Goal: Task Accomplishment & Management: Use online tool/utility

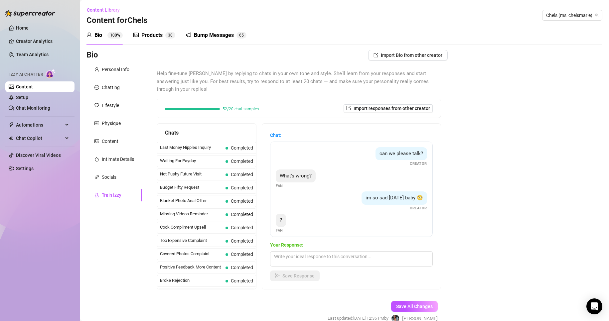
scroll to position [597, 0]
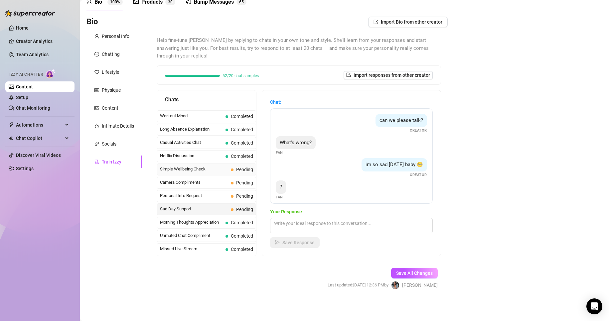
click at [212, 168] on span "Simple Wellbeing Check" at bounding box center [194, 169] width 68 height 7
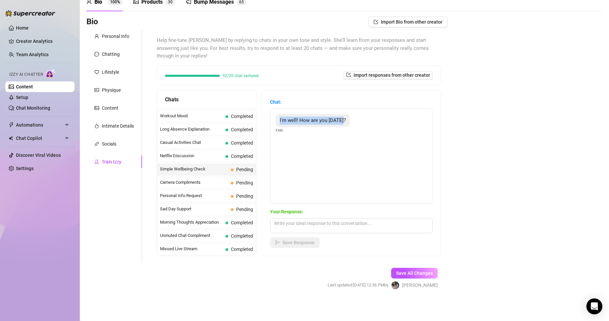
drag, startPoint x: 285, startPoint y: 118, endPoint x: 354, endPoint y: 117, distance: 68.2
click at [354, 117] on div "I'm well! How are you [DATE]? Fan" at bounding box center [351, 124] width 151 height 20
copy span "I'm well! How are you [DATE]?"
click at [328, 270] on div "Save All Changes Last updated: [DATE] 12:36 PM by [PERSON_NAME]" at bounding box center [383, 279] width 130 height 32
click at [315, 223] on textarea at bounding box center [351, 225] width 163 height 15
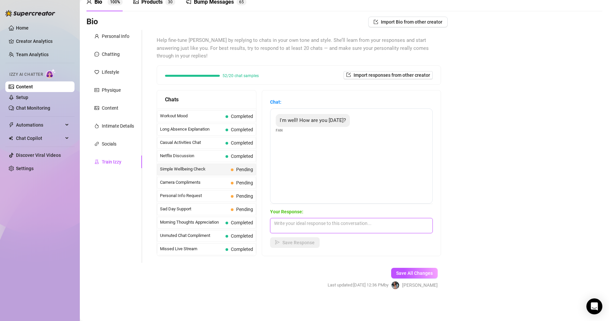
paste textarea "I'm even better now that you're checking on me 😏 what are you up to [DATE], bab…"
type textarea "I'm even better now that you're checking on me 😏 what are you up to [DATE], bab…"
click at [315, 245] on span "Save Response" at bounding box center [298, 242] width 32 height 5
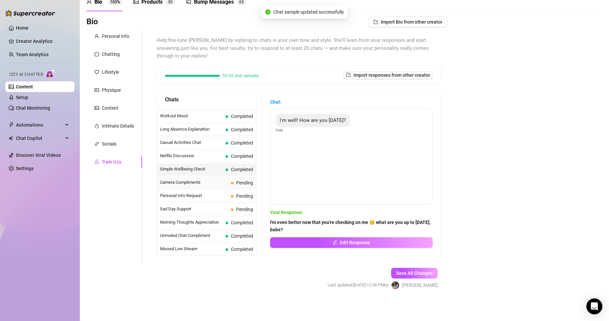
click at [248, 184] on span "Pending" at bounding box center [244, 182] width 17 height 5
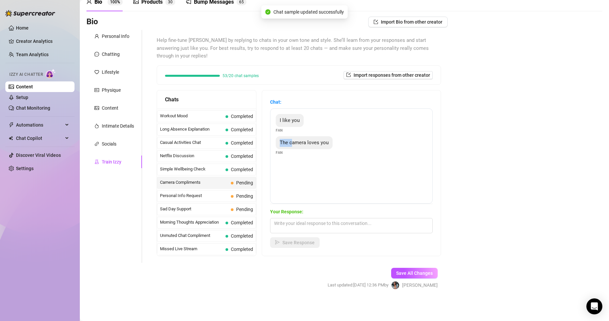
drag, startPoint x: 283, startPoint y: 141, endPoint x: 297, endPoint y: 144, distance: 14.5
click at [297, 144] on div "The camera loves you" at bounding box center [304, 142] width 57 height 13
drag, startPoint x: 285, startPoint y: 120, endPoint x: 348, endPoint y: 151, distance: 70.4
click at [348, 151] on div "I like you Fan The camera loves you Fan" at bounding box center [351, 155] width 163 height 95
copy div "I like you Fan The camera loves you"
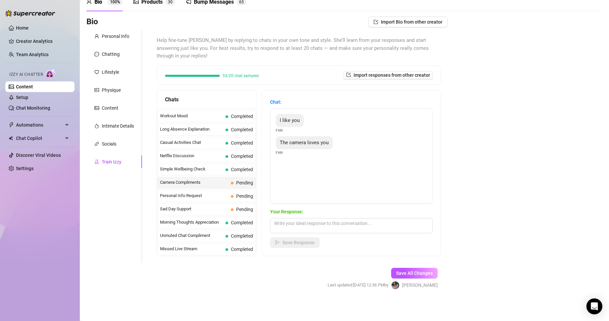
click at [485, 284] on div "Bio Import Bio from other creator Personal Info Chatting Lifestyle Physique Con…" at bounding box center [345, 159] width 516 height 285
click at [396, 234] on div "Your Response: Save Response" at bounding box center [351, 228] width 163 height 40
click at [396, 232] on textarea at bounding box center [351, 225] width 163 height 15
paste textarea ""You're making me blush 😳💖 but I think it’s just because I’m imagining you behi…"
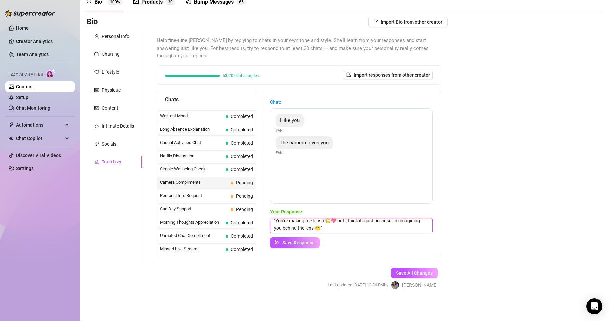
scroll to position [0, 0]
drag, startPoint x: 343, startPoint y: 223, endPoint x: 349, endPoint y: 237, distance: 15.7
click at [284, 220] on textarea ""You're making me blush 😳💖 but I think it’s just because I’m imagining you behi…" at bounding box center [351, 225] width 163 height 15
click at [340, 221] on textarea ""You're making me blush 😳💖 but I think it’s just because I’m imagining you behi…" at bounding box center [351, 225] width 163 height 15
drag, startPoint x: 338, startPoint y: 224, endPoint x: 274, endPoint y: 219, distance: 64.0
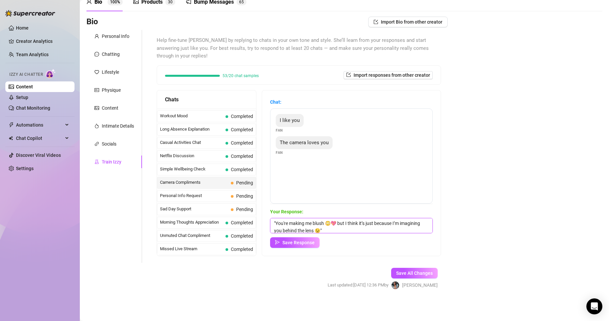
click at [274, 219] on div "Chat: I like you Fan The camera loves you Fan Your Response: "You're making me …" at bounding box center [351, 173] width 179 height 166
click at [425, 219] on textarea "💖 but I think it’s just because I’m imagining you behind the lens 😉"" at bounding box center [351, 225] width 163 height 15
type textarea "💖 but I think it’s just because I’m imagining you behind the lens 😉"
click at [320, 242] on button "Save Response" at bounding box center [295, 243] width 50 height 11
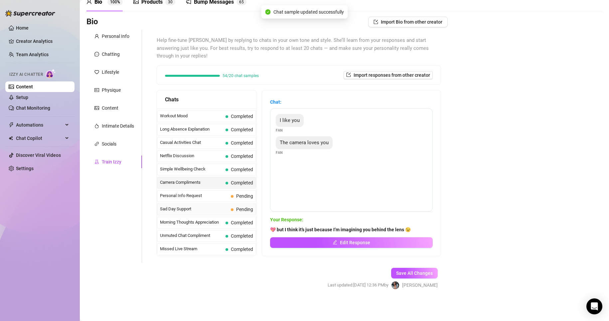
click at [238, 212] on span "Pending" at bounding box center [244, 209] width 17 height 5
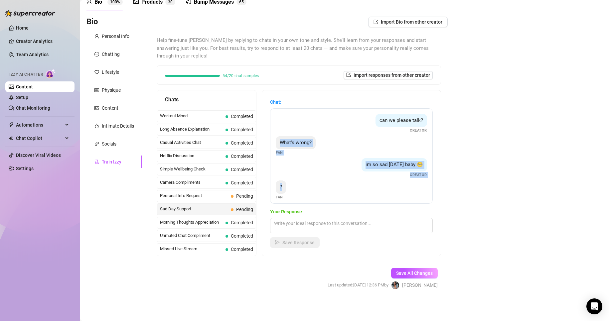
drag, startPoint x: 285, startPoint y: 142, endPoint x: 417, endPoint y: 194, distance: 141.2
click at [417, 194] on div "can we please talk? Creator What's wrong? Fan im so sad [DATE] baby 🥺 Creator ?…" at bounding box center [351, 155] width 163 height 95
copy div "What's wrong? Fan im so sad [DATE] baby 🥺 Creator ?"
click at [473, 265] on div "Bio Import Bio from other creator Personal Info Chatting Lifestyle Physique Con…" at bounding box center [345, 159] width 516 height 285
click at [507, 279] on div "Bio Import Bio from other creator Personal Info Chatting Lifestyle Physique Con…" at bounding box center [345, 159] width 516 height 285
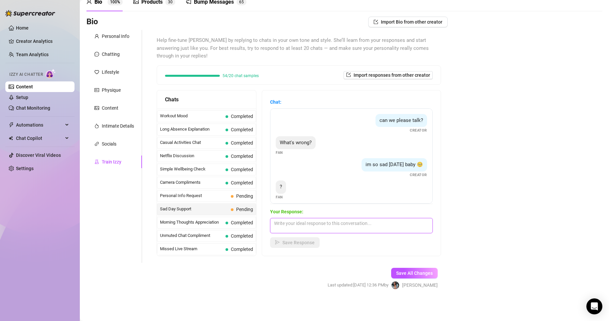
click at [348, 222] on textarea at bounding box center [351, 225] width 163 height 15
paste textarea ""I think I just need a little extra attention from you [DATE] 😢 Maybe you can h…"
click at [280, 220] on textarea ""I think I just need a little extra attention from you [DATE] 😢 Maybe you can h…" at bounding box center [351, 225] width 163 height 15
type textarea "I think I just need a little extra attention from you [DATE] 😢 Maybe you can he…"
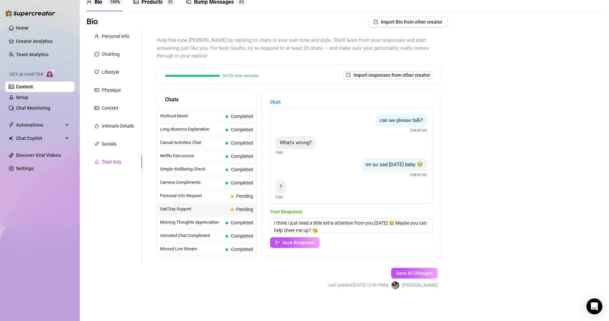
click at [517, 265] on div "Bio Import Bio from other creator Personal Info Chatting Lifestyle Physique Con…" at bounding box center [345, 159] width 516 height 285
click at [320, 243] on button "Save Response" at bounding box center [295, 243] width 50 height 11
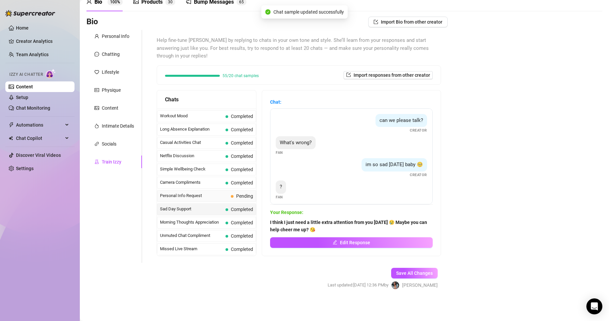
click at [248, 192] on div "Personal Info Request Pending" at bounding box center [206, 196] width 99 height 12
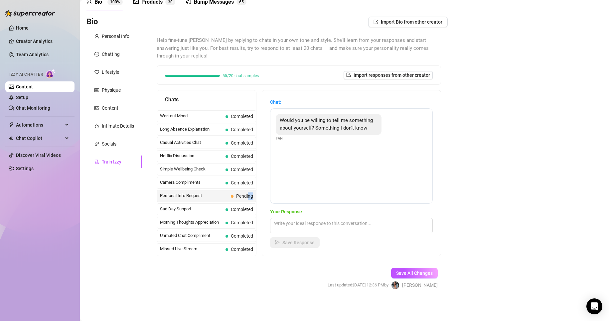
drag, startPoint x: 248, startPoint y: 192, endPoint x: 253, endPoint y: 198, distance: 8.1
click at [253, 198] on div "Personal Info Request Pending" at bounding box center [206, 196] width 99 height 12
drag, startPoint x: 286, startPoint y: 119, endPoint x: 341, endPoint y: 141, distance: 59.1
click at [341, 135] on div "Would you be willing to tell me something about yourself? Something I don't know" at bounding box center [329, 124] width 106 height 21
copy span "Would you be willing to tell me something about yourself? Something I don't know"
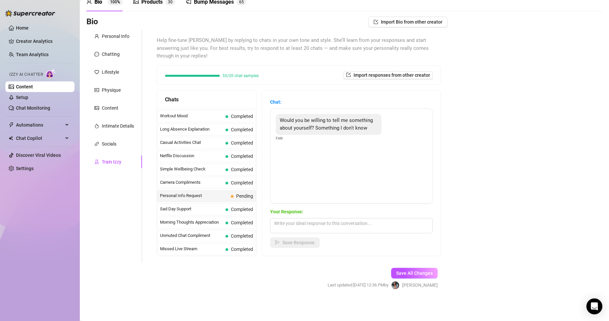
click at [461, 240] on div "Bio Import Bio from other creator Personal Info Chatting Lifestyle Physique Con…" at bounding box center [345, 159] width 516 height 285
click at [361, 231] on textarea at bounding box center [351, 225] width 163 height 15
paste textarea ""I’ll tell you something… I have a secret fantasy I haven’t told anyone here ye…"
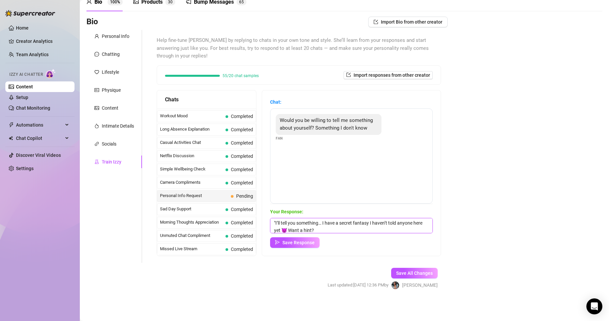
click at [280, 223] on textarea ""I’ll tell you something… I have a secret fantasy I haven’t told anyone here ye…" at bounding box center [351, 225] width 163 height 15
type textarea "I’ll tell you something… I have a secret fantasy I haven’t told anyone here yet…"
click at [315, 243] on span "Save Response" at bounding box center [298, 242] width 32 height 5
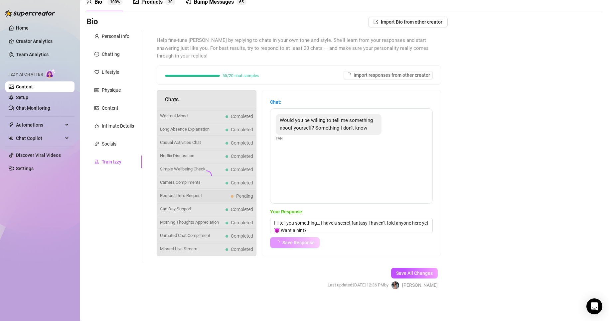
click at [315, 243] on span "Save Response" at bounding box center [298, 242] width 32 height 5
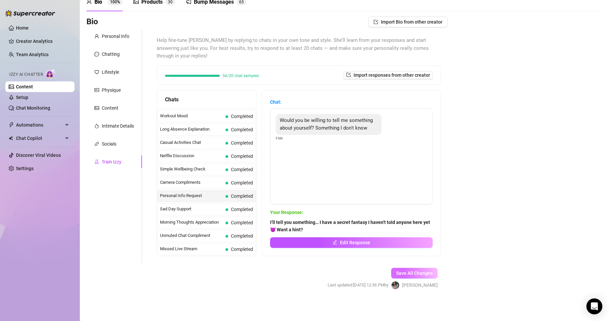
drag, startPoint x: 417, startPoint y: 252, endPoint x: 432, endPoint y: 275, distance: 28.1
click at [432, 275] on form "Personal Info Chatting Lifestyle Physique Content Intimate Details Socials Trai…" at bounding box center [267, 165] width 361 height 271
click at [427, 275] on span "Save All Changes" at bounding box center [414, 273] width 37 height 5
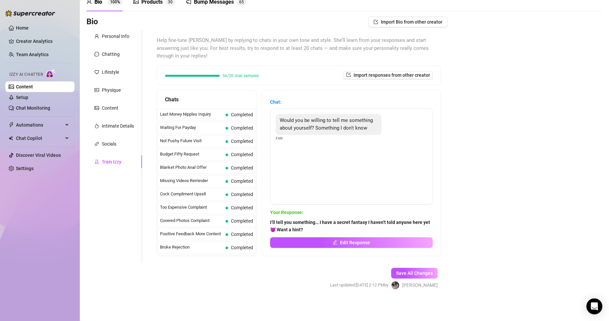
scroll to position [0, 0]
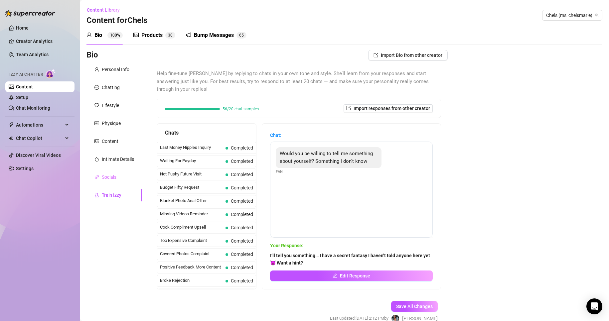
click at [120, 176] on div "Socials" at bounding box center [115, 177] width 56 height 13
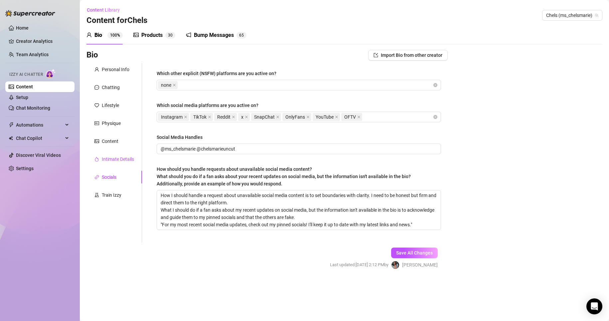
click at [127, 158] on div "Intimate Details" at bounding box center [118, 159] width 32 height 7
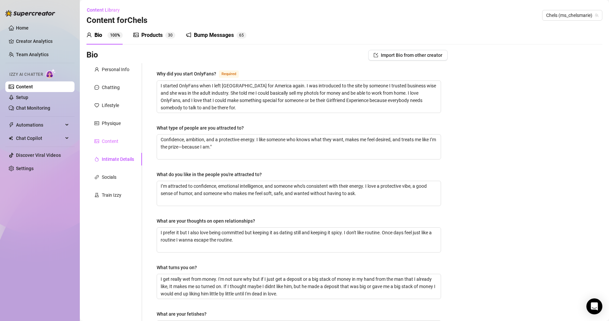
click at [121, 146] on div "Content" at bounding box center [115, 141] width 56 height 13
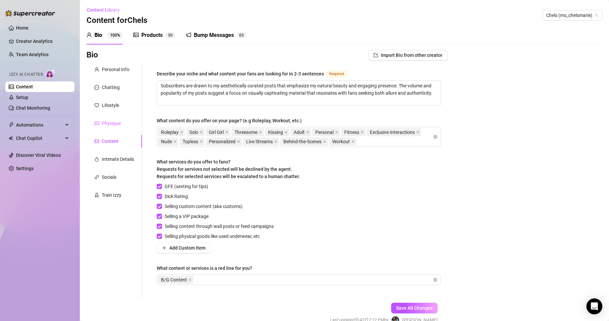
click at [124, 121] on div "Physique" at bounding box center [115, 123] width 56 height 13
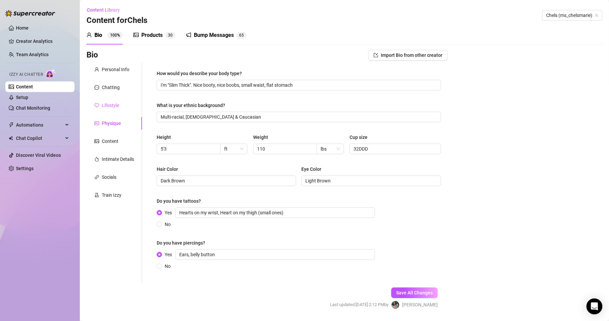
click at [121, 108] on div "Lifestyle" at bounding box center [115, 105] width 56 height 13
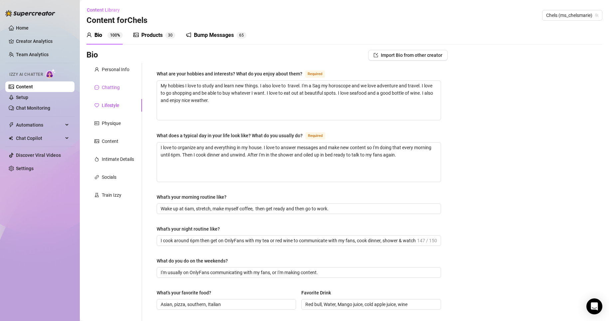
click at [119, 85] on div "Chatting" at bounding box center [111, 87] width 18 height 7
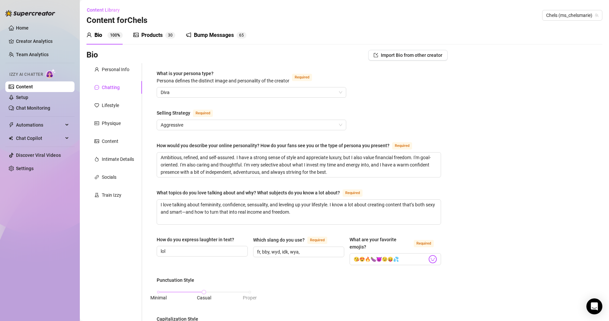
click at [154, 36] on div "Products" at bounding box center [151, 35] width 21 height 8
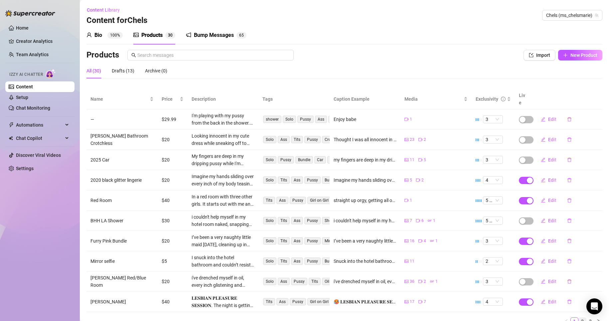
click at [579, 318] on link "2" at bounding box center [582, 321] width 7 height 7
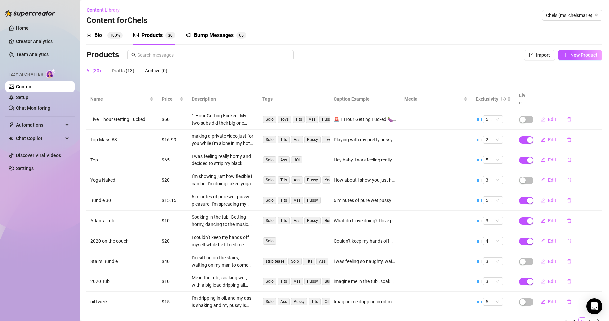
click at [579, 318] on link "2" at bounding box center [582, 321] width 7 height 7
click at [550, 117] on span "Edit" at bounding box center [552, 119] width 8 height 5
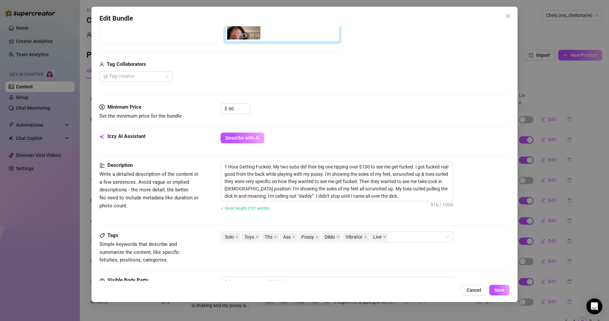
scroll to position [138, 0]
click at [361, 182] on textarea "1 Hour Getting Fucked. My two subs did their big one tipping over $100 to see m…" at bounding box center [337, 181] width 232 height 39
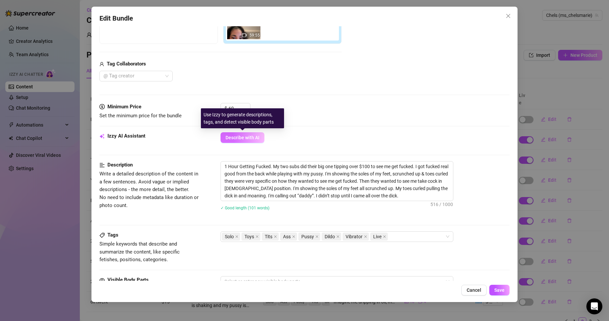
click at [248, 139] on span "Describe with AI" at bounding box center [243, 137] width 34 height 5
type textarea "Chelsea"
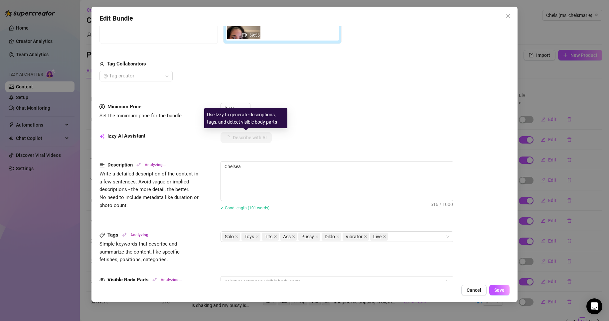
type textarea "[PERSON_NAME] is"
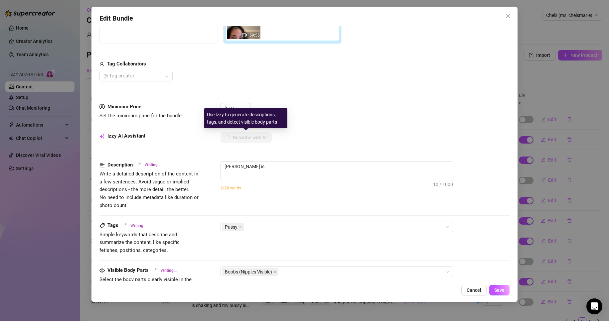
type textarea "[PERSON_NAME] is fully"
type textarea "[PERSON_NAME] is fully naked"
type textarea "[PERSON_NAME] is fully naked on"
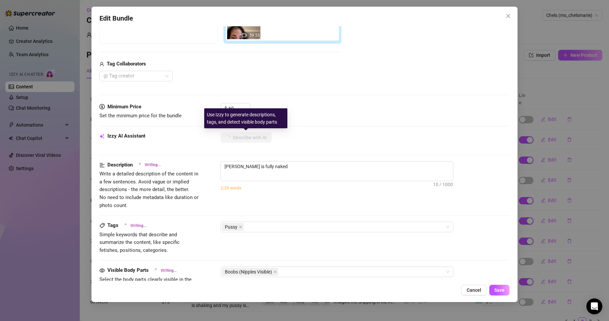
type textarea "[PERSON_NAME] is fully naked on"
type textarea "[PERSON_NAME] is fully naked on a"
type textarea "[PERSON_NAME] is fully naked on a bed,"
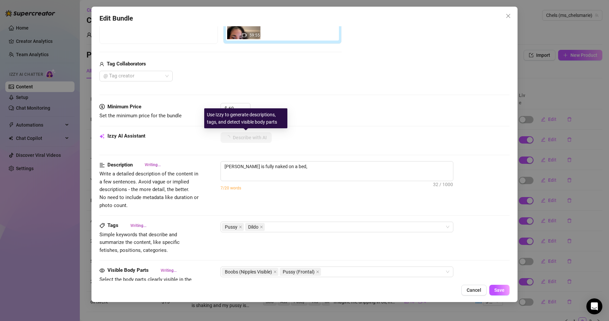
type textarea "[PERSON_NAME] is fully naked on a bed, spreading"
type textarea "[PERSON_NAME] is fully naked on a bed, spreading her"
type textarea "[PERSON_NAME] is fully naked on a bed, spreading her legs"
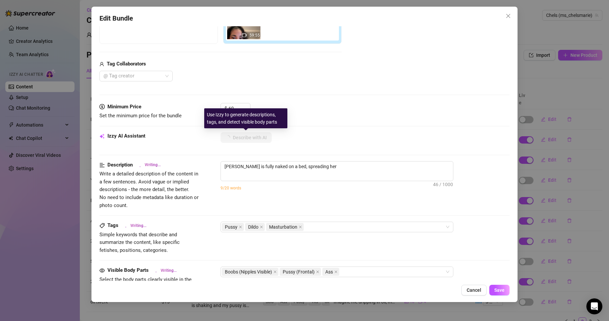
type textarea "[PERSON_NAME] is fully naked on a bed, spreading her legs"
type textarea "[PERSON_NAME] is fully naked on a bed, spreading her legs wide"
type textarea "[PERSON_NAME] is fully naked on a bed, spreading her legs wide and"
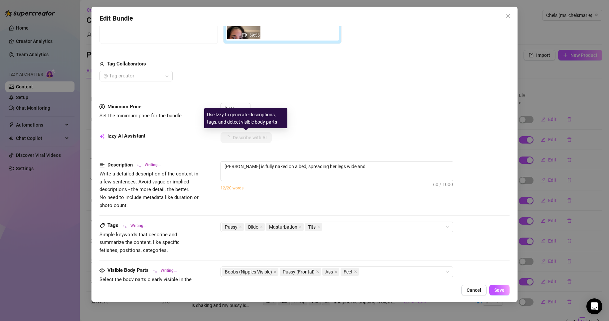
type textarea "[PERSON_NAME] is fully naked on a bed, spreading her legs wide and using"
type textarea "[PERSON_NAME] is fully naked on a bed, spreading her legs wide and using a"
type textarea "[PERSON_NAME] is fully naked on a bed, spreading her legs wide and using a red"
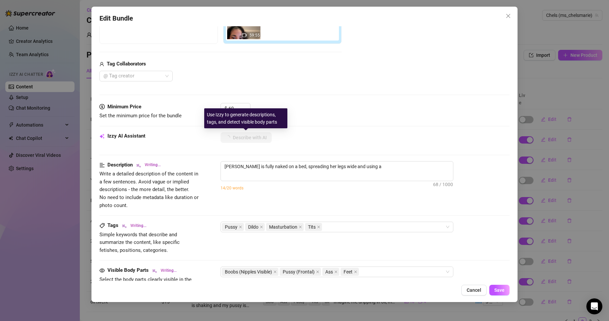
type textarea "[PERSON_NAME] is fully naked on a bed, spreading her legs wide and using a red"
type textarea "[PERSON_NAME] is fully naked on a bed, spreading her legs wide and using a red …"
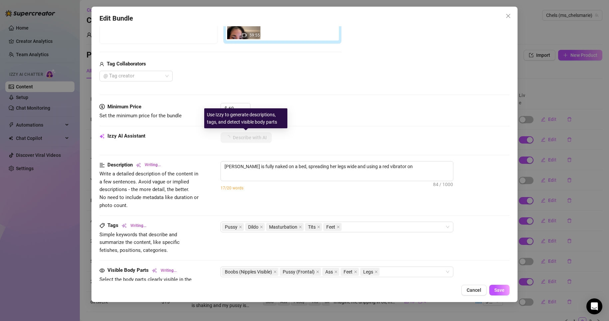
type textarea "[PERSON_NAME] is fully naked on a bed, spreading her legs wide and using a red …"
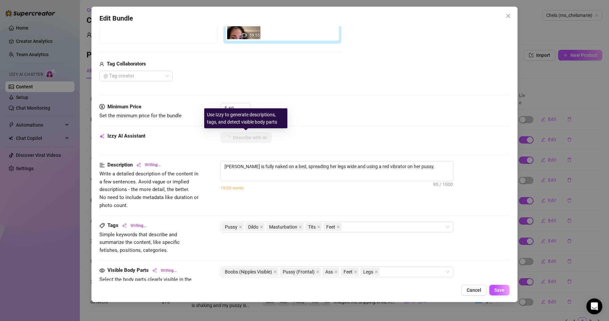
type textarea "[PERSON_NAME] is fully naked on a bed, spreading her legs wide and using a red …"
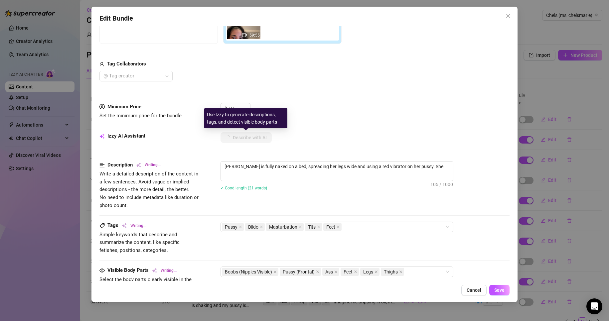
type textarea "[PERSON_NAME] is fully naked on a bed, spreading her legs wide and using a red …"
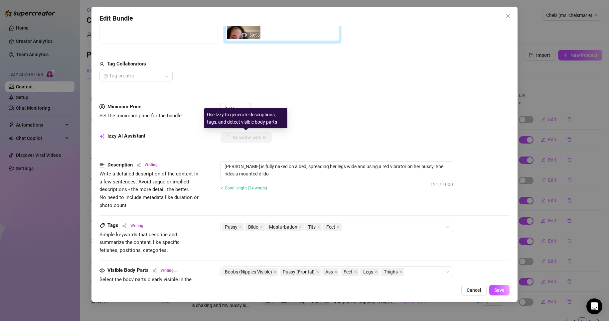
type textarea "[PERSON_NAME] is fully naked on a bed, spreading her legs wide and using a red …"
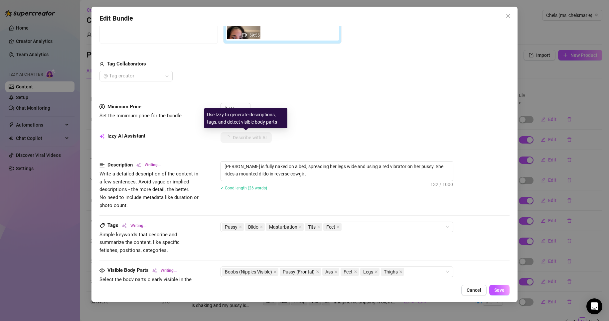
type textarea "[PERSON_NAME] is fully naked on a bed, spreading her legs wide and using a red …"
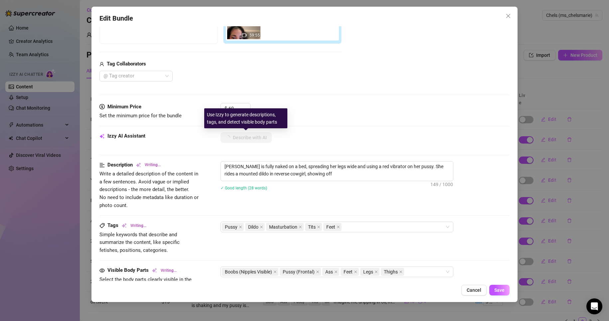
type textarea "[PERSON_NAME] is fully naked on a bed, spreading her legs wide and using a red …"
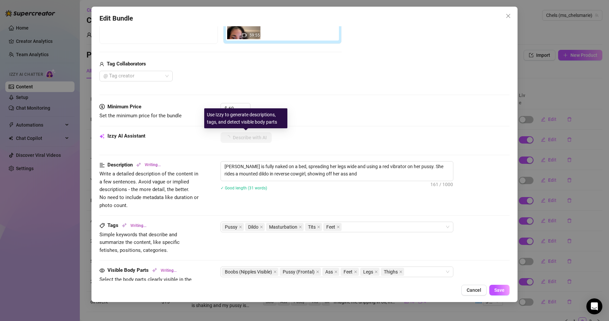
type textarea "[PERSON_NAME] is fully naked on a bed, spreading her legs wide and using a red …"
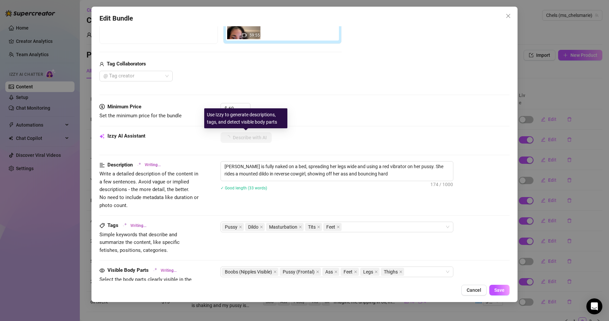
type textarea "[PERSON_NAME] is fully naked on a bed, spreading her legs wide and using a red …"
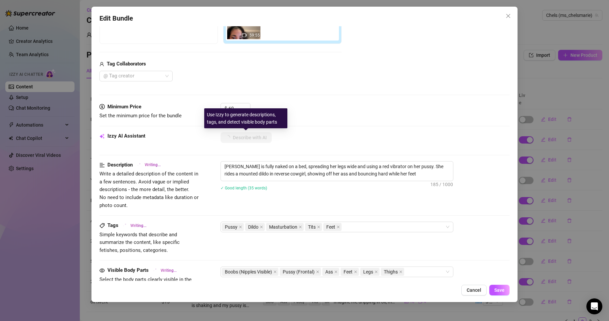
type textarea "[PERSON_NAME] is fully naked on a bed, spreading her legs wide and using a red …"
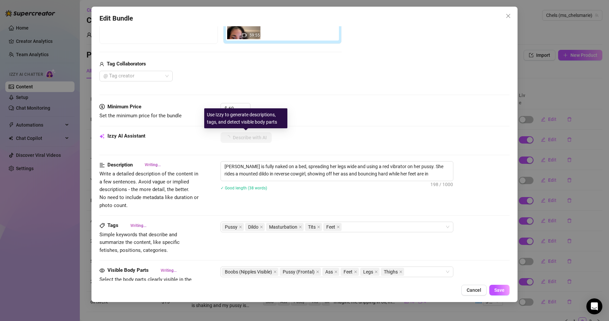
type textarea "[PERSON_NAME] is fully naked on a bed, spreading her legs wide and using a red …"
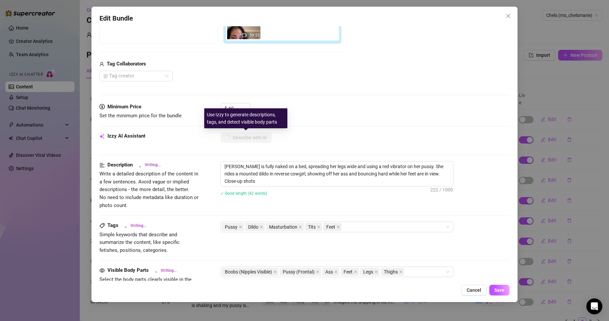
type textarea "[PERSON_NAME] is fully naked on a bed, spreading her legs wide and using a red …"
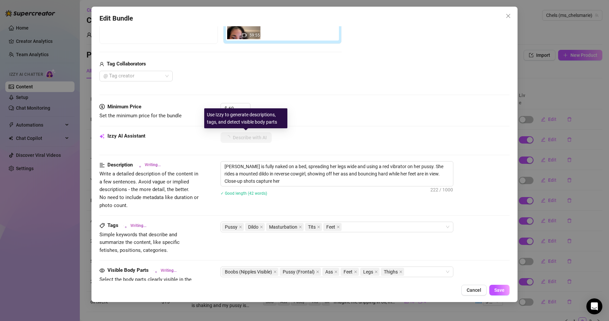
type textarea "[PERSON_NAME] is fully naked on a bed, spreading her legs wide and using a red …"
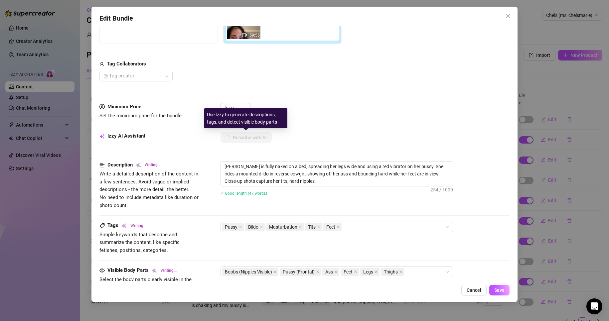
type textarea "[PERSON_NAME] is fully naked on a bed, spreading her legs wide and using a red …"
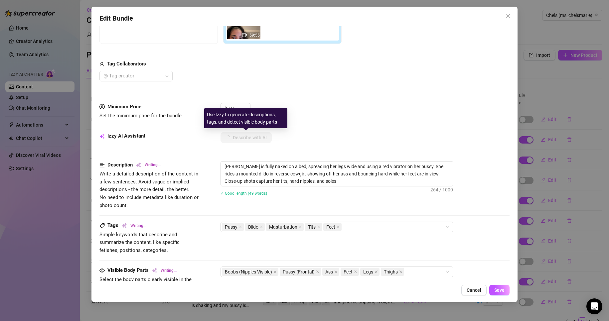
type textarea "[PERSON_NAME] is fully naked on a bed, spreading her legs wide and using a red …"
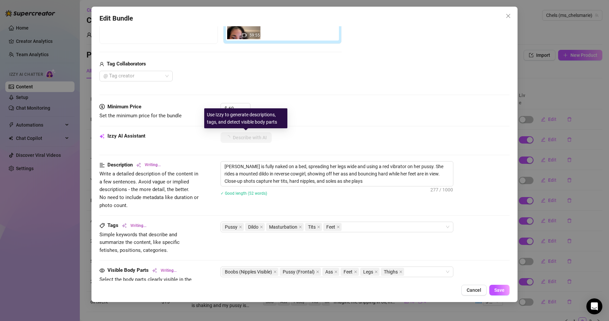
type textarea "[PERSON_NAME] is fully naked on a bed, spreading her legs wide and using a red …"
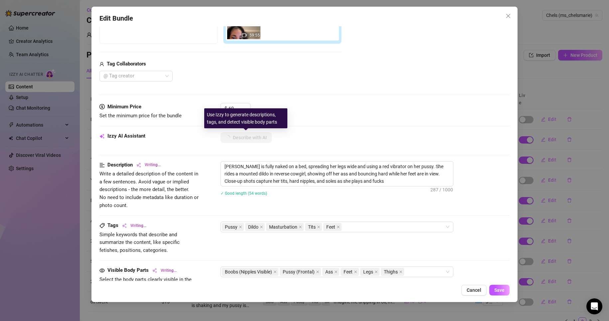
type textarea "[PERSON_NAME] is fully naked on a bed, spreading her legs wide and using a red …"
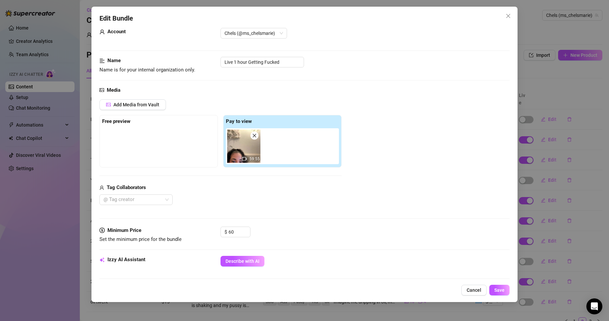
scroll to position [0, 0]
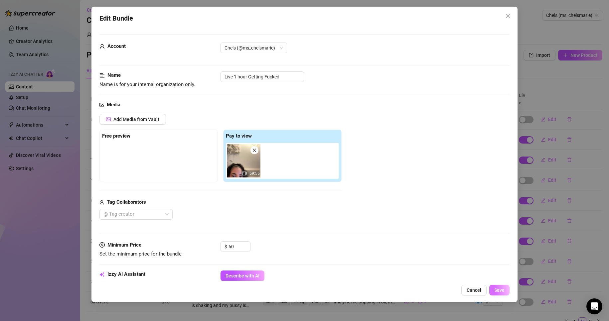
click at [497, 290] on span "Save" at bounding box center [499, 290] width 10 height 5
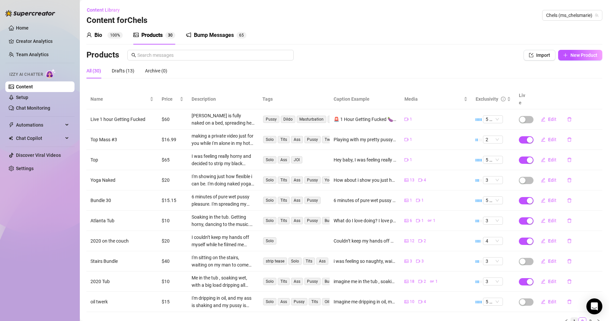
click at [571, 318] on link "1" at bounding box center [574, 321] width 7 height 7
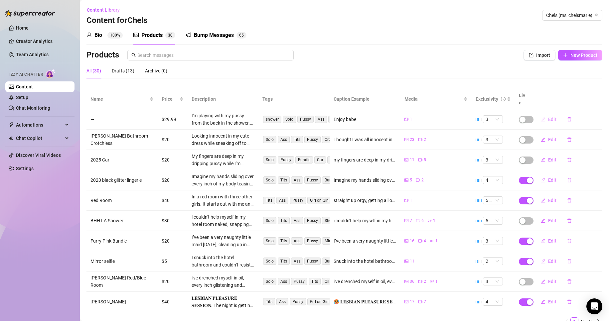
click at [548, 117] on span "Edit" at bounding box center [552, 119] width 8 height 5
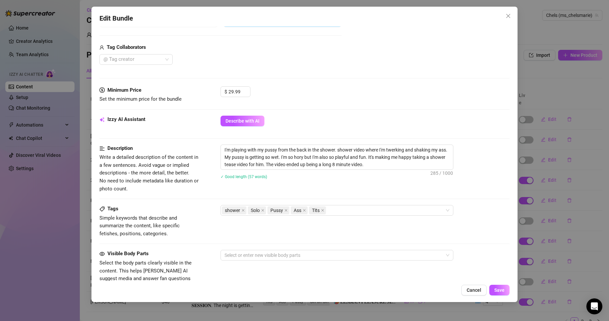
scroll to position [156, 0]
click at [268, 161] on textarea "I'm playing with my pussy from the back in the shower. shower video where I'm t…" at bounding box center [337, 156] width 232 height 25
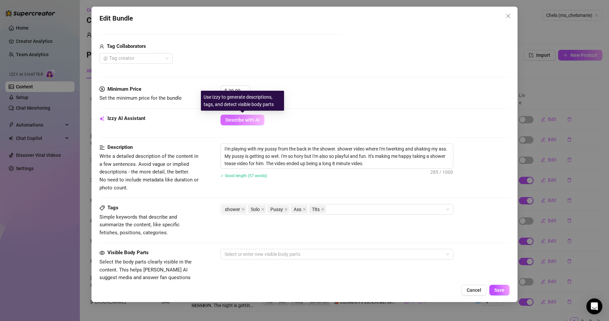
click at [243, 125] on button "Describe with AI" at bounding box center [243, 120] width 44 height 11
type textarea "Chelsea"
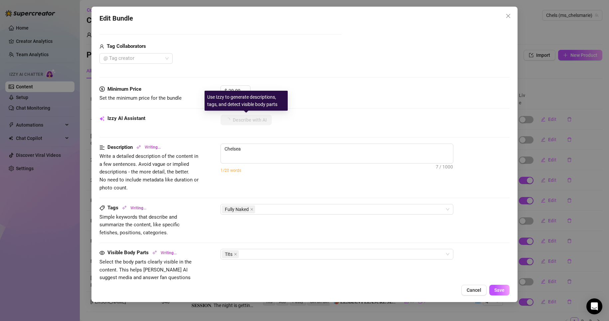
type textarea "[PERSON_NAME] is"
type textarea "[PERSON_NAME] is fully"
type textarea "[PERSON_NAME] is fully naked"
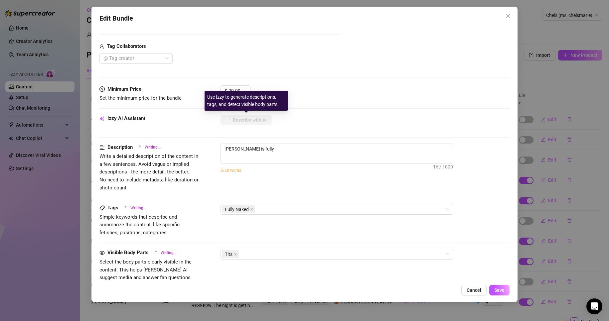
type textarea "[PERSON_NAME] is fully naked"
type textarea "[PERSON_NAME] is fully naked in"
type textarea "[PERSON_NAME] is fully naked in the"
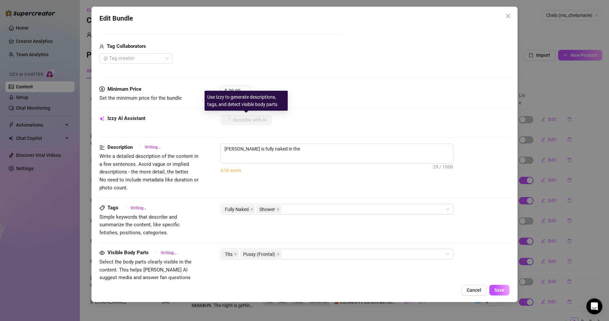
type textarea "[PERSON_NAME] is fully naked in the shower,"
type textarea "[PERSON_NAME] is fully naked in the shower, showing"
type textarea "[PERSON_NAME] is fully naked in the shower, showing off"
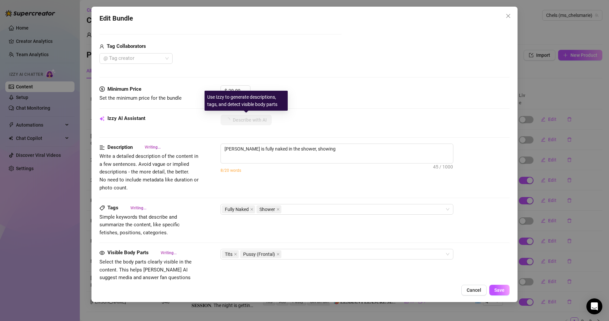
type textarea "[PERSON_NAME] is fully naked in the shower, showing off"
type textarea "[PERSON_NAME] is fully naked in the shower, showing off her"
type textarea "[PERSON_NAME] is fully naked in the shower, showing off her wet,"
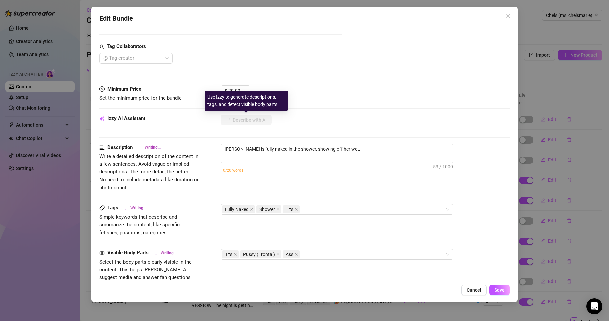
type textarea "[PERSON_NAME] is fully naked in the shower, showing off her wet, toned"
type textarea "[PERSON_NAME] is fully naked in the shower, showing off her wet, toned body"
type textarea "[PERSON_NAME] is fully naked in the shower, showing off her wet, toned body from"
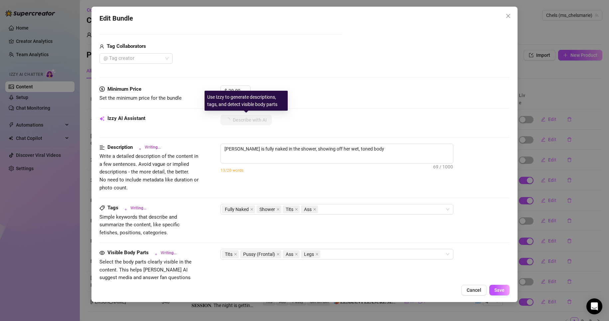
type textarea "[PERSON_NAME] is fully naked in the shower, showing off her wet, toned body from"
type textarea "[PERSON_NAME] is fully naked in the shower, showing off her wet, toned body fro…"
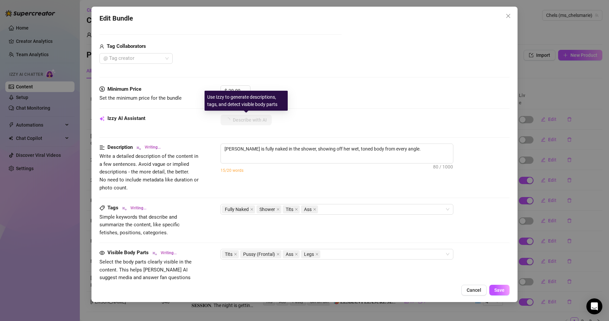
type textarea "[PERSON_NAME] is fully naked in the shower, showing off her wet, toned body fro…"
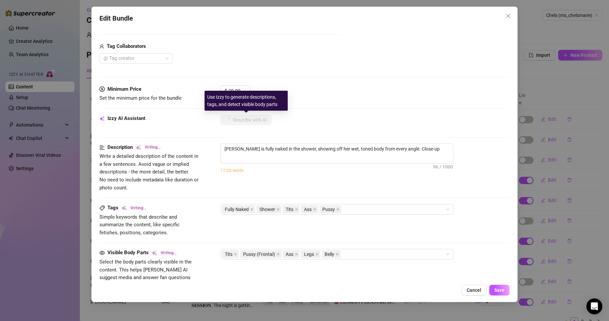
type textarea "[PERSON_NAME] is fully naked in the shower, showing off her wet, toned body fro…"
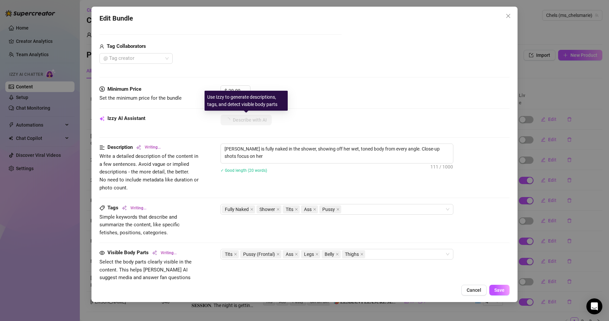
type textarea "[PERSON_NAME] is fully naked in the shower, showing off her wet, toned body fro…"
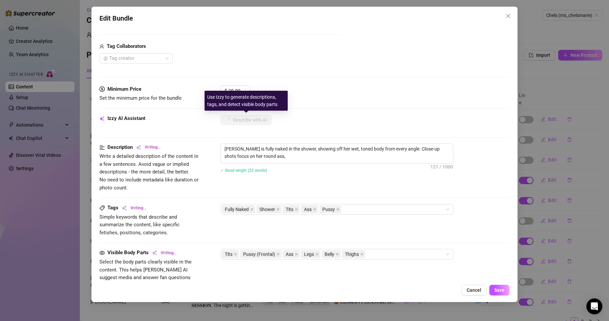
type textarea "[PERSON_NAME] is fully naked in the shower, showing off her wet, toned body fro…"
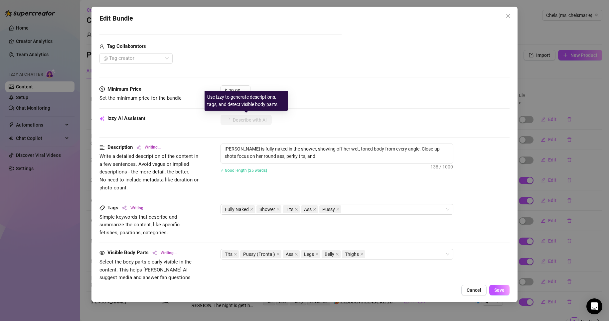
type textarea "[PERSON_NAME] is fully naked in the shower, showing off her wet, toned body fro…"
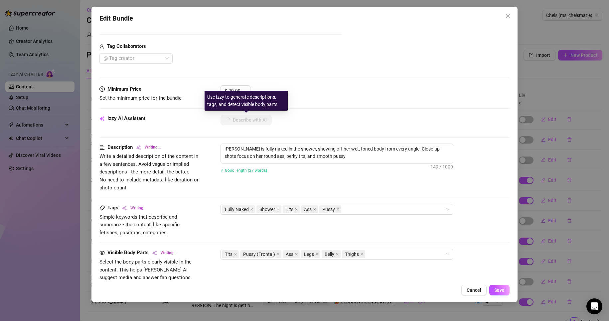
type textarea "[PERSON_NAME] is fully naked in the shower, showing off her wet, toned body fro…"
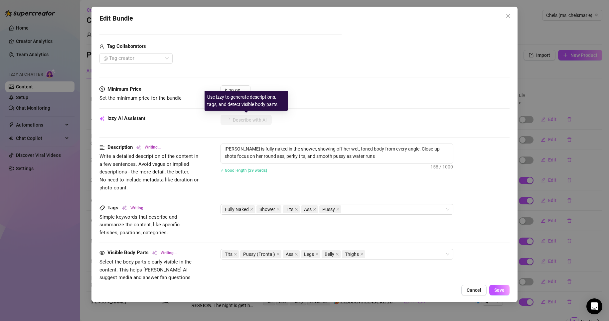
type textarea "[PERSON_NAME] is fully naked in the shower, showing off her wet, toned body fro…"
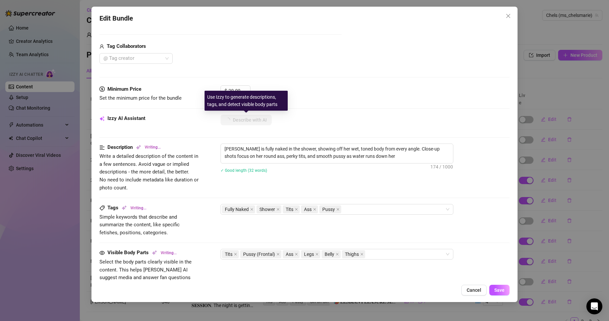
type textarea "[PERSON_NAME] is fully naked in the shower, showing off her wet, toned body fro…"
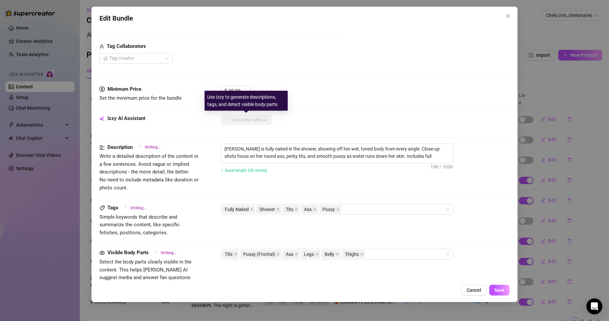
type textarea "[PERSON_NAME] is fully naked in the shower, showing off her wet, toned body fro…"
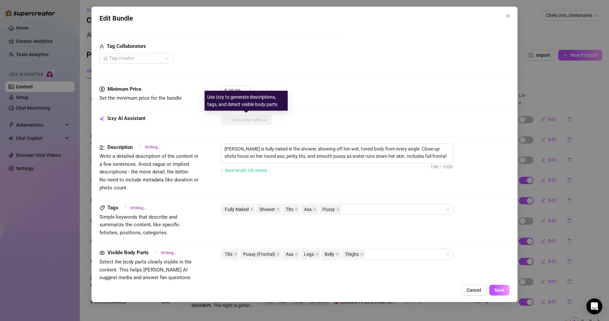
type textarea "[PERSON_NAME] is fully naked in the shower, showing off her wet, toned body fro…"
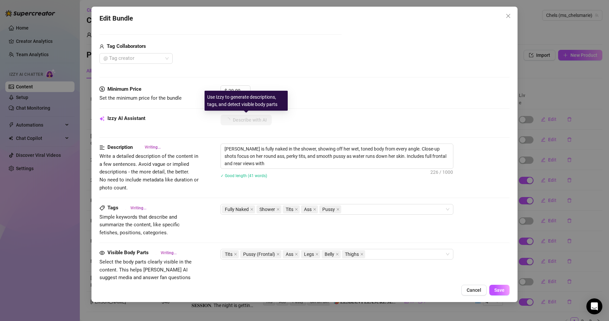
type textarea "[PERSON_NAME] is fully naked in the shower, showing off her wet, toned body fro…"
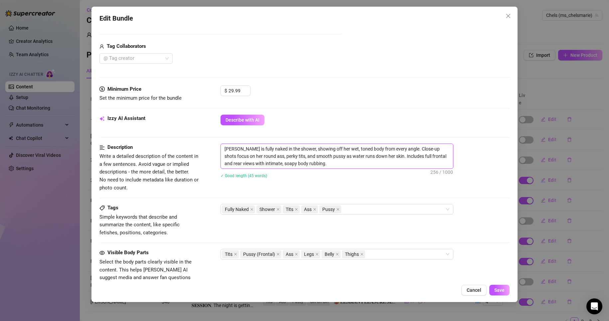
click at [330, 165] on textarea "[PERSON_NAME] is fully naked in the shower, showing off her wet, toned body fro…" at bounding box center [337, 156] width 232 height 25
paste textarea "I'm playing with my pussy from the back in the shower. shower video where I'm t…"
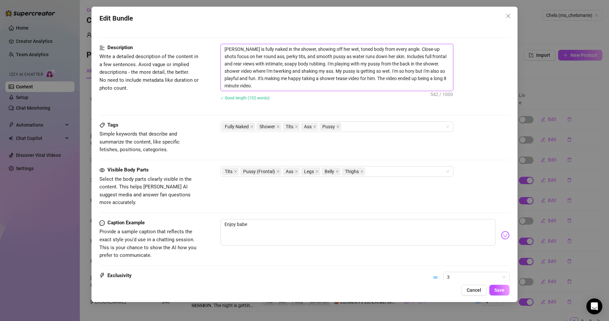
scroll to position [250, 0]
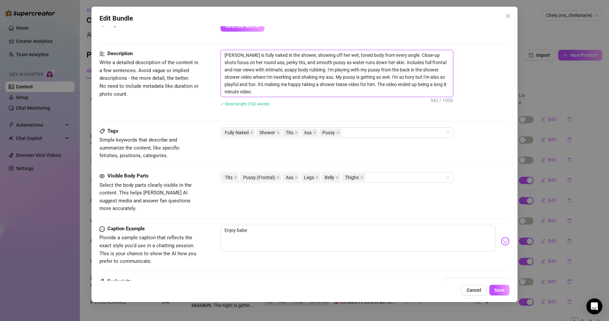
drag, startPoint x: 309, startPoint y: 70, endPoint x: 417, endPoint y: 102, distance: 112.9
click at [417, 102] on div "[PERSON_NAME] is fully naked in the shower, showing off her wet, toned body fro…" at bounding box center [365, 82] width 289 height 65
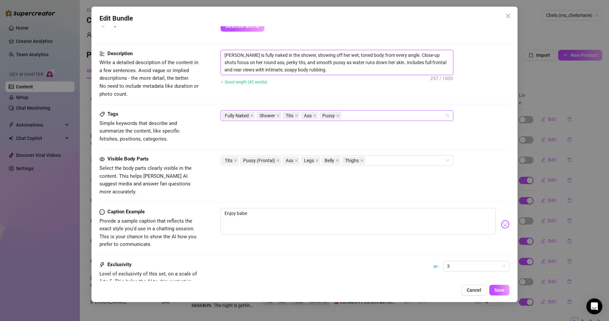
click at [411, 116] on div "Fully Naked Shower Tits Ass Pussy" at bounding box center [333, 115] width 223 height 9
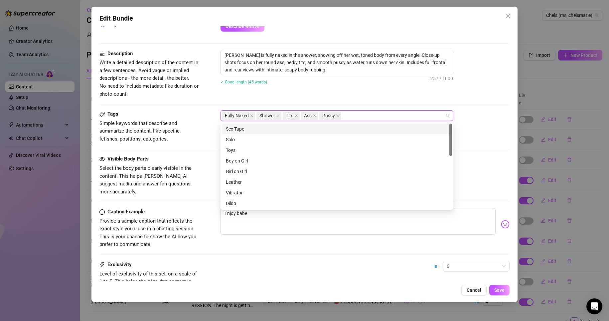
click at [461, 130] on div "Tags Simple keywords that describe and summarize the content, like specific fet…" at bounding box center [304, 126] width 411 height 33
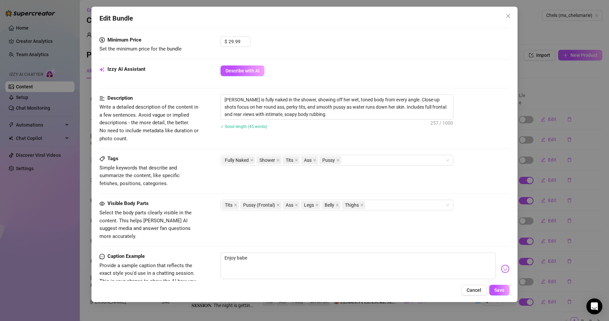
scroll to position [304, 0]
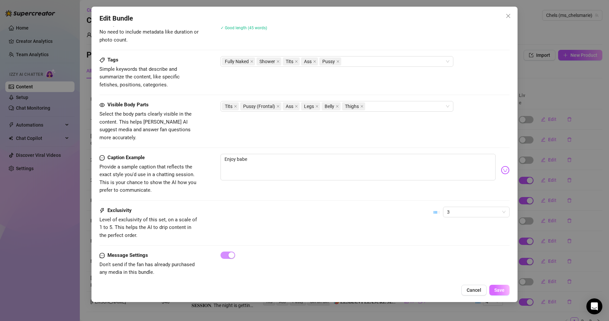
click at [498, 290] on span "Save" at bounding box center [499, 290] width 10 height 5
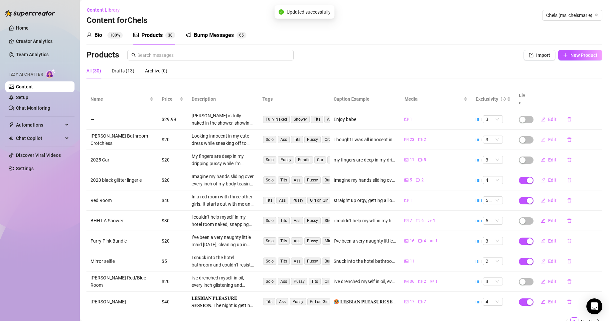
click at [548, 137] on span "Edit" at bounding box center [552, 139] width 8 height 5
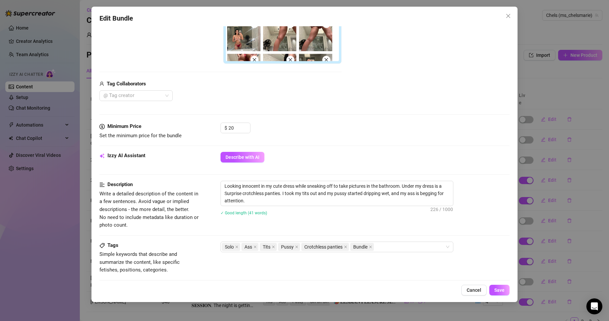
scroll to position [200, 0]
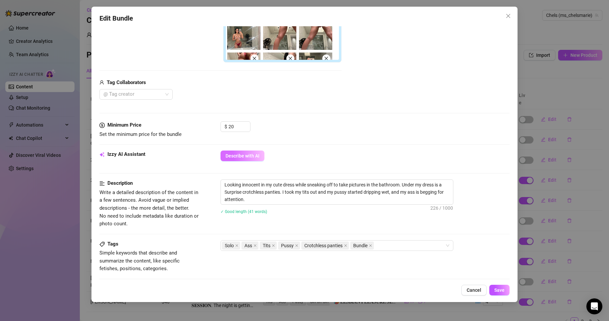
click at [258, 154] on span "Describe with AI" at bounding box center [243, 155] width 34 height 5
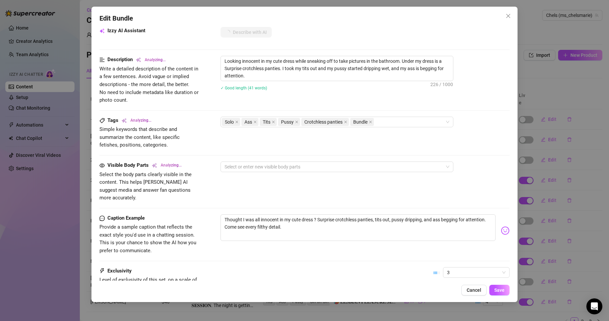
scroll to position [324, 0]
click at [391, 171] on div at bounding box center [333, 166] width 223 height 9
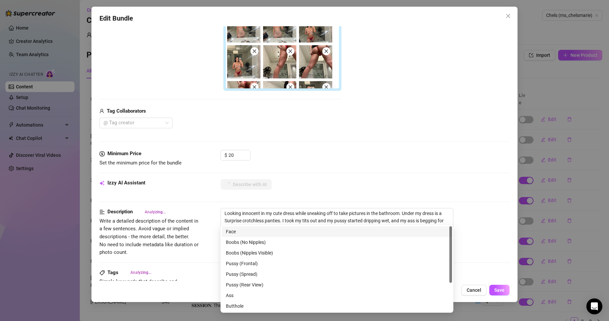
scroll to position [171, 0]
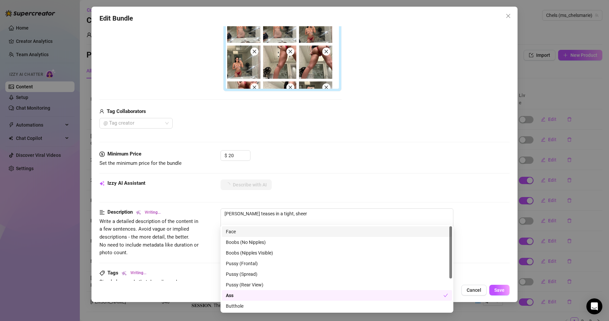
click at [269, 235] on div "Face" at bounding box center [337, 231] width 222 height 7
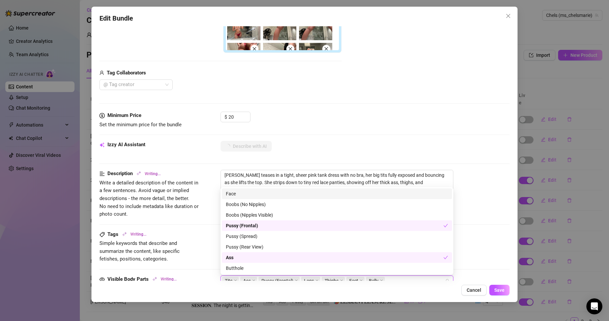
scroll to position [210, 0]
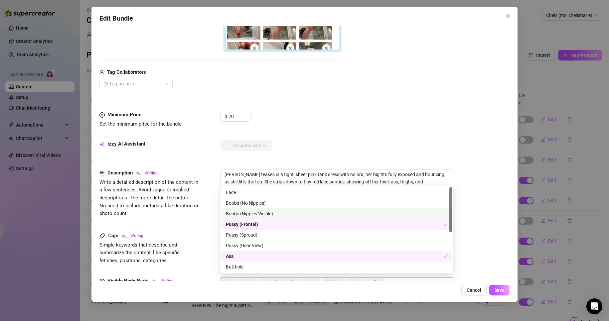
click at [248, 213] on div "Boobs (Nipples Visible)" at bounding box center [337, 213] width 222 height 7
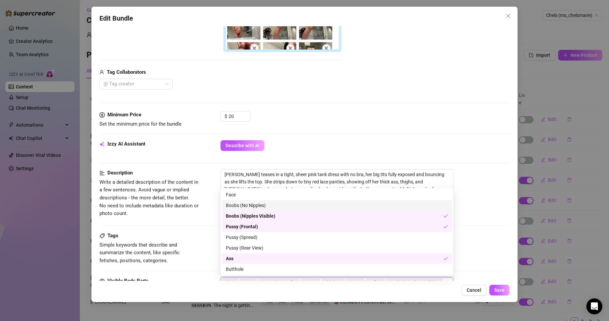
click at [262, 208] on div "Boobs (No Nipples)" at bounding box center [337, 205] width 222 height 7
click at [246, 195] on div "Face" at bounding box center [337, 194] width 222 height 7
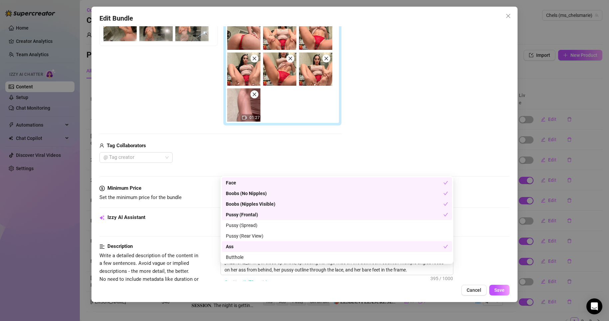
scroll to position [253, 0]
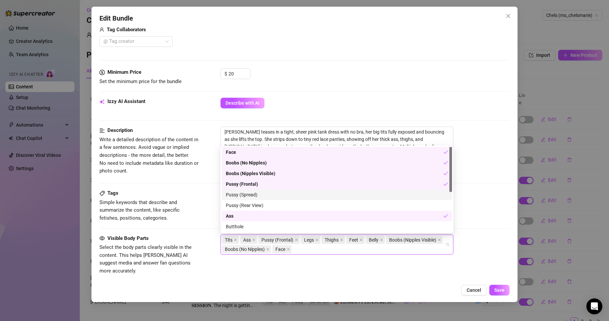
click at [277, 196] on div "Pussy (Spread)" at bounding box center [337, 194] width 222 height 7
click at [276, 203] on div "Pussy (Rear View)" at bounding box center [337, 205] width 222 height 7
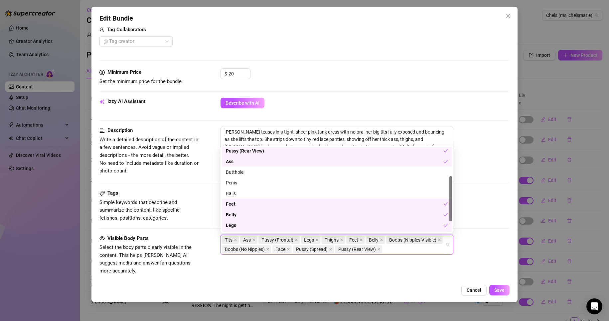
scroll to position [55, 0]
click at [276, 173] on div "Butthole" at bounding box center [337, 171] width 222 height 7
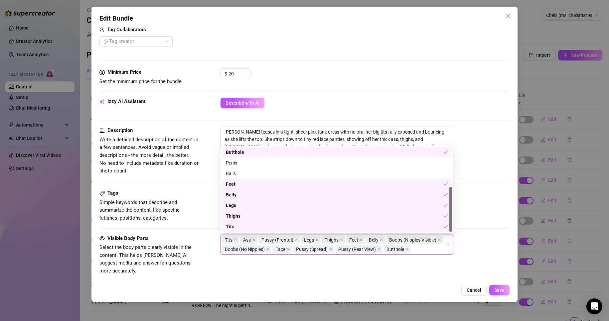
click at [473, 210] on div "Tags Simple keywords that describe and summarize the content, like specific fet…" at bounding box center [304, 206] width 411 height 33
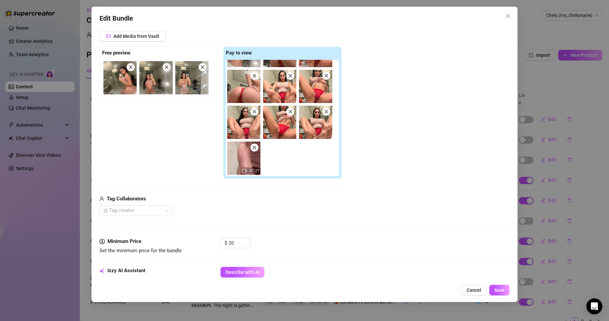
scroll to position [0, 0]
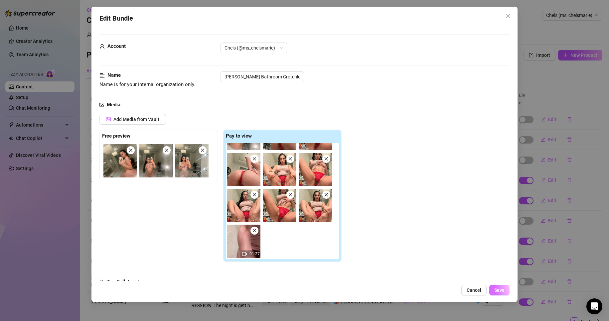
click at [505, 296] on button "Save" at bounding box center [499, 290] width 20 height 11
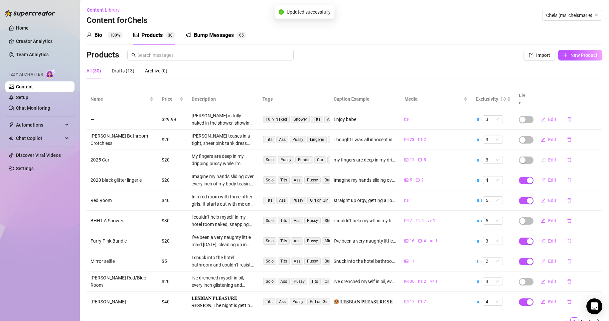
click at [548, 157] on span "Edit" at bounding box center [552, 159] width 8 height 5
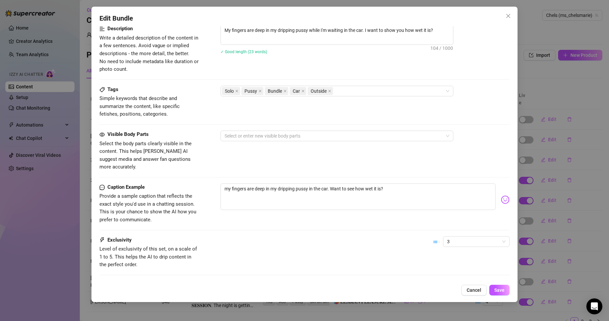
scroll to position [384, 0]
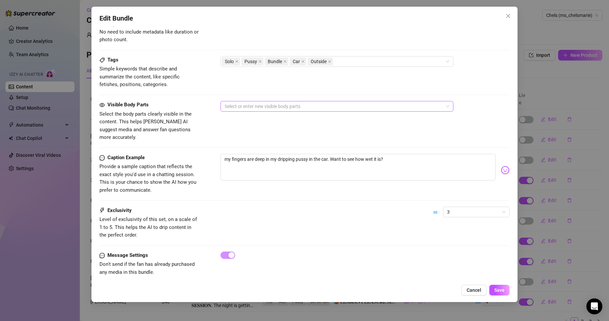
click at [356, 109] on div at bounding box center [333, 106] width 223 height 9
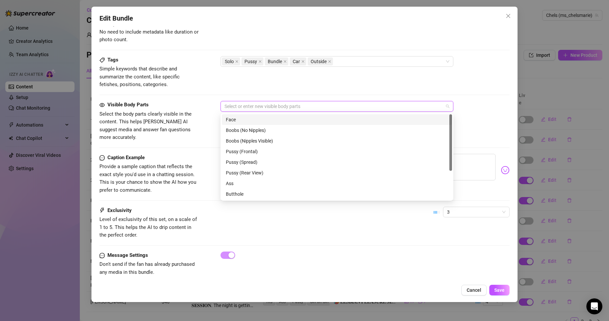
click at [356, 117] on div "Face" at bounding box center [337, 119] width 222 height 7
click at [270, 136] on div "Boobs (Nipples Visible)" at bounding box center [337, 141] width 230 height 11
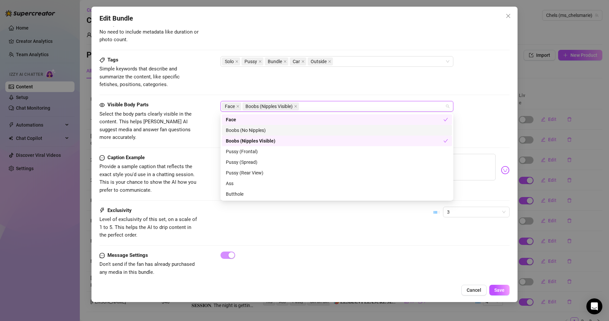
click at [269, 132] on div "Boobs (No Nipples)" at bounding box center [337, 130] width 222 height 7
click at [269, 149] on div "Pussy (Frontal)" at bounding box center [337, 151] width 222 height 7
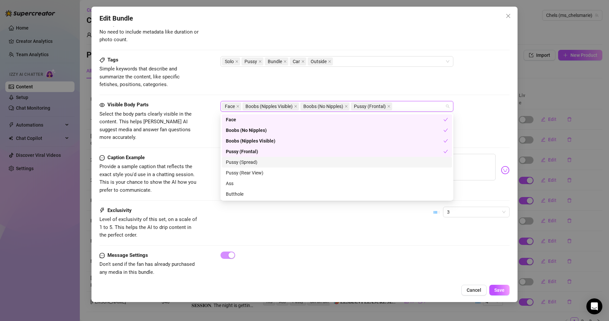
click at [268, 164] on div "Pussy (Spread)" at bounding box center [337, 162] width 222 height 7
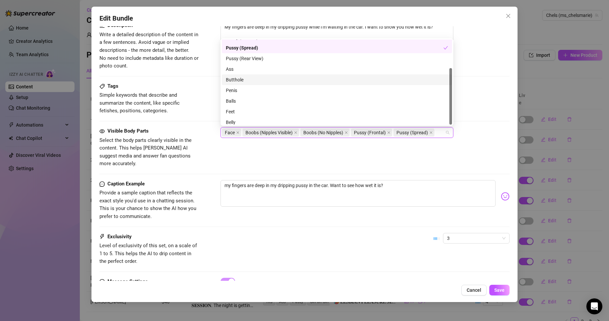
scroll to position [43, 0]
click at [476, 142] on div "Visible Body Parts Select the body parts clearly visible in the content. This h…" at bounding box center [304, 147] width 411 height 41
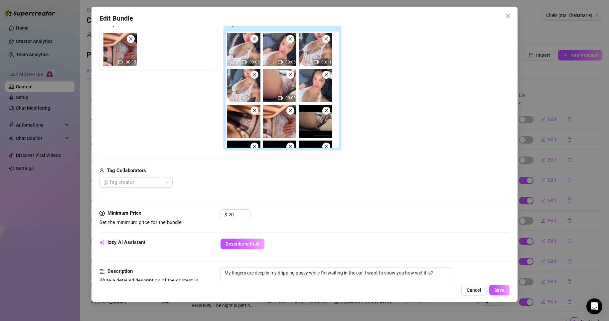
scroll to position [174, 0]
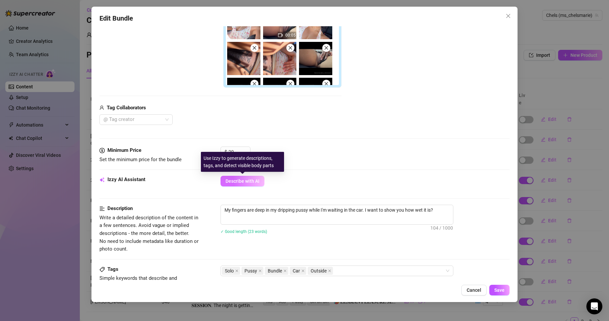
click at [256, 181] on span "Describe with AI" at bounding box center [243, 181] width 34 height 5
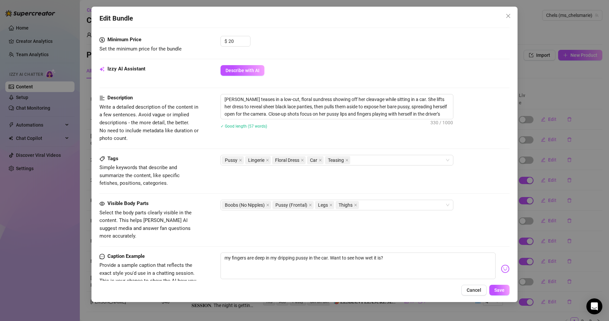
scroll to position [384, 0]
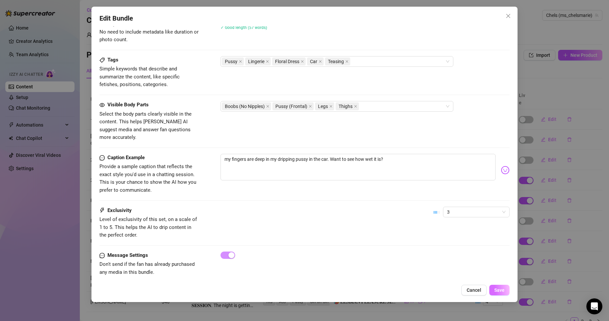
click at [500, 293] on span "Save" at bounding box center [499, 290] width 10 height 5
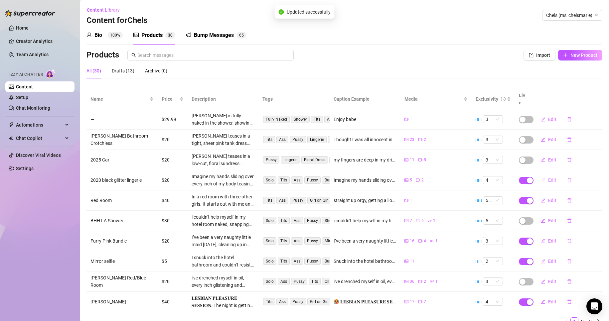
click at [548, 178] on span "Edit" at bounding box center [552, 180] width 8 height 5
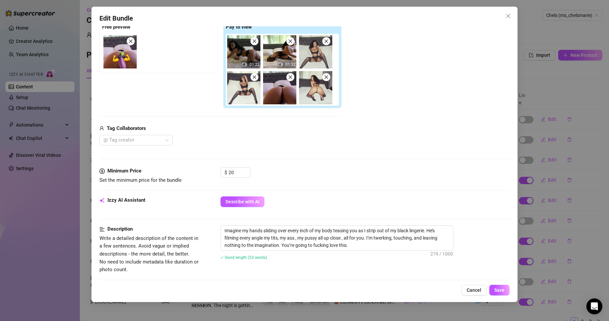
scroll to position [127, 0]
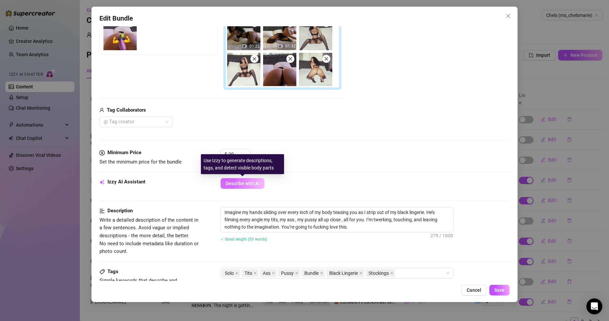
click at [250, 185] on span "Describe with AI" at bounding box center [243, 183] width 34 height 5
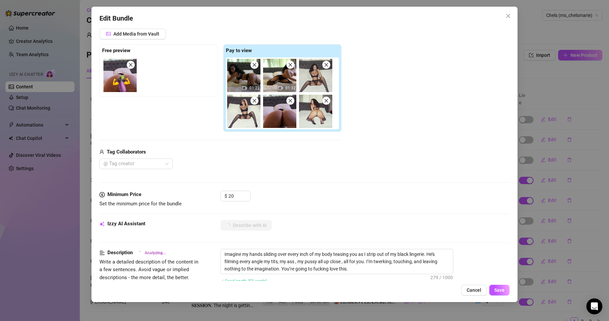
scroll to position [85, 0]
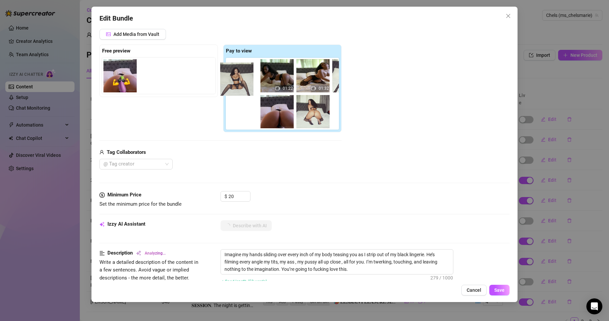
drag, startPoint x: 324, startPoint y: 75, endPoint x: 239, endPoint y: 78, distance: 85.5
click at [239, 78] on div "01:22 01:32" at bounding box center [284, 94] width 116 height 72
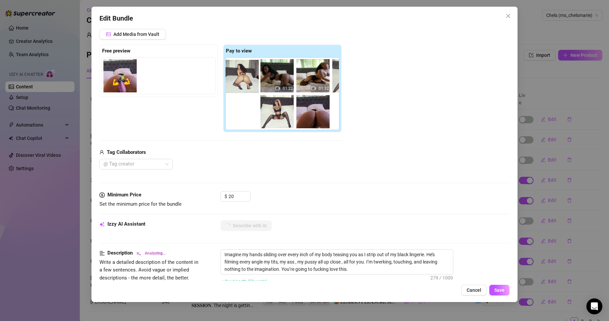
drag, startPoint x: 315, startPoint y: 112, endPoint x: 238, endPoint y: 74, distance: 86.4
click at [238, 74] on div "01:22 01:32" at bounding box center [284, 94] width 116 height 72
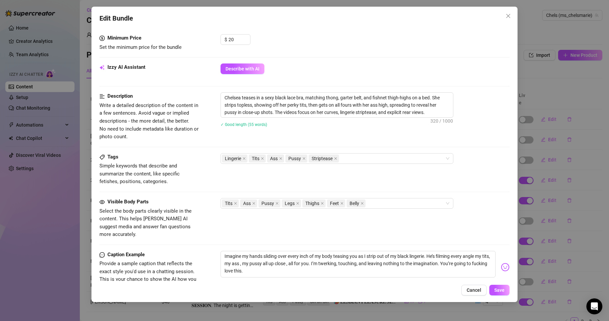
scroll to position [243, 0]
click at [389, 205] on div "Tits Ass Pussy Legs Thighs Feet Belly" at bounding box center [333, 202] width 223 height 9
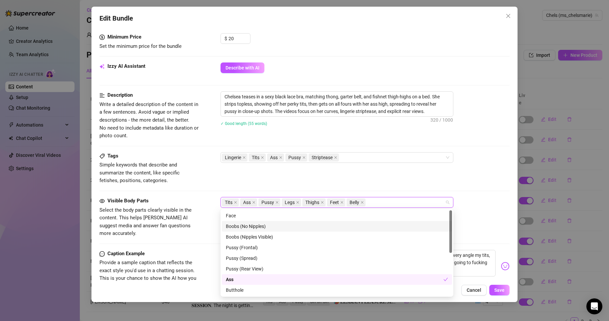
click at [273, 228] on div "Boobs (No Nipples)" at bounding box center [337, 226] width 222 height 7
click at [279, 239] on div "Boobs (Nipples Visible)" at bounding box center [337, 237] width 222 height 7
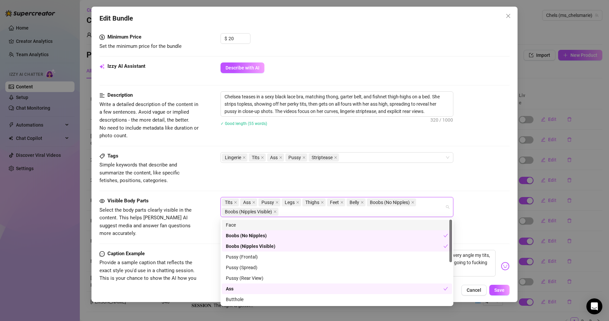
click at [263, 221] on div "Face" at bounding box center [337, 225] width 230 height 11
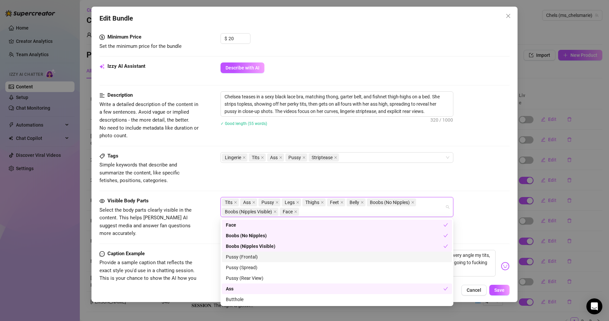
click at [263, 261] on div "Pussy (Frontal)" at bounding box center [337, 257] width 230 height 11
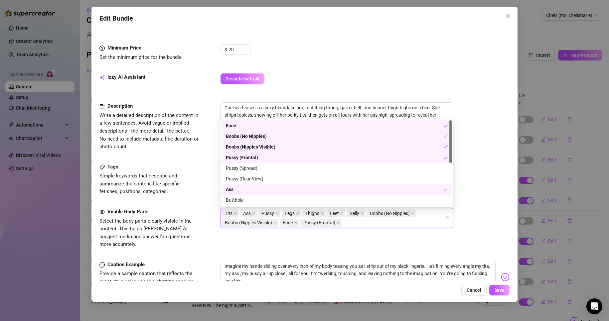
scroll to position [234, 0]
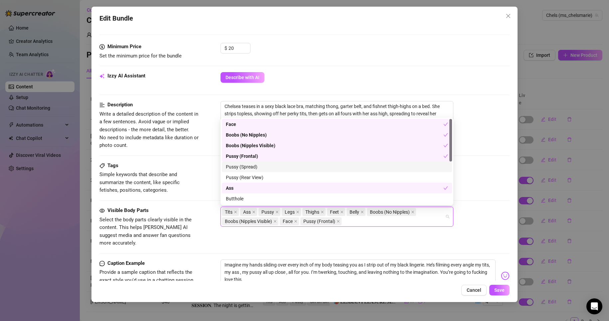
drag, startPoint x: 312, startPoint y: 168, endPoint x: 265, endPoint y: 164, distance: 46.8
click at [265, 164] on div "Pussy (Spread)" at bounding box center [337, 166] width 222 height 7
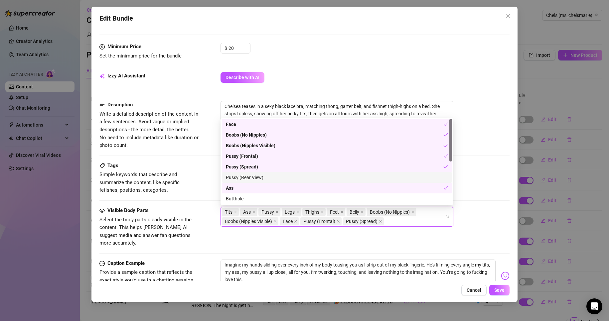
click at [269, 176] on div "Pussy (Rear View)" at bounding box center [337, 177] width 222 height 7
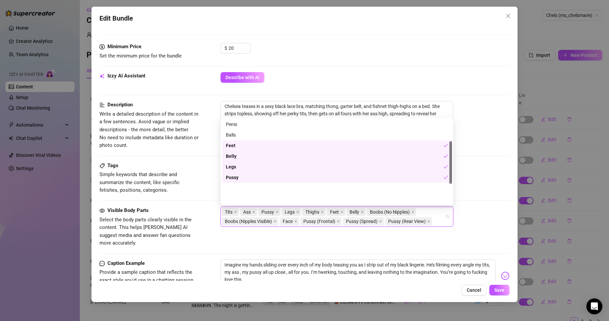
scroll to position [26, 0]
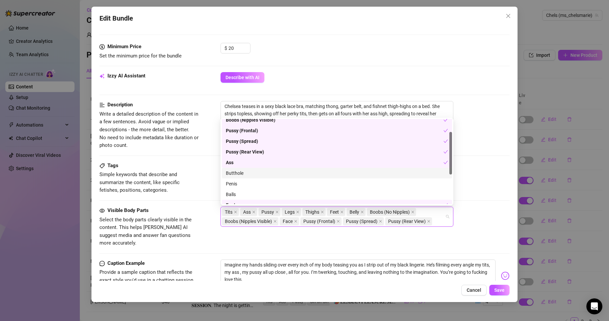
click at [240, 172] on div "Butthole" at bounding box center [337, 173] width 222 height 7
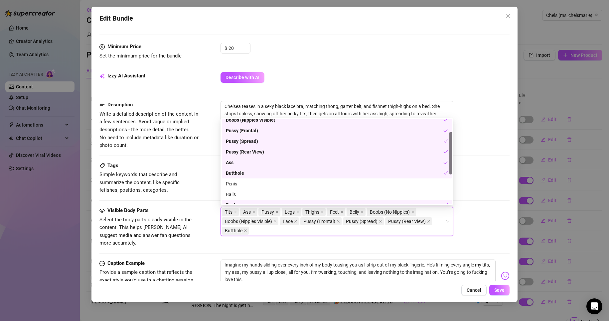
click at [474, 231] on div "Tits, Ass, Pussy, Legs, Thighs, Feet, Belly, Boobs (No Nipples), Boobs (Nipples…" at bounding box center [365, 221] width 289 height 29
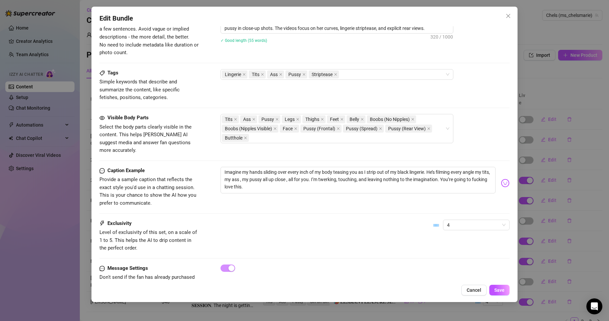
scroll to position [342, 0]
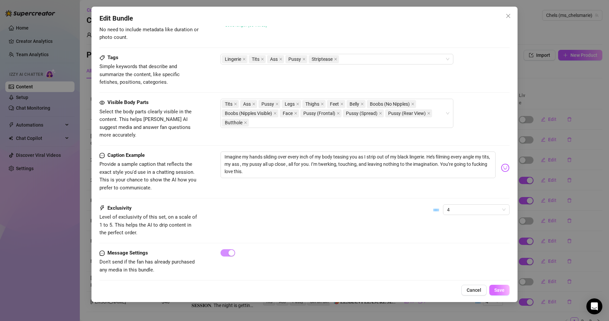
click at [499, 287] on button "Save" at bounding box center [499, 290] width 20 height 11
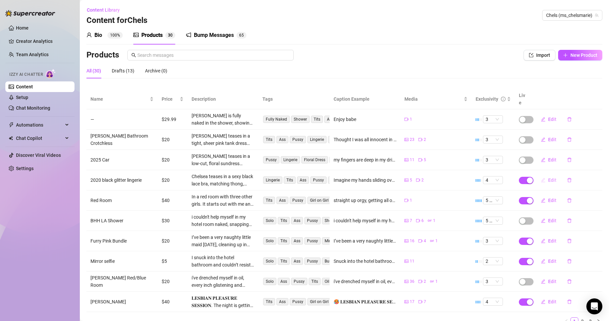
click at [541, 175] on button "Edit" at bounding box center [549, 180] width 26 height 11
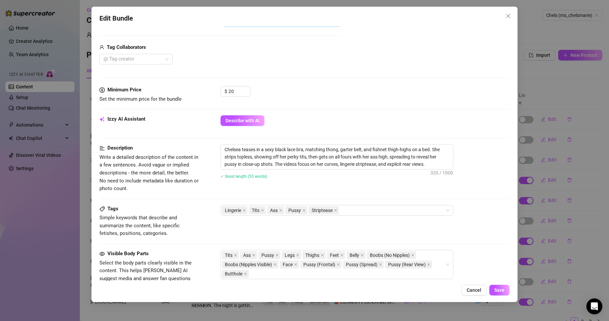
scroll to position [191, 0]
click at [478, 296] on button "Cancel" at bounding box center [473, 290] width 25 height 11
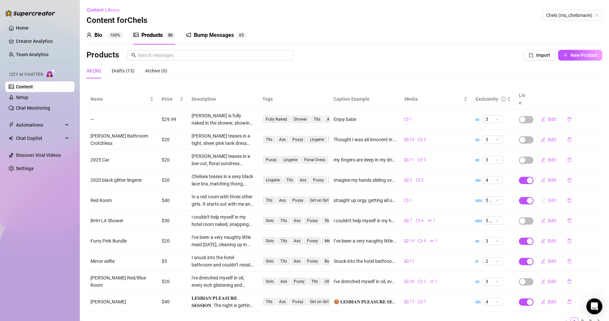
click at [549, 198] on span "Edit" at bounding box center [552, 200] width 8 height 5
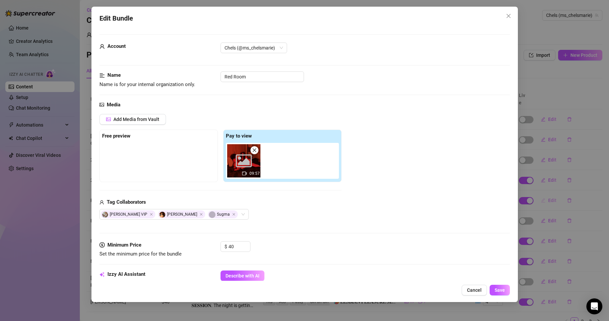
click at [549, 193] on div "Edit Bundle Account Chels (@ms_chelsmarie) Name Name is for your internal organ…" at bounding box center [304, 160] width 609 height 321
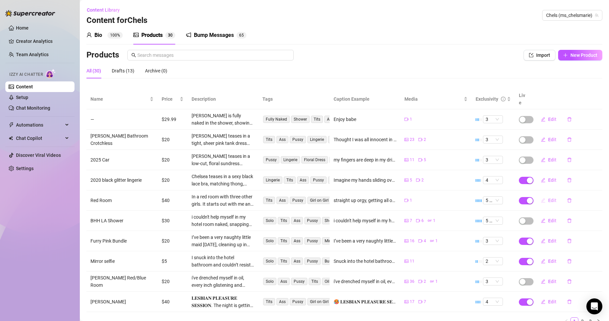
click at [548, 198] on span "Edit" at bounding box center [552, 200] width 8 height 5
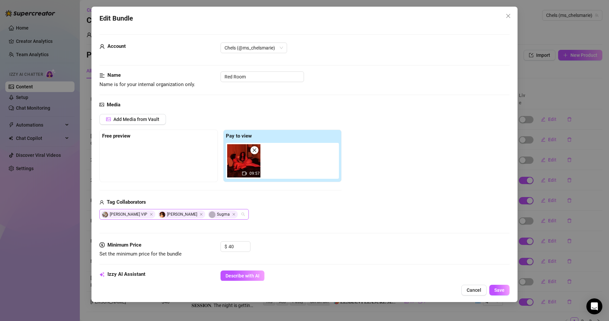
click at [229, 214] on div "[PERSON_NAME] VIP Nyny [PERSON_NAME]" at bounding box center [173, 214] width 149 height 11
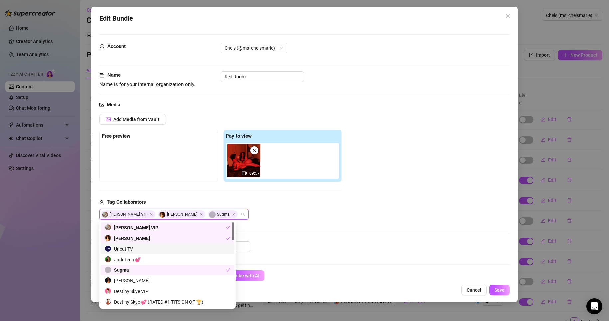
click at [182, 246] on div "Uncut TV" at bounding box center [168, 249] width 126 height 7
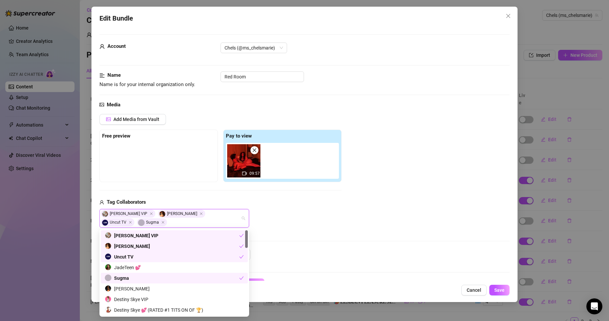
click at [174, 282] on div "Sugma" at bounding box center [172, 278] width 134 height 7
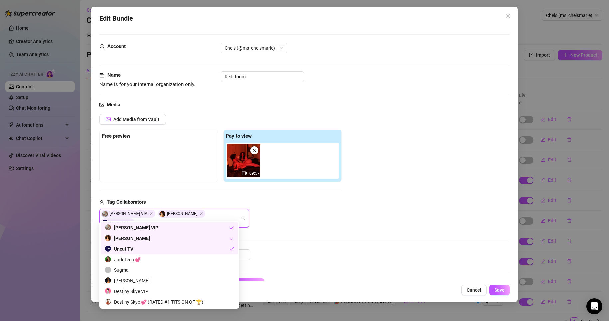
click at [286, 250] on div "$ 40" at bounding box center [365, 258] width 289 height 17
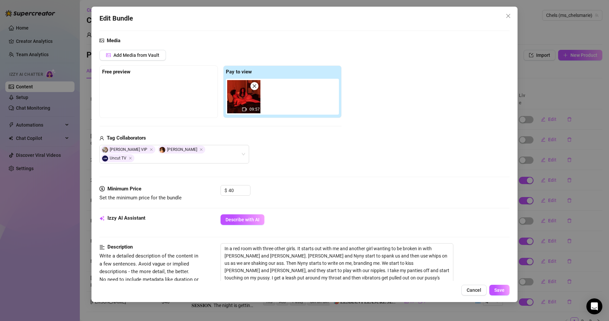
scroll to position [65, 0]
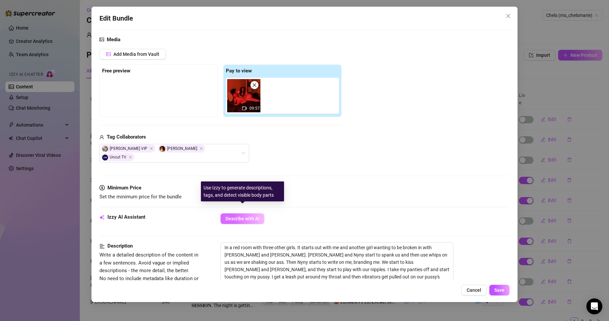
click at [254, 216] on span "Describe with AI" at bounding box center [243, 218] width 34 height 5
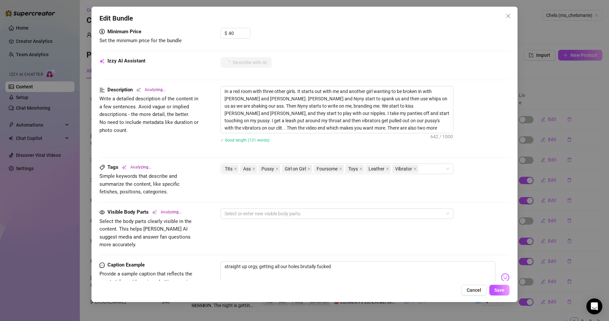
scroll to position [223, 0]
click at [255, 208] on div at bounding box center [333, 212] width 223 height 9
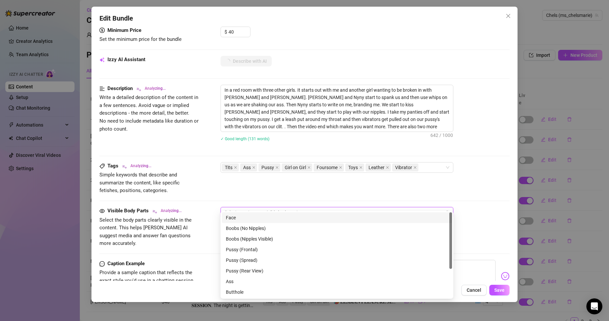
click at [260, 219] on div "Face" at bounding box center [337, 217] width 222 height 7
click at [264, 230] on div "Boobs (No Nipples)" at bounding box center [337, 228] width 222 height 7
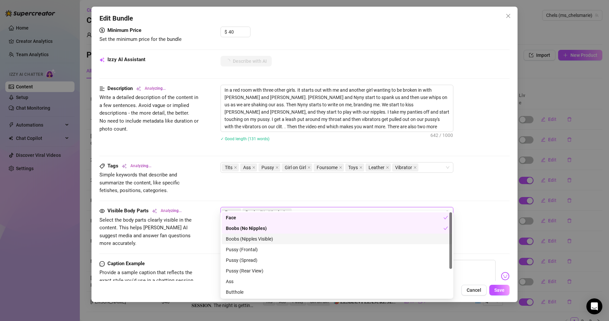
click at [269, 239] on div "Boobs (Nipples Visible)" at bounding box center [337, 239] width 222 height 7
click at [267, 252] on div "Pussy (Frontal)" at bounding box center [337, 249] width 222 height 7
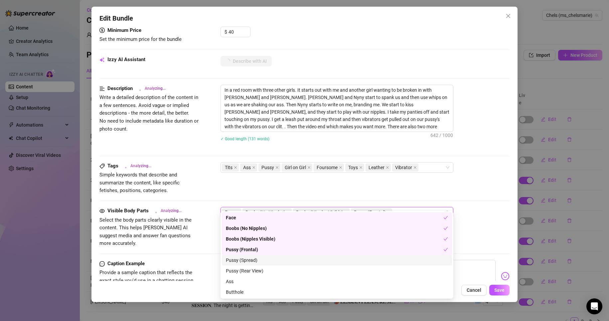
click at [266, 261] on div "Pussy (Spread)" at bounding box center [337, 260] width 222 height 7
click at [266, 282] on div "Ass" at bounding box center [337, 281] width 222 height 7
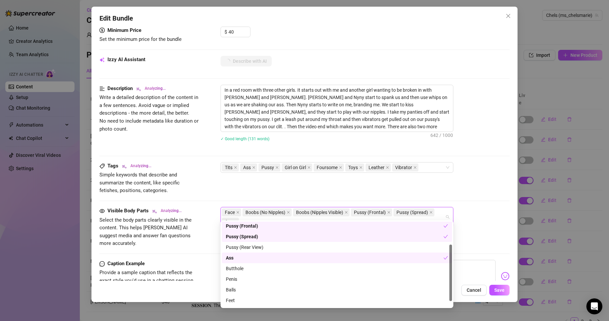
scroll to position [43, 0]
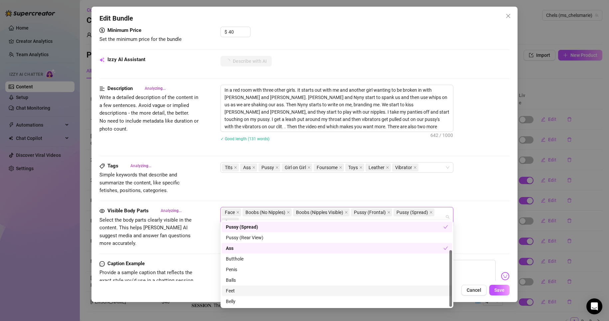
click at [255, 290] on div "Feet" at bounding box center [337, 290] width 222 height 7
click at [258, 300] on div "Belly" at bounding box center [337, 301] width 222 height 7
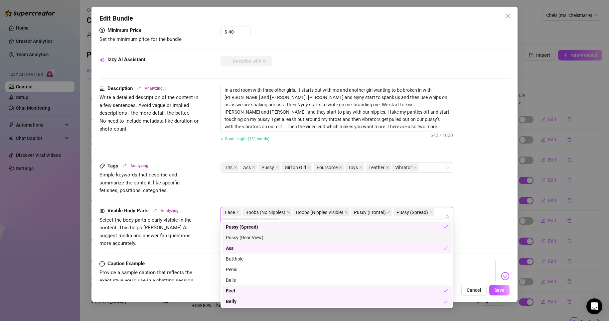
click at [496, 223] on div "Visible Body Parts Analyzing... Select the body parts clearly visible in the co…" at bounding box center [304, 227] width 411 height 41
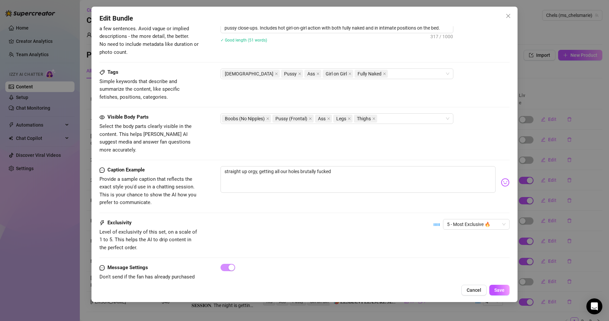
scroll to position [304, 0]
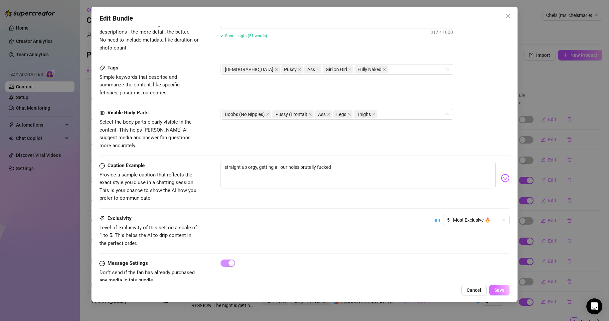
click at [502, 291] on span "Save" at bounding box center [499, 290] width 10 height 5
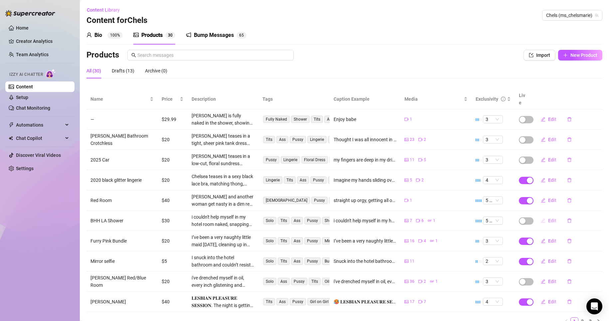
click at [548, 218] on span "Edit" at bounding box center [552, 220] width 8 height 5
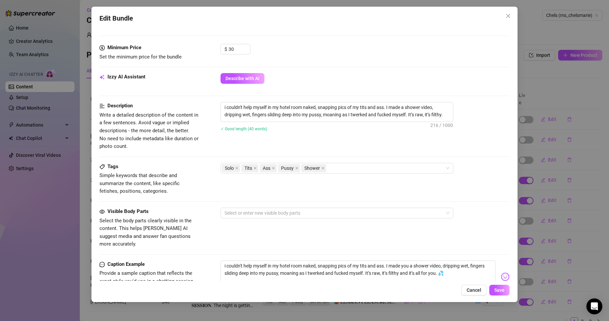
scroll to position [277, 0]
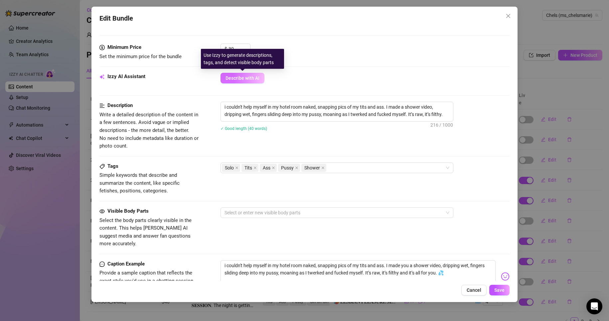
click at [256, 76] on span "Describe with AI" at bounding box center [243, 78] width 34 height 5
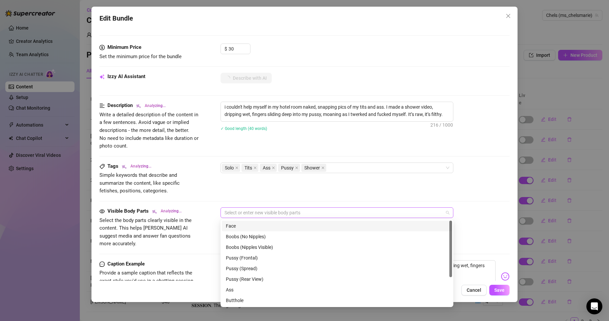
click at [309, 215] on div at bounding box center [333, 212] width 223 height 9
click at [300, 227] on div "Face" at bounding box center [337, 226] width 222 height 7
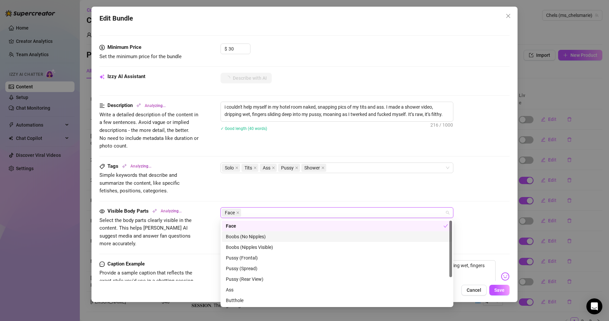
click at [247, 237] on div "Boobs (No Nipples)" at bounding box center [337, 236] width 222 height 7
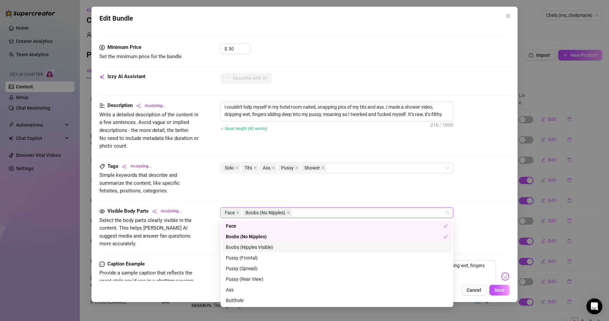
click at [255, 248] on div "Boobs (Nipples Visible)" at bounding box center [337, 247] width 222 height 7
click at [255, 261] on div "Pussy (Frontal)" at bounding box center [337, 258] width 222 height 7
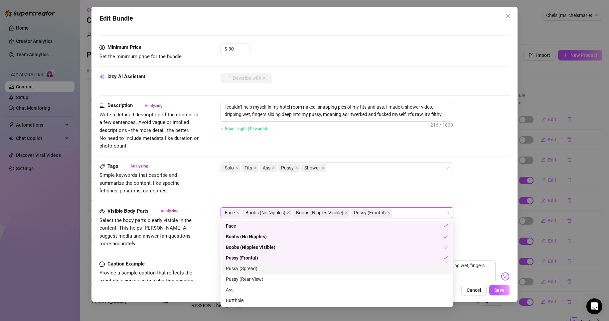
click at [257, 267] on div "Pussy (Spread)" at bounding box center [337, 268] width 222 height 7
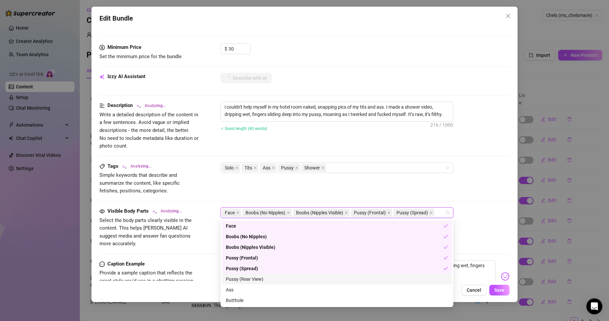
click at [258, 282] on div "Pussy (Rear View)" at bounding box center [337, 279] width 222 height 7
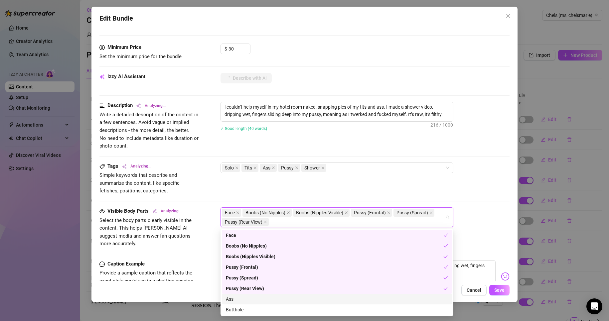
click at [257, 297] on div "Ass" at bounding box center [337, 299] width 222 height 7
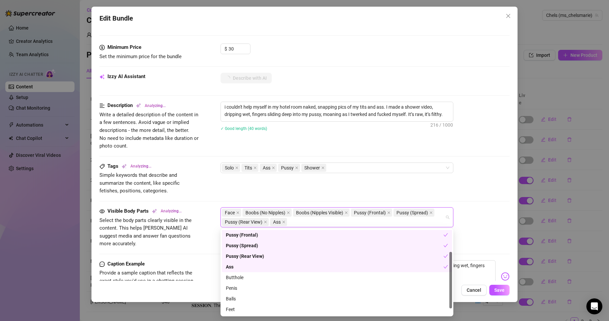
scroll to position [33, 0]
click at [246, 277] on div "Butthole" at bounding box center [337, 276] width 222 height 7
click at [244, 298] on div "Feet" at bounding box center [337, 299] width 222 height 7
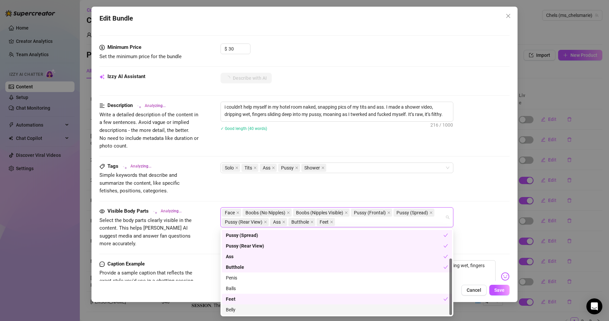
click at [244, 307] on div "Belly" at bounding box center [337, 309] width 222 height 7
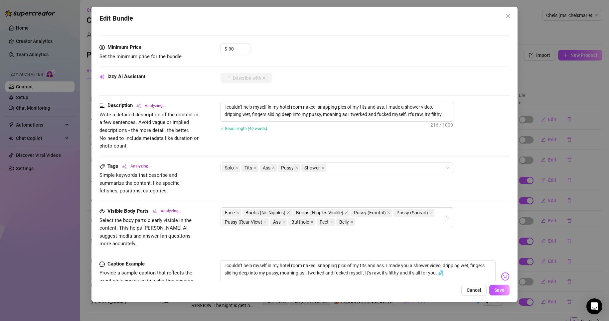
click at [463, 240] on div "Visible Body Parts Analyzing... Select the body parts clearly visible in the co…" at bounding box center [304, 228] width 411 height 41
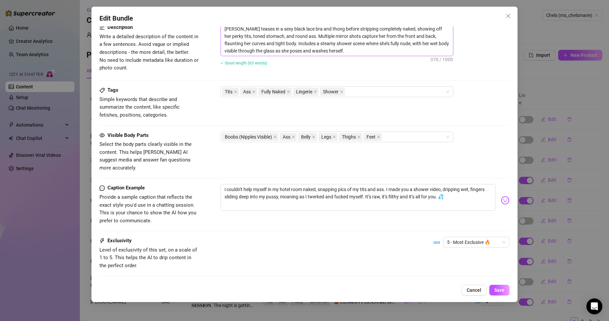
scroll to position [386, 0]
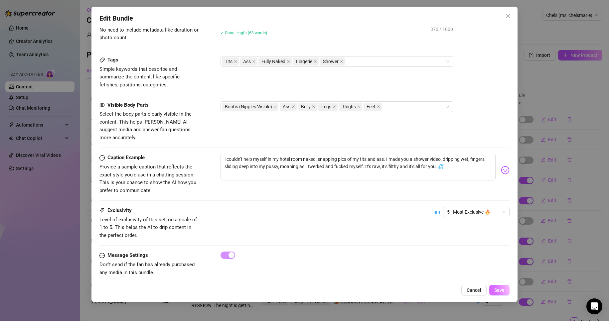
click at [500, 288] on span "Save" at bounding box center [499, 290] width 10 height 5
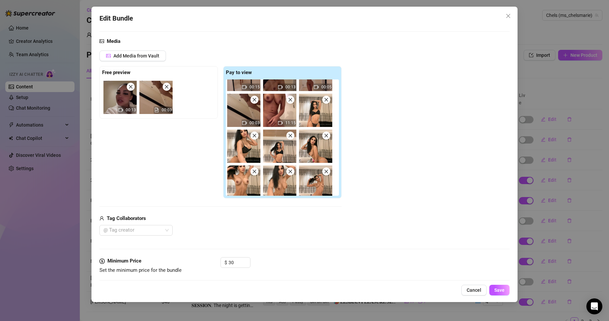
scroll to position [23, 0]
click at [328, 100] on icon "close" at bounding box center [326, 99] width 5 height 5
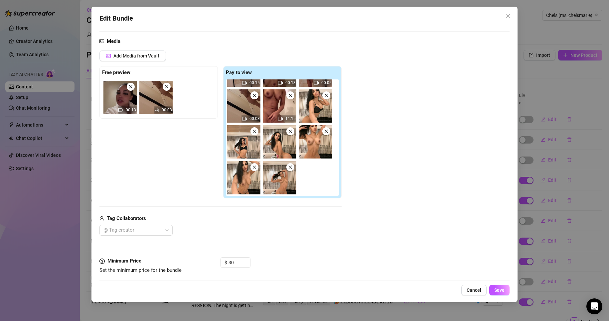
scroll to position [0, 0]
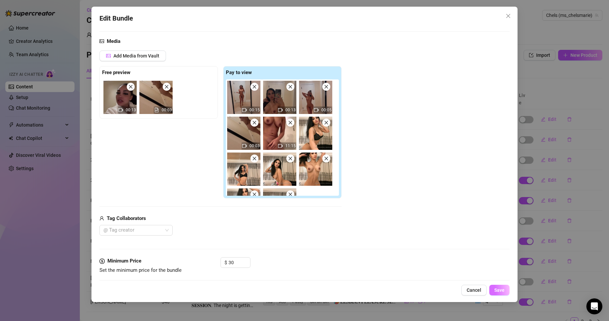
click at [494, 295] on button "Save" at bounding box center [499, 290] width 20 height 11
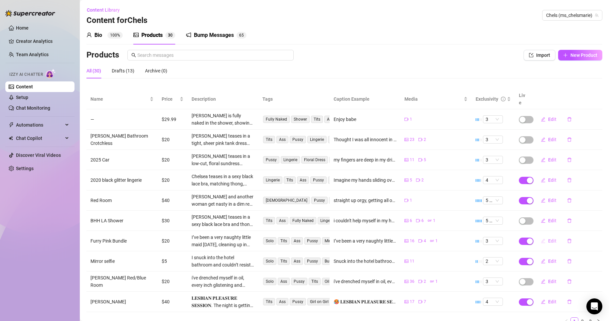
click at [548, 239] on span "Edit" at bounding box center [552, 241] width 8 height 5
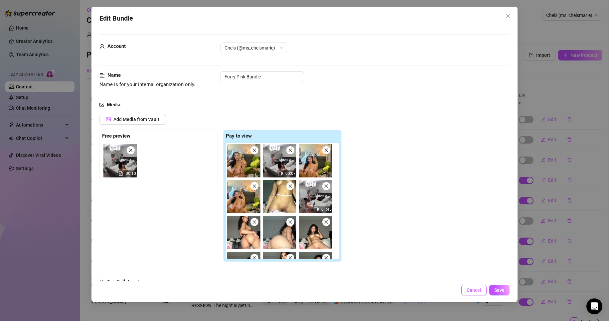
click at [475, 291] on span "Cancel" at bounding box center [474, 290] width 15 height 5
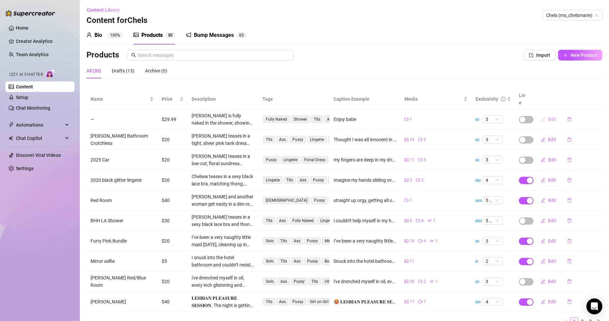
click at [541, 117] on icon "edit" at bounding box center [543, 119] width 5 height 5
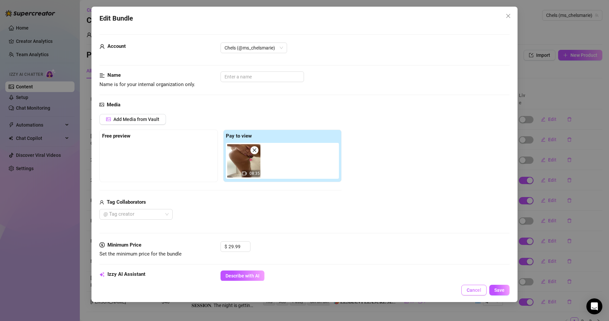
click at [476, 288] on span "Cancel" at bounding box center [474, 290] width 15 height 5
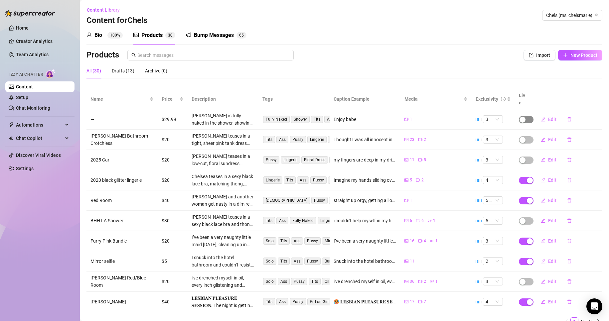
click at [523, 116] on span "button" at bounding box center [526, 119] width 15 height 7
click at [570, 98] on span "OK" at bounding box center [567, 96] width 6 height 5
drag, startPoint x: 570, startPoint y: 98, endPoint x: 549, endPoint y: 133, distance: 40.9
click at [549, 133] on body "Home Creator Analytics Team Analytics Izzy AI Chatter Content Setup Chat Monito…" at bounding box center [304, 160] width 609 height 321
click at [548, 137] on span "Edit" at bounding box center [552, 139] width 8 height 5
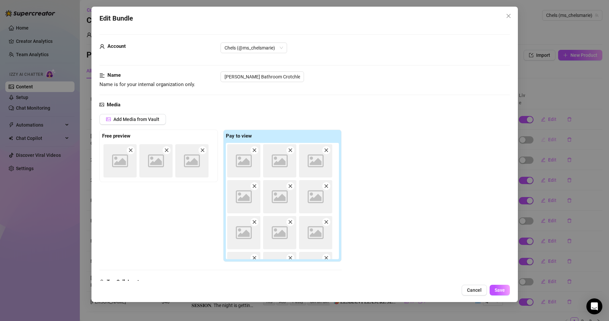
click at [544, 135] on div "Edit Bundle Account Chels (@ms_chelsmarie) Name Name is for your internal organ…" at bounding box center [304, 160] width 609 height 321
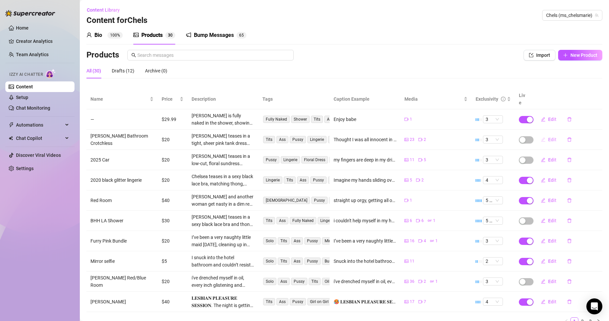
click at [548, 137] on span "Edit" at bounding box center [552, 139] width 8 height 5
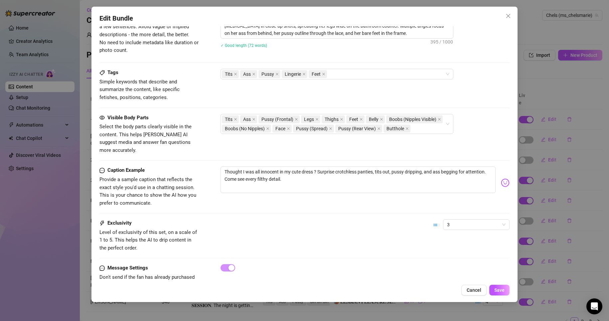
scroll to position [373, 0]
click at [470, 223] on span "3" at bounding box center [476, 225] width 59 height 10
click at [479, 266] on div "4" at bounding box center [471, 264] width 56 height 7
click at [498, 289] on span "Save" at bounding box center [499, 290] width 10 height 5
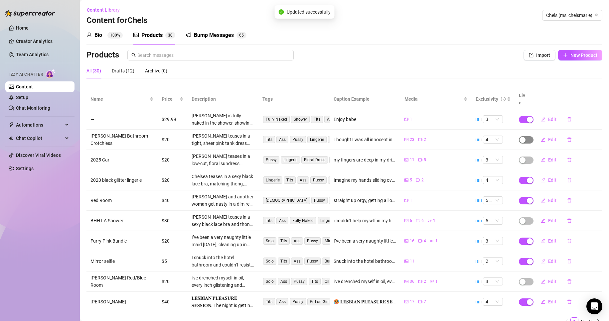
click at [524, 136] on span "button" at bounding box center [526, 139] width 15 height 7
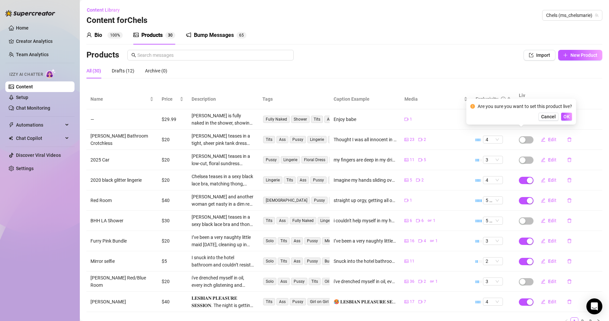
click at [571, 121] on div "Are you sure you want to set this product live? Cancel OK" at bounding box center [521, 112] width 110 height 26
click at [570, 117] on span "OK" at bounding box center [567, 116] width 6 height 5
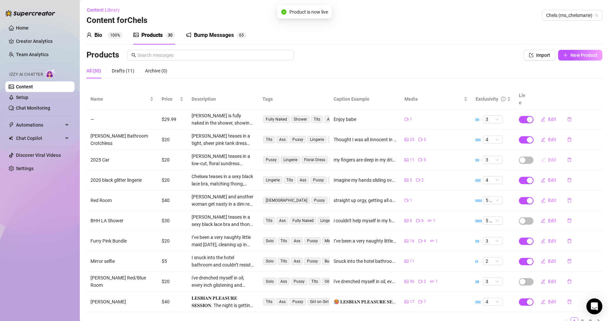
click at [552, 155] on button "Edit" at bounding box center [549, 160] width 26 height 11
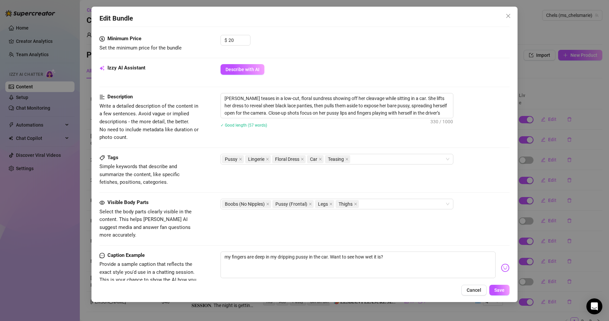
scroll to position [288, 0]
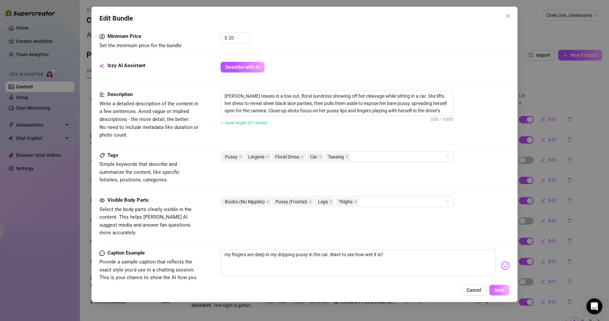
click at [509, 292] on button "Save" at bounding box center [499, 290] width 20 height 11
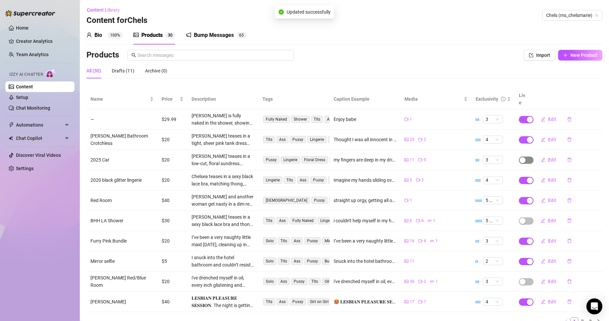
click at [525, 157] on span "button" at bounding box center [526, 160] width 15 height 7
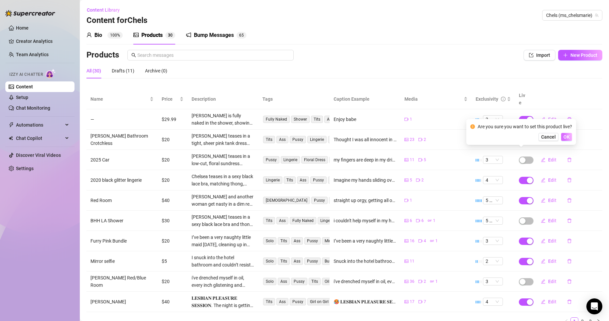
drag, startPoint x: 525, startPoint y: 152, endPoint x: 564, endPoint y: 135, distance: 43.0
click at [564, 135] on body "Home Creator Analytics Team Analytics Izzy AI Chatter Content Setup Chat Monito…" at bounding box center [304, 160] width 609 height 321
click at [569, 141] on button "OK" at bounding box center [566, 137] width 11 height 8
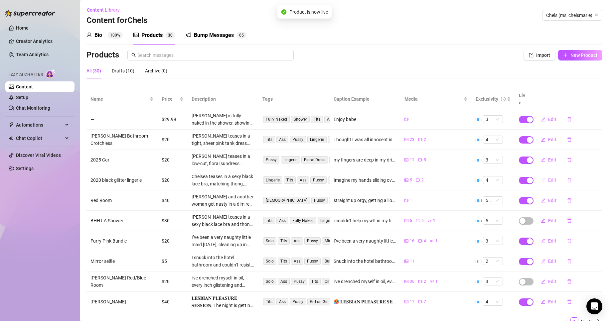
click at [548, 178] on span "Edit" at bounding box center [552, 180] width 8 height 5
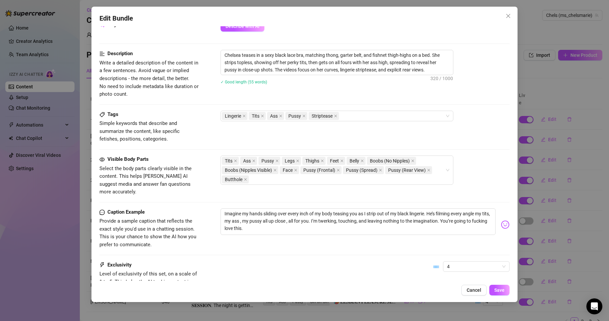
scroll to position [287, 0]
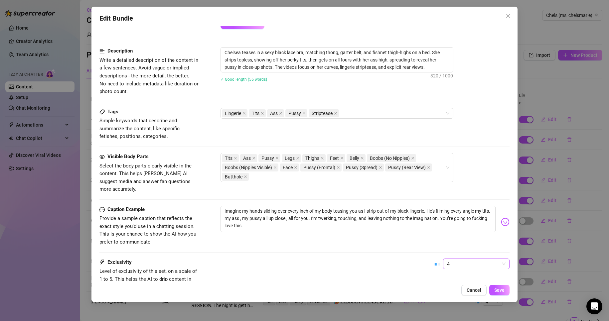
click at [478, 261] on span "4" at bounding box center [476, 264] width 59 height 10
click at [402, 284] on div "Edit Bundle Account Chels (@ms_chelsmarie) Name Name is for your internal organ…" at bounding box center [304, 155] width 427 height 296
click at [500, 290] on span "Save" at bounding box center [499, 290] width 10 height 5
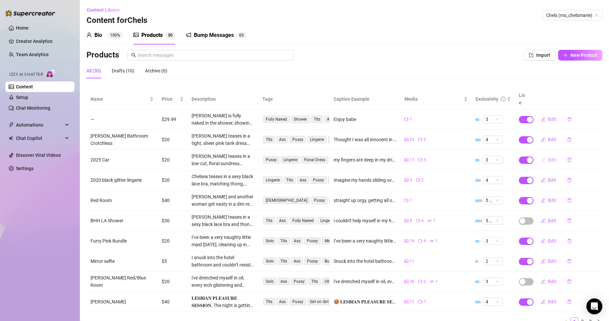
click at [548, 157] on span "Edit" at bounding box center [552, 159] width 8 height 5
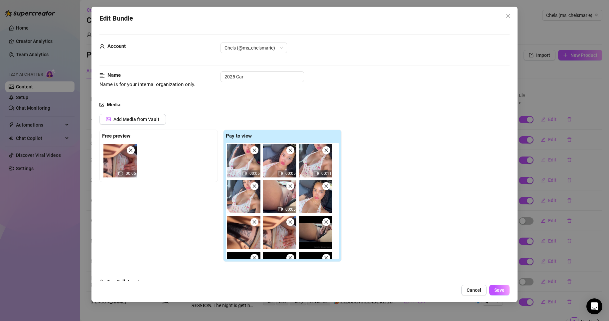
click at [545, 151] on div "Edit Bundle Account Chels (@ms_chelsmarie) Name Name is for your internal organ…" at bounding box center [304, 160] width 609 height 321
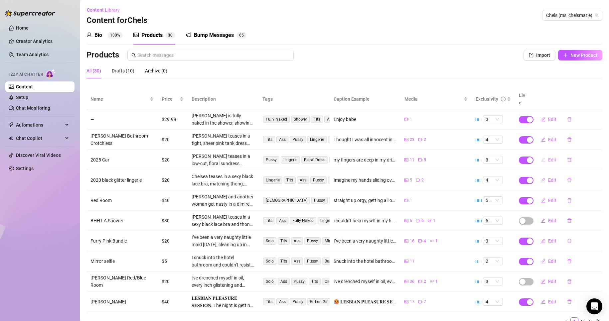
click at [548, 157] on span "Edit" at bounding box center [552, 159] width 8 height 5
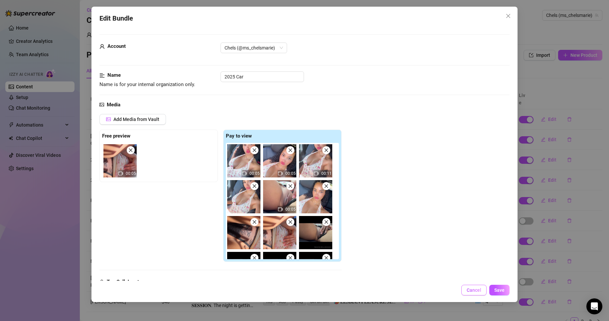
click at [476, 289] on span "Cancel" at bounding box center [474, 290] width 15 height 5
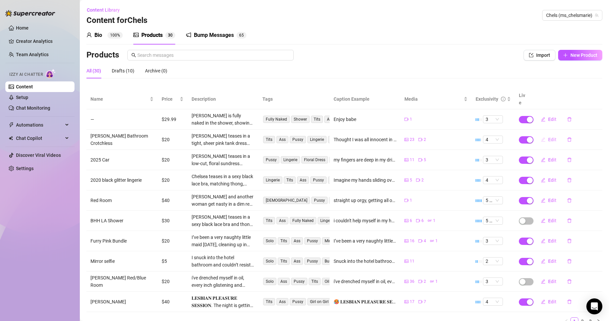
click at [549, 134] on button "Edit" at bounding box center [549, 139] width 26 height 11
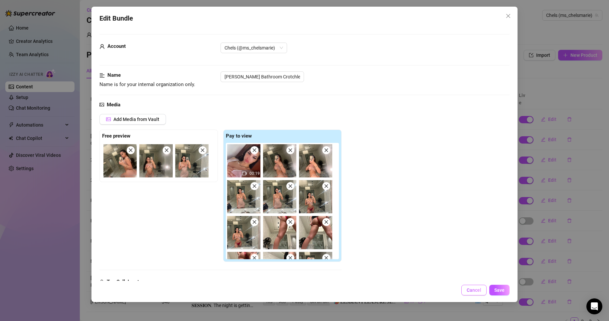
click at [480, 289] on span "Cancel" at bounding box center [474, 290] width 15 height 5
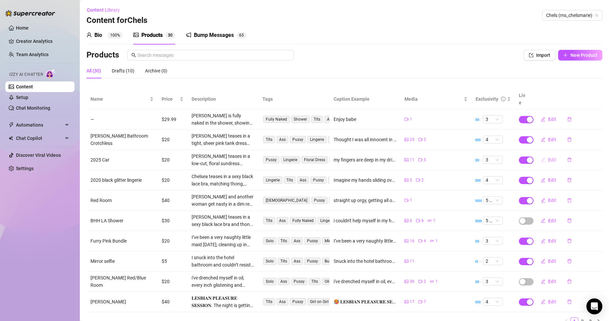
click at [541, 158] on icon "edit" at bounding box center [543, 160] width 5 height 5
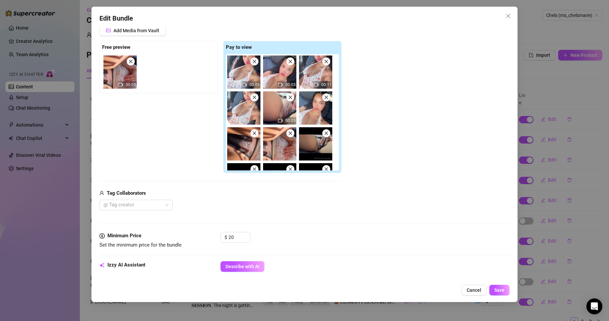
scroll to position [63, 0]
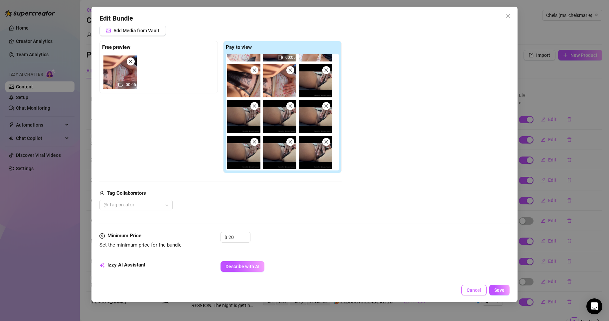
click at [476, 286] on button "Cancel" at bounding box center [473, 290] width 25 height 11
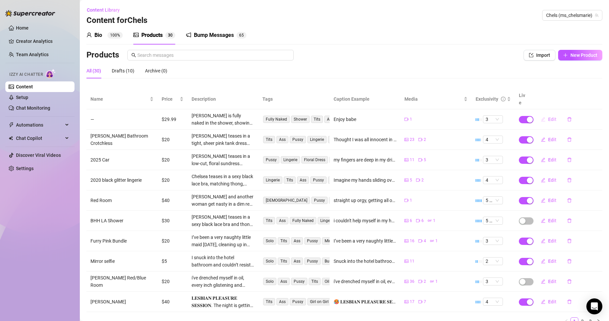
click at [548, 117] on span "Edit" at bounding box center [552, 119] width 8 height 5
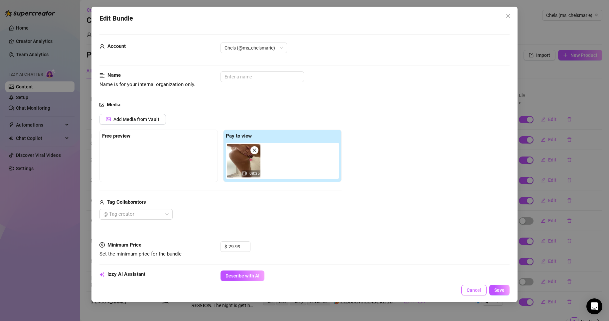
click at [475, 293] on span "Cancel" at bounding box center [474, 290] width 15 height 5
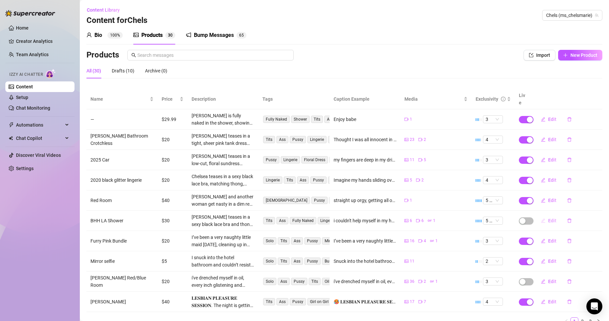
click at [548, 218] on span "Edit" at bounding box center [552, 220] width 8 height 5
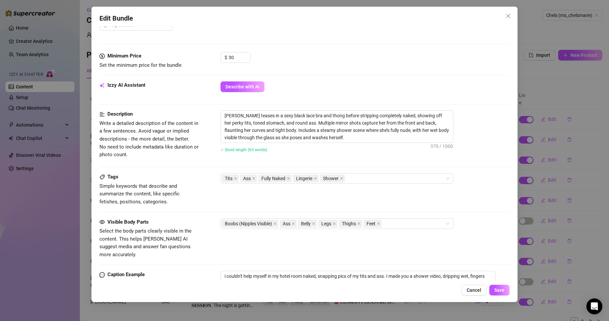
scroll to position [386, 0]
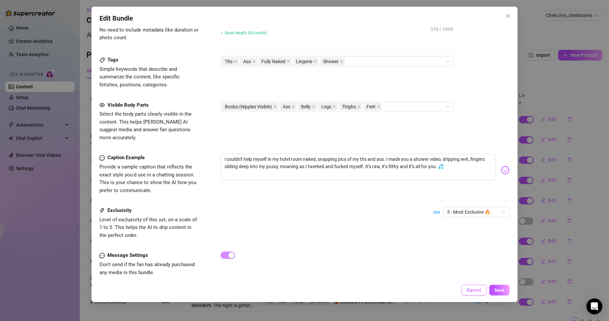
click at [474, 290] on span "Cancel" at bounding box center [474, 290] width 15 height 5
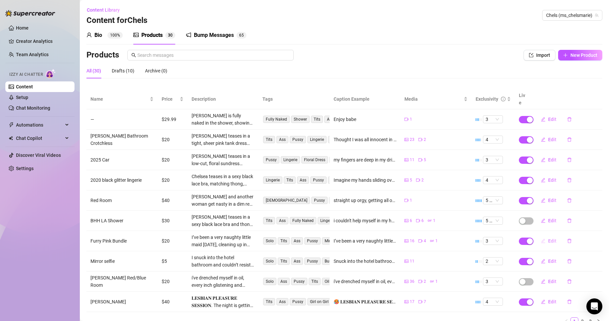
click at [548, 239] on span "Edit" at bounding box center [552, 241] width 8 height 5
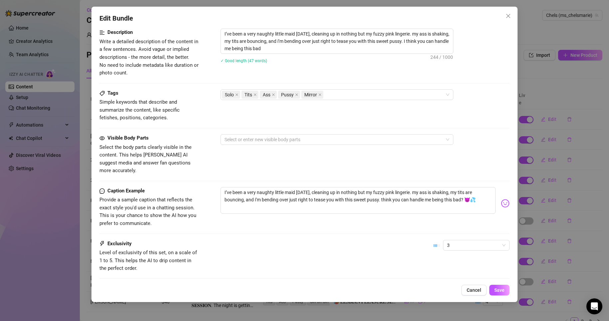
scroll to position [351, 0]
click at [471, 240] on span "3" at bounding box center [476, 245] width 59 height 10
click at [460, 281] on div "4" at bounding box center [471, 282] width 56 height 7
click at [390, 148] on div "Visible Body Parts Select the body parts clearly visible in the content. This h…" at bounding box center [304, 154] width 411 height 41
click at [390, 139] on div at bounding box center [333, 139] width 223 height 9
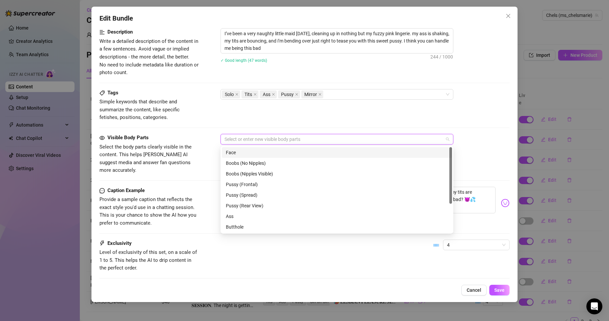
click at [314, 152] on div "Face" at bounding box center [337, 152] width 222 height 7
click at [262, 161] on div "Boobs (No Nipples)" at bounding box center [337, 163] width 222 height 7
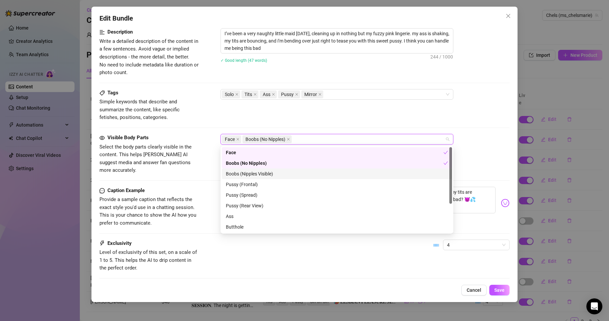
click at [269, 177] on div "Boobs (Nipples Visible)" at bounding box center [337, 173] width 222 height 7
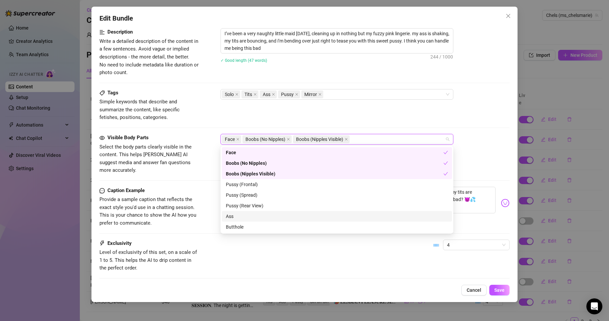
click at [273, 215] on div "Ass" at bounding box center [337, 216] width 222 height 7
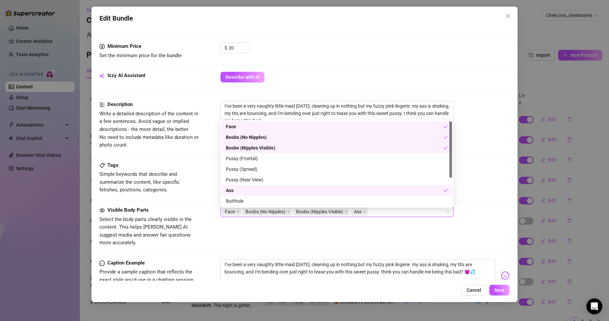
scroll to position [279, 0]
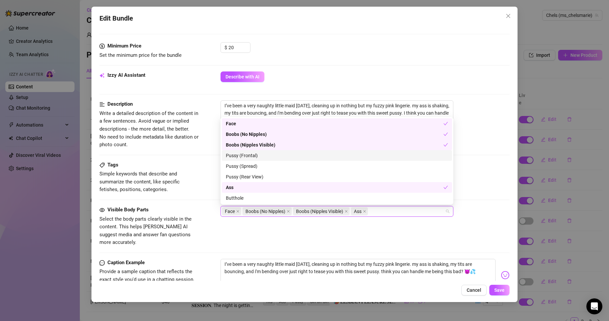
click at [284, 151] on div "Pussy (Frontal)" at bounding box center [337, 155] width 230 height 11
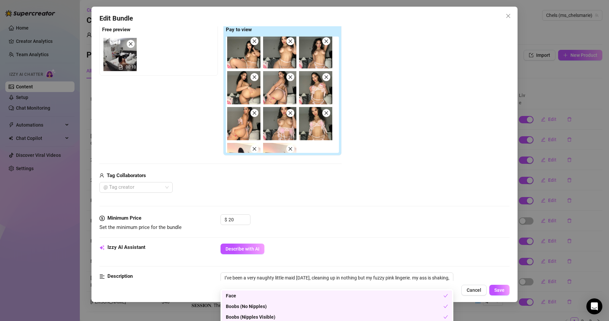
scroll to position [135, 0]
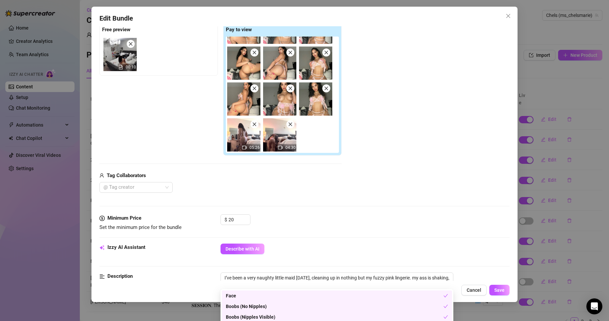
click at [252, 148] on span "05:26" at bounding box center [255, 147] width 10 height 5
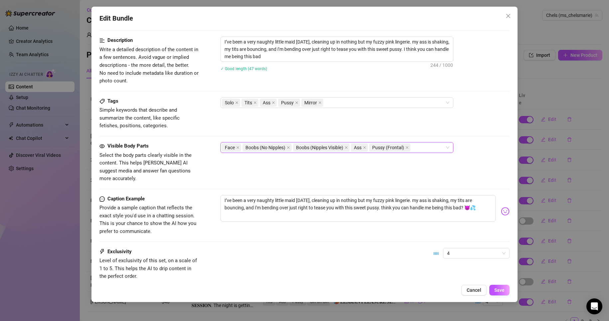
scroll to position [343, 0]
click at [438, 147] on div "Face Boobs (No Nipples) Boobs (Nipples Visible) Ass Pussy (Frontal)" at bounding box center [333, 147] width 223 height 9
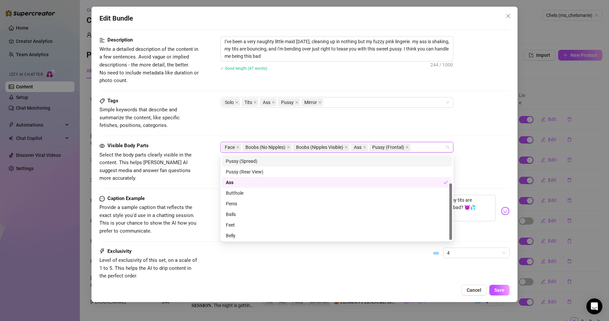
scroll to position [43, 0]
click at [299, 228] on div "Feet" at bounding box center [337, 224] width 222 height 7
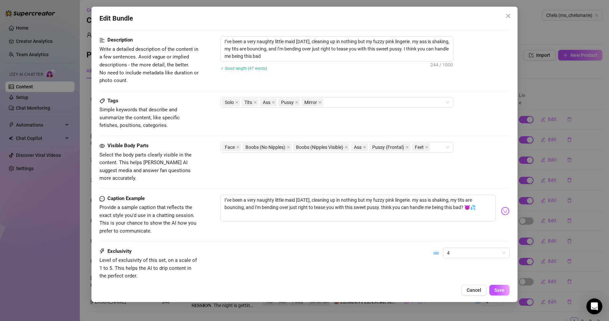
click at [316, 286] on div at bounding box center [304, 286] width 411 height 0
click at [446, 148] on div "Face Boobs (No Nipples) Boobs (Nipples Visible) Ass Pussy (Frontal) Feet" at bounding box center [337, 147] width 233 height 11
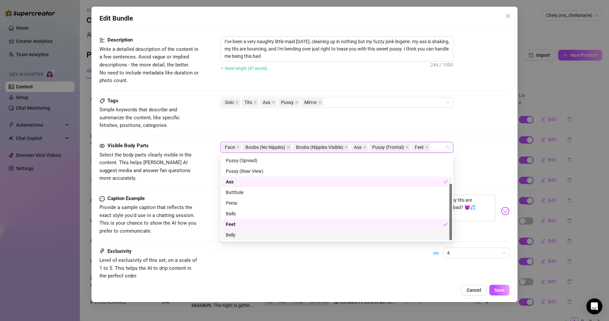
click at [267, 233] on div "Belly" at bounding box center [337, 235] width 222 height 7
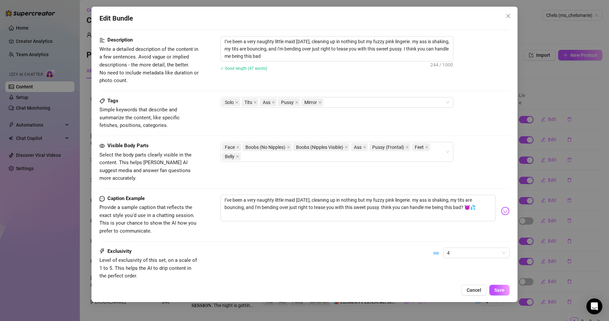
click at [291, 283] on div "Edit Bundle Account Chels (@ms_chelsmarie) Name Name is for your internal organ…" at bounding box center [304, 155] width 427 height 296
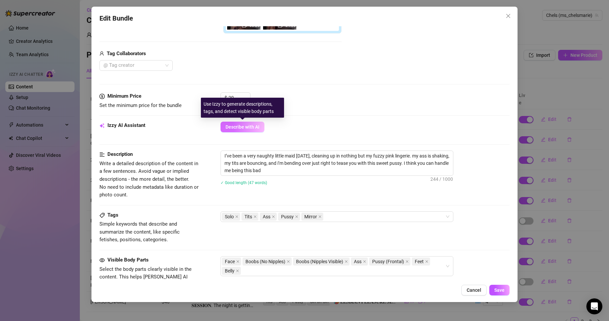
click at [233, 131] on button "Describe with AI" at bounding box center [243, 127] width 44 height 11
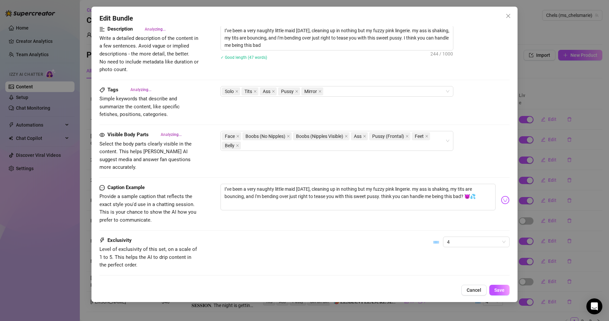
scroll to position [354, 0]
click at [454, 237] on span "4" at bounding box center [476, 242] width 59 height 10
click at [459, 266] on div "3" at bounding box center [471, 268] width 56 height 7
click at [377, 250] on div "Exclusivity Level of exclusivity of this set, on a scale of 1 to 5. This helps …" at bounding box center [304, 253] width 411 height 33
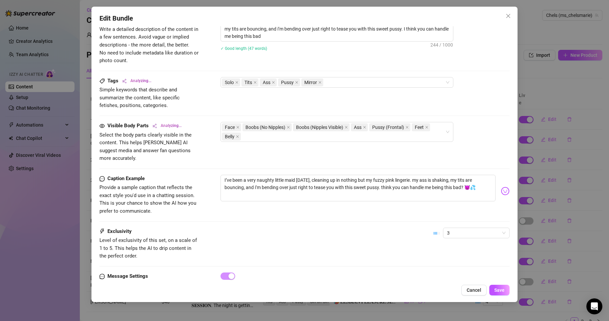
scroll to position [363, 0]
click at [463, 228] on span "3" at bounding box center [476, 233] width 59 height 10
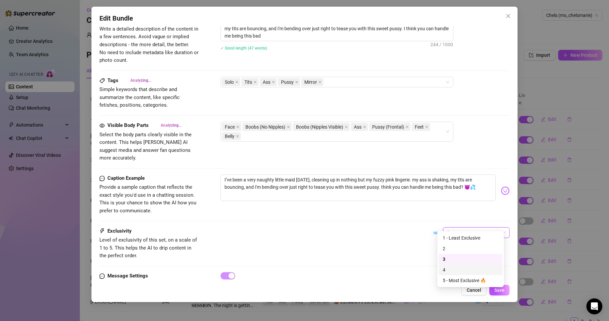
click at [463, 269] on div "4" at bounding box center [471, 269] width 56 height 7
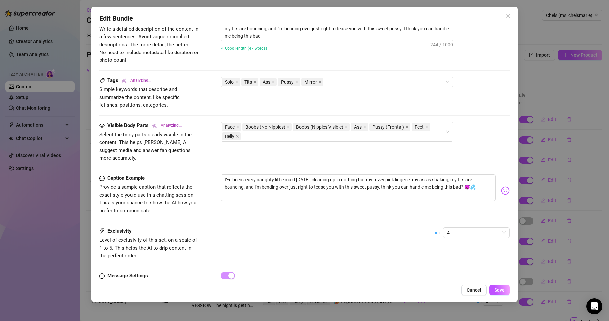
click at [385, 249] on div "Exclusivity Level of exclusivity of this set, on a scale of 1 to 5. This helps …" at bounding box center [304, 244] width 411 height 33
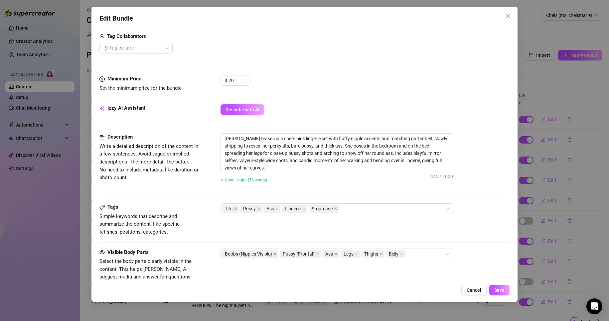
scroll to position [247, 0]
click at [467, 243] on div "Tags Simple keywords that describe and summarize the content, like specific fet…" at bounding box center [304, 225] width 411 height 45
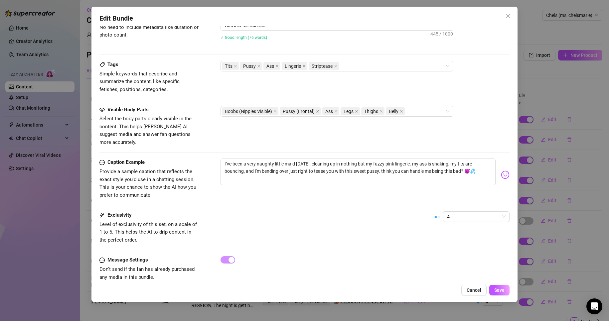
scroll to position [393, 0]
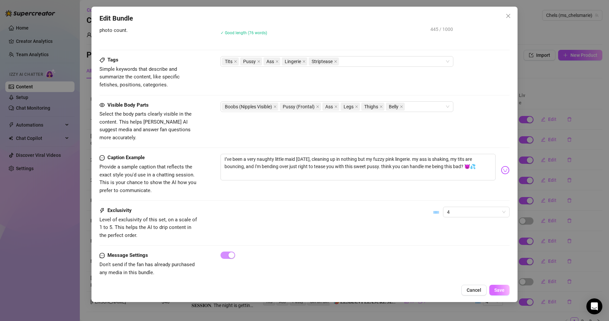
click at [498, 294] on button "Save" at bounding box center [499, 290] width 20 height 11
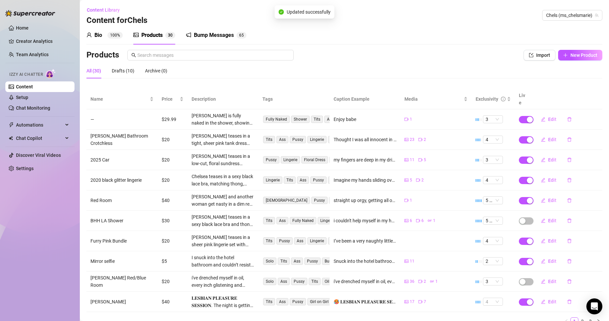
click at [498, 298] on div "4" at bounding box center [493, 302] width 20 height 8
click at [548, 218] on span "Edit" at bounding box center [552, 220] width 8 height 5
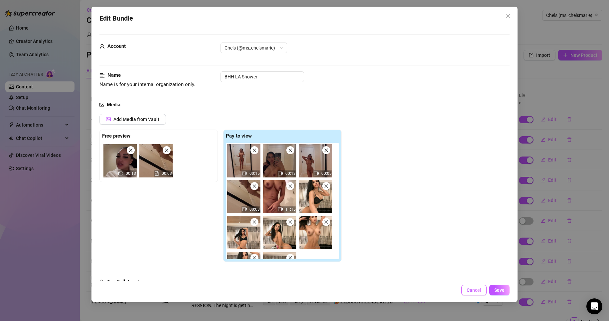
click at [477, 290] on span "Cancel" at bounding box center [474, 290] width 15 height 5
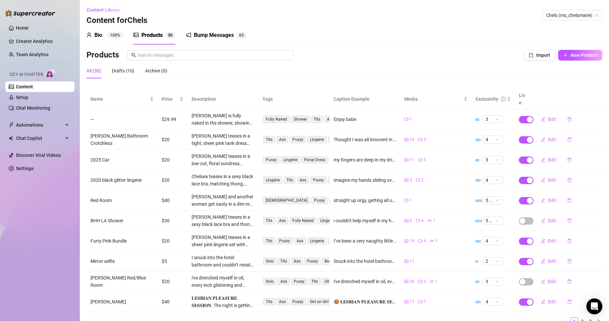
click at [520, 211] on td at bounding box center [523, 221] width 17 height 20
click at [521, 218] on div "button" at bounding box center [523, 221] width 6 height 6
click at [566, 200] on span "OK" at bounding box center [567, 197] width 6 height 5
click at [548, 259] on span "Edit" at bounding box center [552, 261] width 8 height 5
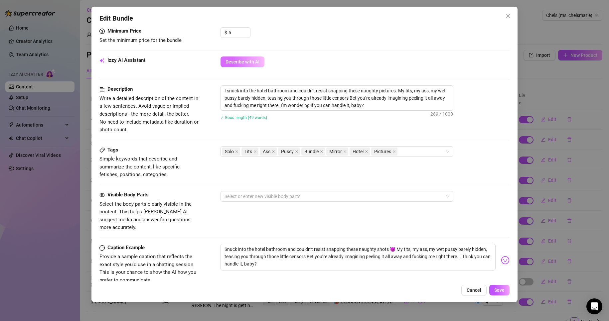
scroll to position [285, 0]
click at [256, 196] on div at bounding box center [333, 196] width 223 height 9
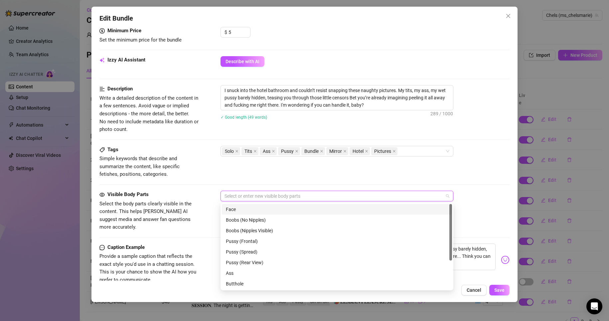
click at [260, 214] on div "Face" at bounding box center [337, 209] width 230 height 11
click at [262, 220] on div "Boobs (No Nipples)" at bounding box center [337, 220] width 222 height 7
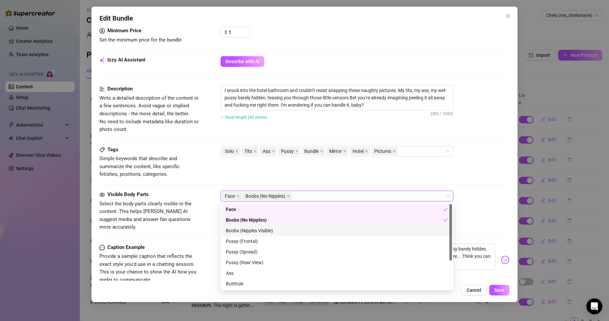
click at [265, 229] on div "Boobs (Nipples Visible)" at bounding box center [337, 230] width 222 height 7
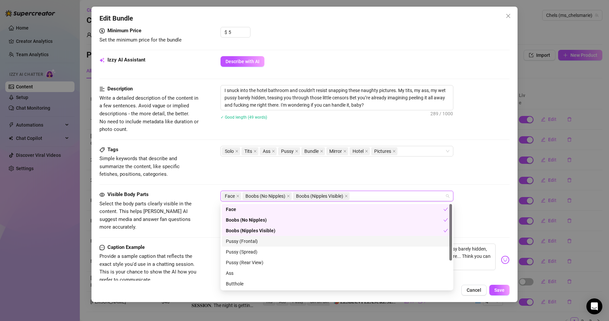
click at [261, 243] on div "Pussy (Frontal)" at bounding box center [337, 241] width 222 height 7
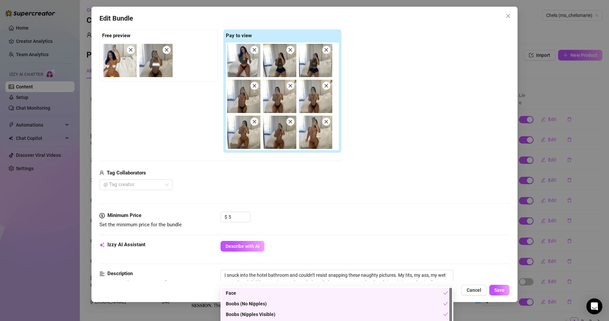
scroll to position [101, 0]
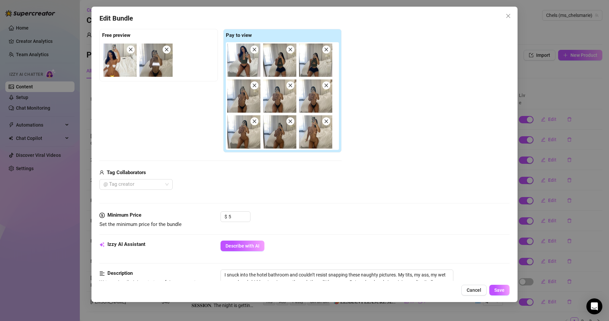
click at [341, 71] on div "Pay to view" at bounding box center [282, 91] width 118 height 124
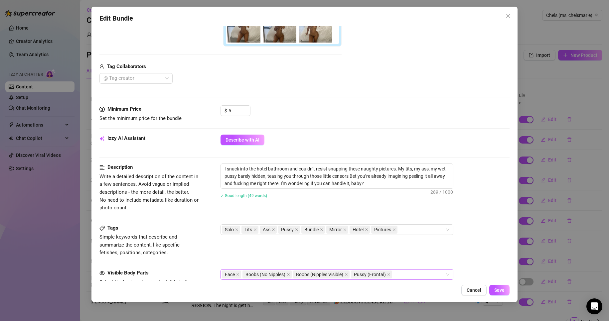
scroll to position [200, 0]
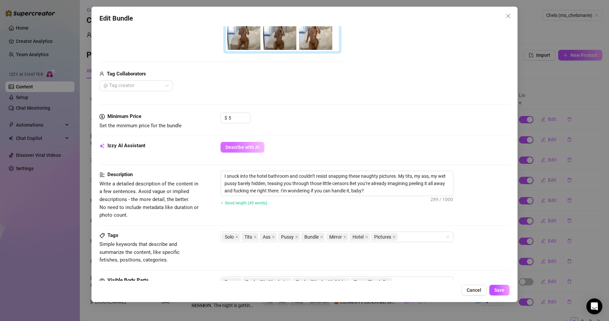
click at [254, 152] on button "Describe with AI" at bounding box center [243, 147] width 44 height 11
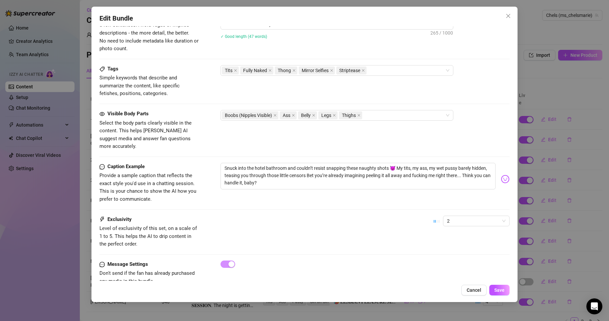
scroll to position [370, 0]
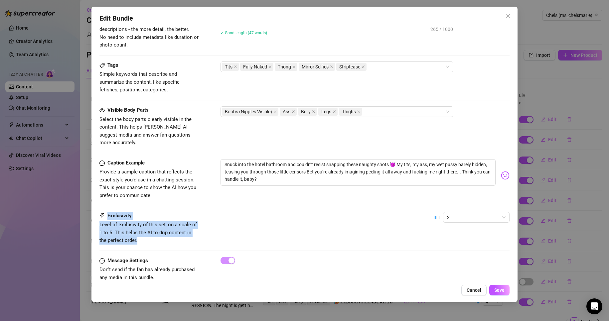
drag, startPoint x: 452, startPoint y: 198, endPoint x: 478, endPoint y: 237, distance: 47.0
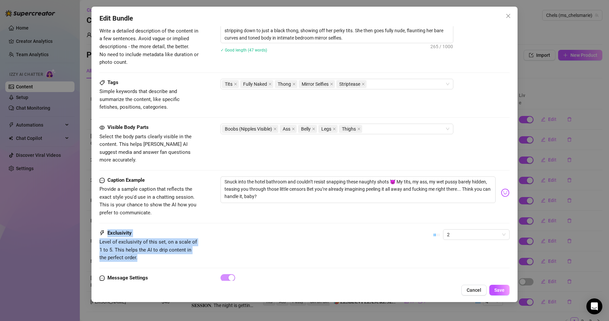
scroll to position [358, 0]
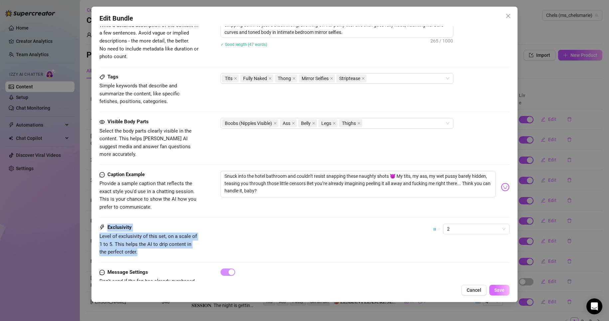
click at [506, 291] on button "Save" at bounding box center [499, 290] width 20 height 11
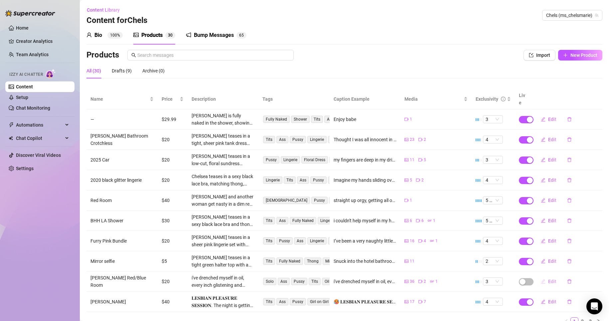
click at [551, 279] on span "Edit" at bounding box center [552, 281] width 8 height 5
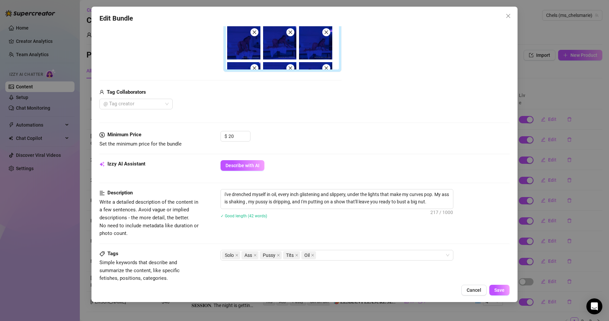
scroll to position [191, 0]
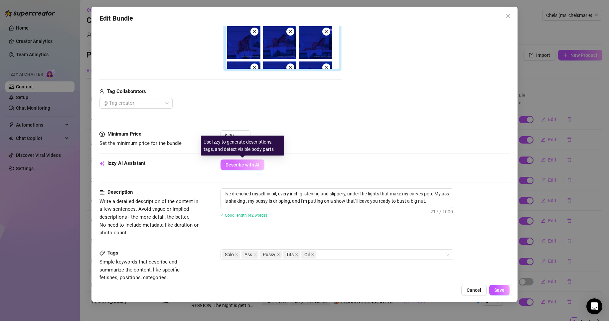
click at [258, 165] on span "Describe with AI" at bounding box center [243, 164] width 34 height 5
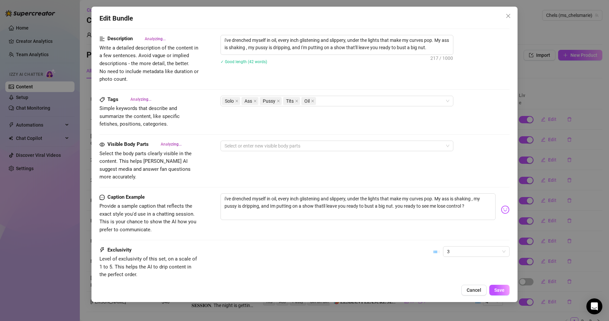
scroll to position [357, 0]
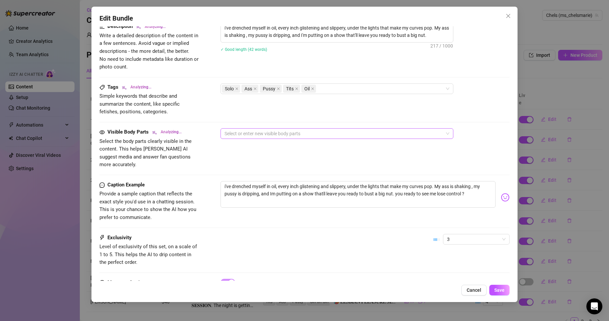
click at [364, 130] on div at bounding box center [333, 133] width 223 height 9
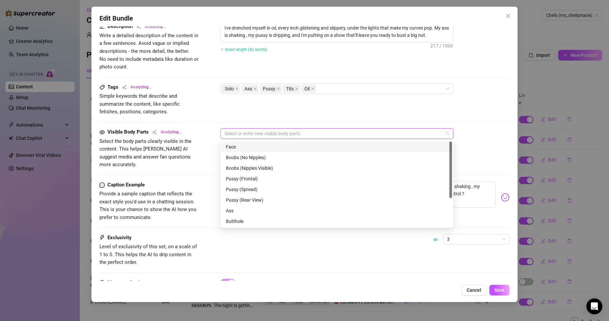
click at [303, 145] on div "Face" at bounding box center [337, 146] width 222 height 7
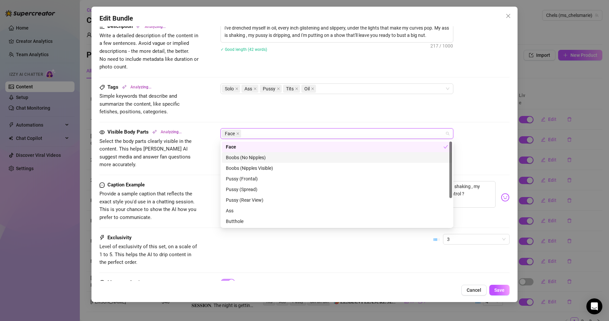
click at [304, 156] on div "Boobs (No Nipples)" at bounding box center [337, 157] width 222 height 7
click at [294, 171] on div "Boobs (Nipples Visible)" at bounding box center [337, 168] width 222 height 7
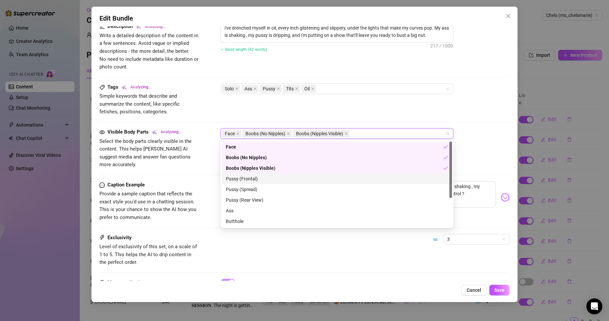
click at [266, 180] on div "Pussy (Frontal)" at bounding box center [337, 178] width 222 height 7
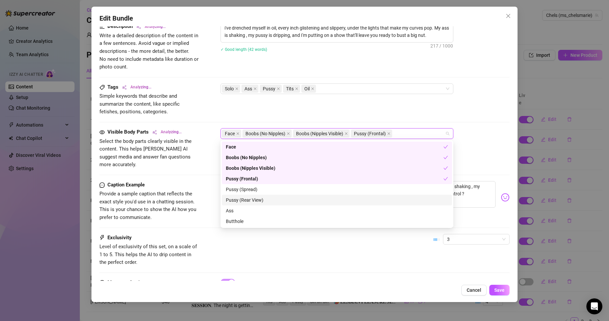
click at [262, 196] on div "Pussy (Rear View)" at bounding box center [337, 200] width 230 height 11
click at [262, 192] on div "Pussy (Spread)" at bounding box center [337, 189] width 222 height 7
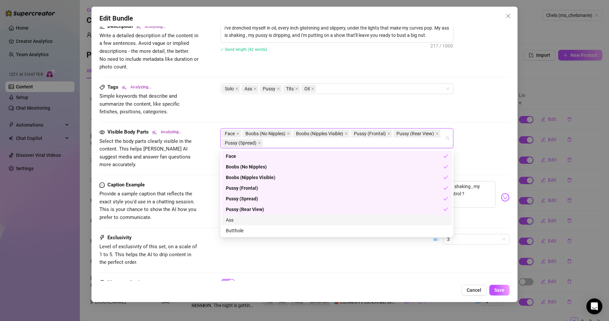
click at [259, 223] on div "Ass" at bounding box center [337, 220] width 222 height 7
click at [262, 222] on div "Butthole" at bounding box center [337, 221] width 222 height 7
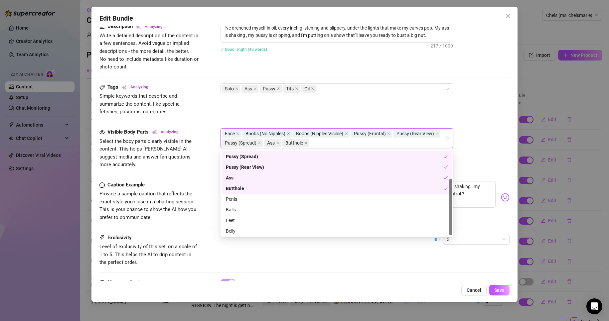
scroll to position [43, 0]
click at [261, 216] on div "Feet" at bounding box center [337, 220] width 230 height 11
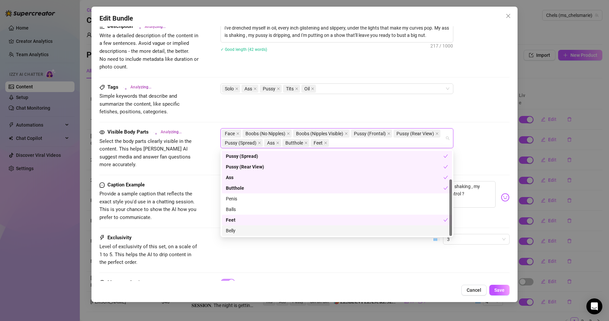
click at [265, 233] on div "Belly" at bounding box center [337, 230] width 222 height 7
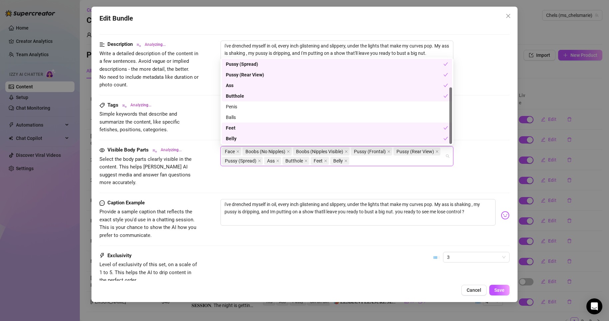
scroll to position [339, 0]
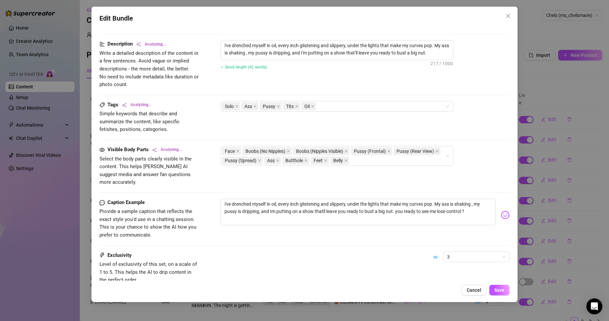
click at [342, 259] on div "Exclusivity Level of exclusivity of this set, on a scale of 1 to 5. This helps …" at bounding box center [304, 268] width 411 height 33
click at [484, 252] on span "3" at bounding box center [476, 257] width 59 height 10
click at [476, 293] on div "4" at bounding box center [471, 294] width 56 height 7
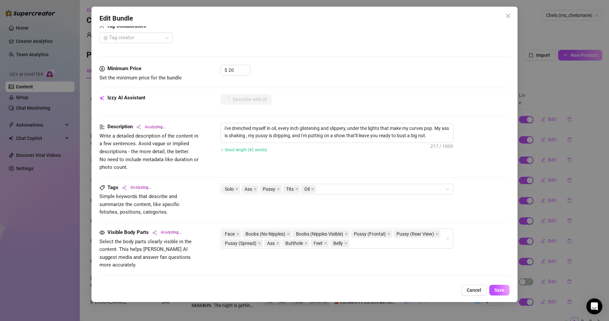
scroll to position [384, 0]
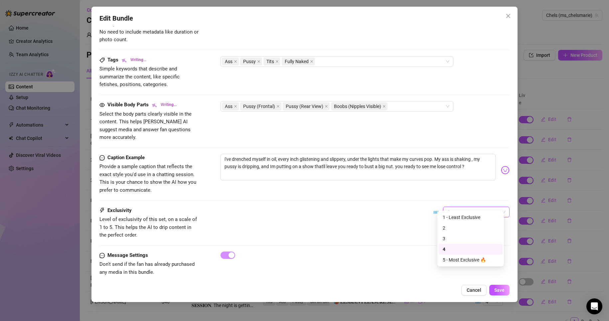
click at [496, 207] on span "4" at bounding box center [476, 212] width 59 height 10
click at [467, 262] on div "5 - Most Exclusive 🔥" at bounding box center [471, 260] width 56 height 7
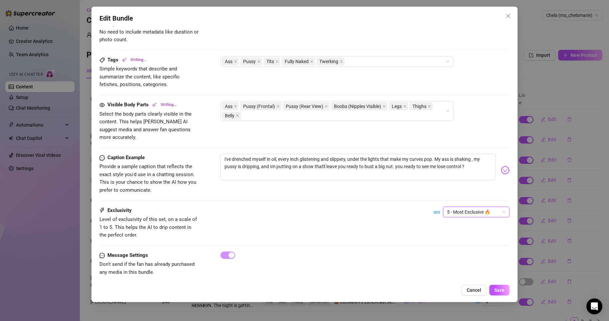
click at [414, 252] on div at bounding box center [365, 255] width 289 height 7
click at [502, 288] on span "Save" at bounding box center [499, 290] width 10 height 5
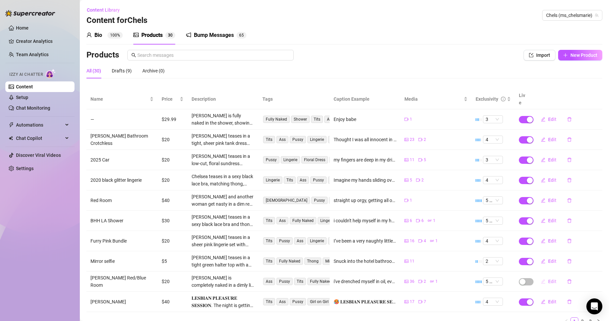
click at [543, 276] on button "Edit" at bounding box center [549, 281] width 26 height 11
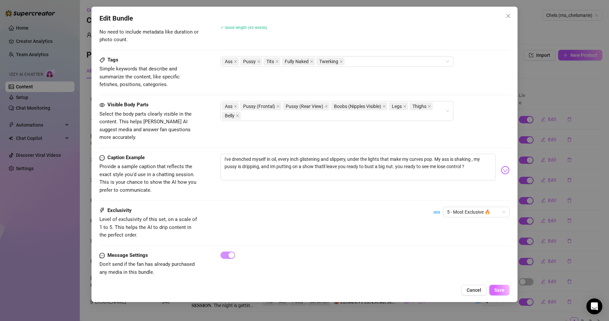
click at [505, 288] on button "Save" at bounding box center [499, 290] width 20 height 11
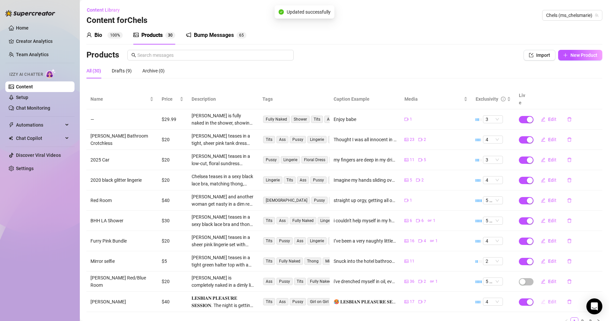
click at [548, 299] on span "Edit" at bounding box center [552, 301] width 8 height 5
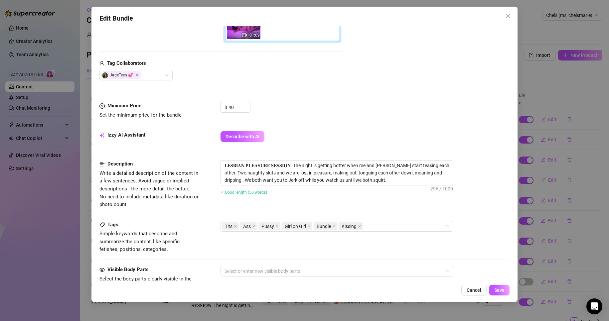
scroll to position [219, 0]
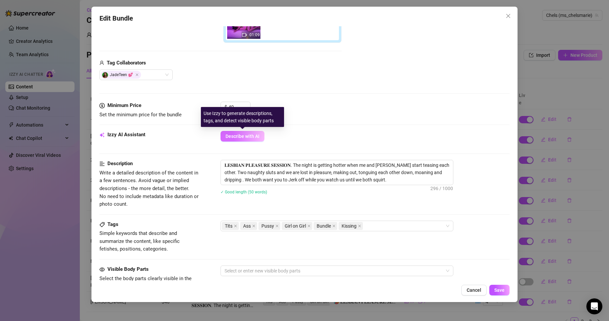
click at [253, 137] on span "Describe with AI" at bounding box center [243, 136] width 34 height 5
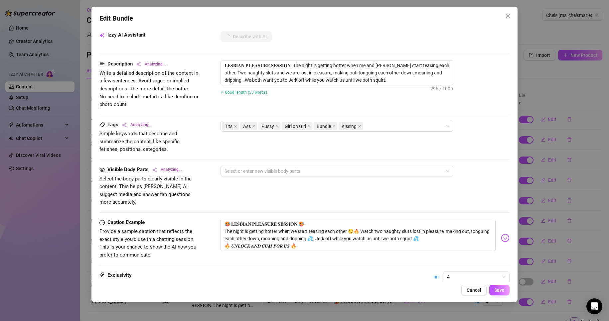
scroll to position [319, 0]
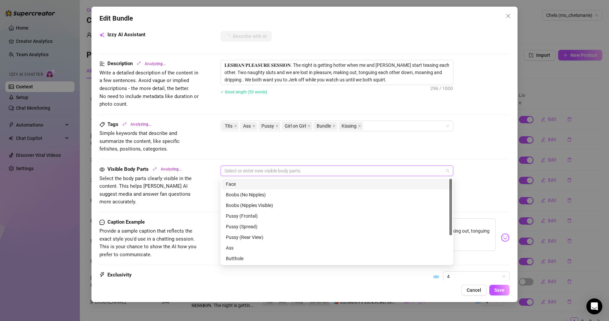
click at [363, 169] on div at bounding box center [333, 170] width 223 height 9
click at [274, 189] on div "Face" at bounding box center [337, 184] width 230 height 11
click at [276, 195] on div "Boobs (No Nipples)" at bounding box center [337, 194] width 222 height 7
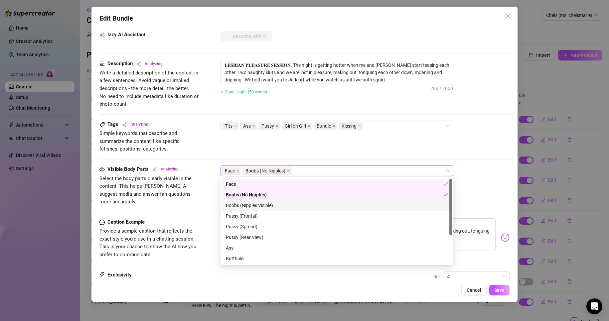
click at [278, 208] on div "Boobs (Nipples Visible)" at bounding box center [337, 205] width 222 height 7
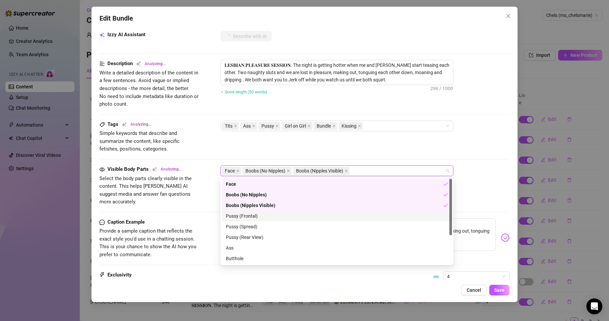
click at [270, 219] on div "Pussy (Frontal)" at bounding box center [337, 216] width 222 height 7
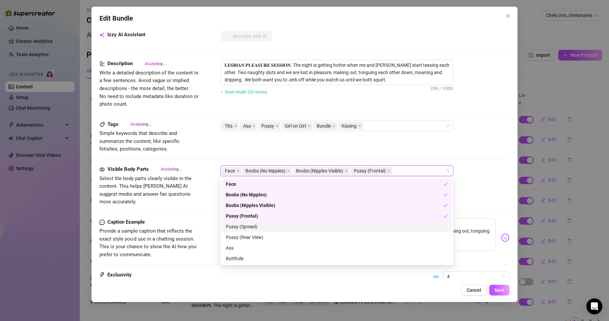
click at [269, 230] on div "Pussy (Spread)" at bounding box center [337, 226] width 222 height 7
click at [270, 242] on div "Pussy (Rear View)" at bounding box center [337, 237] width 230 height 11
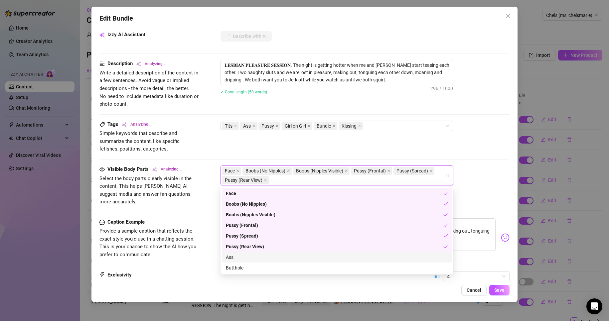
click at [268, 259] on div "Ass" at bounding box center [337, 257] width 222 height 7
click at [268, 268] on div "Butthole" at bounding box center [337, 268] width 222 height 7
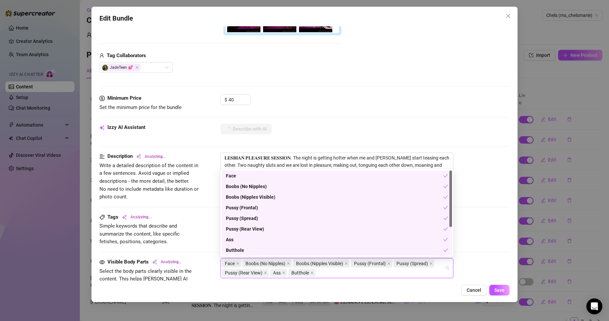
scroll to position [43, 0]
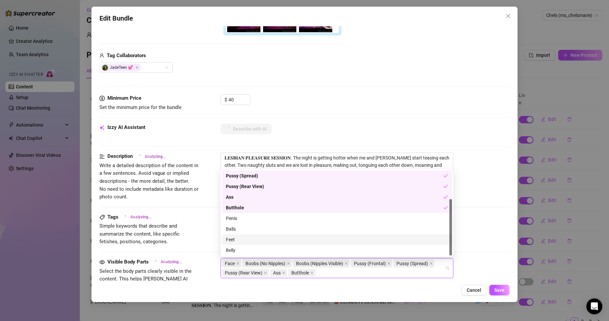
click at [269, 242] on div "Feet" at bounding box center [337, 239] width 222 height 7
click at [271, 253] on div "Belly" at bounding box center [337, 250] width 222 height 7
click at [469, 156] on div "𝐋𝐄𝐒𝐁𝐈𝐀𝐍 𝐏𝐋𝐄𝐀𝐒𝐔𝐑𝐄 𝐒𝐄𝐒𝐒𝐈𝐎𝐍. The night is getting hotter when me and [PERSON_NAME]…" at bounding box center [365, 165] width 289 height 25
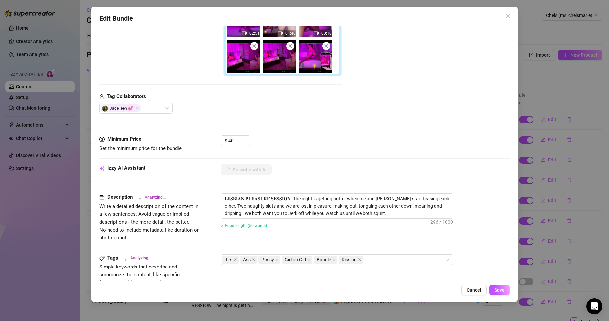
scroll to position [185, 0]
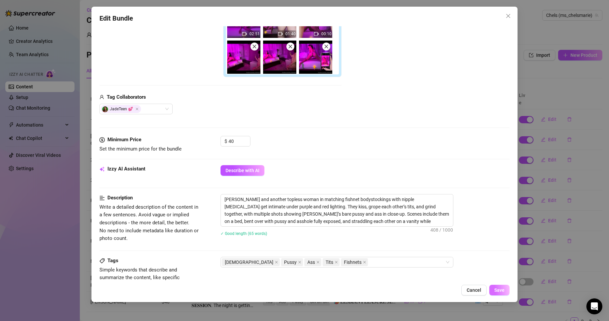
click at [497, 290] on span "Save" at bounding box center [499, 290] width 10 height 5
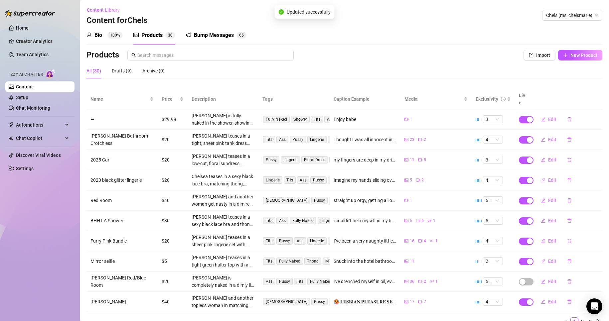
scroll to position [22, 0]
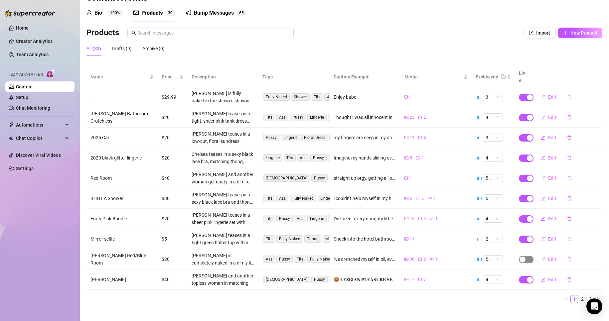
click at [520, 257] on div "button" at bounding box center [523, 260] width 6 height 6
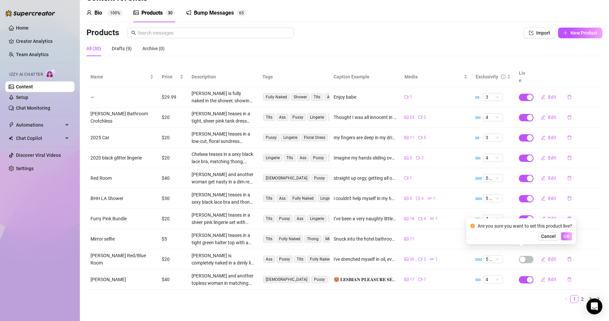
click at [571, 237] on button "OK" at bounding box center [566, 237] width 11 height 8
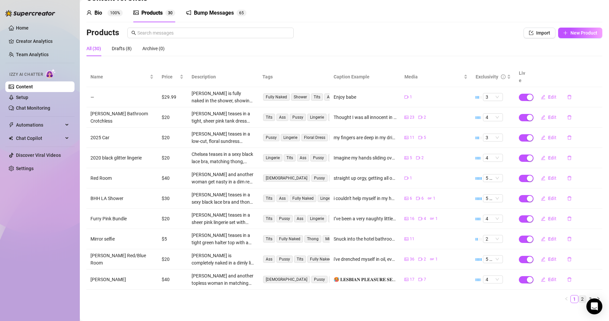
click at [579, 296] on link "2" at bounding box center [582, 299] width 7 height 7
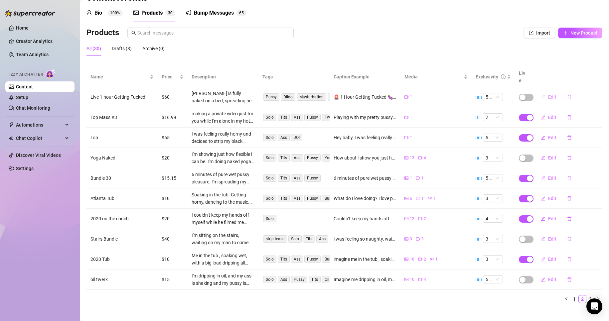
click at [549, 94] on span "Edit" at bounding box center [552, 96] width 8 height 5
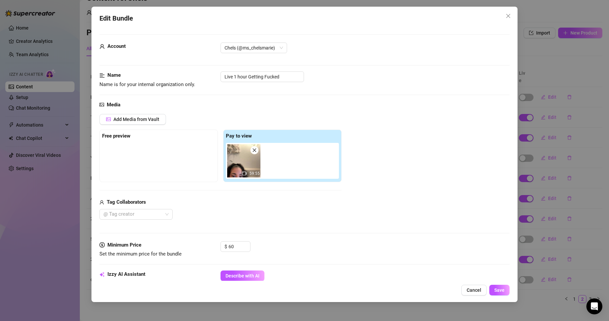
scroll to position [147, 0]
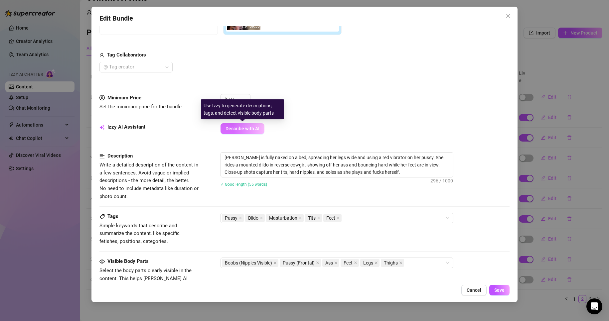
click at [246, 129] on span "Describe with AI" at bounding box center [243, 128] width 34 height 5
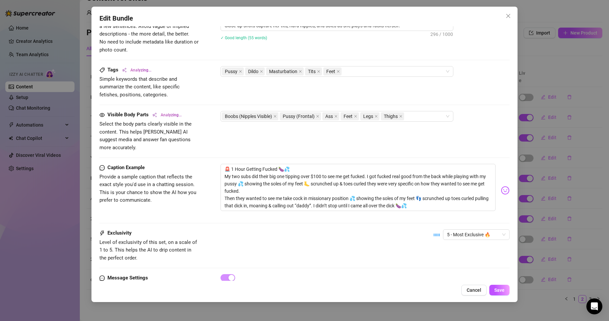
scroll to position [317, 0]
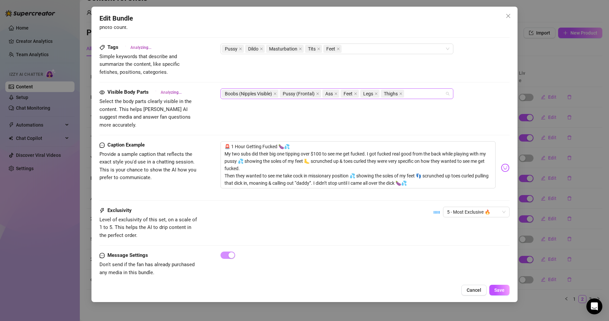
click at [413, 99] on div "Boobs (Nipples Visible) Pussy (Frontal) Ass Feet Legs Thighs" at bounding box center [337, 94] width 233 height 11
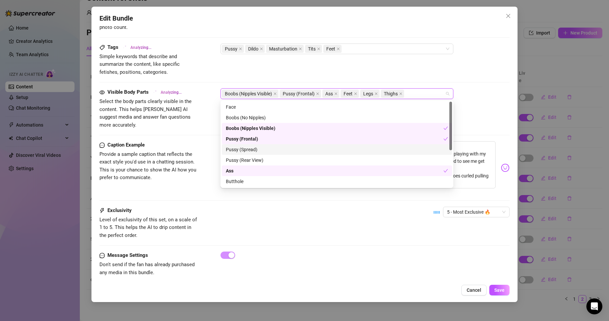
click at [334, 149] on div "Pussy (Spread)" at bounding box center [337, 149] width 222 height 7
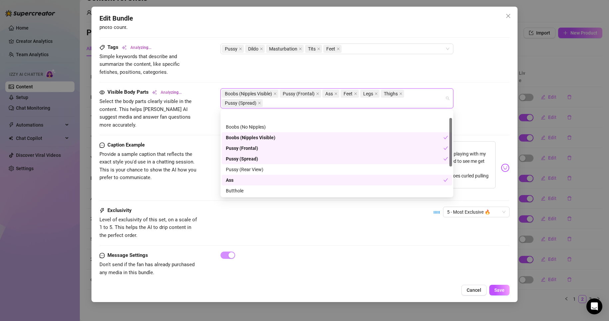
scroll to position [64, 0]
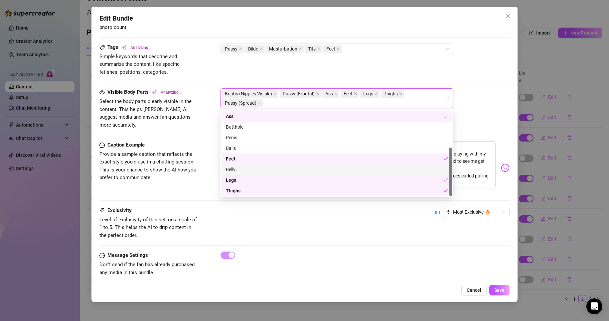
click at [377, 167] on div "Belly" at bounding box center [337, 169] width 222 height 7
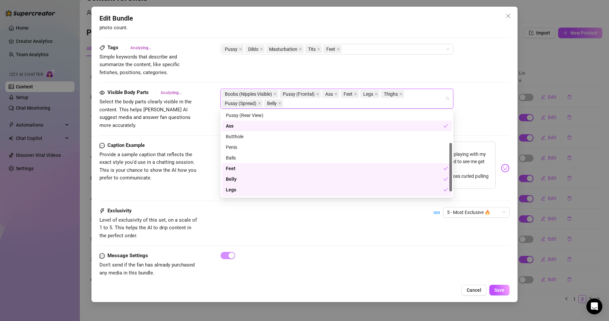
scroll to position [55, 0]
click at [420, 240] on div "Exclusivity Level of exclusivity of this set, on a scale of 1 to 5. This helps …" at bounding box center [304, 229] width 411 height 45
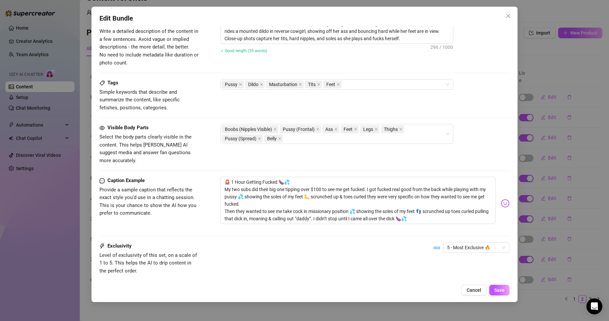
scroll to position [281, 0]
click at [351, 139] on div "Boobs (Nipples Visible) Pussy (Frontal) Ass Feet Legs Thighs Pussy (Spread) Bel…" at bounding box center [333, 133] width 223 height 19
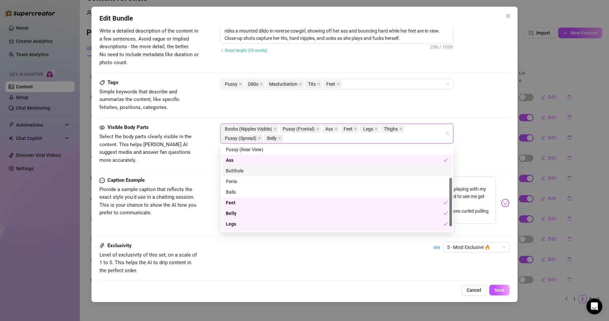
click at [267, 168] on div "Butthole" at bounding box center [337, 170] width 222 height 7
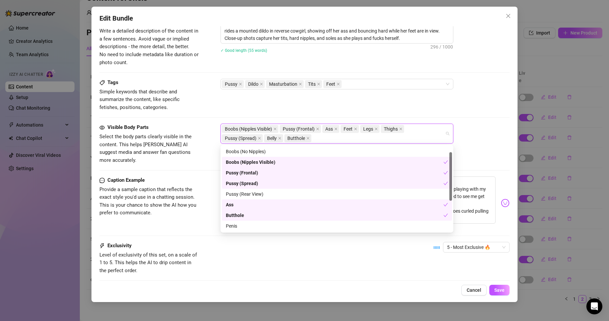
scroll to position [10, 0]
click at [275, 195] on div "Pussy (Rear View)" at bounding box center [337, 194] width 222 height 7
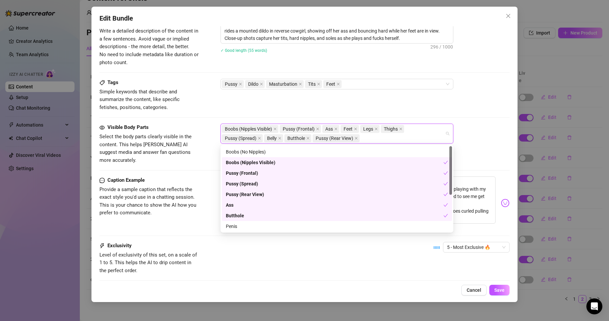
scroll to position [0, 0]
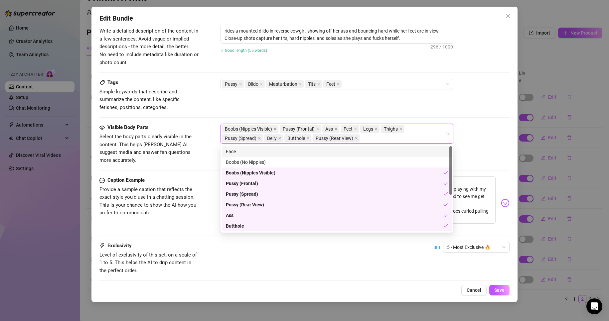
click at [271, 152] on div "Face" at bounding box center [337, 151] width 222 height 7
click at [307, 253] on div "Exclusivity Level of exclusivity of this set, on a scale of 1 to 5. This helps …" at bounding box center [304, 258] width 411 height 33
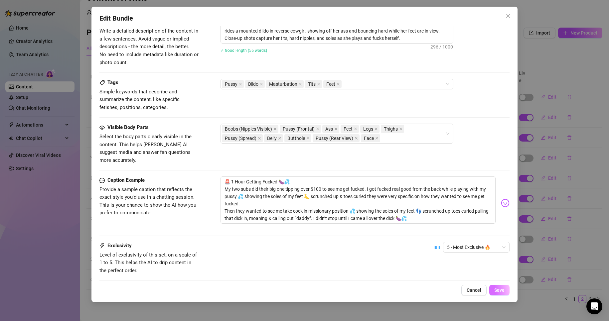
click at [505, 293] on button "Save" at bounding box center [499, 290] width 20 height 11
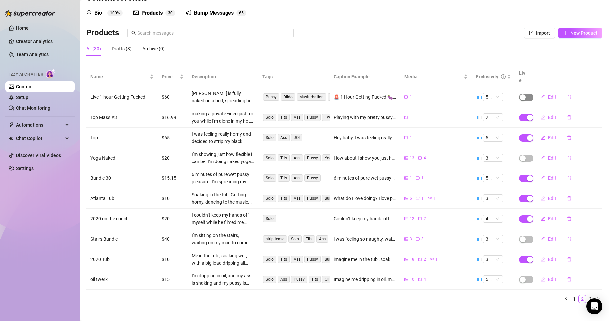
click at [525, 94] on span "button" at bounding box center [526, 97] width 15 height 7
click at [567, 76] on span "OK" at bounding box center [567, 74] width 6 height 5
click at [543, 112] on button "Edit" at bounding box center [549, 117] width 26 height 11
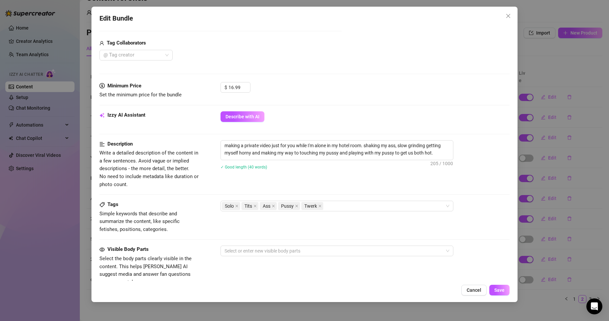
scroll to position [160, 0]
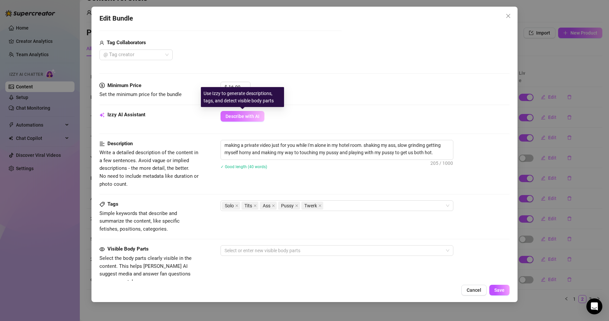
click at [261, 115] on button "Describe with AI" at bounding box center [243, 116] width 44 height 11
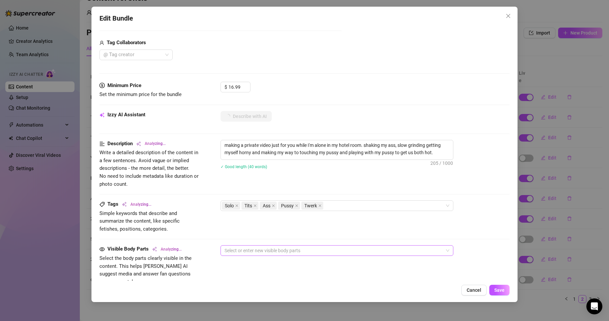
click at [326, 251] on div at bounding box center [333, 250] width 223 height 9
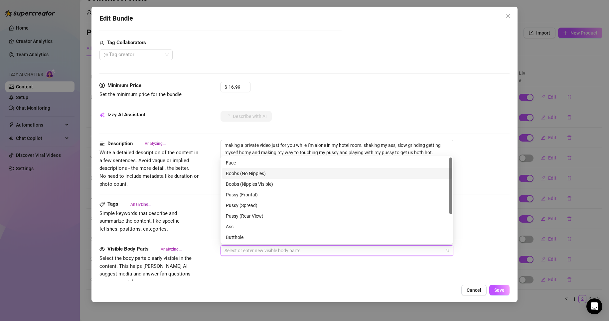
click at [273, 174] on div "Boobs (No Nipples)" at bounding box center [337, 173] width 222 height 7
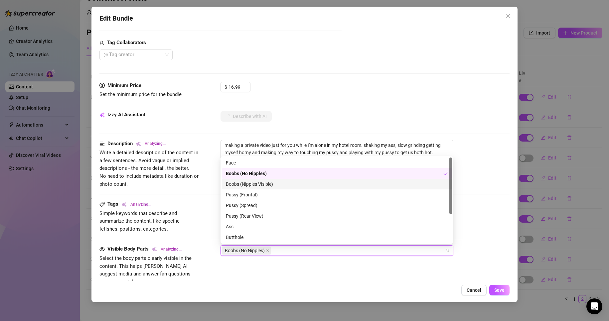
click at [275, 183] on div "Boobs (Nipples Visible)" at bounding box center [337, 184] width 222 height 7
click at [271, 170] on div "Boobs (No Nipples)" at bounding box center [335, 173] width 218 height 7
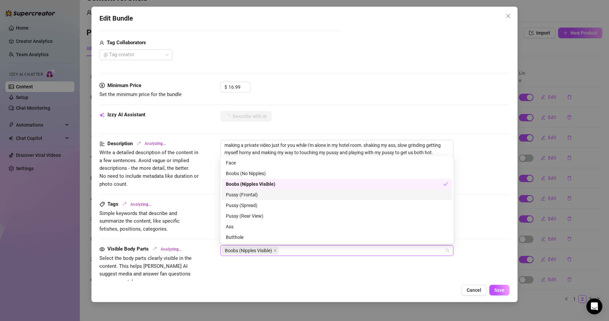
click at [269, 193] on div "Pussy (Frontal)" at bounding box center [337, 194] width 222 height 7
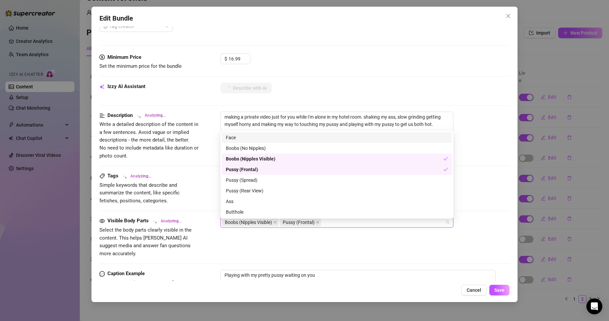
scroll to position [189, 0]
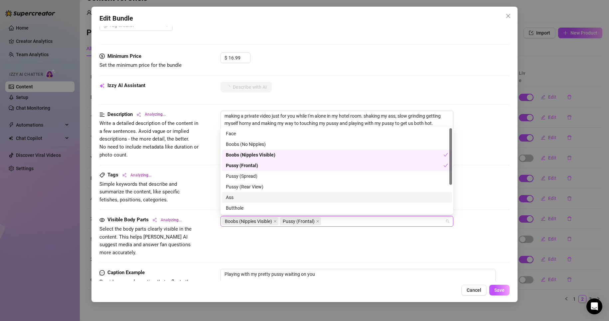
click at [287, 198] on div "Ass" at bounding box center [337, 197] width 222 height 7
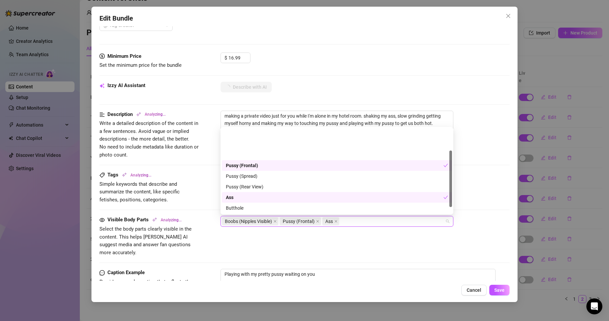
scroll to position [43, 0]
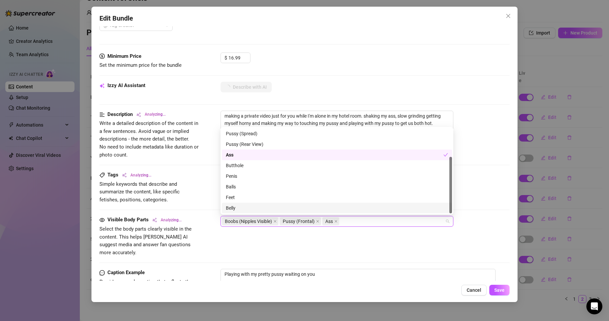
click at [301, 209] on div "Belly" at bounding box center [337, 208] width 222 height 7
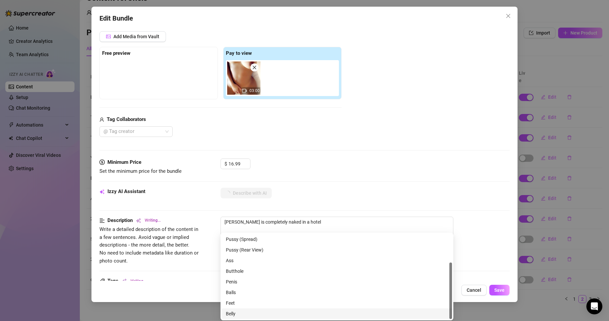
scroll to position [83, 0]
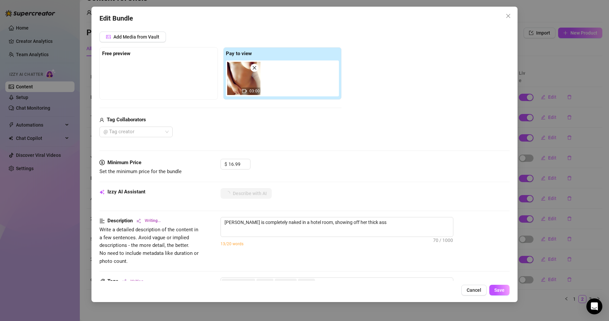
click at [443, 161] on div "$ 16.99" at bounding box center [365, 167] width 289 height 17
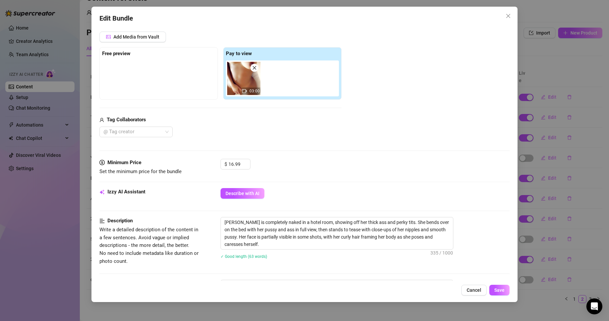
scroll to position [169, 0]
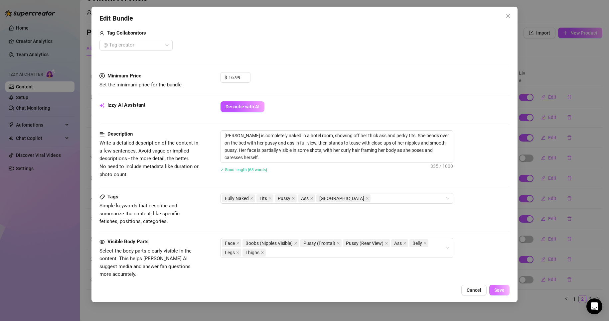
click at [500, 291] on span "Save" at bounding box center [499, 290] width 10 height 5
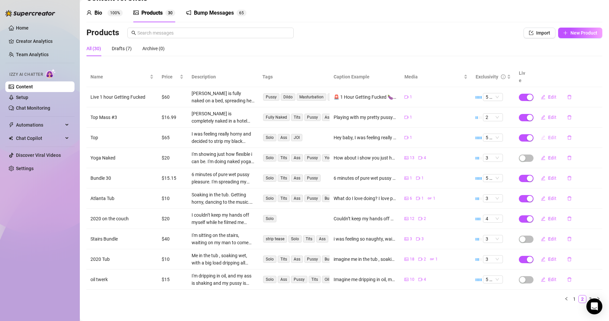
click at [548, 135] on span "Edit" at bounding box center [552, 137] width 8 height 5
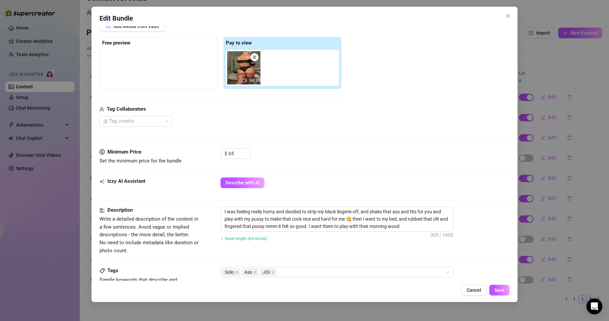
scroll to position [94, 0]
click at [256, 180] on span "Describe with AI" at bounding box center [243, 182] width 34 height 5
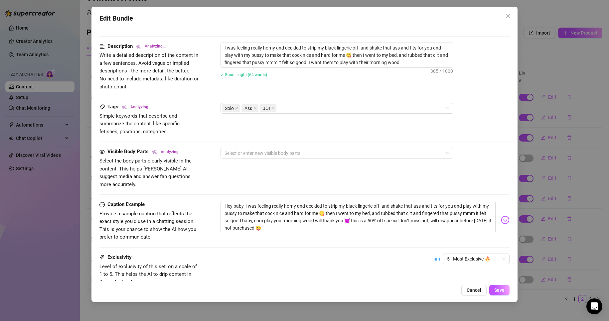
scroll to position [257, 0]
click at [332, 154] on div at bounding box center [333, 153] width 223 height 9
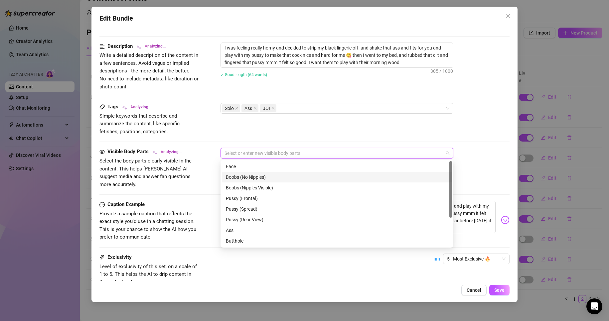
click at [291, 181] on div "Boobs (No Nipples)" at bounding box center [337, 177] width 230 height 11
click at [296, 192] on div "Boobs (Nipples Visible)" at bounding box center [337, 188] width 230 height 11
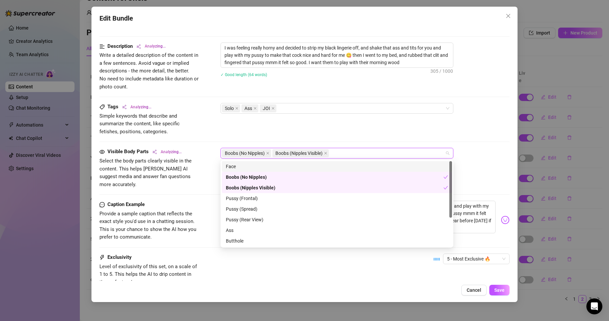
click at [286, 171] on div "Face" at bounding box center [337, 166] width 230 height 11
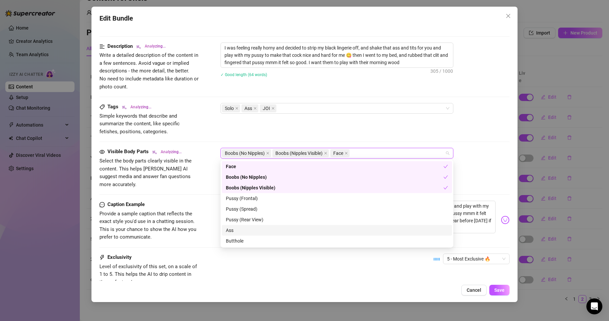
click at [278, 235] on div "Ass" at bounding box center [337, 230] width 230 height 11
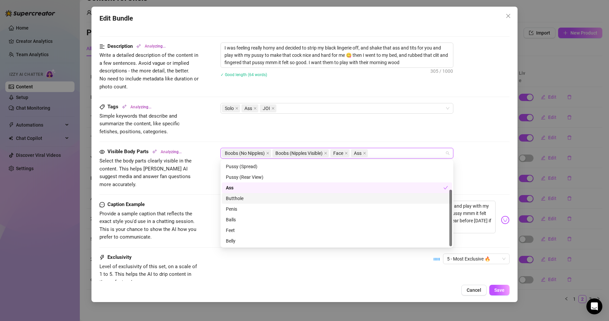
scroll to position [43, 0]
click at [282, 248] on div "Feet Belly Pussy (Frontal) Pussy (Spread) Pussy (Rear View) Ass Butthole Penis …" at bounding box center [337, 204] width 233 height 88
click at [281, 243] on div "Belly" at bounding box center [337, 241] width 222 height 7
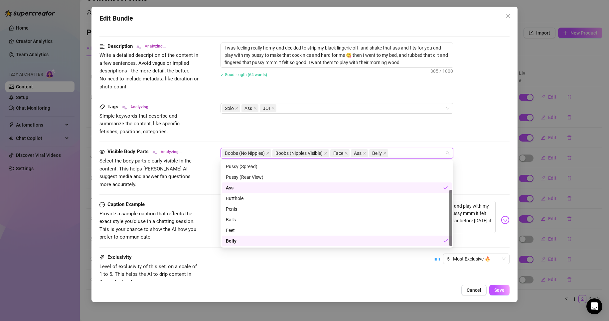
click at [290, 272] on div "Exclusivity Level of exclusivity of this set, on a scale of 1 to 5. This helps …" at bounding box center [304, 270] width 411 height 33
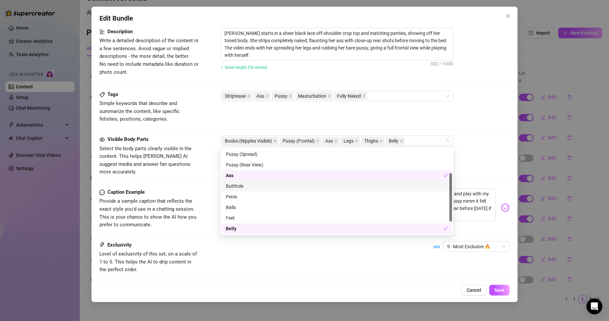
scroll to position [0, 0]
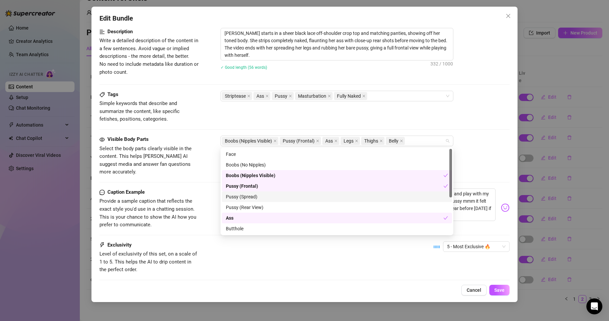
click at [295, 269] on div "Exclusivity Level of exclusivity of this set, on a scale of 1 to 5. This helps …" at bounding box center [304, 264] width 411 height 45
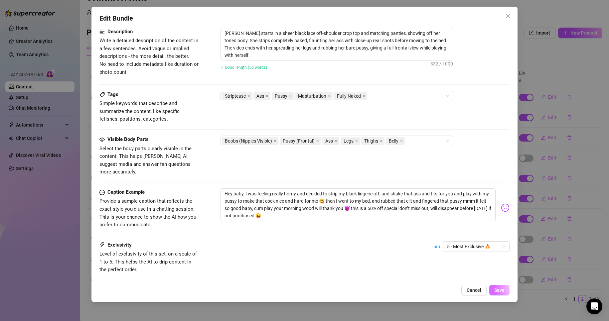
click at [502, 291] on span "Save" at bounding box center [499, 290] width 10 height 5
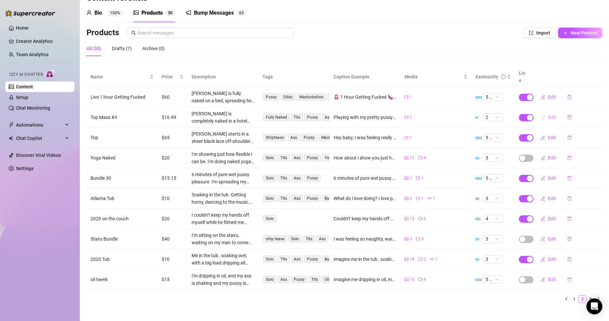
click at [543, 112] on button "Edit" at bounding box center [549, 117] width 26 height 11
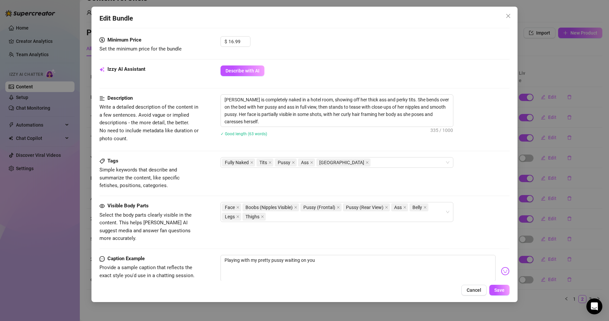
scroll to position [306, 0]
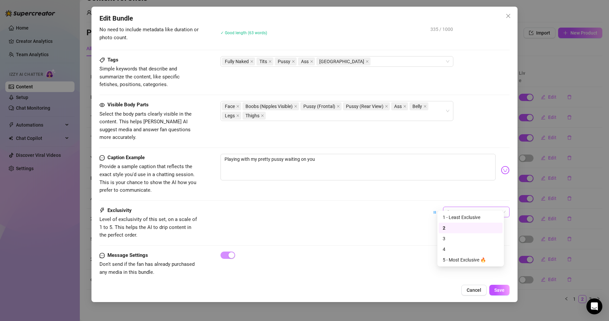
click at [450, 207] on span "2" at bounding box center [476, 212] width 59 height 10
click at [454, 241] on div "3" at bounding box center [471, 238] width 56 height 7
click at [465, 198] on div "Caption Example Provide a sample caption that reflects the exact style you'd us…" at bounding box center [304, 180] width 411 height 53
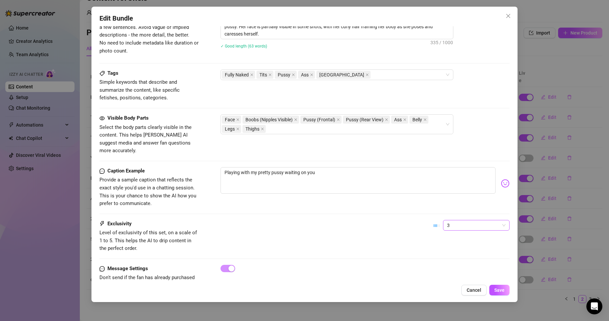
scroll to position [294, 0]
click at [473, 220] on span "3" at bounding box center [476, 225] width 59 height 10
click at [480, 260] on div "4" at bounding box center [471, 262] width 56 height 7
click at [501, 295] on button "Save" at bounding box center [499, 290] width 20 height 11
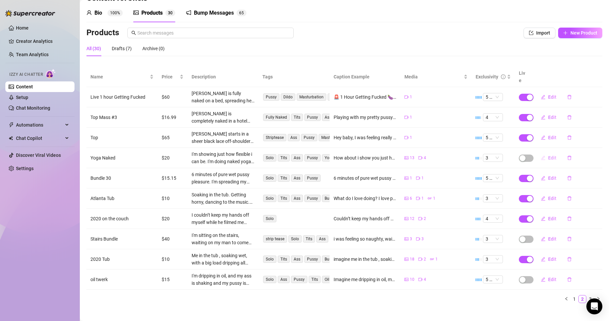
click at [553, 153] on button "Edit" at bounding box center [549, 158] width 26 height 11
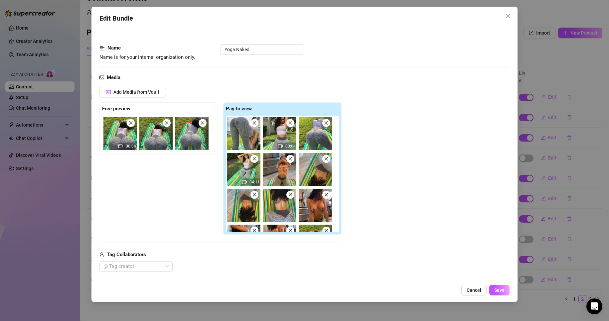
scroll to position [28, 0]
drag, startPoint x: 439, startPoint y: 181, endPoint x: 309, endPoint y: 169, distance: 131.0
click at [309, 169] on div "Add Media from Vault Free preview 00:04 Pay to view 00:04 04:11 04:11 Tag Colla…" at bounding box center [304, 179] width 411 height 185
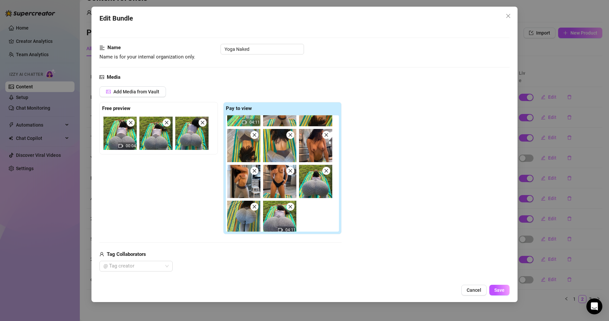
scroll to position [63, 0]
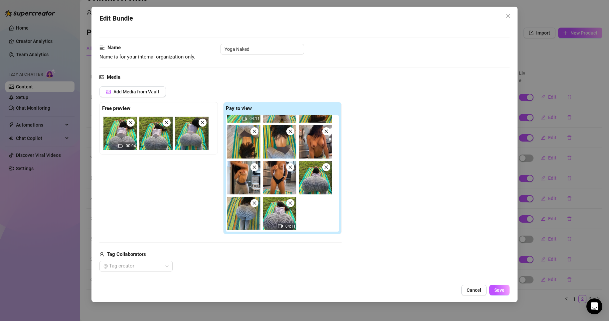
click at [255, 207] on span at bounding box center [255, 203] width 8 height 8
click at [332, 169] on img at bounding box center [315, 177] width 33 height 33
click at [326, 168] on icon "close" at bounding box center [326, 167] width 5 height 5
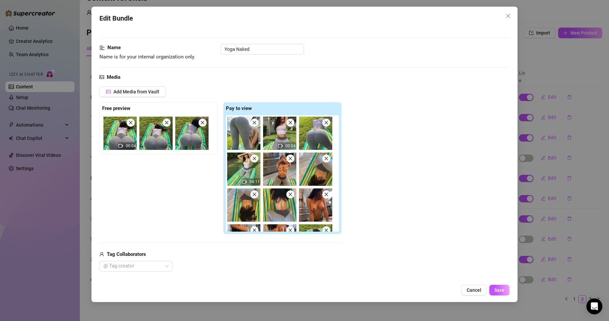
scroll to position [1, 0]
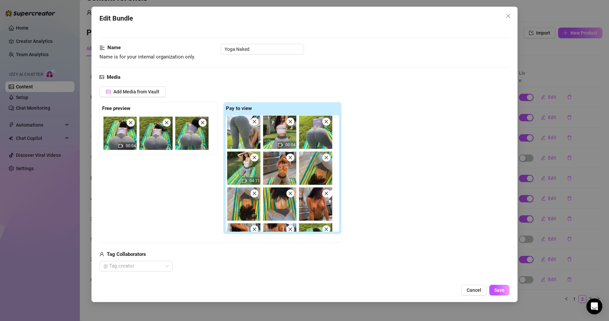
click at [386, 159] on div "Add Media from Vault Free preview 00:04 Pay to view 00:04 04:11 04:11 Tag Colla…" at bounding box center [304, 179] width 411 height 185
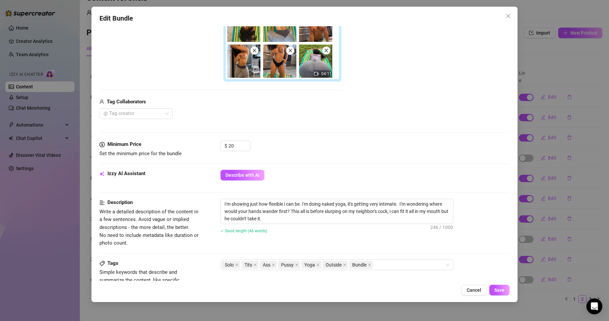
scroll to position [181, 0]
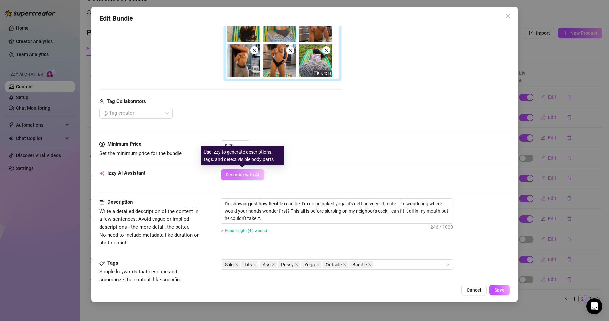
click at [247, 174] on span "Describe with AI" at bounding box center [243, 174] width 34 height 5
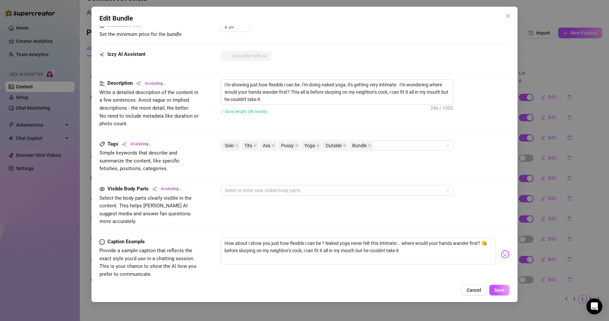
scroll to position [384, 0]
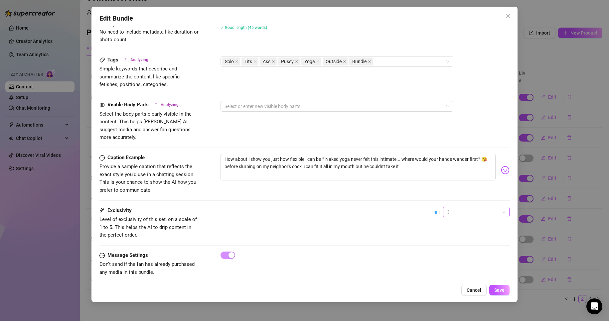
click at [447, 207] on span "3" at bounding box center [476, 212] width 59 height 10
click at [446, 253] on div "4" at bounding box center [471, 249] width 56 height 7
click at [270, 105] on div at bounding box center [333, 106] width 223 height 9
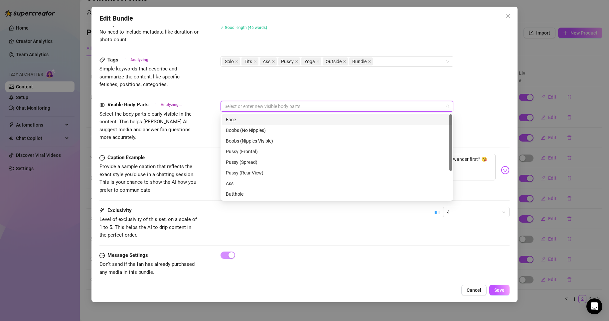
click at [271, 118] on div "Face" at bounding box center [337, 119] width 222 height 7
click at [279, 133] on div "Boobs (No Nipples)" at bounding box center [337, 130] width 222 height 7
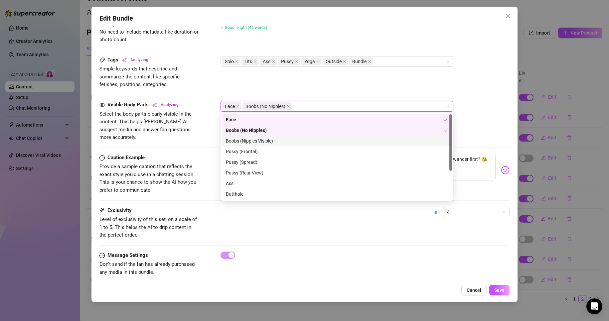
click at [283, 141] on div "Boobs (Nipples Visible)" at bounding box center [337, 140] width 222 height 7
click at [276, 151] on div "Pussy (Frontal)" at bounding box center [337, 151] width 222 height 7
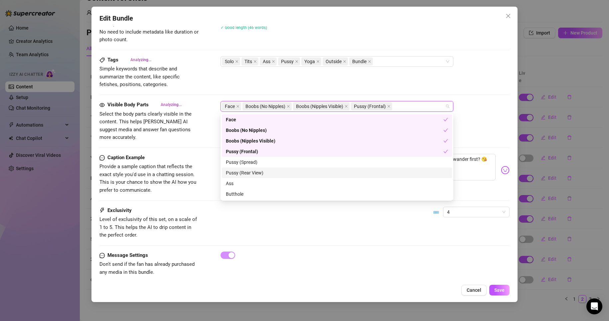
click at [269, 174] on div "Pussy (Rear View)" at bounding box center [337, 172] width 222 height 7
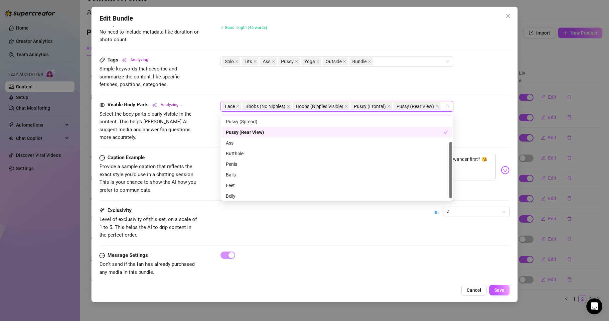
scroll to position [41, 0]
click at [254, 144] on div "Ass" at bounding box center [337, 142] width 222 height 7
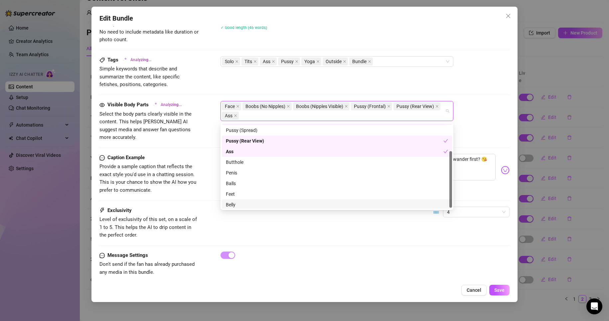
click at [262, 200] on div "Belly" at bounding box center [337, 205] width 230 height 11
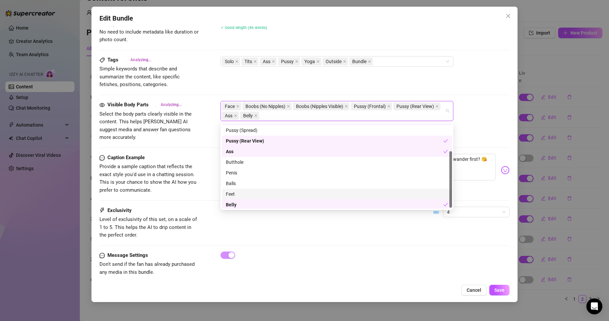
click at [262, 193] on div "Feet" at bounding box center [337, 194] width 222 height 7
click at [292, 264] on div "Message Settings Don't send if the fan has already purchased any media in this …" at bounding box center [304, 264] width 411 height 25
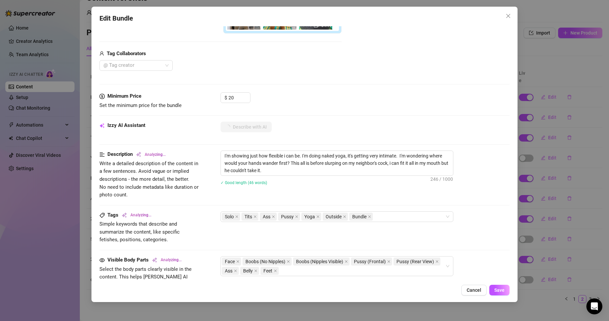
scroll to position [228, 0]
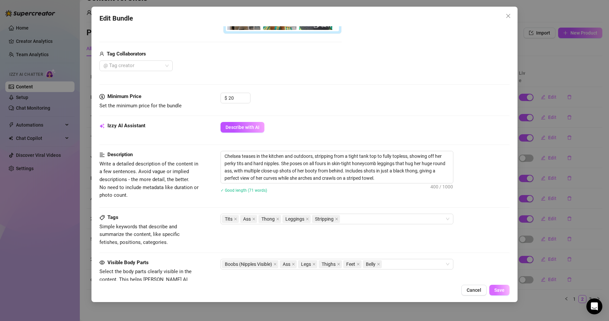
click at [502, 290] on span "Save" at bounding box center [499, 290] width 10 height 5
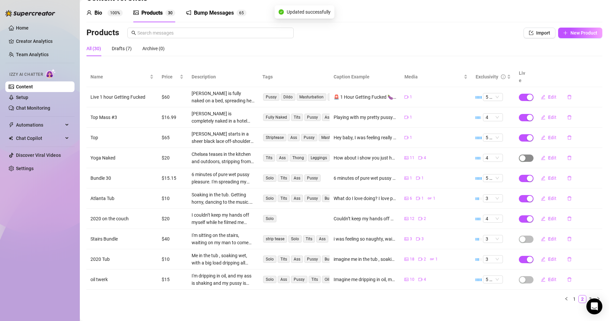
click at [525, 155] on span "button" at bounding box center [526, 158] width 15 height 7
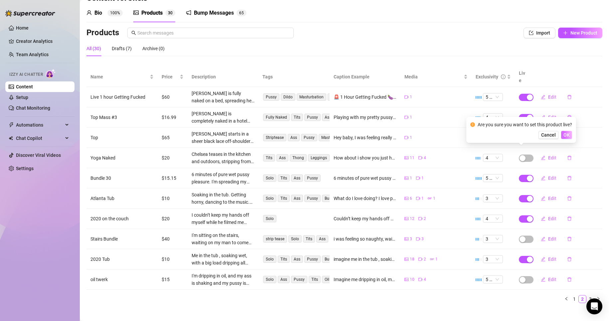
click at [571, 134] on button "OK" at bounding box center [566, 135] width 11 height 8
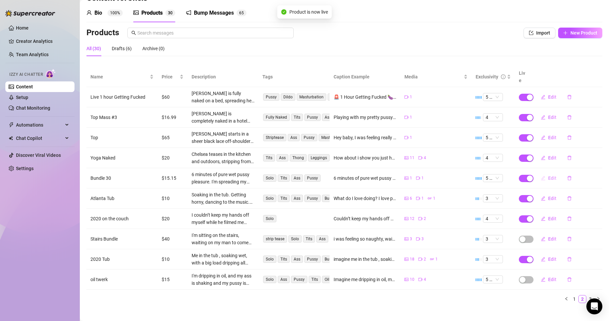
click at [548, 176] on span "Edit" at bounding box center [552, 178] width 8 height 5
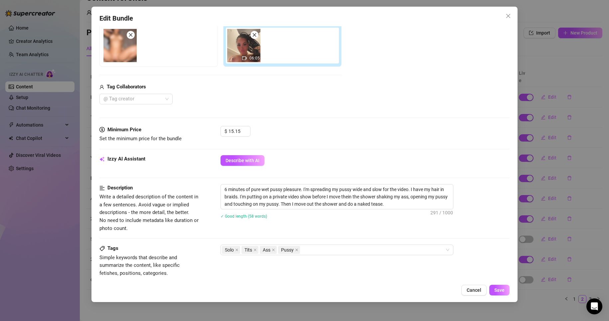
scroll to position [116, 0]
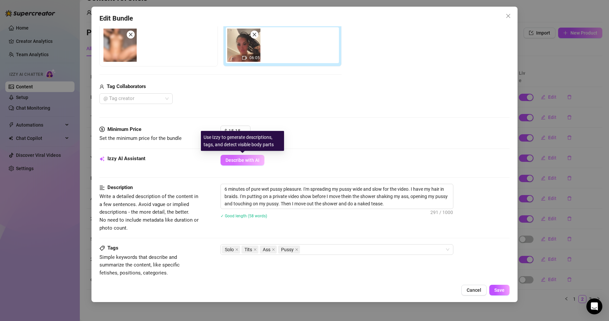
click at [246, 159] on span "Describe with AI" at bounding box center [243, 160] width 34 height 5
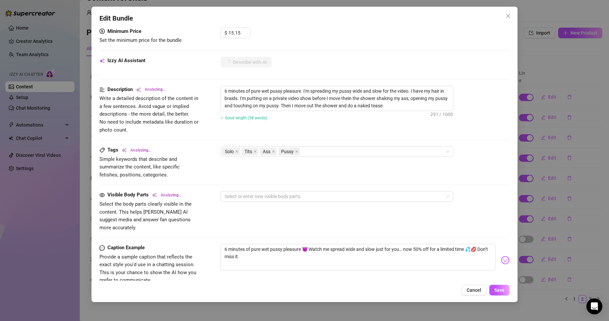
scroll to position [304, 0]
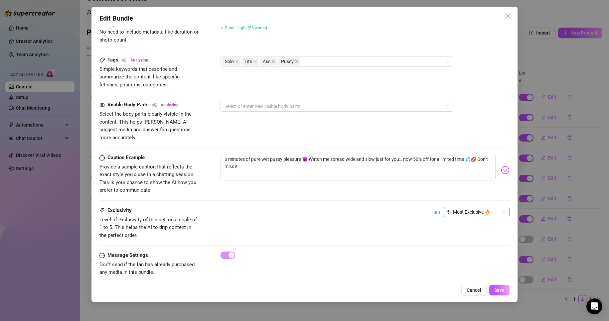
click at [460, 207] on span "5 - Most Exclusive 🔥" at bounding box center [476, 212] width 59 height 10
click at [319, 252] on div at bounding box center [365, 255] width 289 height 7
click at [295, 106] on div at bounding box center [333, 106] width 223 height 9
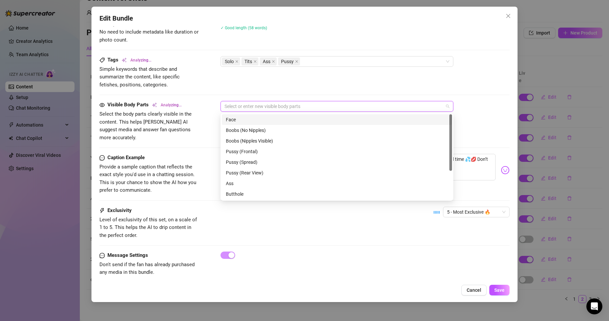
click at [282, 119] on div "Face" at bounding box center [337, 119] width 222 height 7
click at [277, 151] on div "Pussy (Frontal)" at bounding box center [337, 151] width 222 height 7
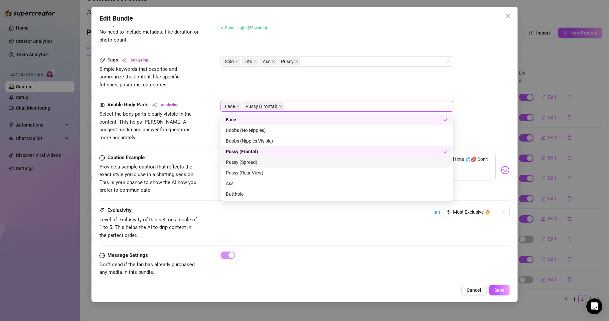
click at [284, 166] on div "Pussy (Spread)" at bounding box center [337, 162] width 230 height 11
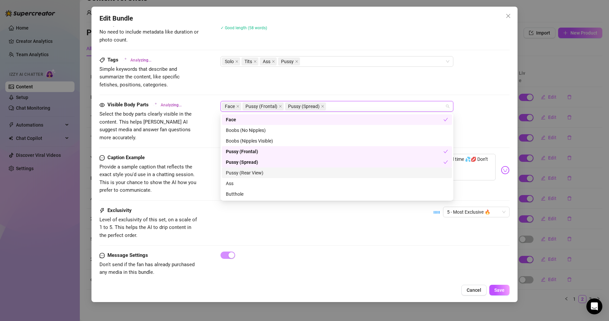
click at [285, 169] on div "Pussy (Rear View)" at bounding box center [337, 172] width 222 height 7
click at [286, 178] on div "Pussy (Rear View)" at bounding box center [337, 173] width 230 height 11
click at [270, 174] on div "Pussy (Rear View)" at bounding box center [337, 172] width 222 height 7
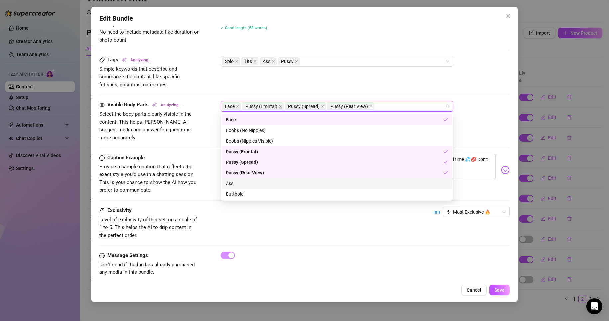
click at [268, 181] on div "Ass" at bounding box center [337, 183] width 222 height 7
click at [271, 192] on div "Butthole" at bounding box center [337, 194] width 222 height 7
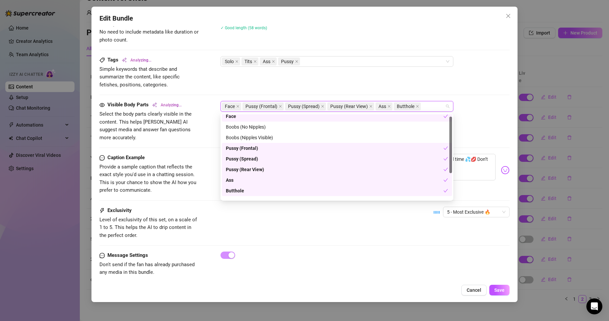
scroll to position [4, 0]
click at [252, 140] on div "Boobs (Nipples Visible)" at bounding box center [337, 137] width 222 height 7
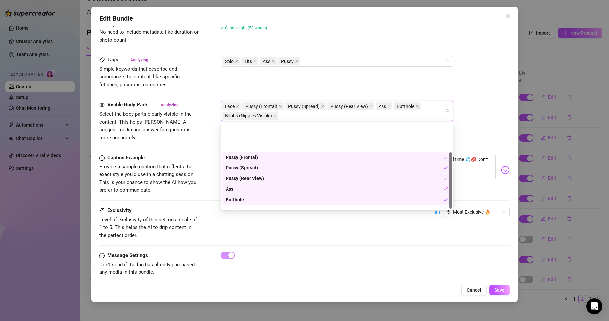
scroll to position [43, 0]
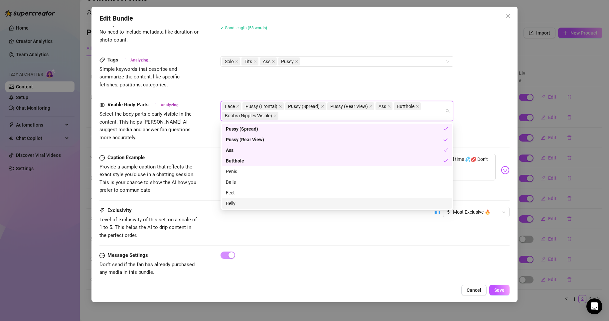
click at [254, 207] on div "Belly" at bounding box center [337, 203] width 222 height 7
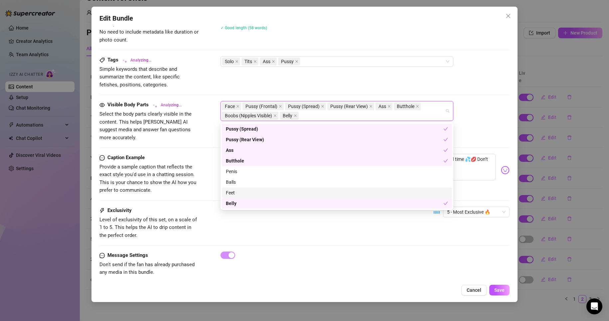
click at [251, 193] on div "Feet" at bounding box center [337, 192] width 222 height 7
click at [324, 242] on div "Exclusivity Level of exclusivity of this set, on a scale of 1 to 5. This helps …" at bounding box center [304, 229] width 411 height 45
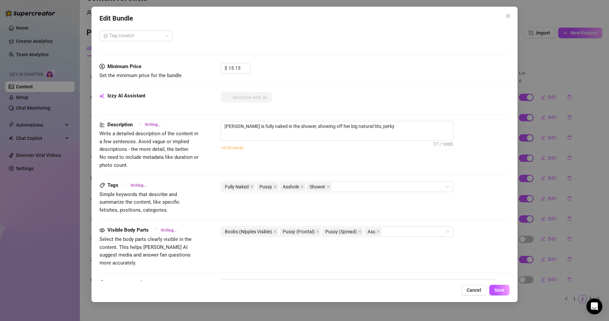
scroll to position [178, 0]
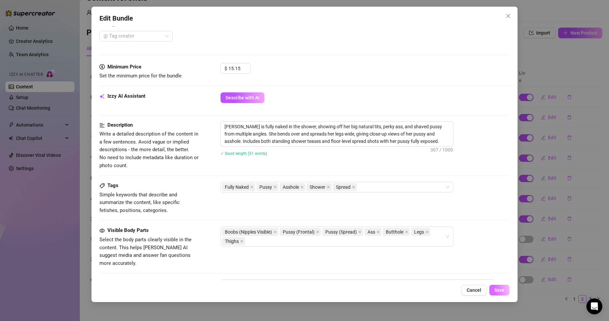
click at [506, 291] on button "Save" at bounding box center [499, 290] width 20 height 11
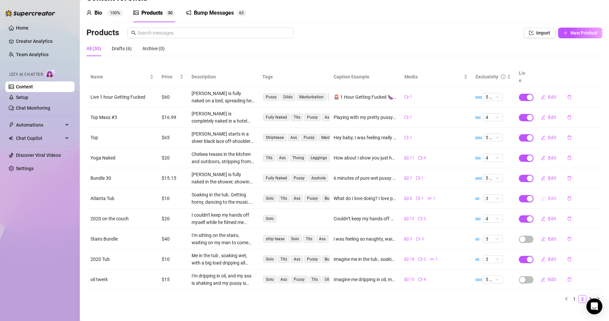
click at [548, 196] on span "Edit" at bounding box center [552, 198] width 8 height 5
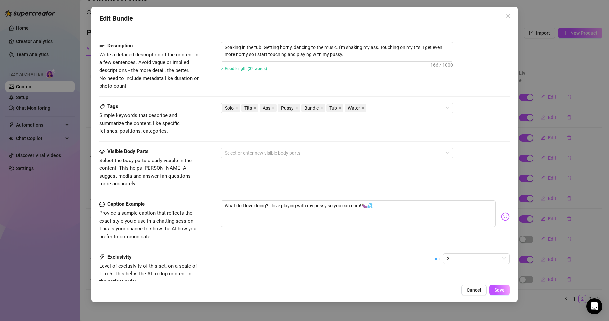
scroll to position [330, 0]
click at [458, 253] on span "3" at bounding box center [476, 258] width 59 height 10
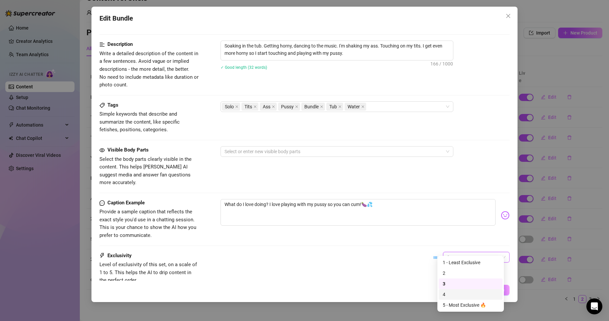
click at [469, 292] on div "4" at bounding box center [471, 294] width 56 height 7
click at [376, 255] on div "Exclusivity Level of exclusivity of this set, on a scale of 1 to 5. This helps …" at bounding box center [304, 268] width 411 height 33
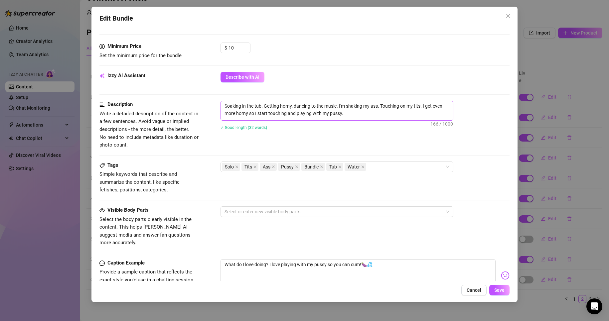
scroll to position [269, 0]
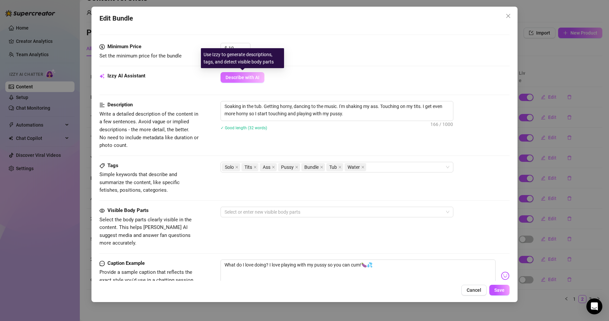
click at [239, 74] on button "Describe with AI" at bounding box center [243, 77] width 44 height 11
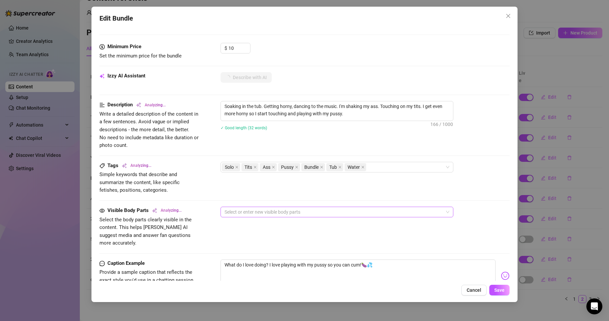
click at [307, 216] on div at bounding box center [333, 212] width 223 height 9
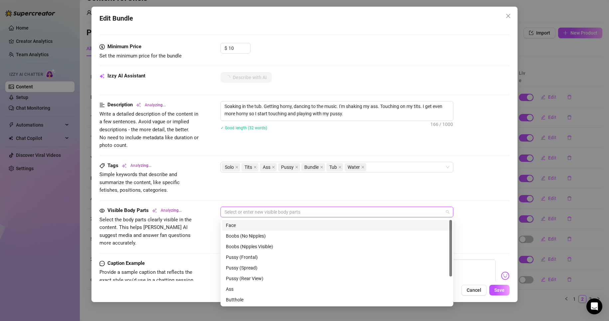
click at [307, 221] on div "Face" at bounding box center [337, 225] width 230 height 11
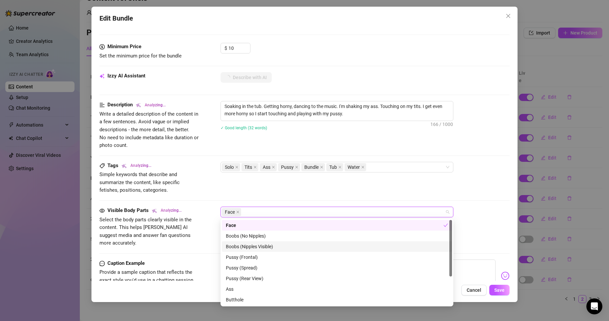
click at [271, 245] on div "Boobs (Nipples Visible)" at bounding box center [337, 246] width 222 height 7
click at [271, 258] on div "Pussy (Frontal)" at bounding box center [337, 257] width 222 height 7
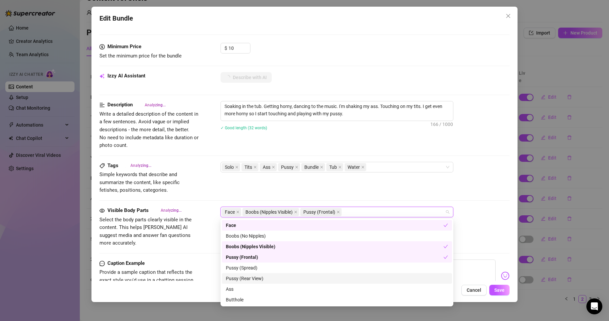
click at [271, 277] on div "Pussy (Rear View)" at bounding box center [337, 278] width 222 height 7
click at [269, 286] on div "Ass" at bounding box center [337, 289] width 222 height 7
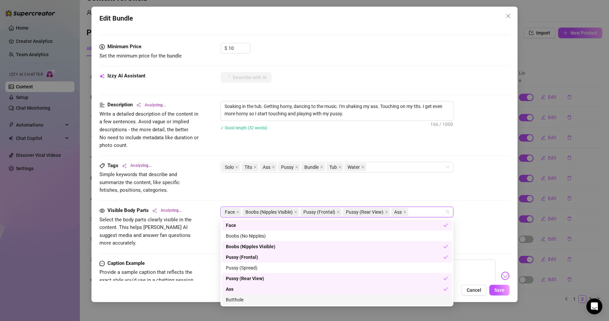
click at [268, 296] on div "Butthole" at bounding box center [337, 299] width 222 height 7
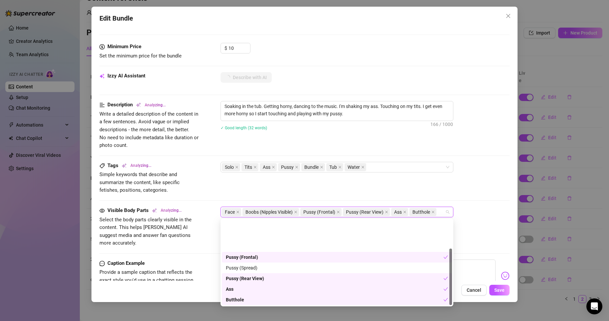
scroll to position [43, 0]
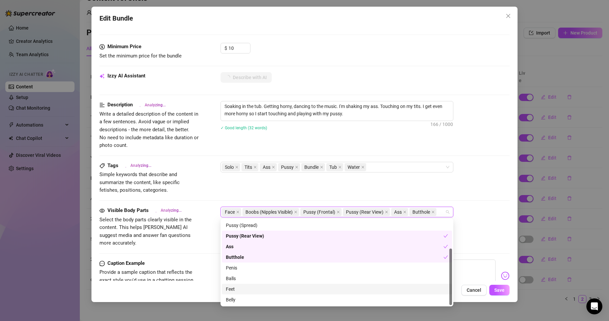
click at [266, 285] on div "Feet" at bounding box center [337, 289] width 230 height 11
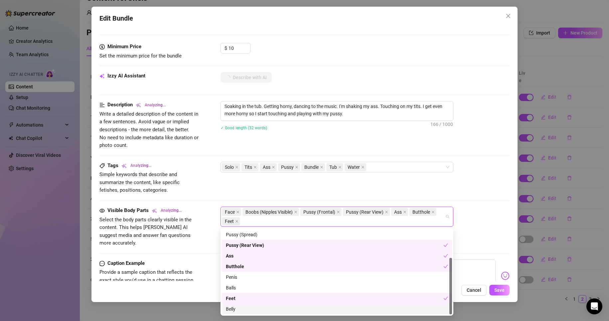
click at [268, 308] on div "Belly" at bounding box center [337, 309] width 222 height 7
click at [252, 309] on div "Belly" at bounding box center [335, 309] width 218 height 7
click at [467, 183] on div "Tags Analyzing... Simple keywords that describe and summarize the content, like…" at bounding box center [304, 178] width 411 height 33
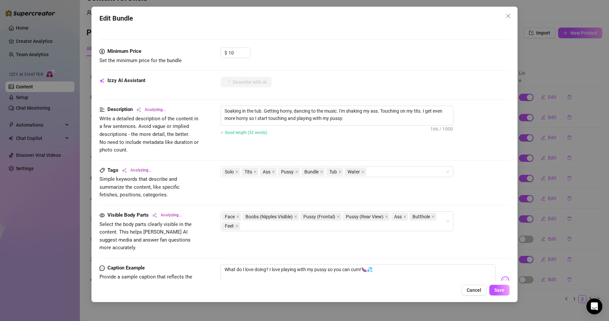
scroll to position [265, 0]
click at [372, 230] on div "Face Boobs (Nipples Visible) Pussy (Frontal) Pussy (Rear View) Ass Butthole Feet" at bounding box center [333, 221] width 223 height 19
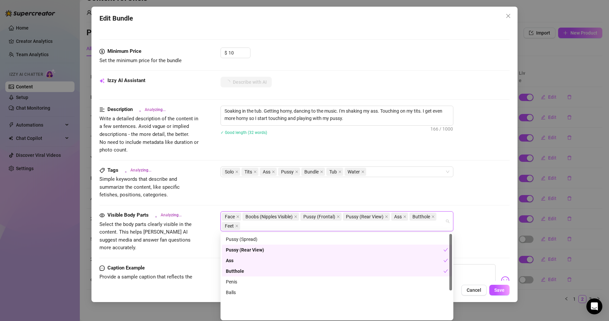
scroll to position [0, 0]
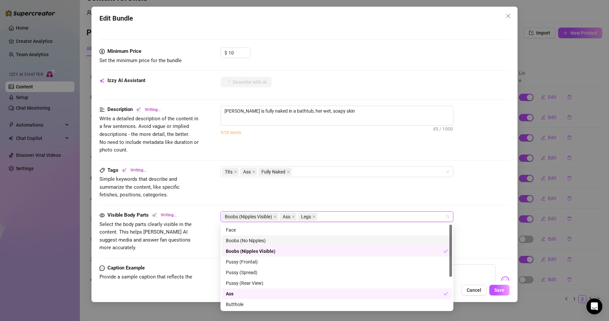
click at [255, 241] on div "Boobs (No Nipples)" at bounding box center [337, 240] width 222 height 7
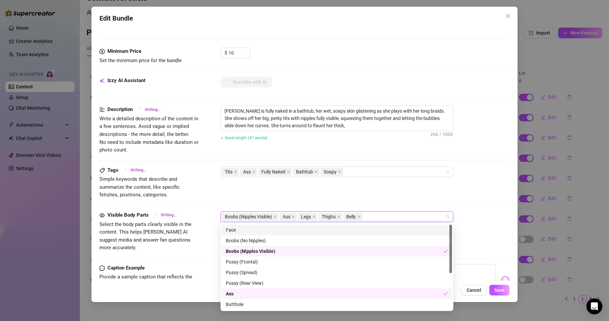
click at [266, 228] on div "Face" at bounding box center [337, 230] width 222 height 7
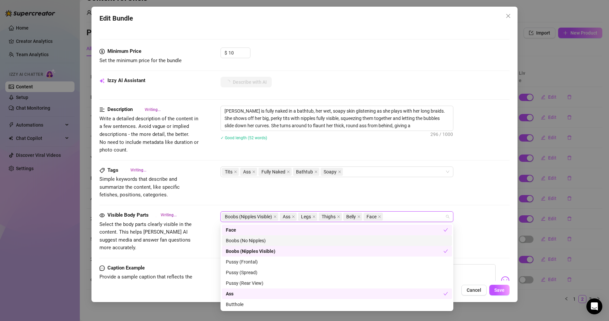
click at [271, 246] on div "Boobs (No Nipples)" at bounding box center [337, 241] width 230 height 11
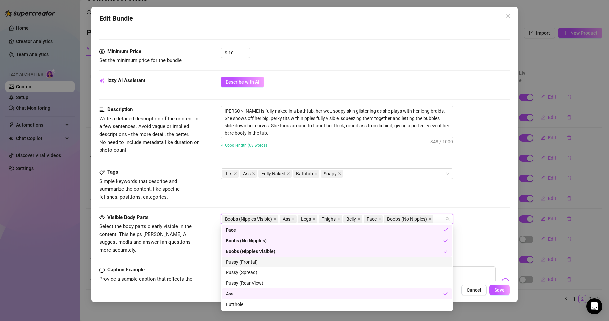
click at [266, 263] on div "Pussy (Frontal)" at bounding box center [337, 262] width 222 height 7
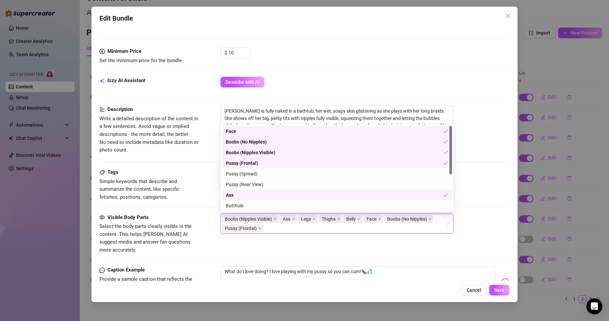
click at [477, 192] on div "Tags Simple keywords that describe and summarize the content, like specific fet…" at bounding box center [304, 185] width 411 height 33
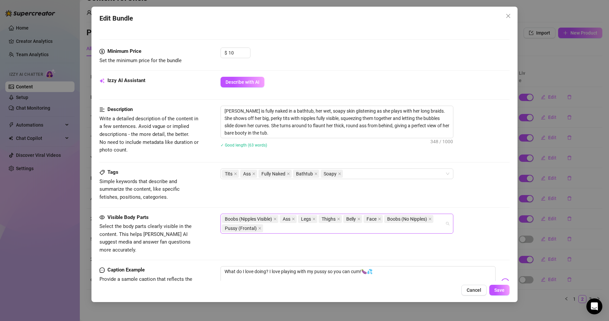
click at [338, 228] on div "Boobs (Nipples Visible) Ass Legs Thighs Belly Face Boobs (No Nipples) Pussy (Fr…" at bounding box center [333, 224] width 223 height 19
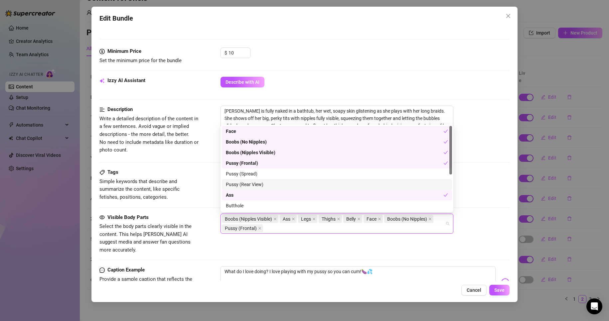
click at [292, 185] on div "Pussy (Rear View)" at bounding box center [337, 184] width 222 height 7
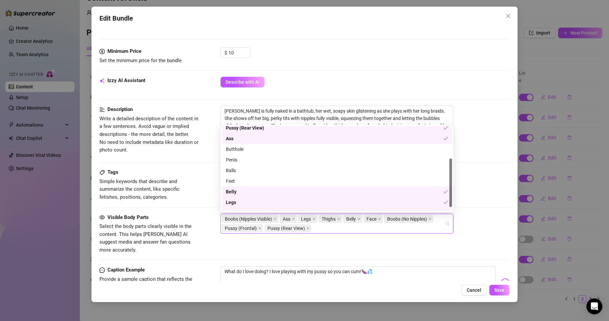
scroll to position [58, 0]
click at [275, 147] on div "Butthole" at bounding box center [337, 147] width 222 height 7
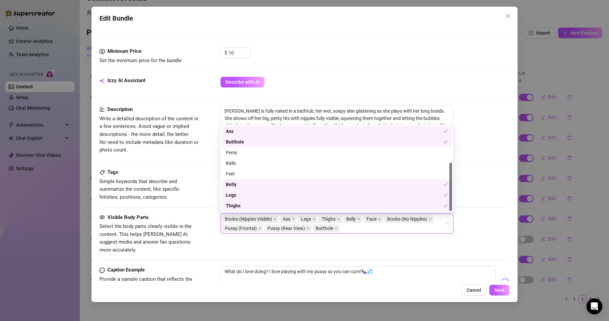
click at [273, 185] on div "Belly" at bounding box center [335, 184] width 218 height 7
click at [414, 257] on div "Visible Body Parts Select the body parts clearly visible in the content. This h…" at bounding box center [304, 240] width 411 height 53
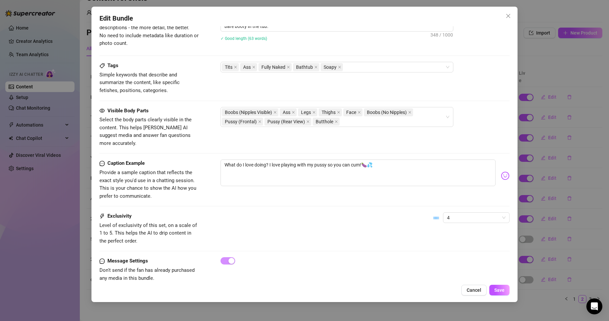
scroll to position [374, 0]
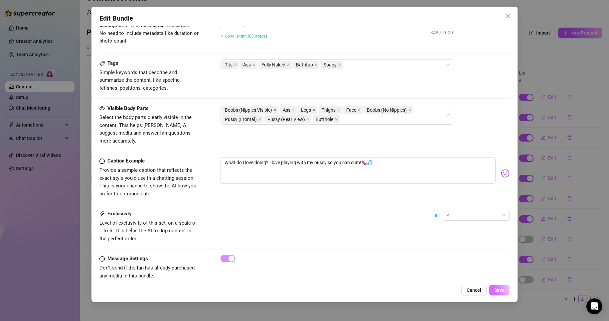
click at [498, 292] on span "Save" at bounding box center [499, 290] width 10 height 5
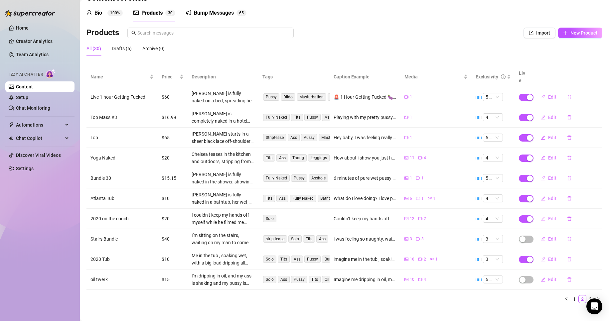
click at [545, 215] on button "Edit" at bounding box center [549, 219] width 26 height 11
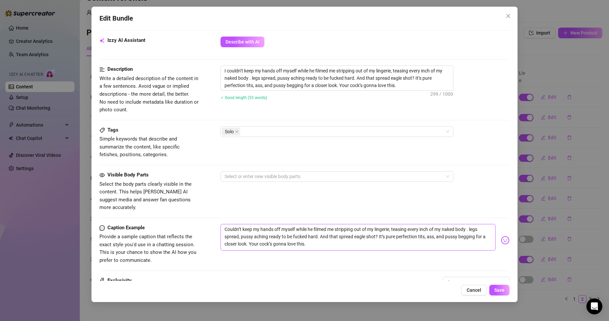
scroll to position [314, 0]
click at [494, 281] on div "Edit Bundle Account Chels (@ms_chelsmarie) Name Name is for your internal organ…" at bounding box center [304, 155] width 427 height 296
click at [494, 277] on span "4" at bounding box center [476, 282] width 59 height 10
click at [486, 261] on div "5 - Most Exclusive 🔥" at bounding box center [471, 260] width 56 height 7
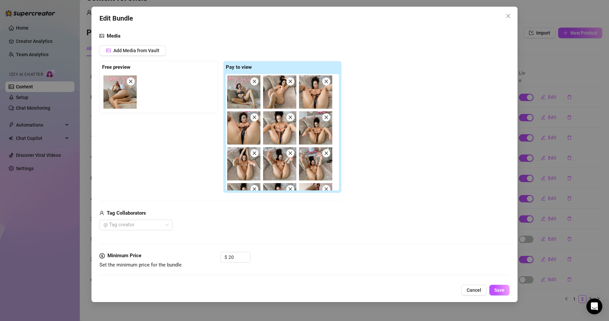
scroll to position [64, 0]
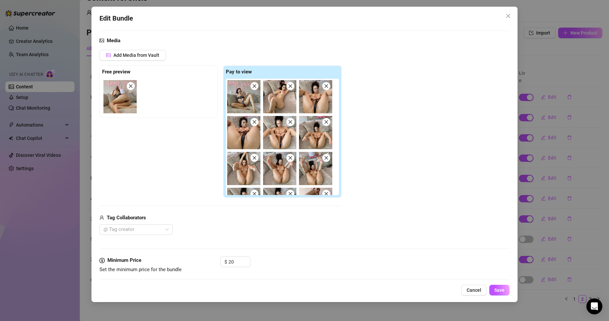
click at [253, 89] on span at bounding box center [255, 86] width 8 height 8
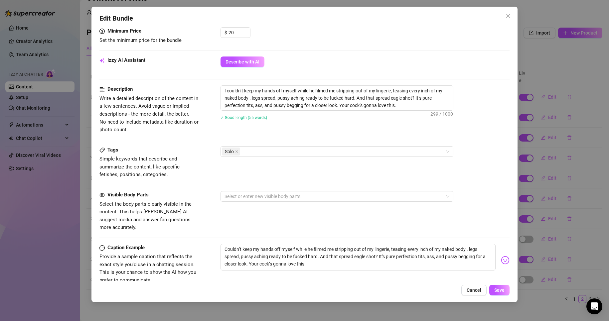
scroll to position [294, 0]
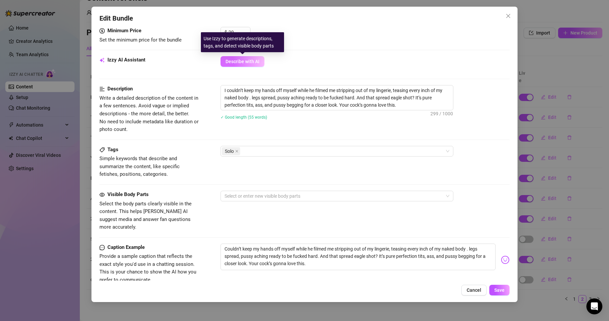
click at [245, 61] on span "Describe with AI" at bounding box center [243, 61] width 34 height 5
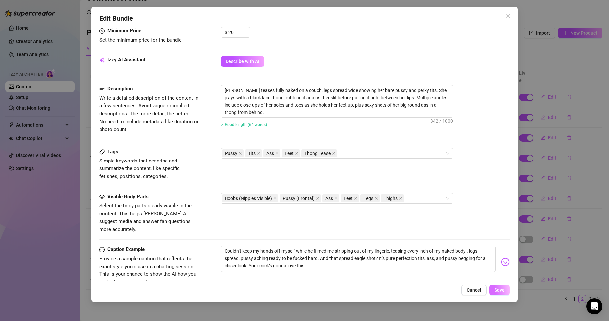
click at [500, 292] on span "Save" at bounding box center [499, 290] width 10 height 5
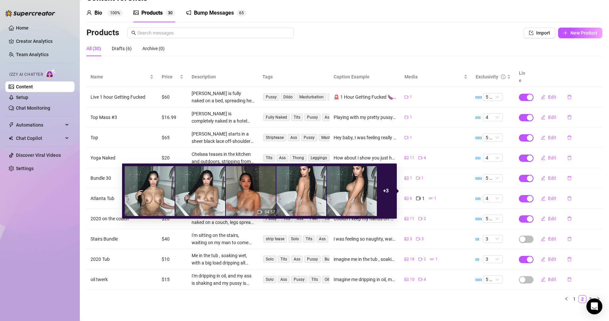
click at [439, 195] on div "6 1 1" at bounding box center [436, 198] width 63 height 7
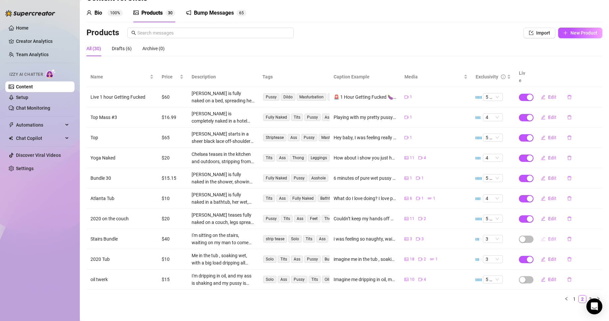
click at [551, 237] on span "Edit" at bounding box center [552, 239] width 8 height 5
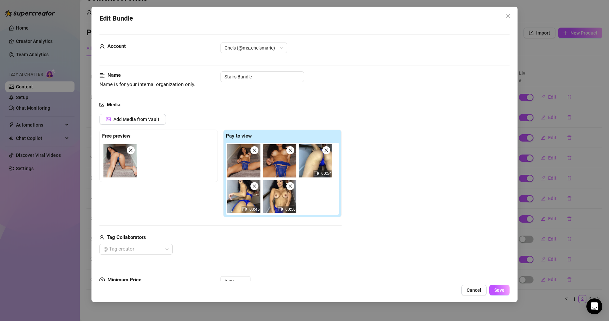
drag, startPoint x: 287, startPoint y: 160, endPoint x: 190, endPoint y: 157, distance: 97.9
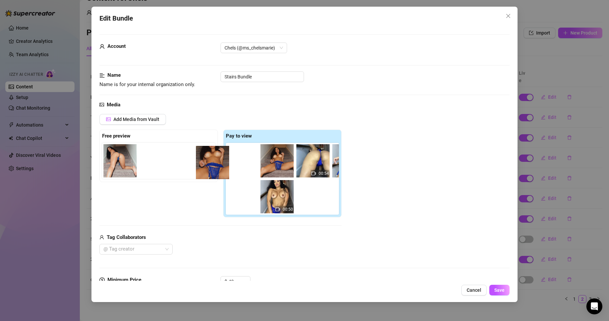
drag, startPoint x: 217, startPoint y: 158, endPoint x: 161, endPoint y: 160, distance: 56.3
click at [161, 160] on div "Free preview Pay to view 00:54 03:45 00:50" at bounding box center [220, 174] width 242 height 88
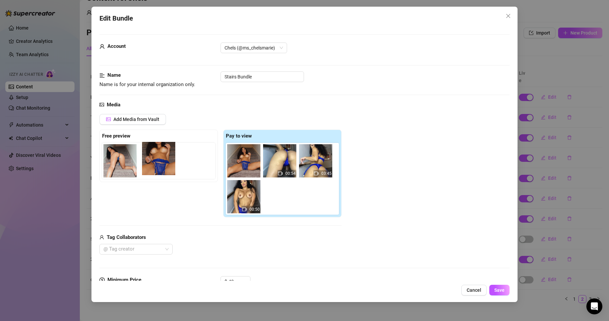
drag, startPoint x: 285, startPoint y: 154, endPoint x: 162, endPoint y: 151, distance: 123.8
click at [162, 151] on div "Free preview Pay to view 00:54 03:45 00:50" at bounding box center [220, 174] width 242 height 88
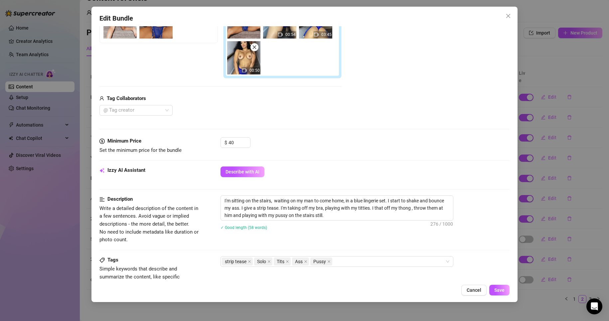
scroll to position [139, 0]
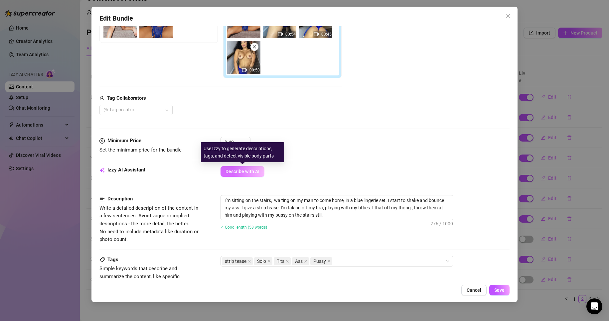
click at [251, 170] on span "Describe with AI" at bounding box center [243, 171] width 34 height 5
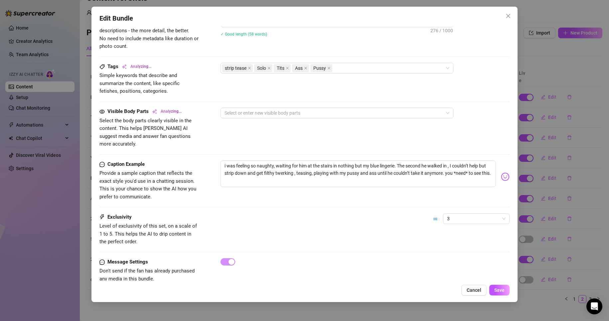
scroll to position [334, 0]
click at [475, 213] on span "3" at bounding box center [476, 218] width 59 height 10
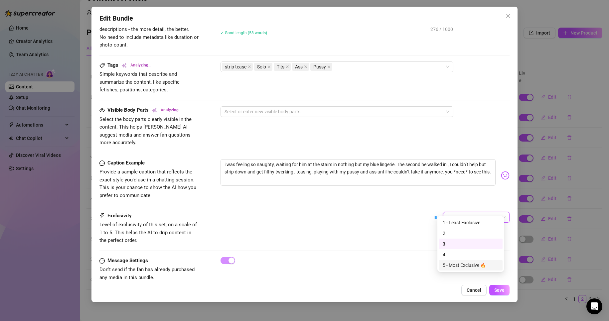
click at [467, 266] on div "5 - Most Exclusive 🔥" at bounding box center [471, 265] width 56 height 7
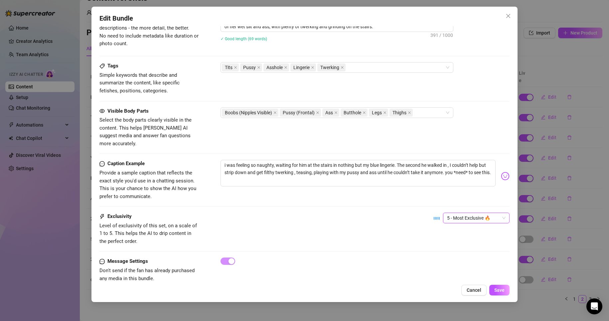
scroll to position [341, 0]
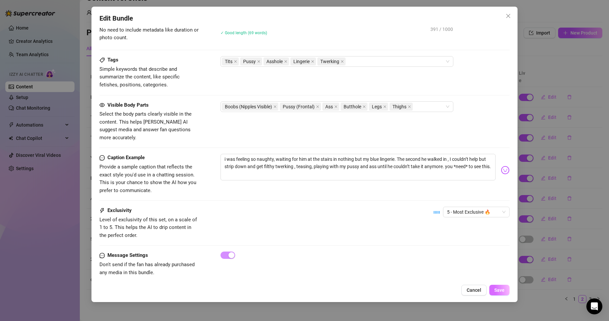
click at [504, 291] on span "Save" at bounding box center [499, 290] width 10 height 5
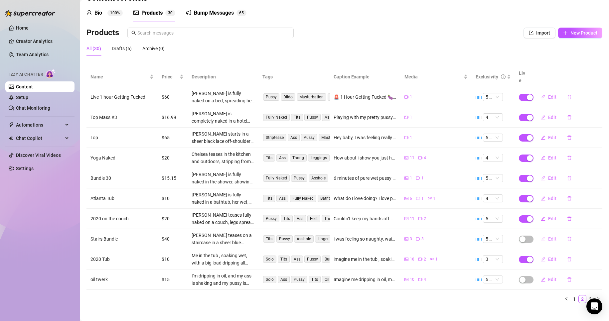
click at [536, 234] on button "Edit" at bounding box center [549, 239] width 26 height 11
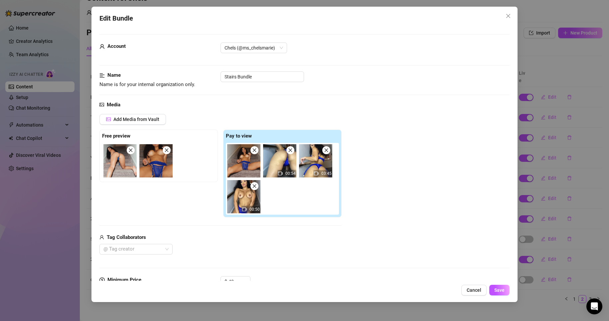
click at [472, 283] on div "Edit Bundle Account Chels (@ms_chelsmarie) Name Name is for your internal organ…" at bounding box center [304, 155] width 427 height 296
click at [476, 292] on span "Cancel" at bounding box center [474, 290] width 15 height 5
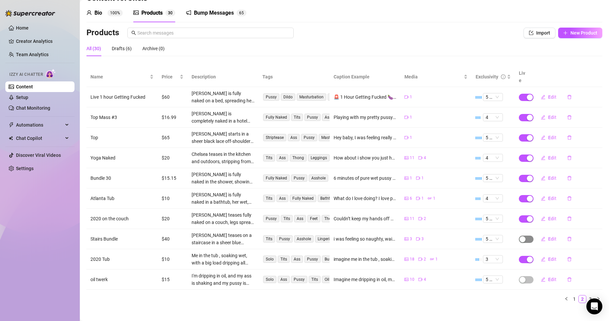
click at [522, 236] on span "button" at bounding box center [526, 239] width 15 height 7
click at [568, 217] on span "OK" at bounding box center [567, 216] width 6 height 5
click at [548, 257] on span "Edit" at bounding box center [552, 259] width 8 height 5
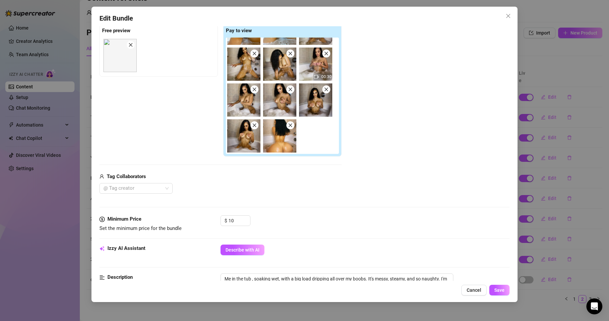
scroll to position [69, 0]
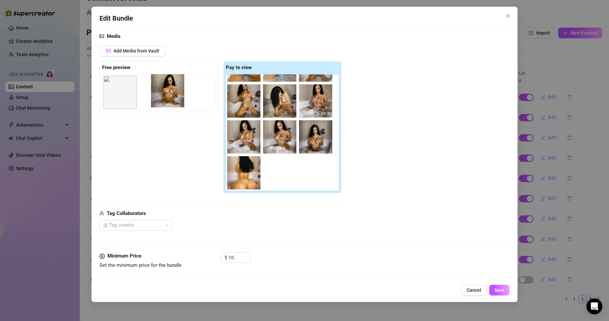
drag, startPoint x: 246, startPoint y: 182, endPoint x: 166, endPoint y: 94, distance: 119.2
click at [166, 94] on div "Free preview Pay to view 00:09 01:34 00:30" at bounding box center [220, 127] width 242 height 132
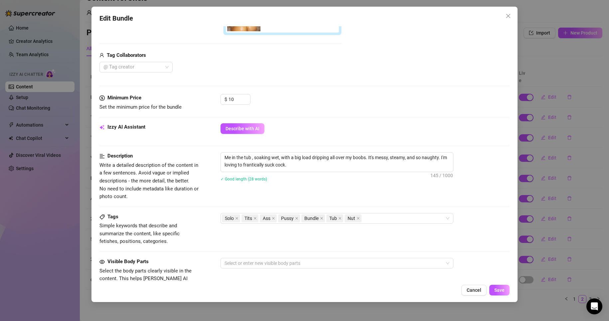
scroll to position [227, 0]
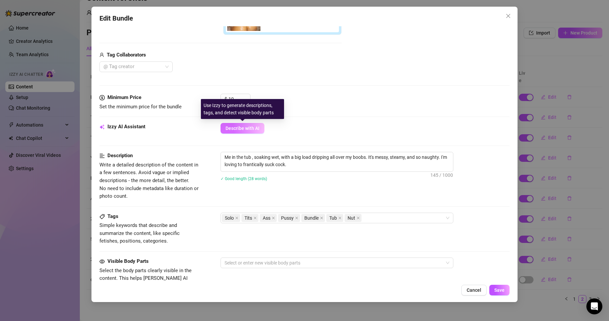
click at [252, 129] on span "Describe with AI" at bounding box center [243, 128] width 34 height 5
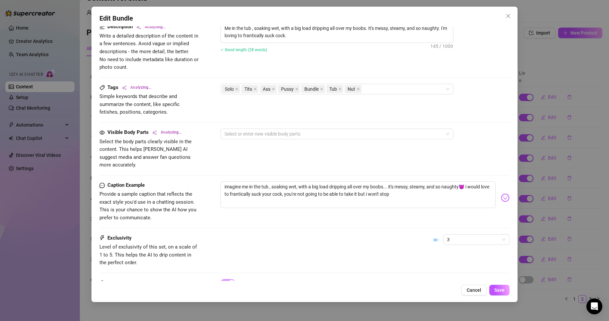
scroll to position [357, 0]
click at [454, 236] on span "3" at bounding box center [476, 239] width 59 height 10
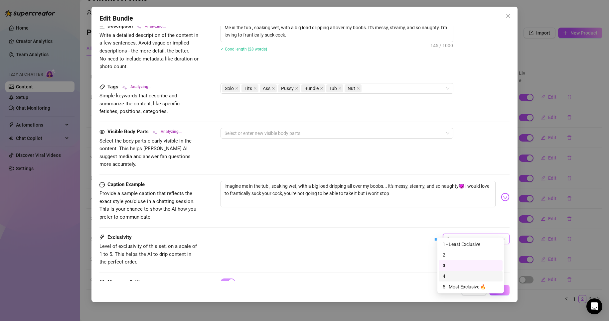
click at [458, 274] on div "4" at bounding box center [471, 276] width 56 height 7
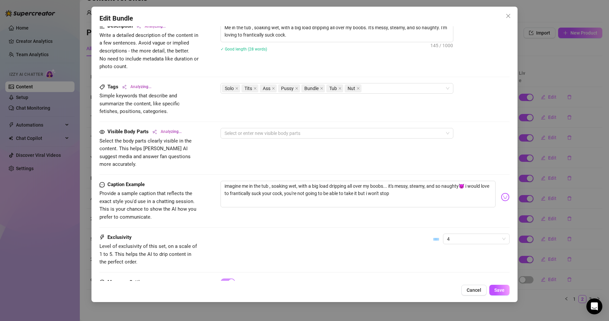
click at [389, 254] on div "Exclusivity Level of exclusivity of this set, on a scale of 1 to 5. This helps …" at bounding box center [304, 250] width 411 height 33
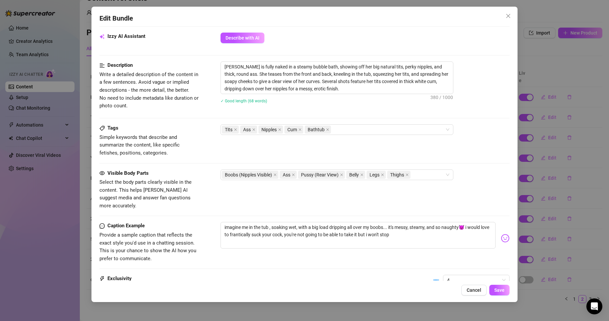
scroll to position [317, 0]
click at [499, 292] on span "Save" at bounding box center [499, 290] width 10 height 5
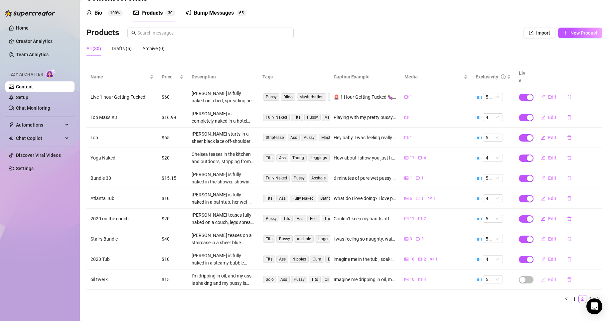
click at [549, 277] on span "Edit" at bounding box center [552, 279] width 8 height 5
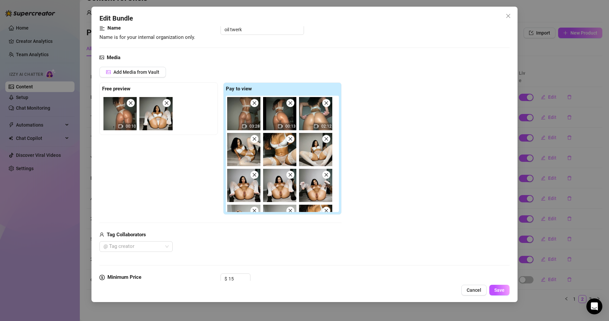
scroll to position [27, 0]
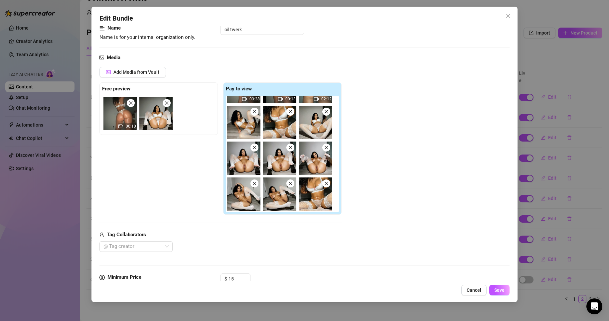
click at [325, 182] on icon "close" at bounding box center [326, 183] width 5 height 5
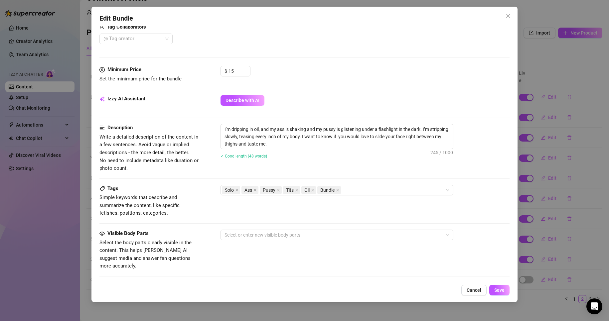
scroll to position [257, 0]
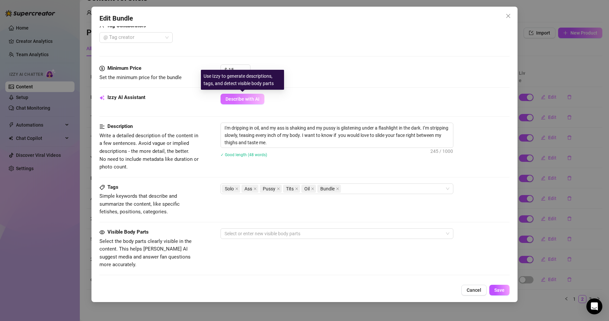
click at [248, 98] on span "Describe with AI" at bounding box center [243, 98] width 34 height 5
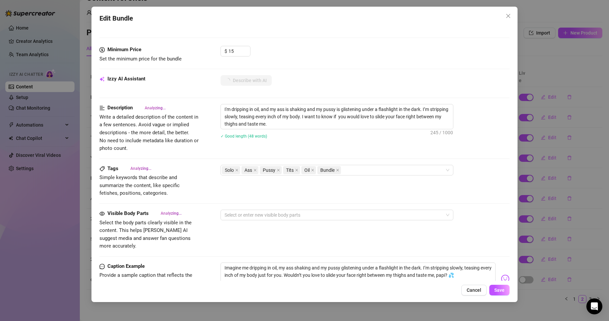
scroll to position [275, 0]
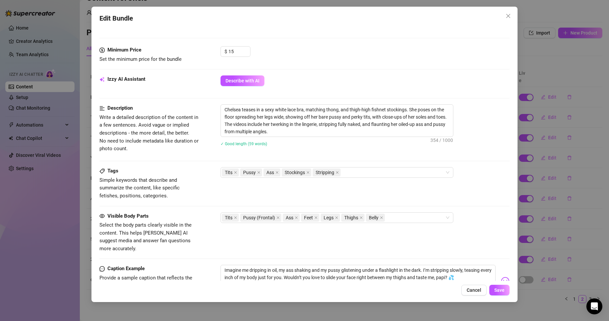
click at [422, 188] on div "Tags Simple keywords that describe and summarize the content, like specific fet…" at bounding box center [304, 183] width 411 height 33
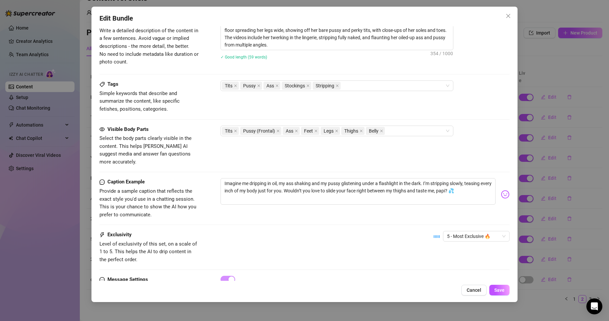
scroll to position [386, 0]
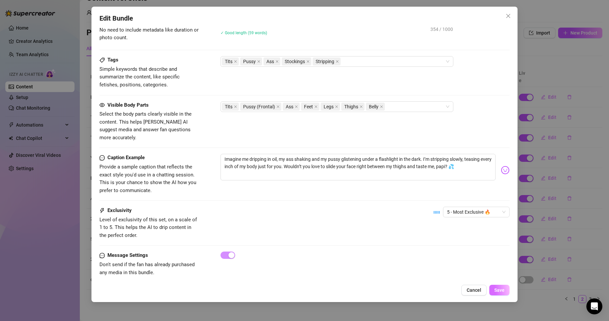
click at [504, 289] on span "Save" at bounding box center [499, 290] width 10 height 5
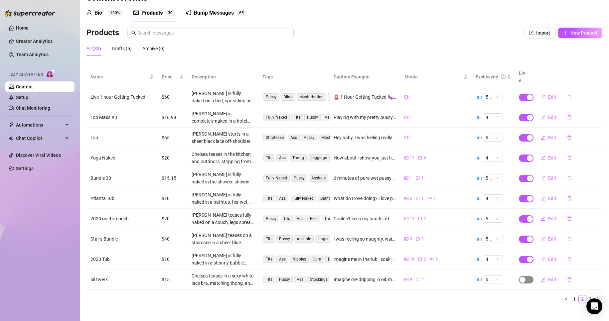
click at [522, 276] on span "button" at bounding box center [526, 279] width 15 height 7
click at [569, 257] on span "OK" at bounding box center [567, 256] width 6 height 5
click at [587, 296] on link "3" at bounding box center [590, 299] width 7 height 7
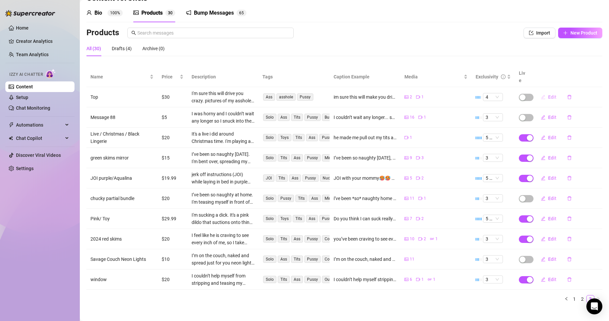
click at [552, 92] on button "Edit" at bounding box center [549, 97] width 26 height 11
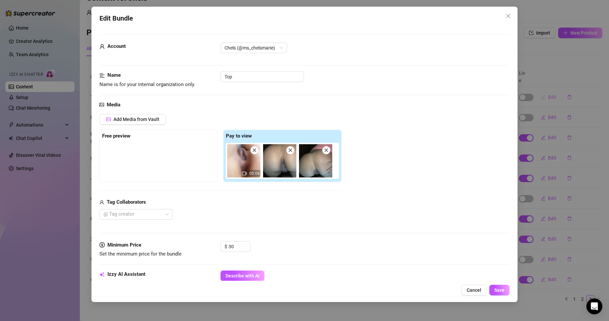
click at [552, 91] on div "Edit Bundle Account Chels (@ms_chelsmarie) Name Name is for your internal organ…" at bounding box center [304, 160] width 609 height 321
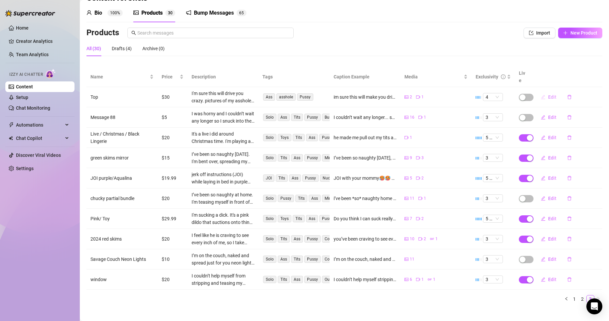
click at [552, 92] on button "Edit" at bounding box center [549, 97] width 26 height 11
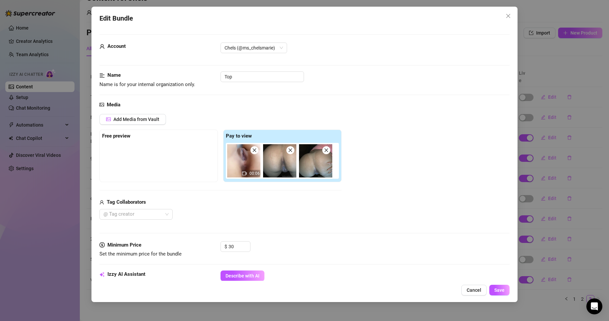
click at [332, 260] on div "Minimum Price Set the minimum price for the bundle $ 30" at bounding box center [304, 256] width 411 height 29
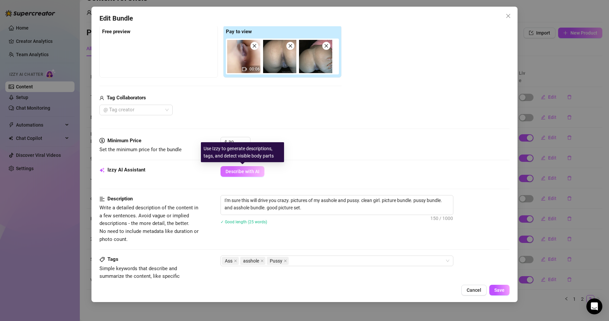
click at [255, 177] on button "Describe with AI" at bounding box center [243, 171] width 44 height 11
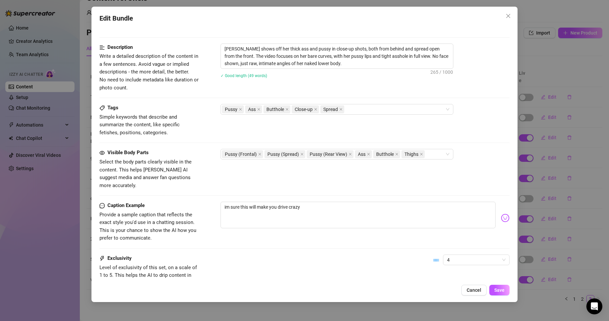
scroll to position [257, 0]
click at [504, 289] on span "Save" at bounding box center [499, 290] width 10 height 5
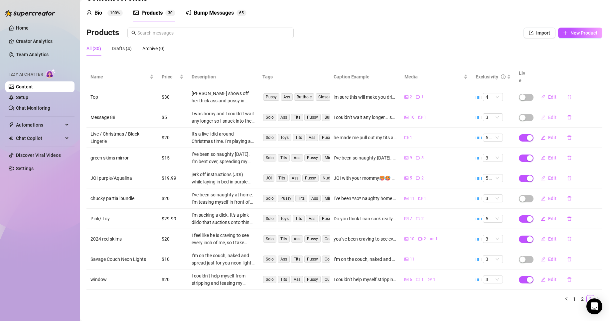
click at [548, 115] on span "Edit" at bounding box center [552, 117] width 8 height 5
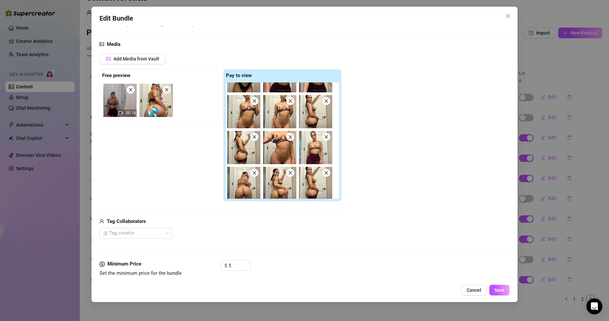
scroll to position [63, 0]
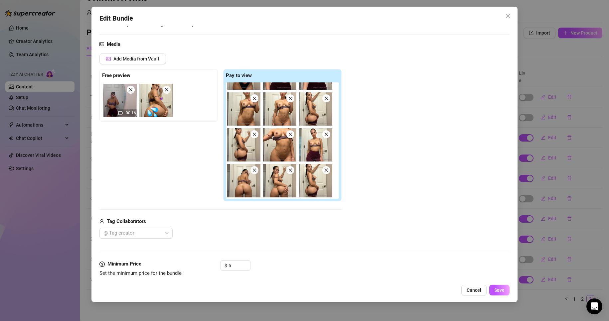
click at [328, 172] on icon "close" at bounding box center [326, 170] width 5 height 5
click at [328, 172] on div at bounding box center [284, 141] width 116 height 116
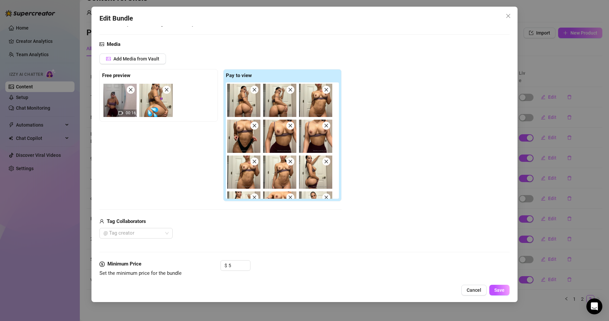
scroll to position [1, 0]
click at [291, 161] on icon "close" at bounding box center [290, 160] width 5 height 5
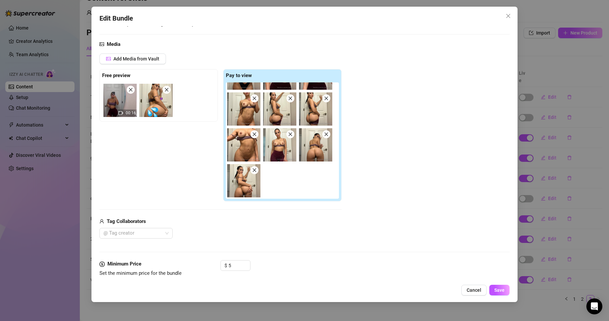
scroll to position [63, 0]
click at [352, 213] on div "Add Media from Vault Free preview 00:16 Pay to view Tag Collaborators @ Tag cre…" at bounding box center [304, 146] width 411 height 185
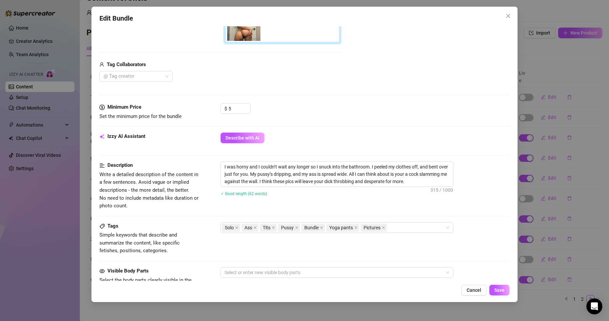
scroll to position [218, 0]
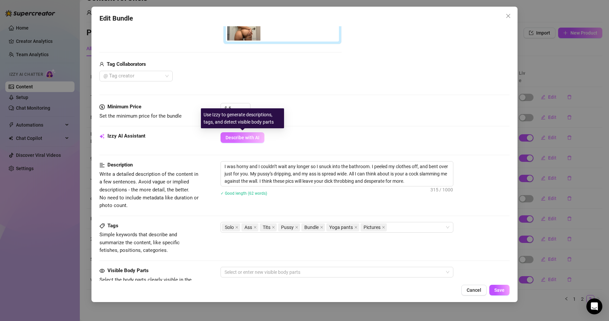
click at [233, 141] on button "Describe with AI" at bounding box center [243, 137] width 44 height 11
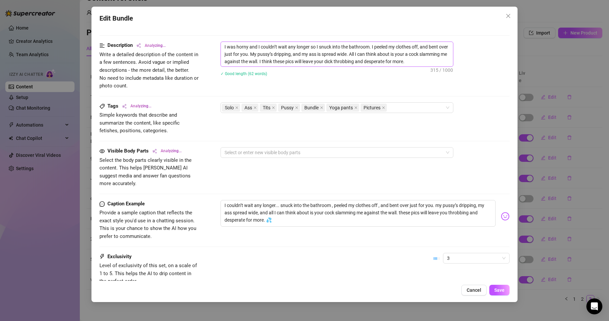
scroll to position [384, 0]
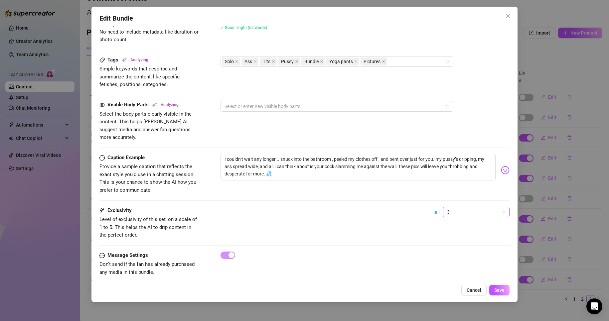
click at [455, 207] on span "3" at bounding box center [476, 212] width 59 height 10
click at [468, 260] on div "5 - Most Exclusive 🔥" at bounding box center [471, 260] width 56 height 7
click at [455, 209] on span "5 - Most Exclusive 🔥" at bounding box center [476, 212] width 59 height 10
click at [457, 254] on div "4" at bounding box center [471, 249] width 64 height 11
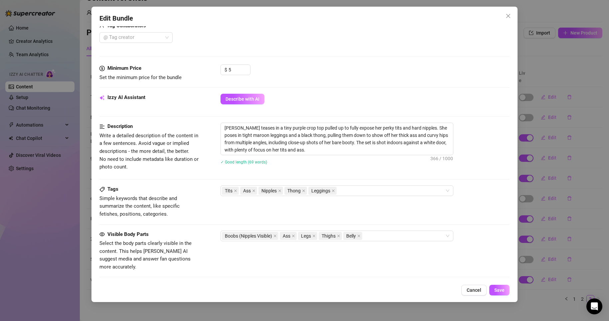
scroll to position [278, 0]
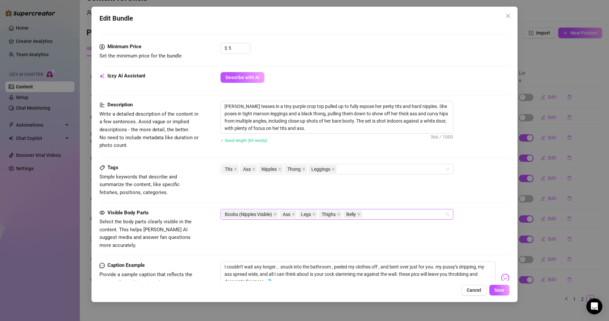
click at [413, 214] on div "Boobs (Nipples Visible) Ass Legs Thighs Belly" at bounding box center [333, 214] width 223 height 9
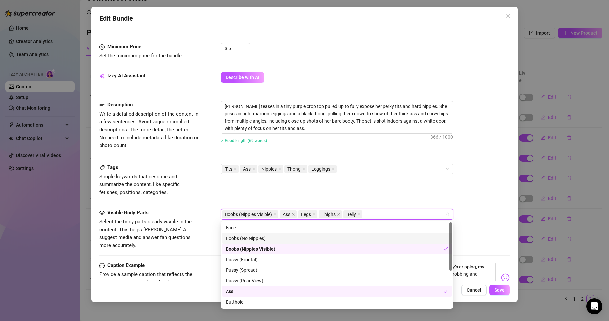
click at [346, 239] on div "Boobs (No Nipples)" at bounding box center [337, 238] width 222 height 7
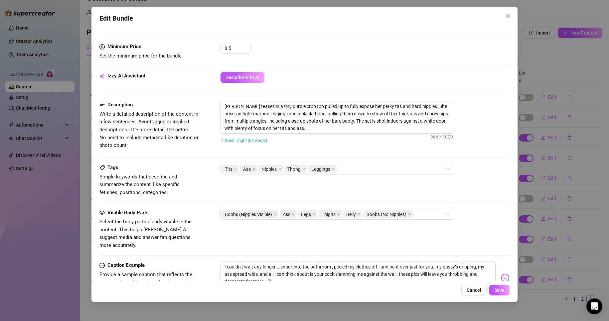
click at [469, 202] on div "Tags Simple keywords that describe and summarize the content, like specific fet…" at bounding box center [304, 186] width 411 height 45
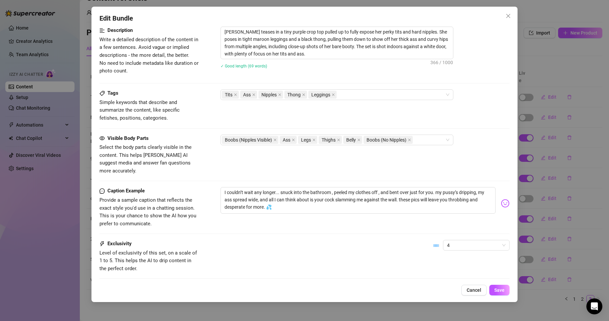
scroll to position [359, 0]
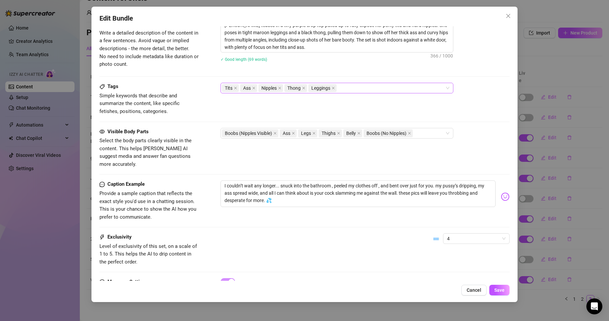
click at [381, 85] on div "Tits Ass Nipples Thong Leggings" at bounding box center [333, 88] width 223 height 9
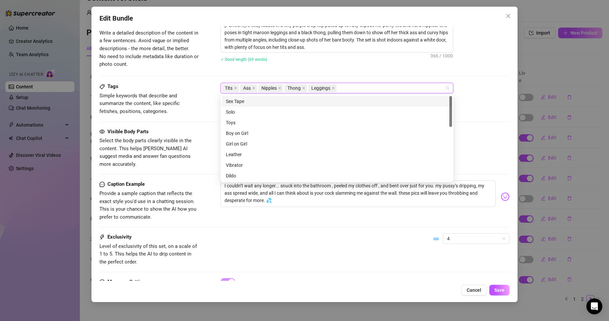
click at [461, 102] on div "Tags Simple keywords that describe and summarize the content, like specific fet…" at bounding box center [304, 99] width 411 height 33
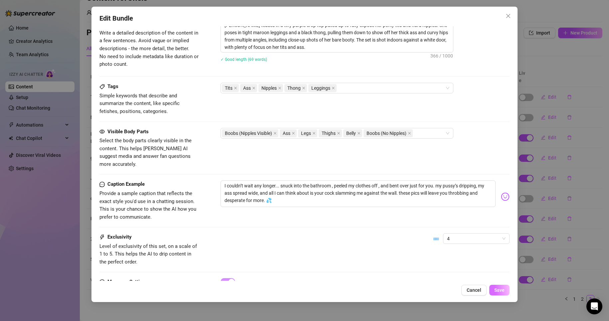
click at [501, 291] on span "Save" at bounding box center [499, 290] width 10 height 5
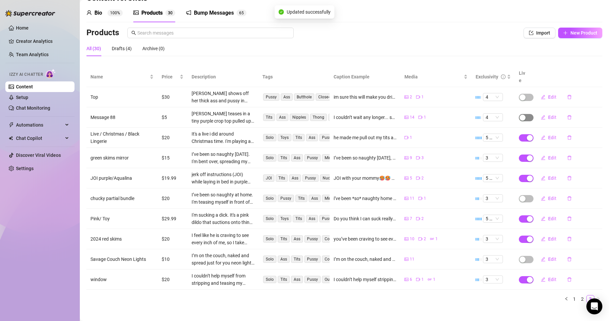
click at [525, 114] on span "button" at bounding box center [526, 117] width 15 height 7
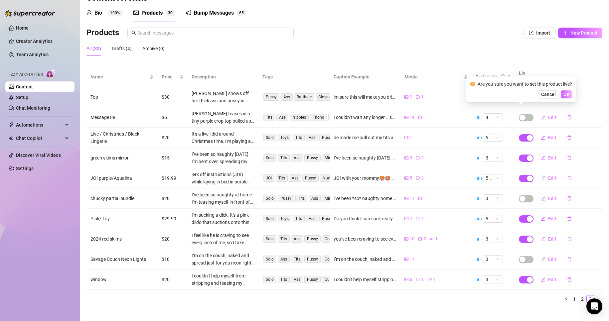
click at [567, 95] on span "OK" at bounding box center [567, 94] width 6 height 5
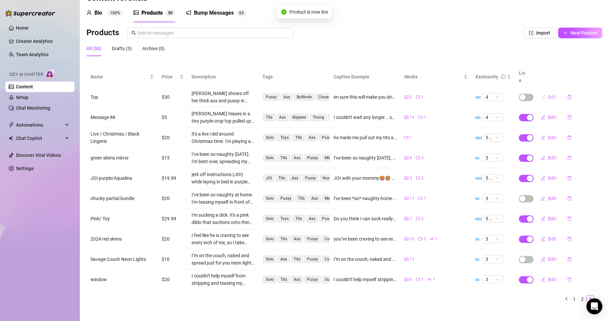
click at [548, 94] on span "Edit" at bounding box center [552, 96] width 8 height 5
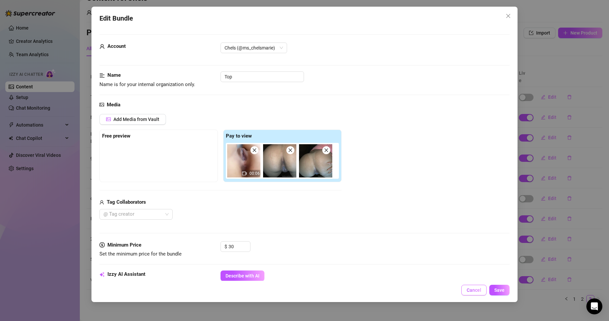
click at [474, 291] on span "Cancel" at bounding box center [474, 290] width 15 height 5
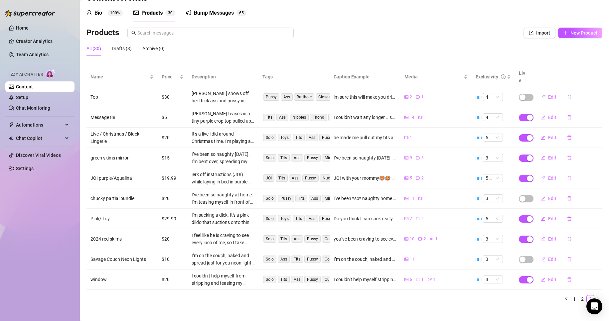
click at [532, 87] on td "Edit" at bounding box center [567, 97] width 71 height 20
click at [520, 94] on div "button" at bounding box center [523, 97] width 6 height 6
click at [569, 72] on span "OK" at bounding box center [567, 74] width 6 height 5
click at [548, 135] on span "Edit" at bounding box center [552, 137] width 8 height 5
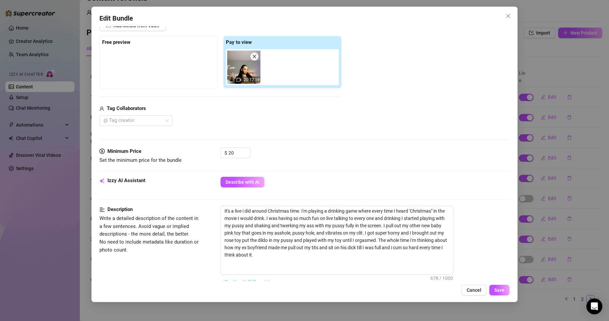
scroll to position [108, 0]
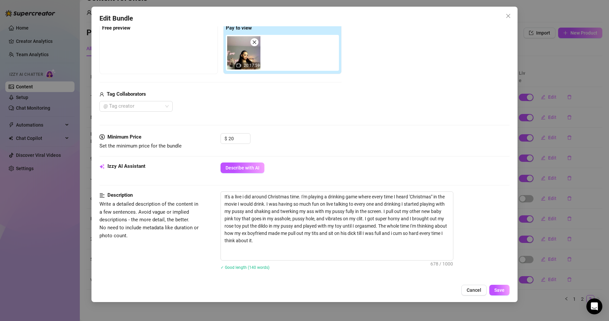
click at [266, 165] on div "Describe with AI" at bounding box center [365, 168] width 289 height 11
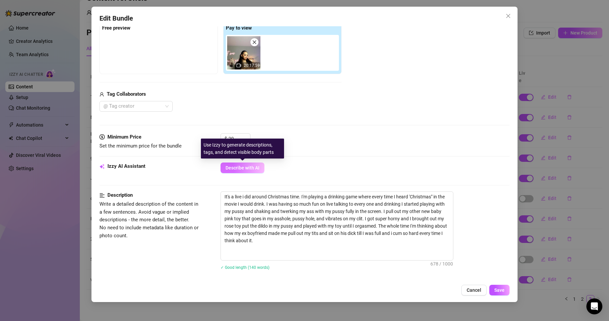
click at [256, 168] on span "Describe with AI" at bounding box center [243, 167] width 34 height 5
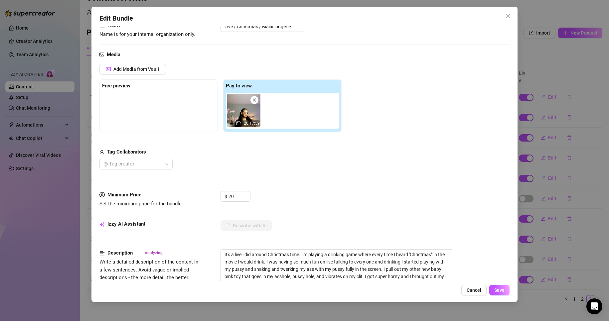
scroll to position [50, 0]
click at [240, 199] on input "20" at bounding box center [240, 197] width 22 height 10
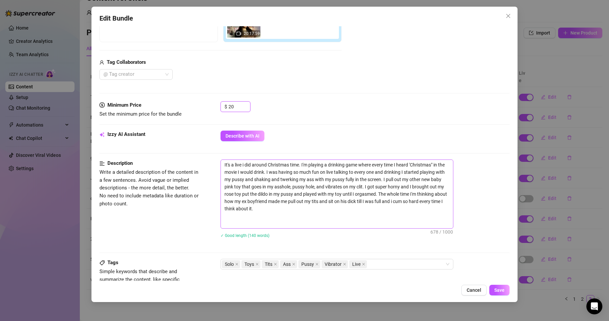
scroll to position [139, 0]
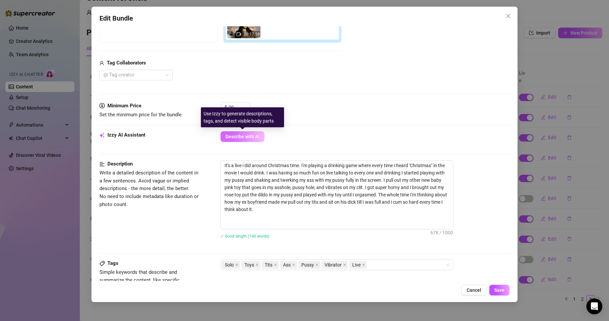
click at [237, 135] on span "Describe with AI" at bounding box center [243, 136] width 34 height 5
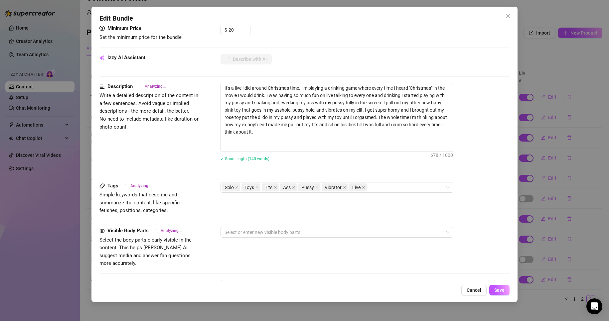
scroll to position [216, 0]
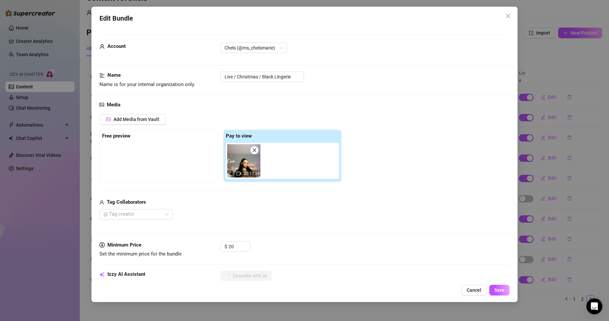
scroll to position [216, 0]
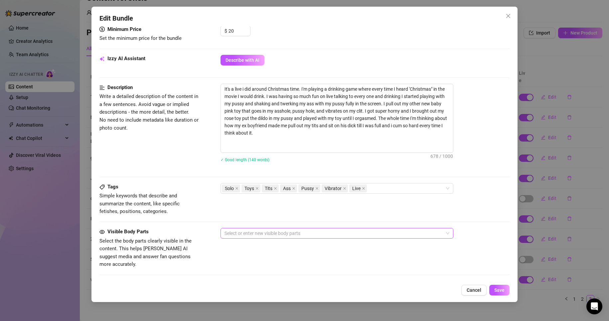
click at [381, 237] on div at bounding box center [333, 233] width 223 height 9
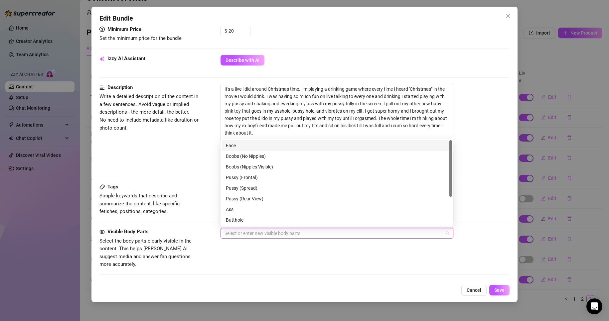
click at [318, 146] on div "Face" at bounding box center [337, 145] width 222 height 7
click at [314, 159] on div "Boobs (No Nipples)" at bounding box center [337, 156] width 222 height 7
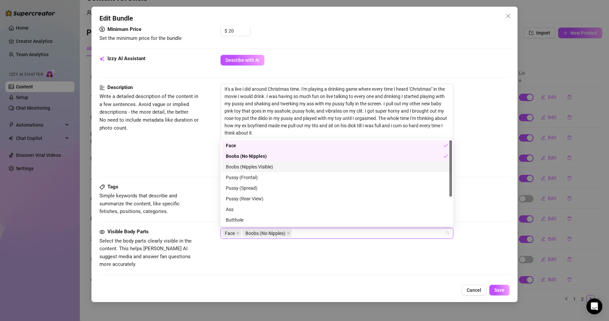
click at [312, 168] on div "Boobs (Nipples Visible)" at bounding box center [337, 166] width 222 height 7
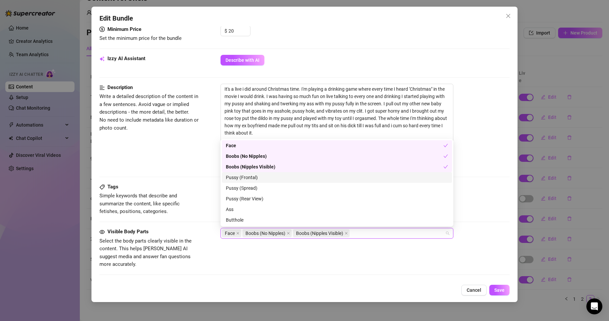
click at [281, 180] on div "Pussy (Frontal)" at bounding box center [337, 177] width 222 height 7
click at [286, 191] on div "Pussy (Spread)" at bounding box center [337, 188] width 222 height 7
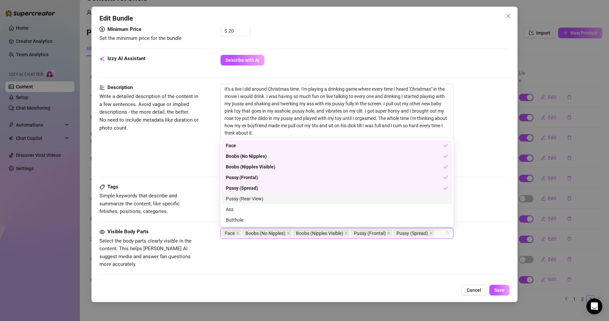
click at [287, 202] on div "Pussy (Rear View)" at bounding box center [337, 198] width 222 height 7
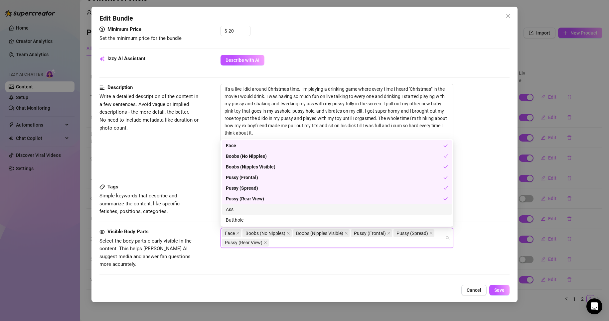
click at [291, 212] on div "Ass" at bounding box center [337, 209] width 222 height 7
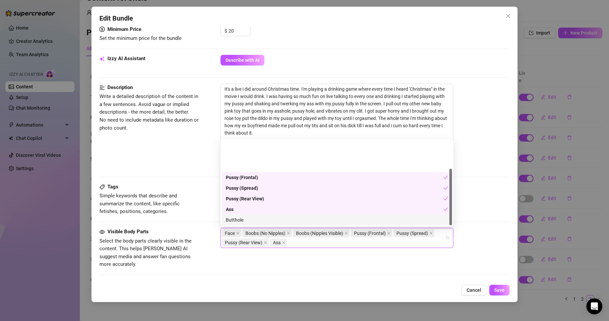
scroll to position [43, 0]
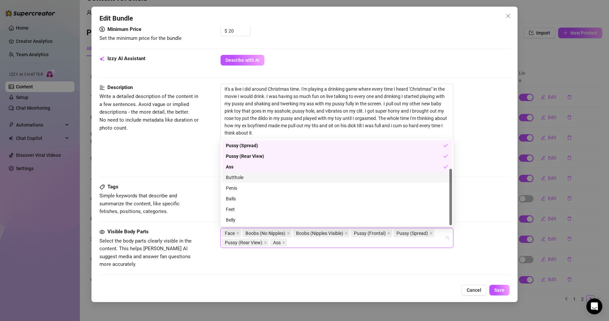
click at [278, 173] on div "Butthole" at bounding box center [337, 177] width 230 height 11
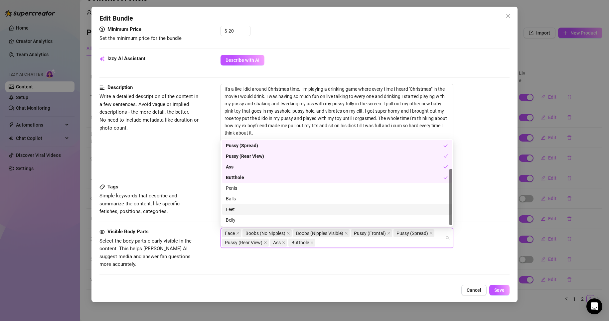
click at [269, 208] on div "Feet" at bounding box center [337, 209] width 222 height 7
click at [280, 221] on div "Belly" at bounding box center [337, 220] width 222 height 7
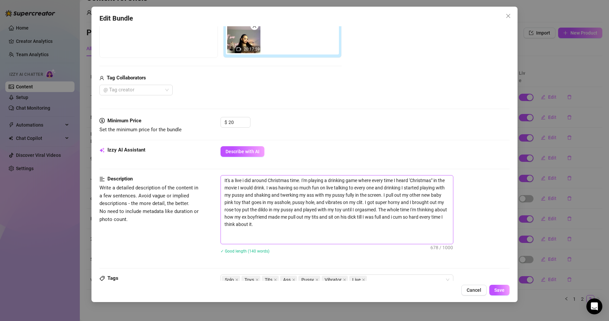
scroll to position [124, 0]
click at [233, 126] on input "20" at bounding box center [240, 123] width 22 height 10
type input "30"
click at [502, 292] on span "Save" at bounding box center [499, 290] width 10 height 5
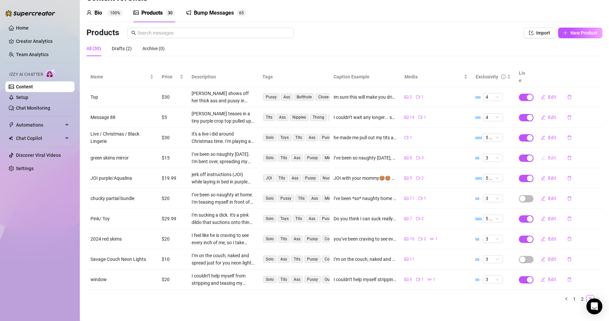
click at [541, 153] on button "Edit" at bounding box center [549, 158] width 26 height 11
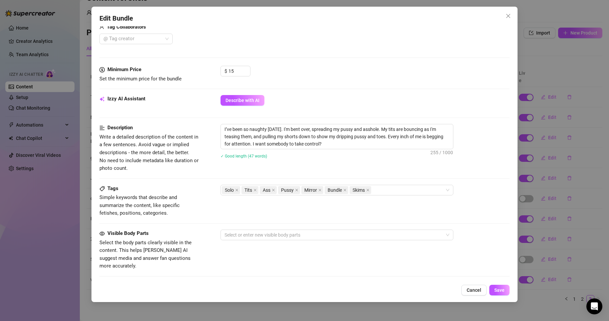
scroll to position [256, 0]
click at [253, 98] on span "Describe with AI" at bounding box center [243, 99] width 34 height 5
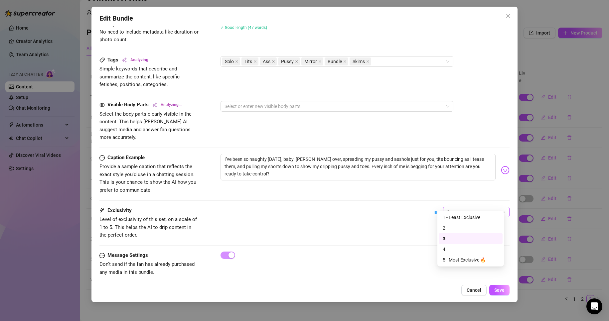
click at [466, 208] on span "3" at bounding box center [476, 212] width 59 height 10
click at [484, 248] on div "4" at bounding box center [471, 249] width 56 height 7
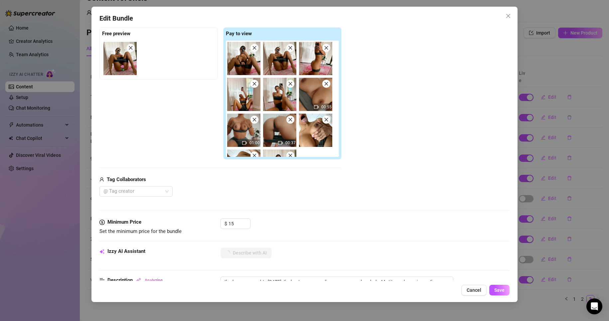
scroll to position [102, 0]
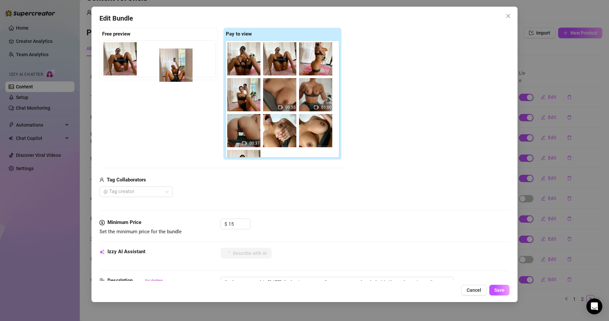
drag, startPoint x: 256, startPoint y: 98, endPoint x: 180, endPoint y: 64, distance: 83.5
click at [180, 64] on div "Free preview Pay to view 00:55 01:00 00:37" at bounding box center [220, 94] width 242 height 132
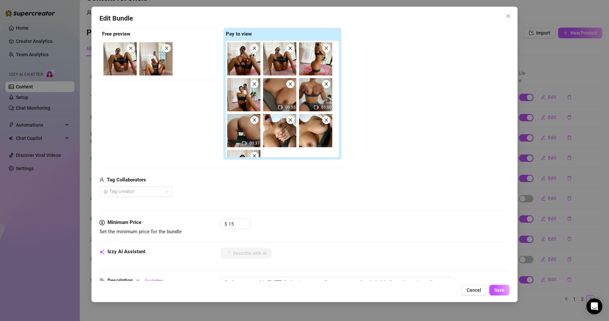
scroll to position [0, 0]
click at [430, 149] on div "Add Media from Vault Free preview Pay to view 00:55 01:00 00:37 Tag Collaborato…" at bounding box center [304, 104] width 411 height 185
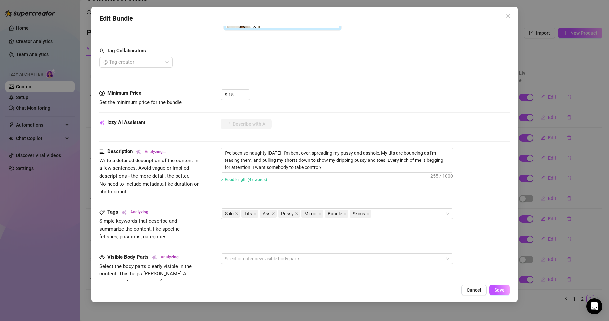
scroll to position [290, 0]
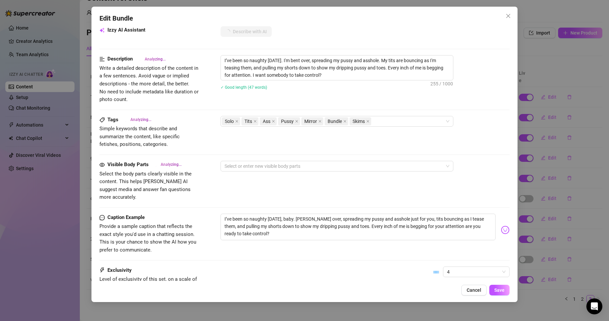
type textarea "Chelsea"
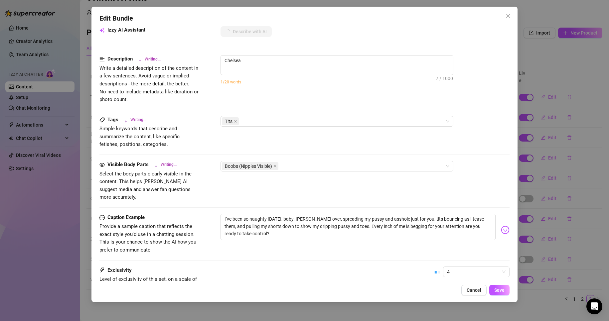
type textarea "Chelsea teases"
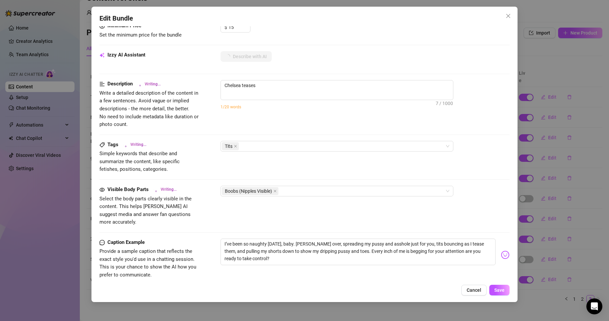
type textarea "Chelsea teases in"
type textarea "Chelsea teases in a"
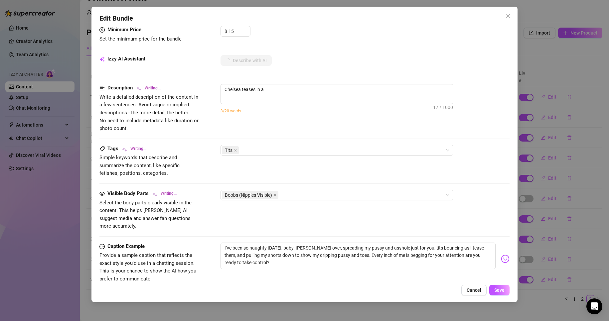
type textarea "Chelsea teases in a dark"
type textarea "Chelsea teases in a dark green"
type textarea "Chelsea teases in a dark green sports"
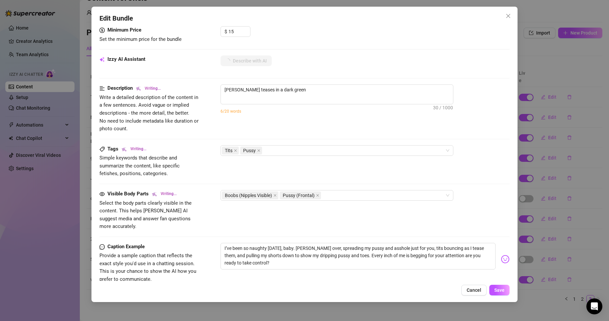
type textarea "Chelsea teases in a dark green sports"
type textarea "Chelsea teases in a dark green sports bra"
type textarea "Chelsea teases in a dark green sports bra and"
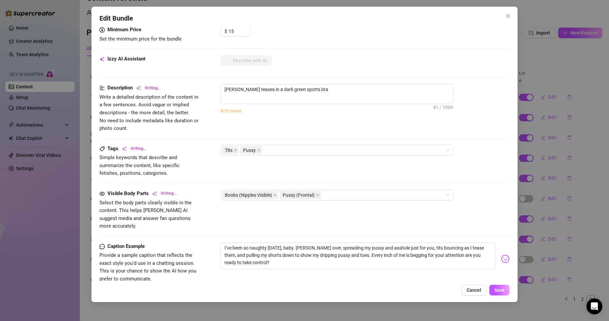
type textarea "Chelsea teases in a dark green sports bra and"
type textarea "Chelsea teases in a dark green sports bra and matching"
type textarea "Chelsea teases in a dark green sports bra and matching shorts,"
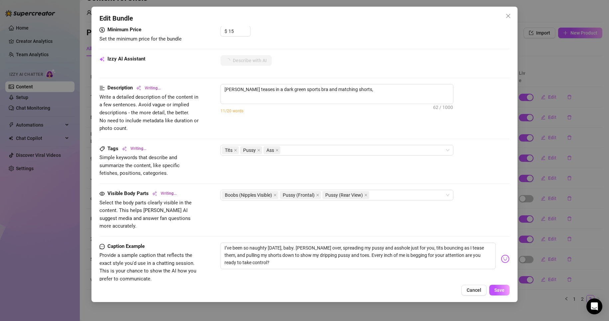
type textarea "Chelsea teases in a dark green sports bra and matching shorts, slowly"
type textarea "Chelsea teases in a dark green sports bra and matching shorts, slowly stripping"
type textarea "Chelsea teases in a dark green sports bra and matching shorts, slowly stripping…"
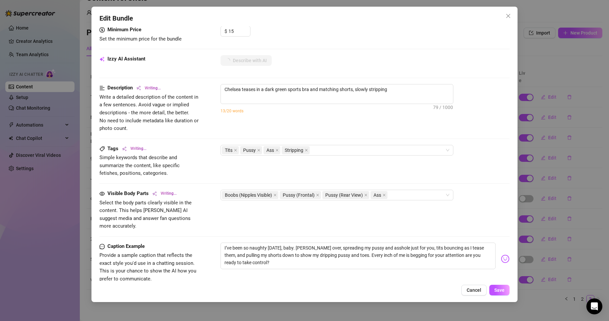
type textarea "Chelsea teases in a dark green sports bra and matching shorts, slowly stripping…"
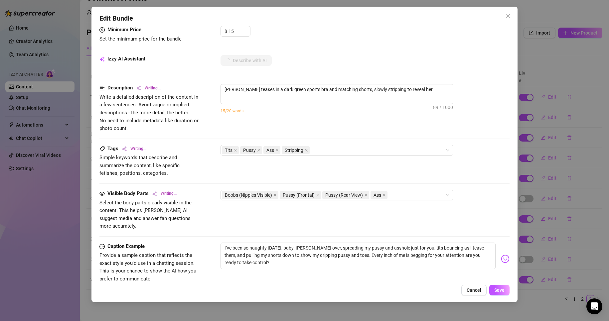
type textarea "Chelsea teases in a dark green sports bra and matching shorts, slowly stripping…"
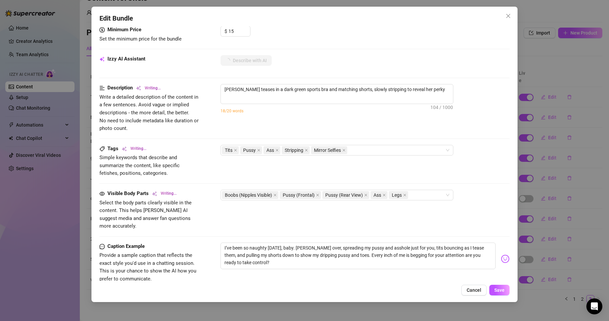
type textarea "Chelsea teases in a dark green sports bra and matching shorts, slowly stripping…"
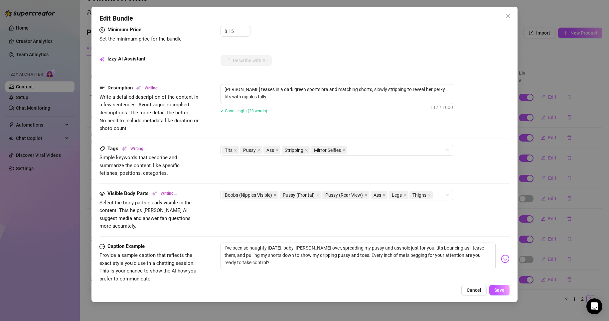
type textarea "Chelsea teases in a dark green sports bra and matching shorts, slowly stripping…"
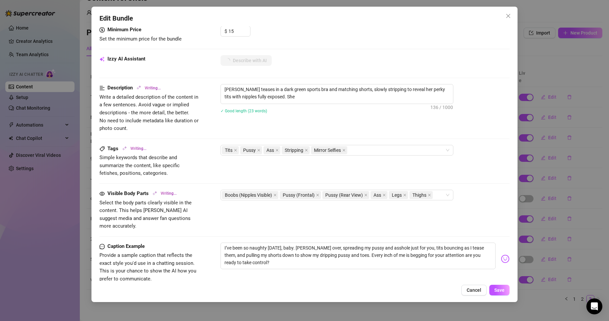
type textarea "Chelsea teases in a dark green sports bra and matching shorts, slowly stripping…"
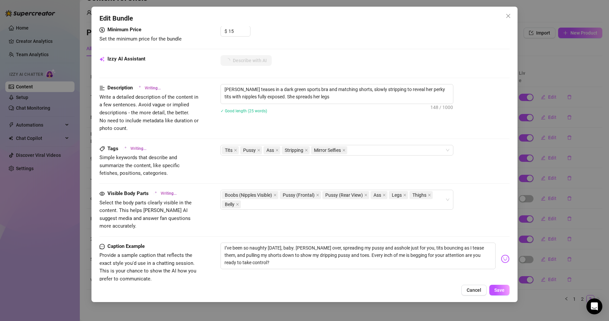
type textarea "Chelsea teases in a dark green sports bra and matching shorts, slowly stripping…"
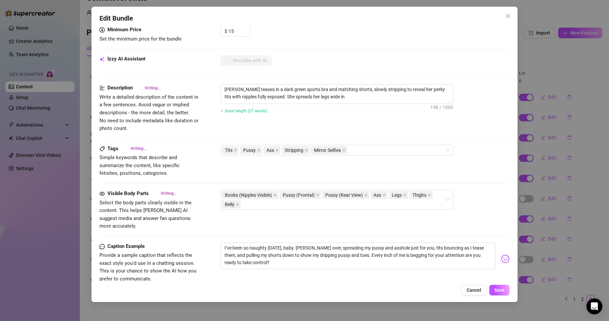
type textarea "Chelsea teases in a dark green sports bra and matching shorts, slowly stripping…"
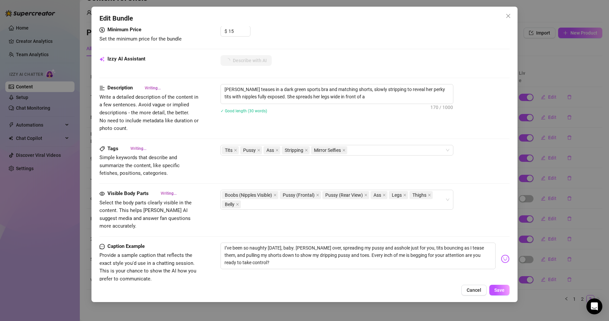
type textarea "Chelsea teases in a dark green sports bra and matching shorts, slowly stripping…"
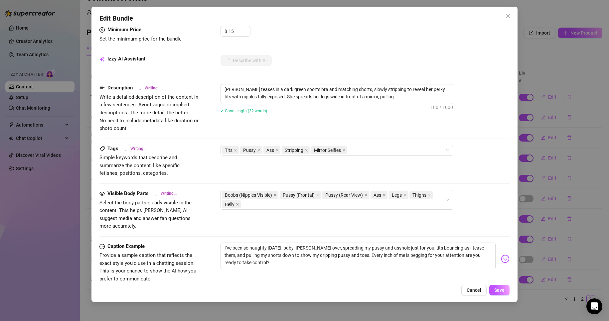
type textarea "Chelsea teases in a dark green sports bra and matching shorts, slowly stripping…"
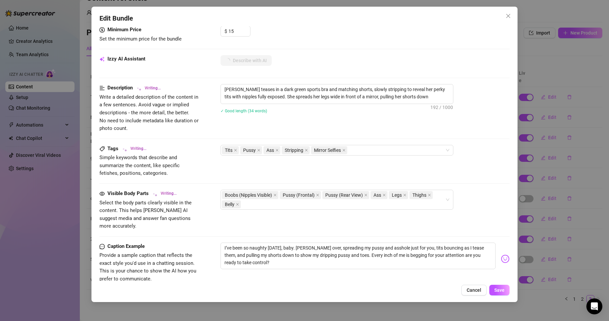
type textarea "Chelsea teases in a dark green sports bra and matching shorts, slowly stripping…"
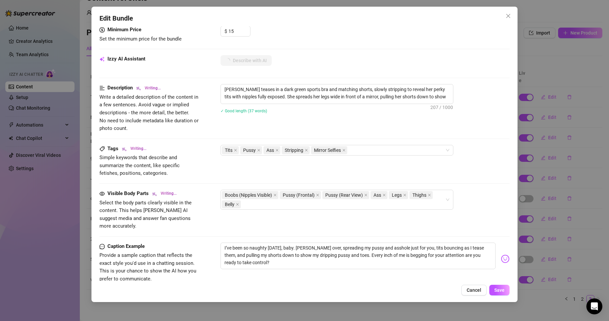
type textarea "Chelsea teases in a dark green sports bra and matching shorts, slowly stripping…"
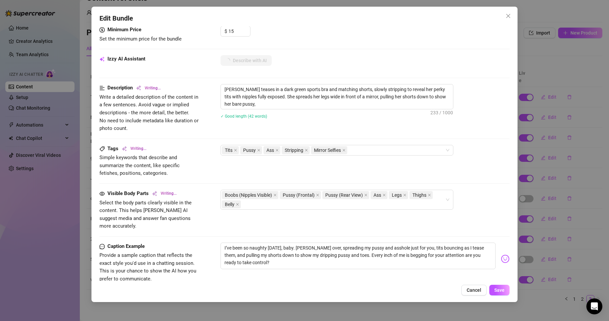
type textarea "Chelsea teases in a dark green sports bra and matching shorts, slowly stripping…"
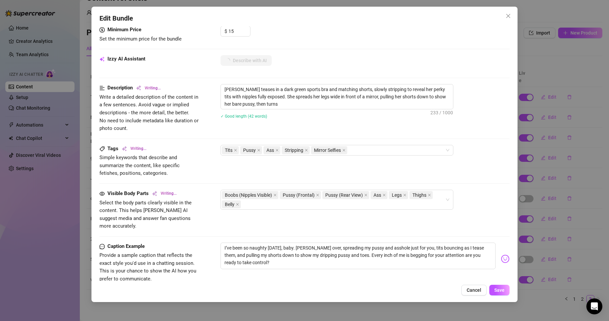
type textarea "Chelsea teases in a dark green sports bra and matching shorts, slowly stripping…"
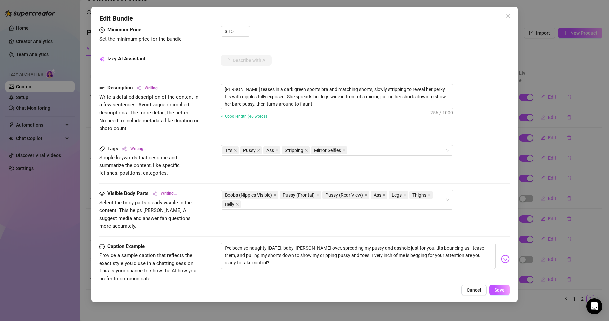
type textarea "Chelsea teases in a dark green sports bra and matching shorts, slowly stripping…"
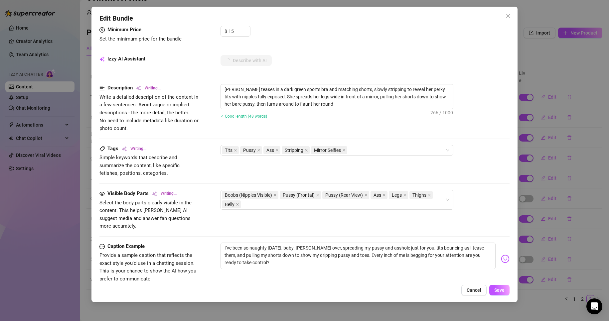
type textarea "Chelsea teases in a dark green sports bra and matching shorts, slowly stripping…"
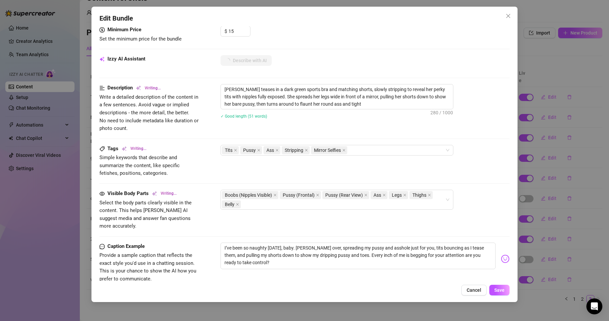
type textarea "Chelsea teases in a dark green sports bra and matching shorts, slowly stripping…"
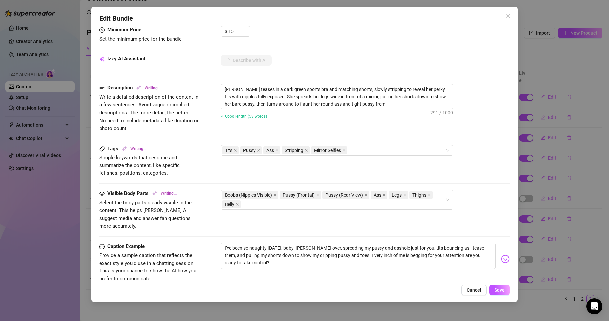
type textarea "Chelsea teases in a dark green sports bra and matching shorts, slowly stripping…"
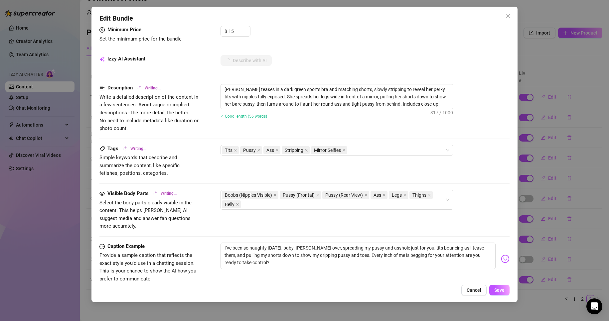
type textarea "Chelsea teases in a dark green sports bra and matching shorts, slowly stripping…"
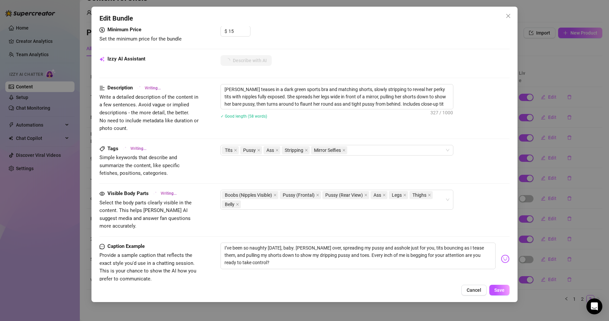
type textarea "Chelsea teases in a dark green sports bra and matching shorts, slowly stripping…"
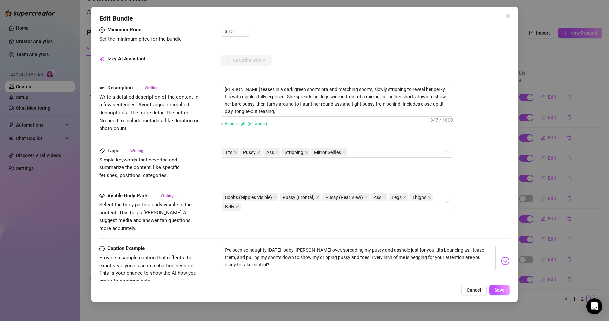
type textarea "Chelsea teases in a dark green sports bra and matching shorts, slowly stripping…"
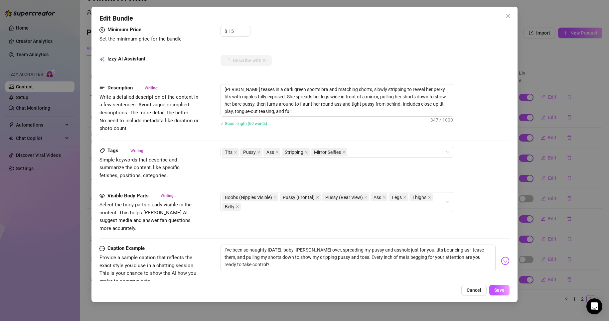
type textarea "Chelsea teases in a dark green sports bra and matching shorts, slowly stripping…"
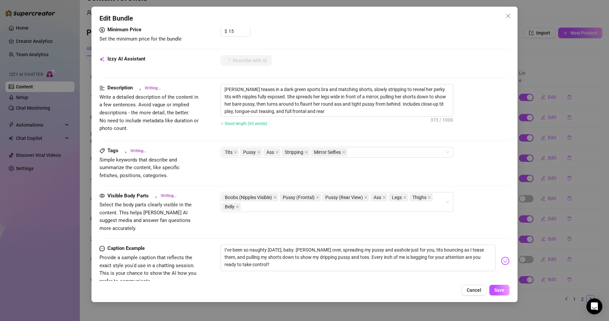
type textarea "Chelsea teases in a dark green sports bra and matching shorts, slowly stripping…"
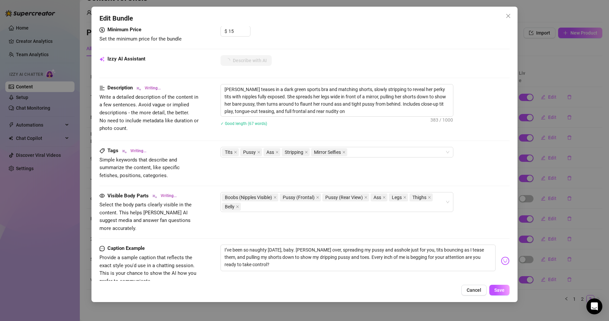
type textarea "Chelsea teases in a dark green sports bra and matching shorts, slowly stripping…"
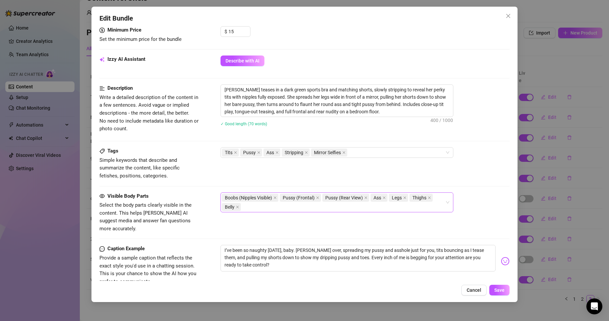
scroll to position [330, 0]
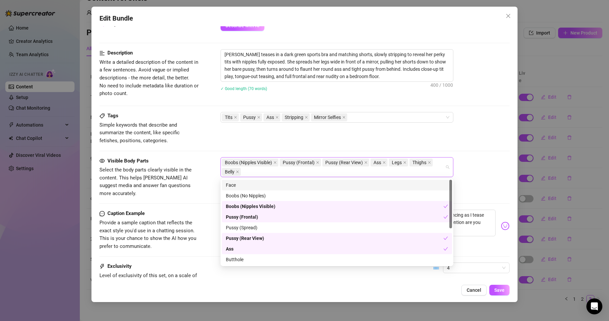
click at [402, 171] on div "Boobs (Nipples Visible) Pussy (Frontal) Pussy (Rear View) Ass Legs Thighs Belly" at bounding box center [333, 167] width 223 height 19
click at [290, 194] on div "Boobs (No Nipples)" at bounding box center [337, 195] width 222 height 7
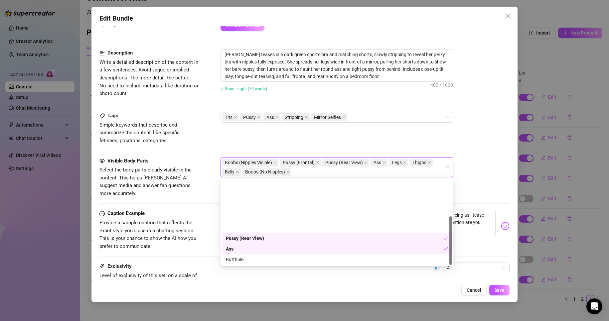
scroll to position [64, 0]
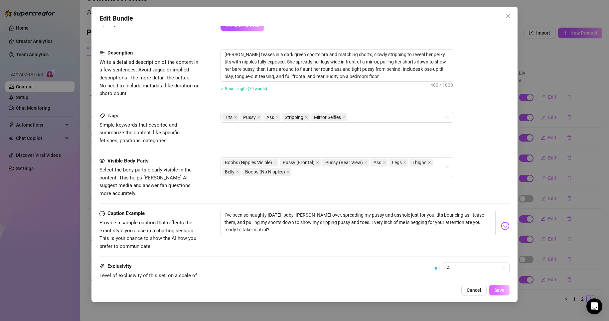
click at [496, 290] on span "Save" at bounding box center [499, 290] width 10 height 5
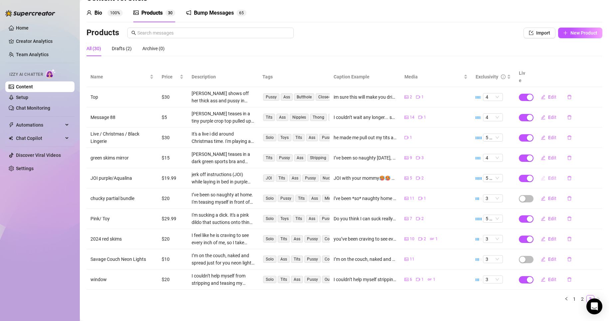
click at [541, 176] on icon "edit" at bounding box center [543, 178] width 4 height 4
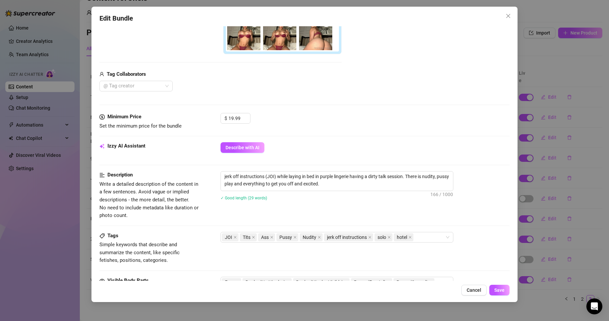
scroll to position [164, 0]
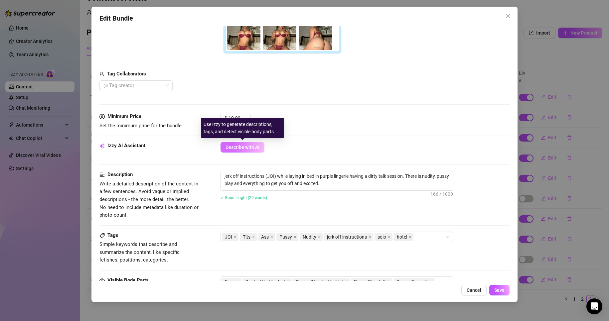
click at [256, 145] on span "Describe with AI" at bounding box center [243, 147] width 34 height 5
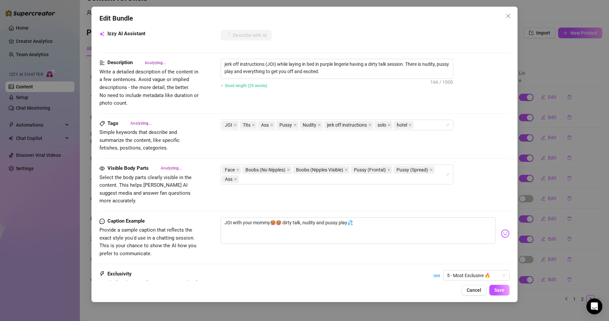
scroll to position [276, 0]
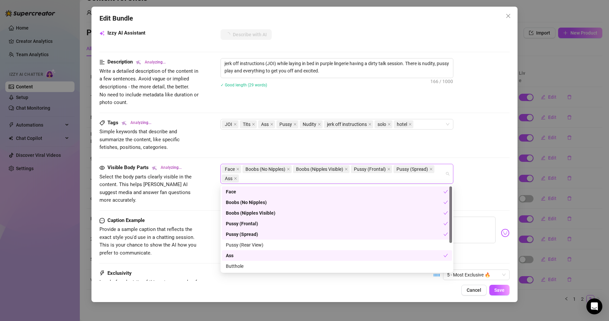
click at [281, 178] on div "Face Boobs (No Nipples) Boobs (Nipples Visible) Pussy (Frontal) Pussy (Spread) …" at bounding box center [333, 174] width 223 height 19
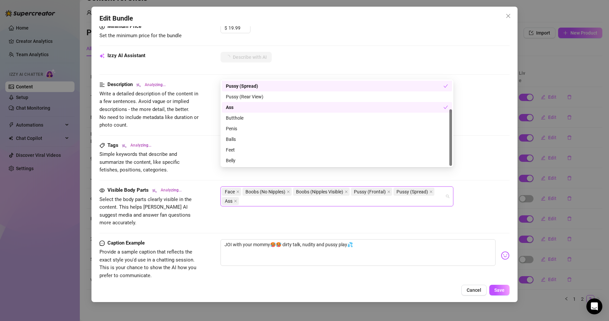
scroll to position [278, 0]
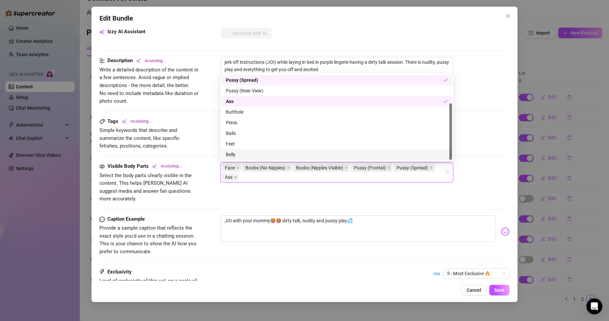
click at [351, 156] on div "Belly" at bounding box center [337, 154] width 222 height 7
click at [400, 269] on div "Exclusivity Level of exclusivity of this set, on a scale of 1 to 5. This helps …" at bounding box center [304, 284] width 411 height 33
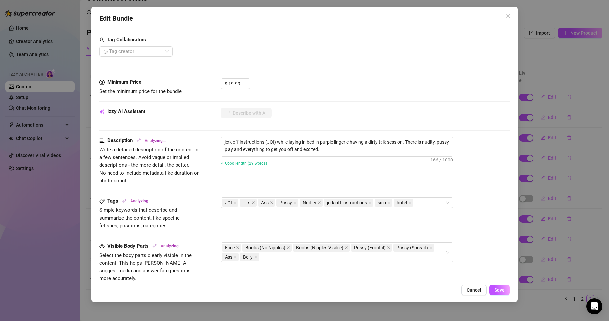
scroll to position [197, 0]
type textarea "Chelsea"
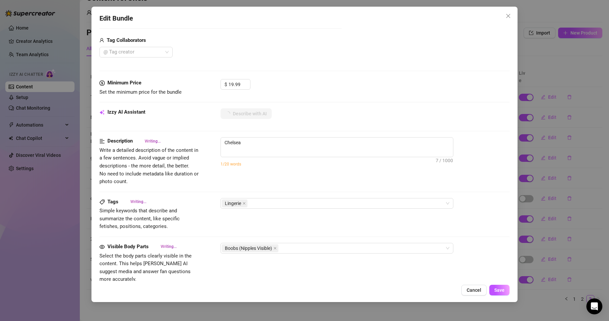
type textarea "Chelsea teases"
type textarea "Chelsea teases in"
type textarea "Chelsea teases in a"
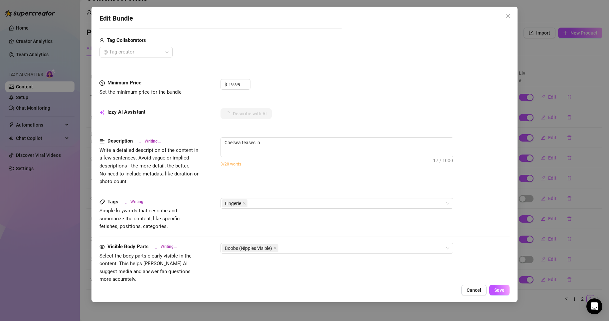
type textarea "Chelsea teases in a"
type textarea "Chelsea teases in a sexy"
type textarea "Chelsea teases in a sexy maroon"
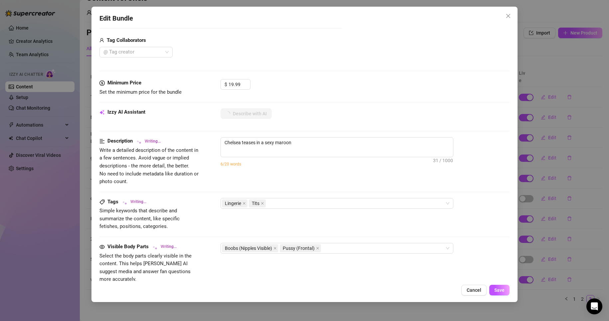
type textarea "Chelsea teases in a sexy maroon lingerie"
type textarea "Chelsea teases in a sexy maroon lingerie set,"
type textarea "Chelsea teases in a sexy maroon lingerie set, showing"
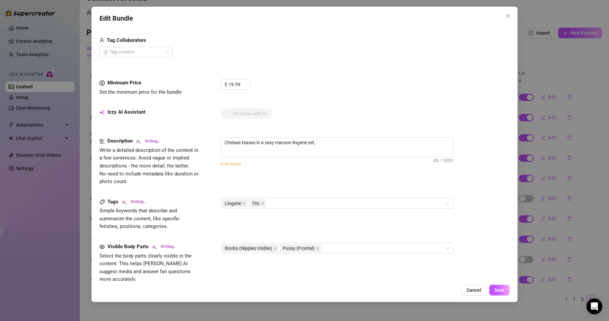
type textarea "Chelsea teases in a sexy maroon lingerie set, showing"
type textarea "Chelsea teases in a sexy maroon lingerie set, showing off"
type textarea "Chelsea teases in a sexy maroon lingerie set, showing off her"
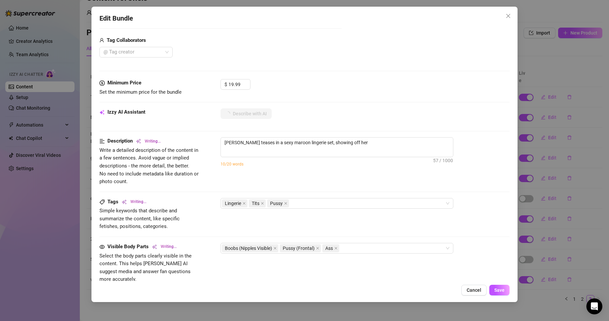
type textarea "Chelsea teases in a sexy maroon lingerie set, showing off her big"
type textarea "Chelsea teases in a sexy maroon lingerie set, showing off her big tits"
type textarea "Chelsea teases in a sexy maroon lingerie set, showing off her big tits and"
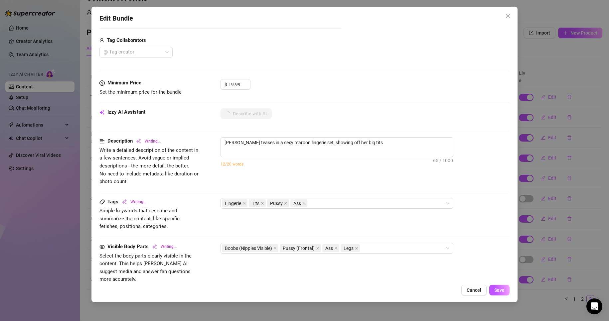
type textarea "Chelsea teases in a sexy maroon lingerie set, showing off her big tits and"
type textarea "Chelsea teases in a sexy maroon lingerie set, showing off her big tits and curvy"
type textarea "Chelsea teases in a sexy maroon lingerie set, showing off her big tits and curv…"
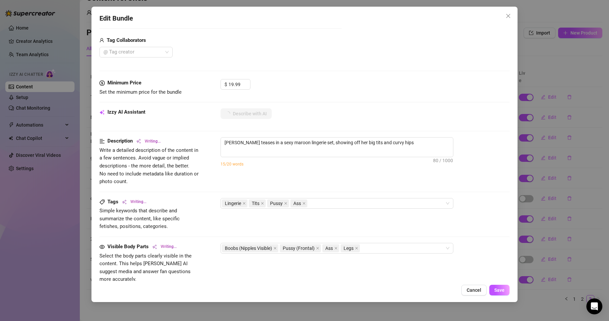
type textarea "Chelsea teases in a sexy maroon lingerie set, showing off her big tits and curv…"
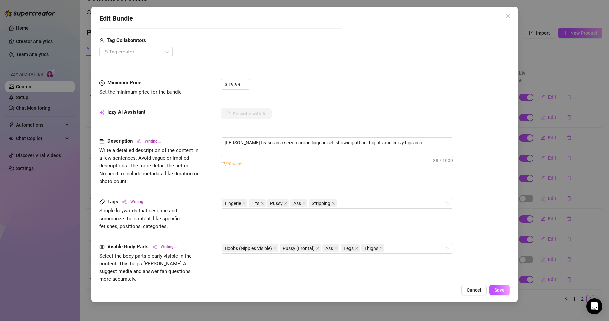
type textarea "Chelsea teases in a sexy maroon lingerie set, showing off her big tits and curv…"
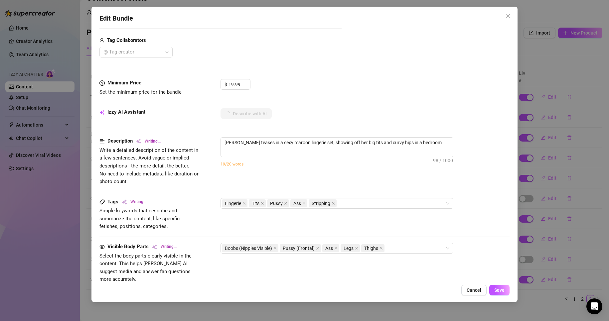
type textarea "Chelsea teases in a sexy maroon lingerie set, showing off her big tits and curv…"
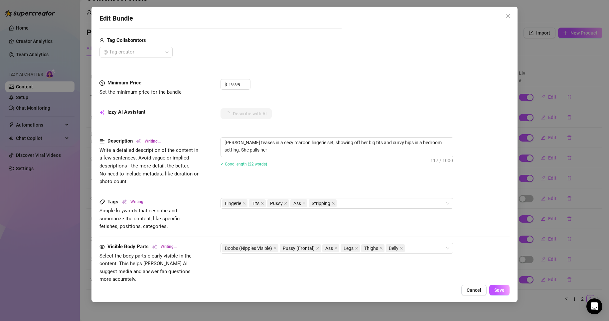
type textarea "Chelsea teases in a sexy maroon lingerie set, showing off her big tits and curv…"
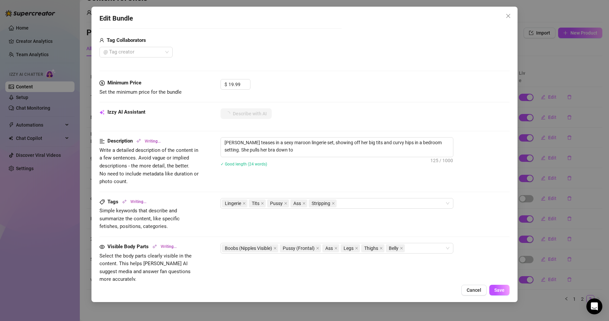
type textarea "Chelsea teases in a sexy maroon lingerie set, showing off her big tits and curv…"
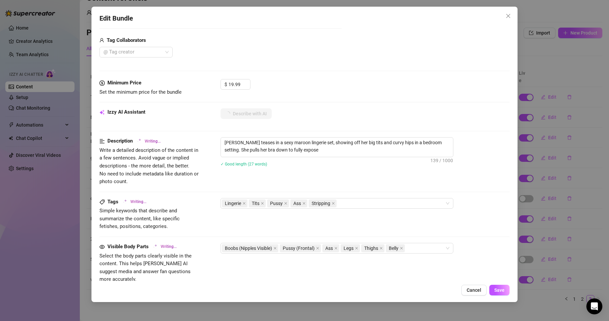
type textarea "Chelsea teases in a sexy maroon lingerie set, showing off her big tits and curv…"
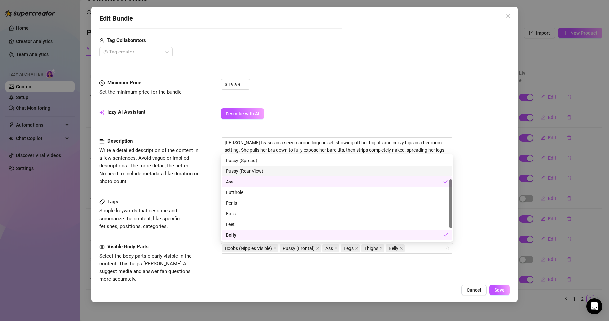
scroll to position [0, 0]
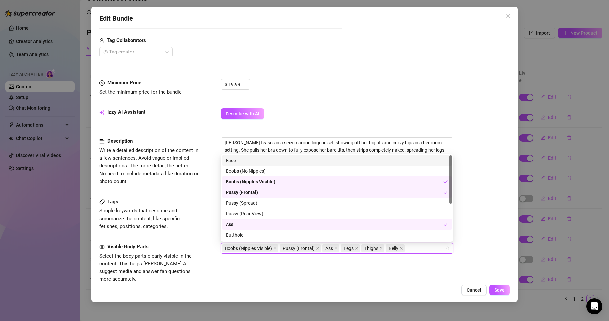
drag, startPoint x: 346, startPoint y: 166, endPoint x: 343, endPoint y: 159, distance: 7.7
click at [343, 159] on div "Face Boobs (No Nipples) Boobs (Nipples Visible) Pussy (Frontal) Pussy (Spread) …" at bounding box center [337, 208] width 230 height 106
click at [347, 174] on div "Boobs (No Nipples)" at bounding box center [337, 171] width 222 height 7
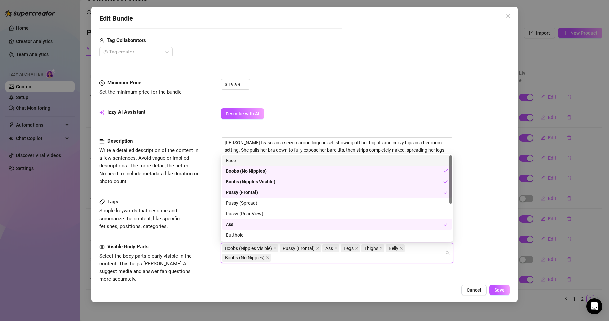
click at [349, 155] on div "Face" at bounding box center [337, 160] width 230 height 11
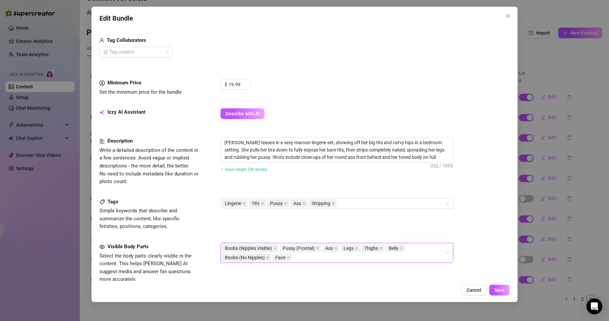
click at [475, 232] on div "Tags Simple keywords that describe and summarize the content, like specific fet…" at bounding box center [304, 220] width 411 height 45
click at [502, 289] on span "Save" at bounding box center [499, 290] width 10 height 5
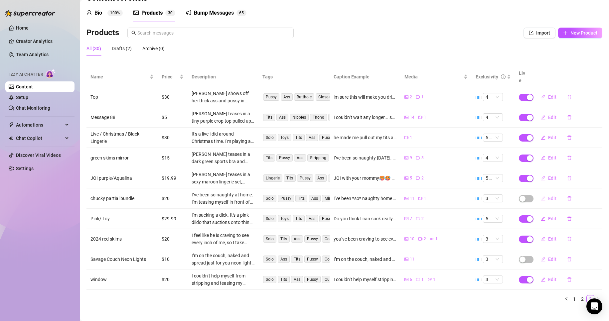
click at [548, 196] on span "Edit" at bounding box center [552, 198] width 8 height 5
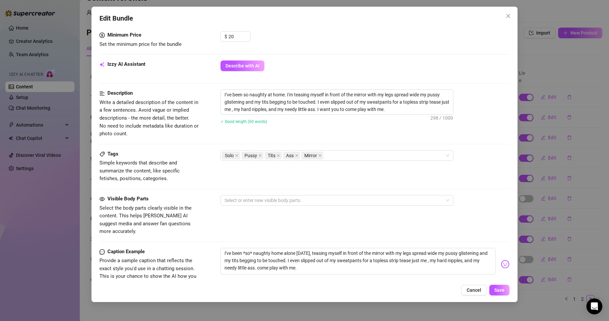
scroll to position [384, 0]
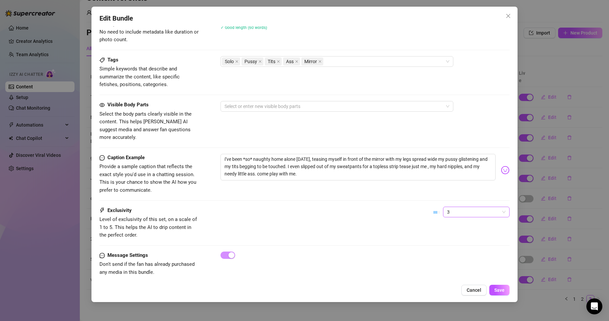
click at [451, 207] on span "3" at bounding box center [476, 212] width 59 height 10
click at [476, 253] on div "4" at bounding box center [471, 249] width 64 height 11
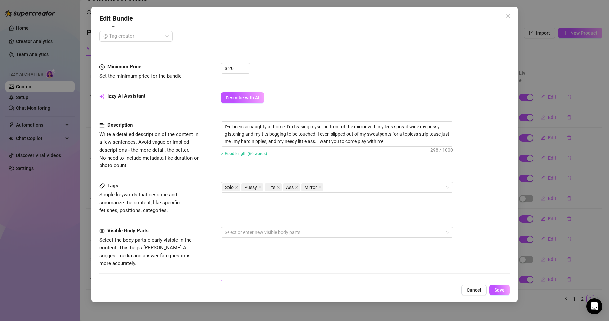
scroll to position [258, 0]
click at [258, 103] on button "Describe with AI" at bounding box center [243, 98] width 44 height 11
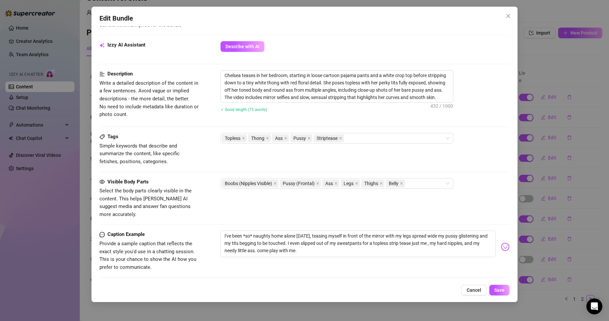
scroll to position [310, 0]
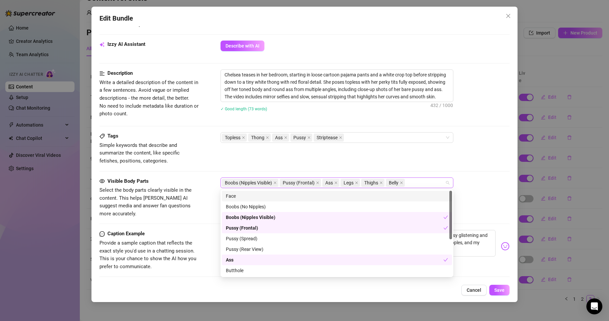
click at [436, 181] on div "Boobs (Nipples Visible) Pussy (Frontal) Ass Legs Thighs Belly" at bounding box center [333, 182] width 223 height 9
click at [321, 207] on div "Boobs (No Nipples)" at bounding box center [337, 206] width 222 height 7
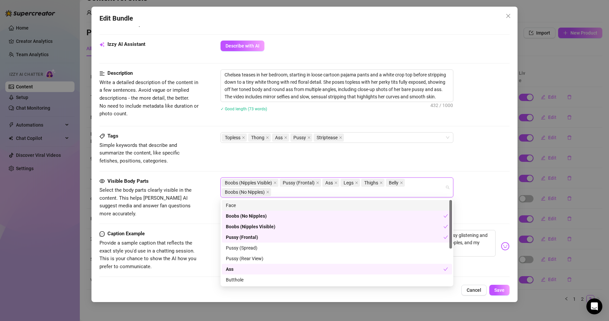
click at [324, 204] on div "Face" at bounding box center [337, 205] width 222 height 7
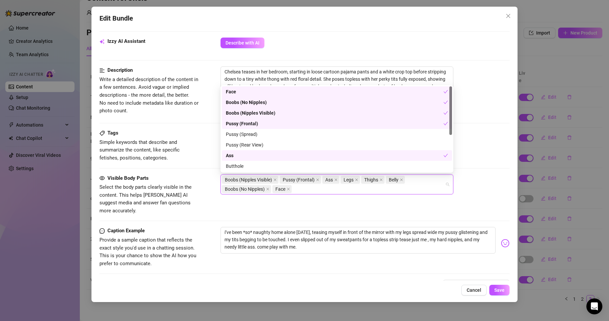
scroll to position [313, 0]
click at [313, 131] on div "Pussy (Spread)" at bounding box center [337, 133] width 222 height 7
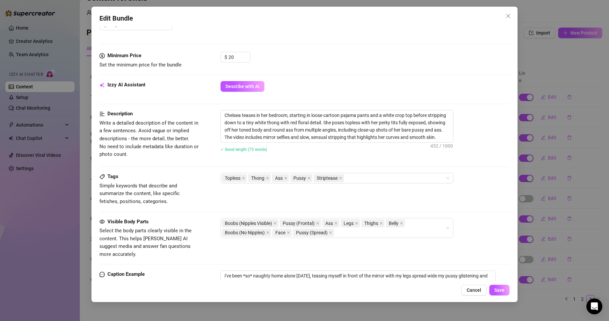
scroll to position [269, 0]
click at [504, 286] on button "Save" at bounding box center [499, 290] width 20 height 11
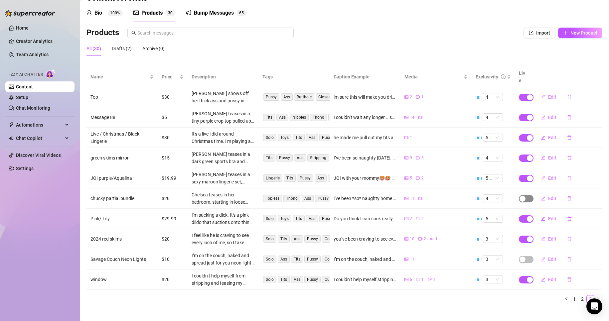
click at [524, 195] on span "button" at bounding box center [526, 198] width 15 height 7
click at [571, 176] on button "OK" at bounding box center [566, 176] width 11 height 8
click at [549, 216] on span "Edit" at bounding box center [552, 218] width 8 height 5
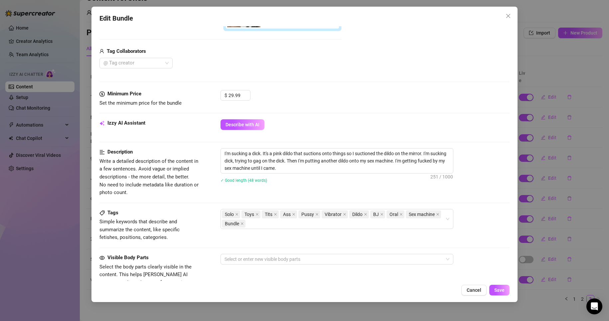
scroll to position [222, 0]
click at [245, 126] on span "Describe with AI" at bounding box center [243, 124] width 34 height 5
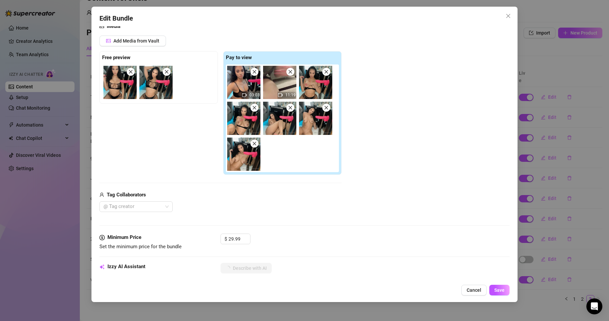
scroll to position [78, 0]
click at [248, 243] on span "Decrease Value" at bounding box center [246, 242] width 7 height 6
click at [236, 238] on input "28.99" at bounding box center [240, 240] width 22 height 10
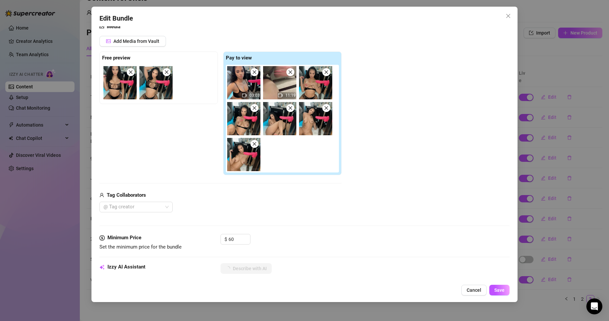
click at [330, 228] on div "Media Add Media from Vault Free preview Pay to view 03:03 11:19 Tag Collaborato…" at bounding box center [304, 129] width 411 height 212
click at [237, 237] on input "60" at bounding box center [240, 240] width 22 height 10
click at [347, 241] on div "$ 200" at bounding box center [365, 242] width 289 height 17
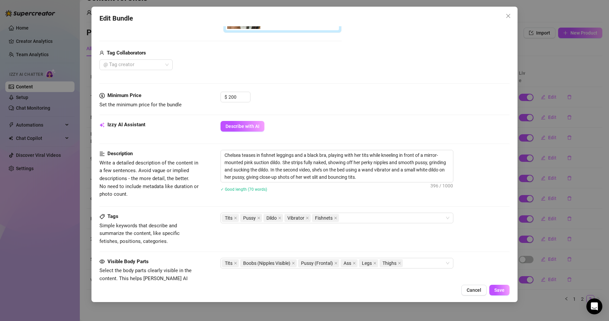
scroll to position [229, 0]
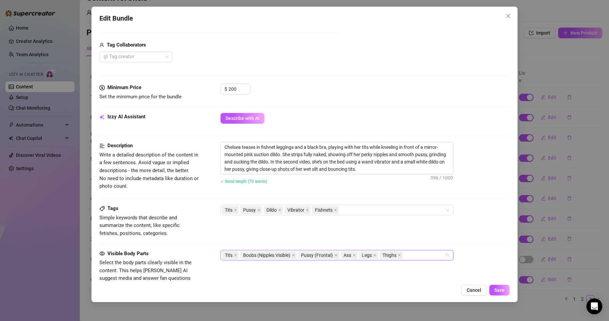
click at [427, 260] on div "Tits Boobs (Nipples Visible) Pussy (Frontal) Ass Legs Thighs" at bounding box center [333, 255] width 223 height 9
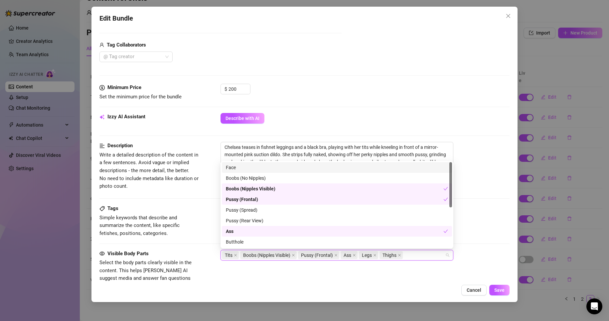
click at [355, 172] on div "Face" at bounding box center [337, 167] width 230 height 11
click at [357, 176] on div "Boobs (No Nipples)" at bounding box center [337, 178] width 222 height 7
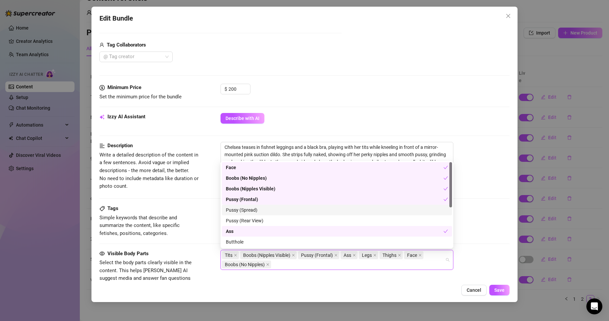
click at [286, 206] on div "Pussy (Spread)" at bounding box center [337, 210] width 230 height 11
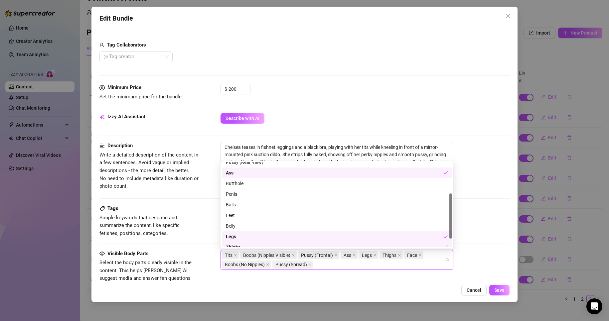
scroll to position [75, 0]
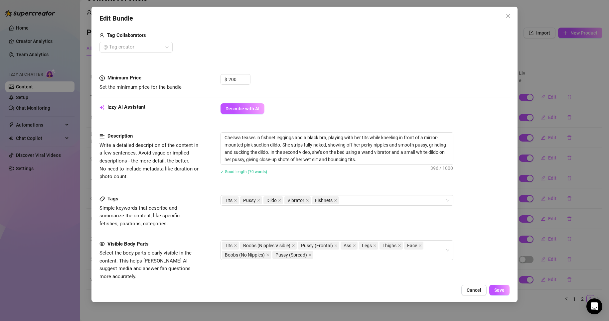
scroll to position [240, 0]
click at [372, 256] on div "Tits Boobs (Nipples Visible) Pussy (Frontal) Ass Legs Thighs Face Boobs (No Nip…" at bounding box center [333, 249] width 223 height 19
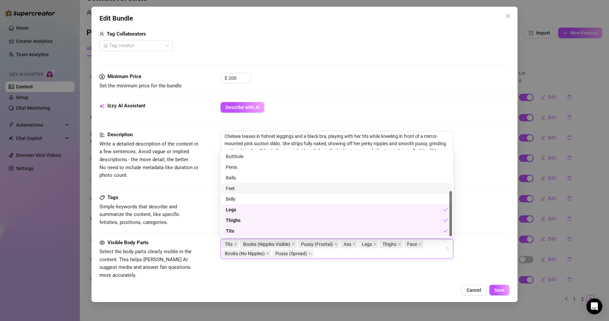
click at [289, 190] on div "Feet" at bounding box center [337, 188] width 222 height 7
click at [293, 197] on div "Belly" at bounding box center [337, 199] width 222 height 7
click at [375, 286] on div "Cancel Save" at bounding box center [304, 290] width 411 height 11
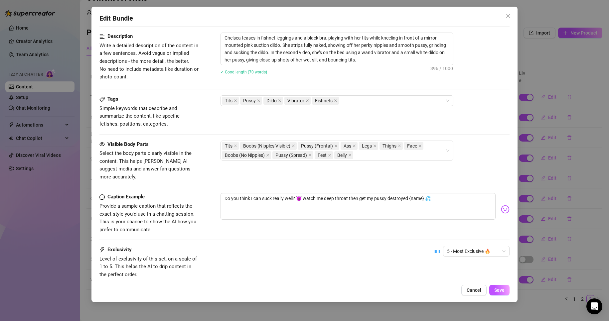
scroll to position [339, 0]
click at [496, 288] on span "Save" at bounding box center [499, 290] width 10 height 5
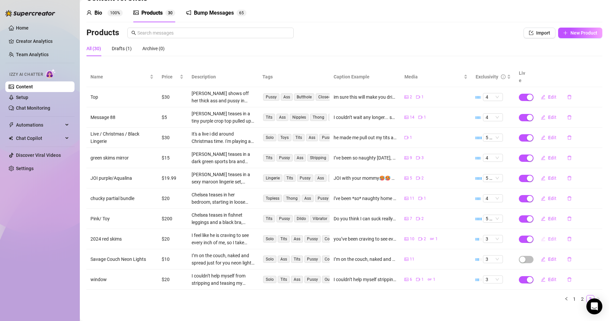
click at [548, 237] on span "Edit" at bounding box center [552, 239] width 8 height 5
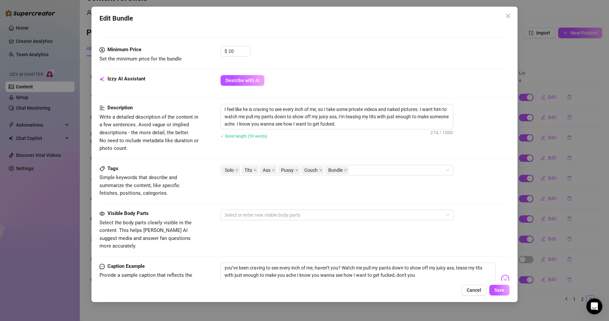
scroll to position [276, 0]
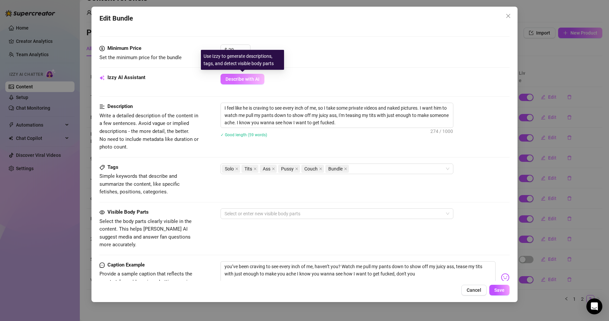
click at [253, 78] on span "Describe with AI" at bounding box center [243, 79] width 34 height 5
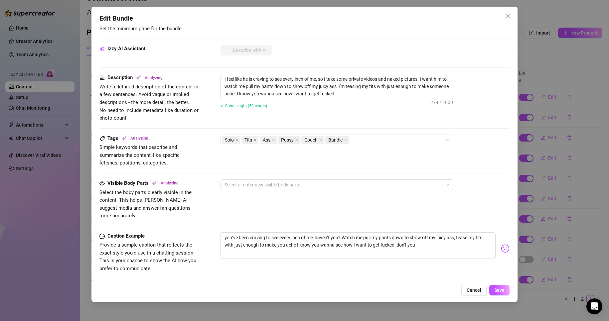
scroll to position [384, 0]
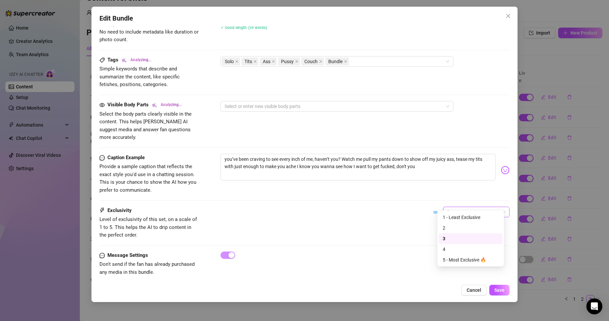
click at [459, 209] on span "3" at bounding box center [476, 212] width 59 height 10
click at [466, 252] on div "4" at bounding box center [471, 249] width 56 height 7
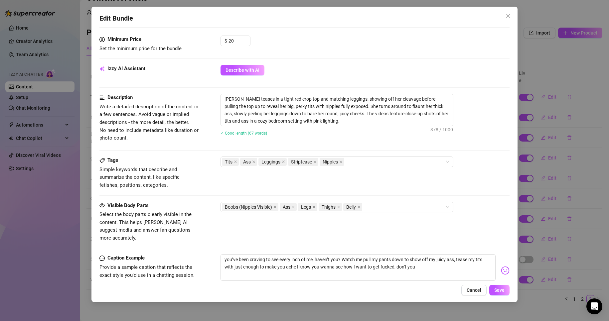
scroll to position [286, 0]
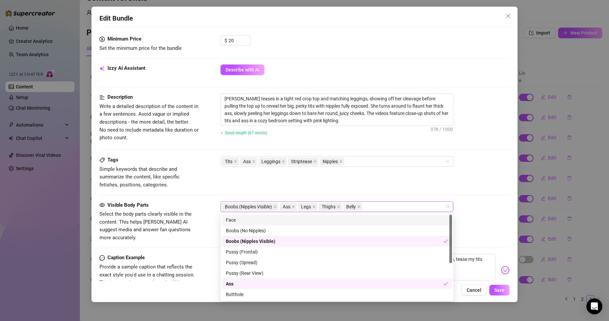
click at [396, 208] on div "Boobs (Nipples Visible) Ass Legs Thighs Belly" at bounding box center [333, 206] width 223 height 9
click at [334, 225] on div "Face" at bounding box center [337, 220] width 230 height 11
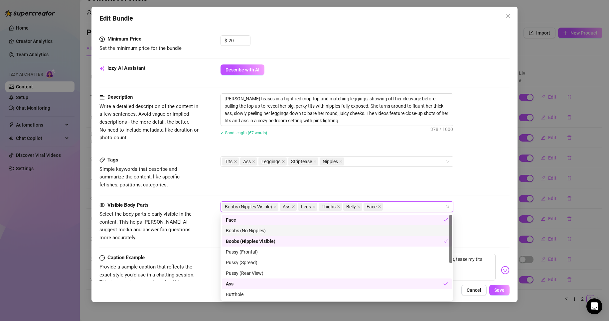
click at [339, 230] on div "Boobs (No Nipples)" at bounding box center [337, 230] width 222 height 7
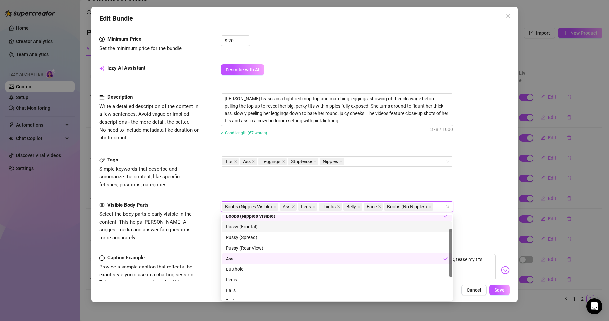
scroll to position [25, 0]
click at [281, 245] on div "Pussy (Rear View)" at bounding box center [337, 249] width 230 height 11
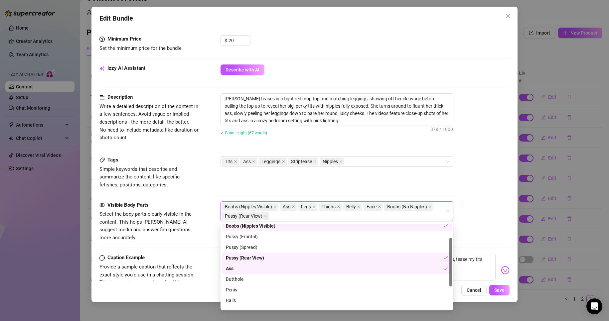
click at [289, 260] on div "Pussy (Rear View)" at bounding box center [335, 258] width 218 height 7
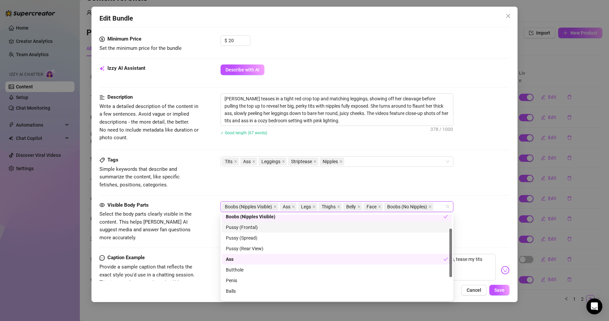
click at [273, 228] on div "Pussy (Frontal)" at bounding box center [337, 227] width 222 height 7
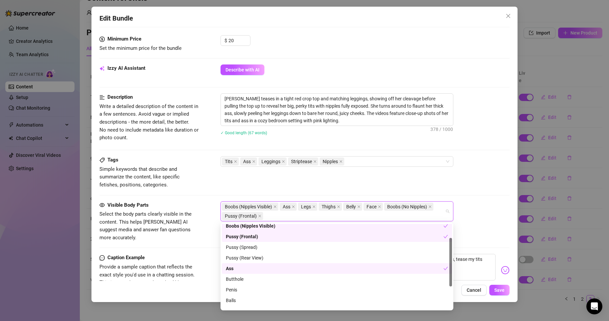
scroll to position [64, 0]
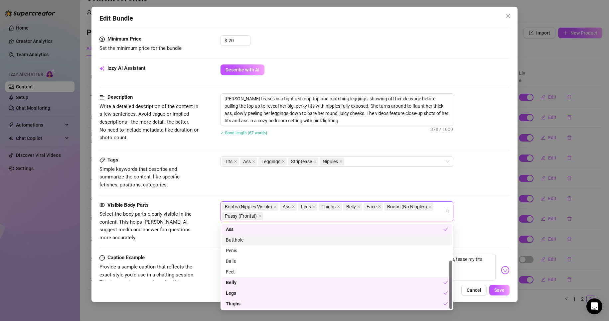
click at [489, 225] on div "Visible Body Parts Select the body parts clearly visible in the content. This h…" at bounding box center [304, 222] width 411 height 41
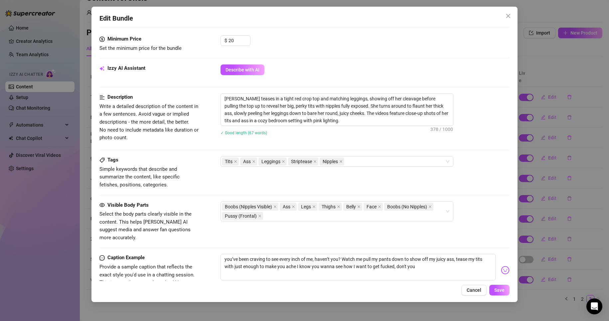
scroll to position [386, 0]
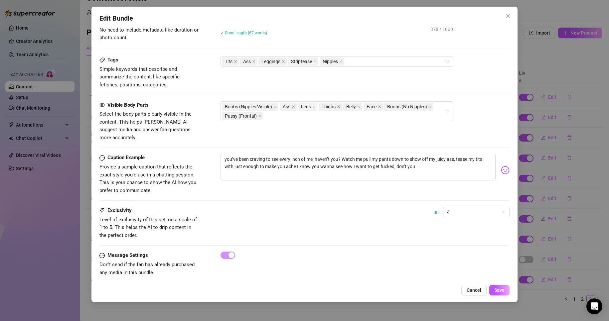
click at [503, 296] on div "Edit Bundle Account Chels (@ms_chelsmarie) Name Name is for your internal organ…" at bounding box center [304, 155] width 427 height 296
click at [501, 291] on span "Save" at bounding box center [499, 290] width 10 height 5
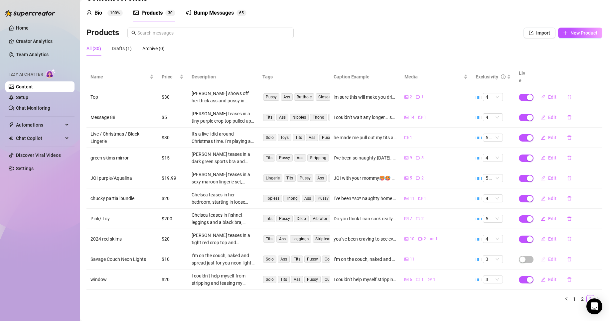
click at [548, 257] on span "Edit" at bounding box center [552, 259] width 8 height 5
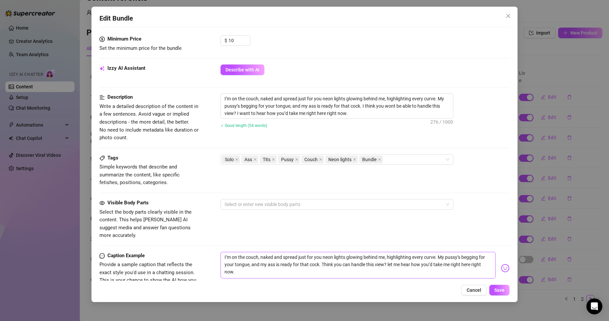
scroll to position [285, 0]
click at [236, 68] on span "Describe with AI" at bounding box center [243, 70] width 34 height 5
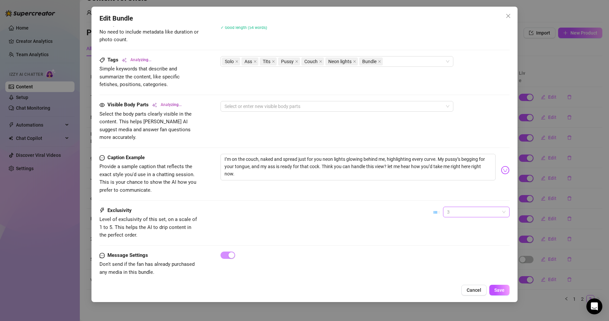
click at [461, 207] on span "3" at bounding box center [476, 212] width 59 height 10
click at [470, 247] on div "4" at bounding box center [471, 249] width 56 height 7
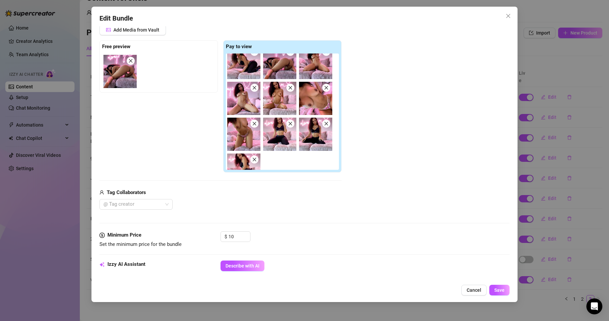
scroll to position [9, 0]
click at [327, 123] on icon "close" at bounding box center [326, 124] width 5 height 5
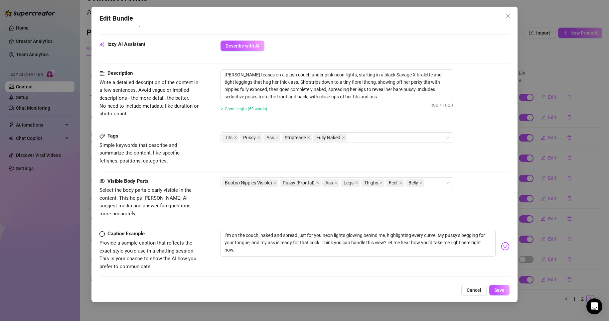
scroll to position [302, 0]
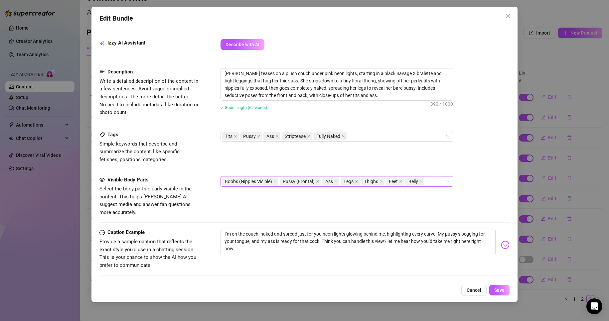
click at [441, 185] on div "Boobs (Nipples Visible) Pussy (Frontal) Ass Legs Thighs Feet Belly" at bounding box center [333, 181] width 223 height 9
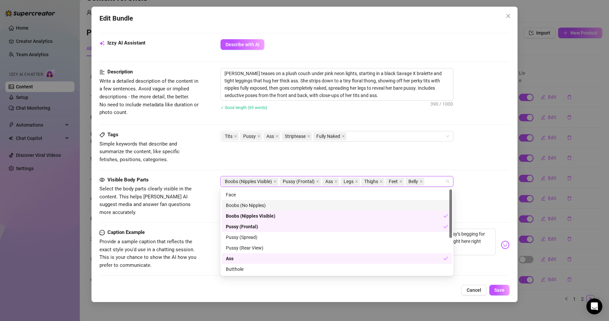
click at [321, 209] on div "Boobs (No Nipples)" at bounding box center [337, 205] width 222 height 7
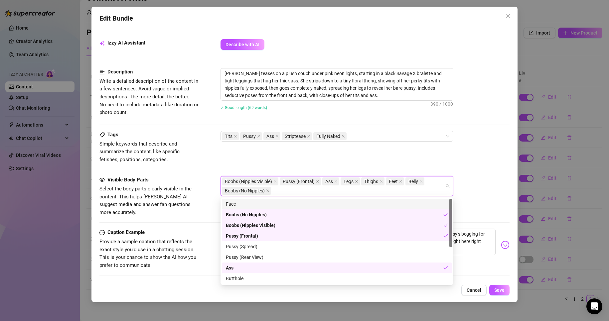
click at [322, 202] on div "Face" at bounding box center [337, 204] width 222 height 7
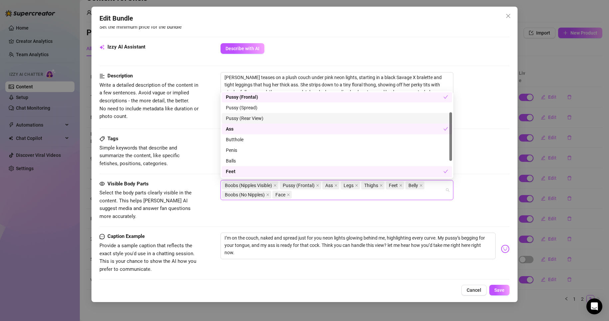
scroll to position [35, 0]
click at [320, 117] on div "Pussy (Rear View)" at bounding box center [337, 115] width 222 height 7
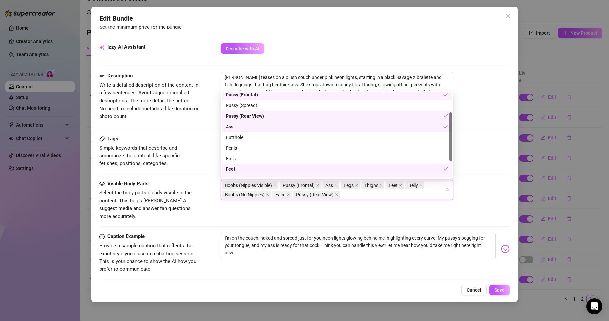
scroll to position [64, 0]
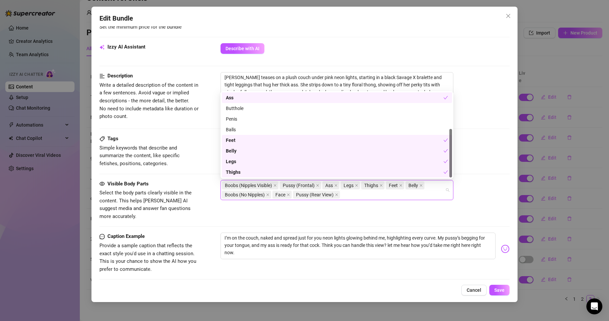
click at [480, 197] on div "Boobs (Nipples Visible) Pussy (Frontal) Ass Legs Thighs Feet Belly Boobs (No Ni…" at bounding box center [365, 190] width 289 height 20
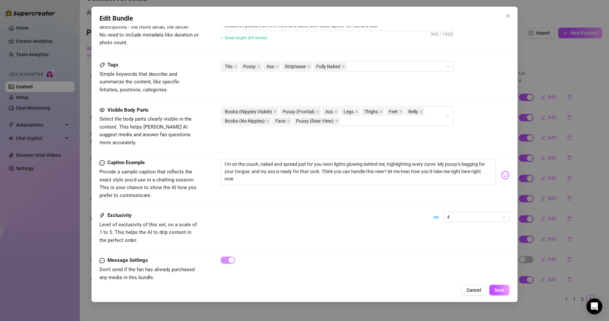
scroll to position [377, 0]
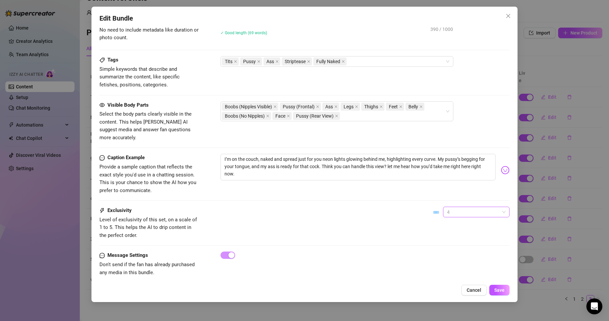
click at [476, 207] on span "4" at bounding box center [476, 212] width 59 height 10
click at [475, 244] on div "3" at bounding box center [471, 239] width 64 height 11
click at [494, 290] on button "Save" at bounding box center [499, 290] width 20 height 11
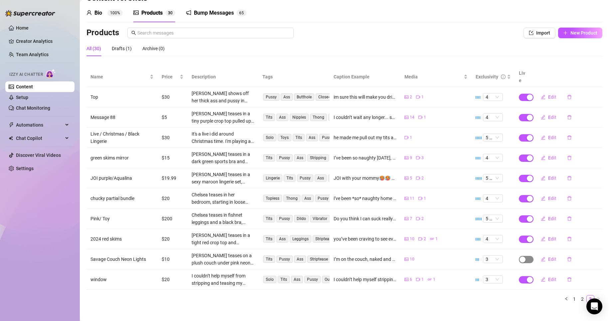
click at [520, 257] on div "button" at bounding box center [523, 260] width 6 height 6
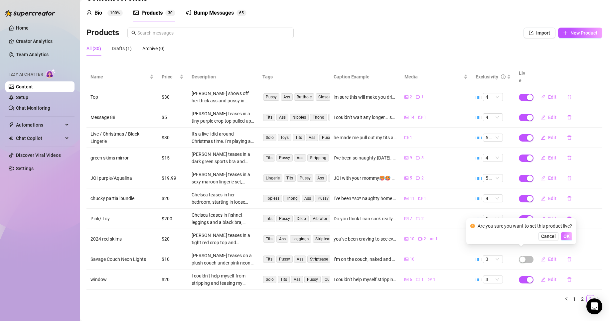
click at [567, 239] on span "OK" at bounding box center [567, 236] width 6 height 5
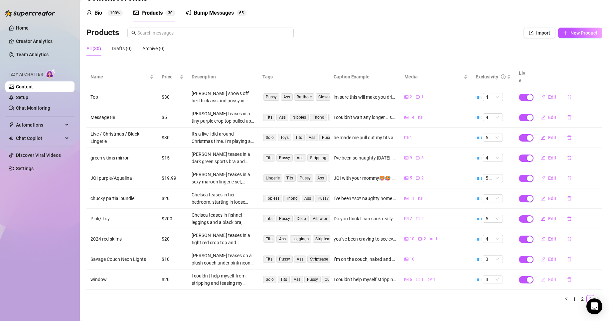
click at [548, 277] on span "Edit" at bounding box center [552, 279] width 8 height 5
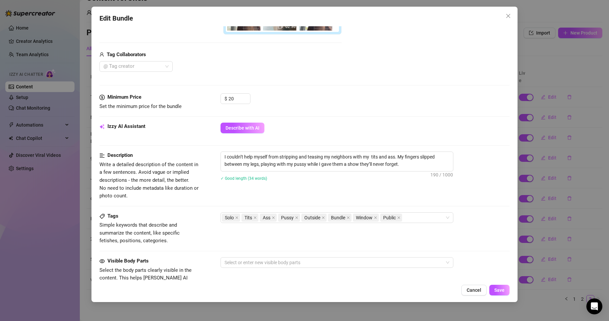
scroll to position [184, 0]
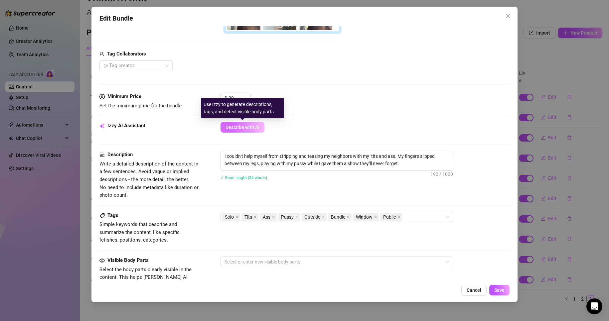
click at [245, 125] on span "Describe with AI" at bounding box center [243, 127] width 34 height 5
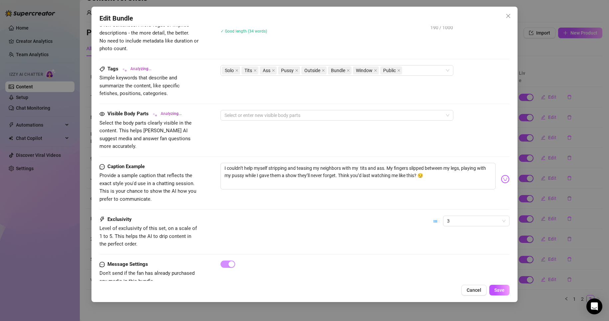
scroll to position [339, 0]
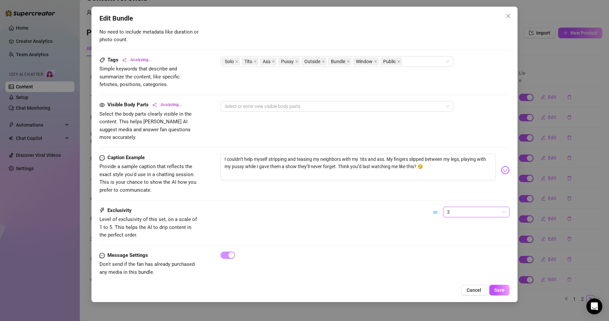
click at [463, 207] on span "3" at bounding box center [476, 212] width 59 height 10
click at [471, 250] on div "4" at bounding box center [471, 249] width 56 height 7
click at [471, 252] on div at bounding box center [365, 255] width 289 height 7
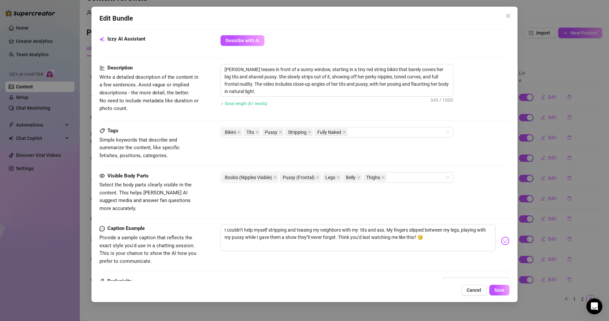
scroll to position [271, 0]
click at [503, 292] on span "Save" at bounding box center [499, 290] width 10 height 5
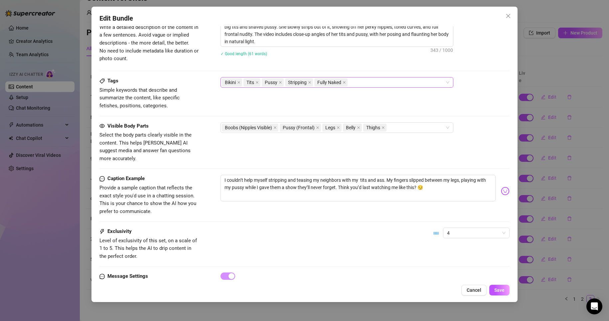
scroll to position [341, 0]
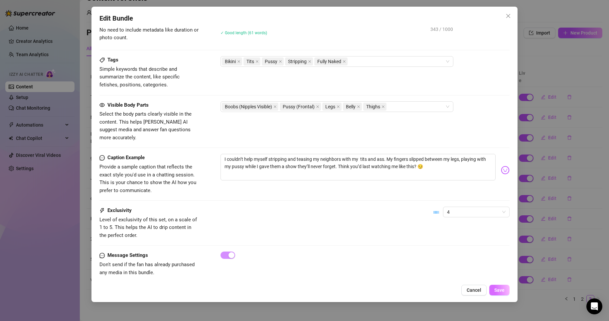
click at [500, 289] on span "Save" at bounding box center [499, 290] width 10 height 5
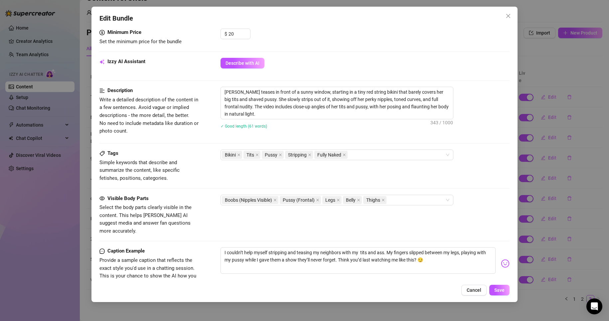
scroll to position [248, 0]
click at [502, 291] on span "Save" at bounding box center [499, 290] width 10 height 5
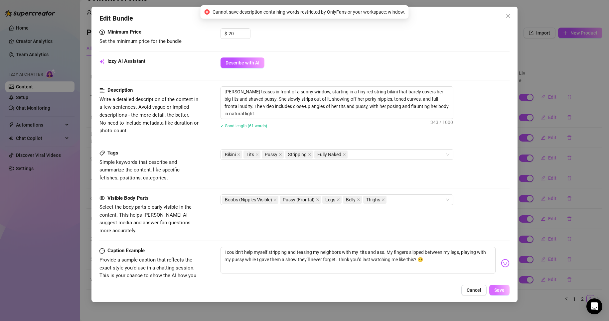
click at [502, 291] on span "Save" at bounding box center [499, 290] width 10 height 5
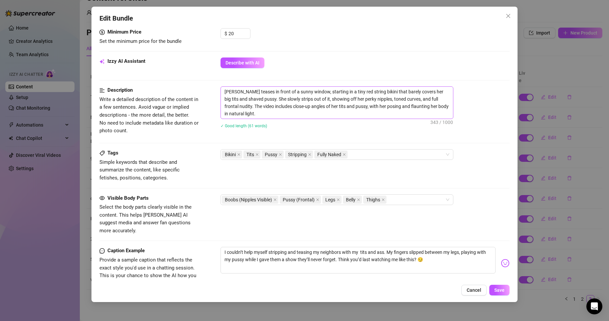
scroll to position [341, 0]
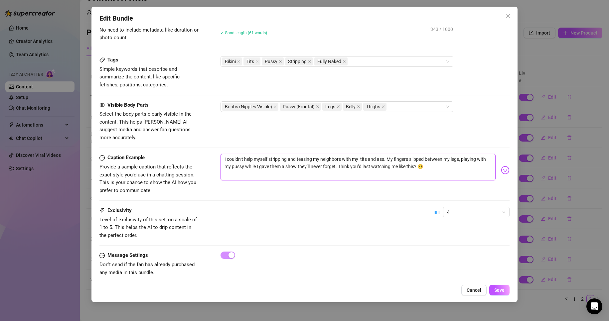
click at [336, 154] on textarea "I couldn’t help myself stripping and teasing my neighbors with my tits and ass.…" at bounding box center [358, 167] width 275 height 27
click at [496, 288] on span "Save" at bounding box center [499, 290] width 10 height 5
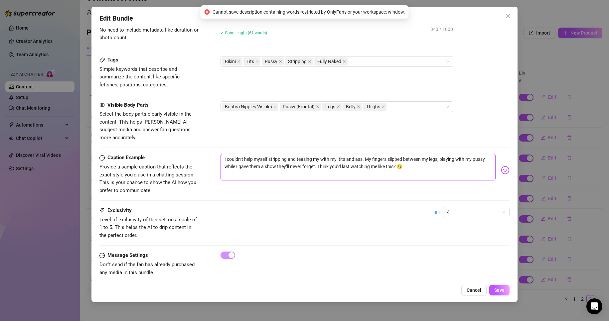
click at [320, 154] on textarea "I couldn’t help myself stripping and teasing my with my tits and ass. My finger…" at bounding box center [358, 167] width 275 height 27
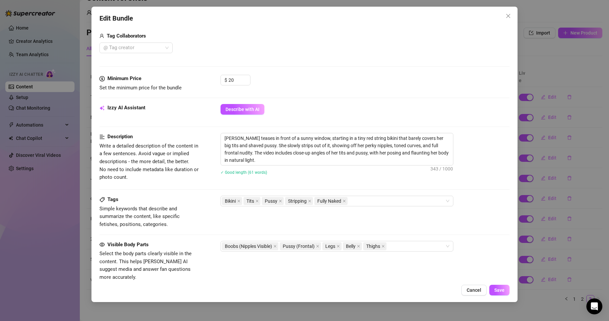
scroll to position [202, 0]
click at [302, 143] on textarea "Chelsea teases in front of a sunny window, starting in a tiny red string bikini…" at bounding box center [337, 149] width 232 height 32
click at [440, 143] on textarea "Chelsea teases in front of a sunny window, starting in a tiny red string bikini…" at bounding box center [337, 149] width 232 height 32
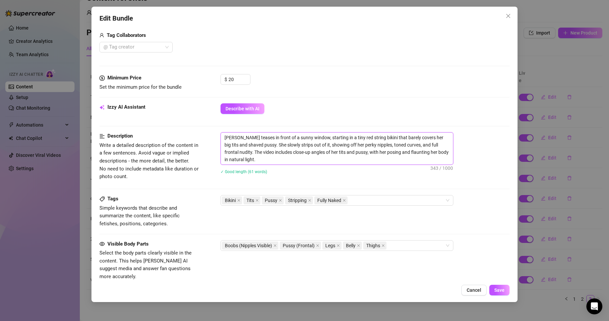
click at [440, 143] on textarea "Chelsea teases in front of a sunny window, starting in a tiny red string bikini…" at bounding box center [337, 149] width 232 height 32
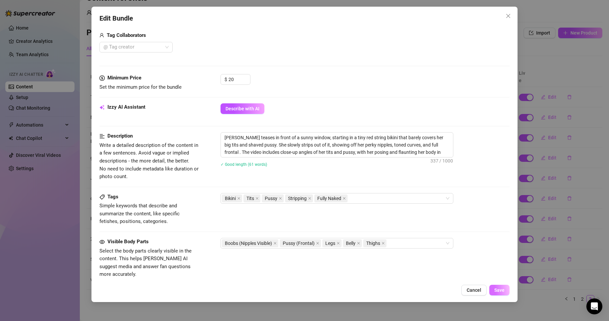
click at [502, 292] on span "Save" at bounding box center [499, 290] width 10 height 5
click at [302, 137] on textarea "Chelsea teases in front of a sunny window, starting in a tiny red string bikini…" at bounding box center [337, 145] width 232 height 25
click at [414, 146] on textarea "Chelsea teases in front of a sunny , starting in a tiny red string bikini that …" at bounding box center [337, 145] width 232 height 25
click at [296, 137] on textarea "Chelsea teases in front of a sunny , starting in a tiny red string bikini that …" at bounding box center [337, 145] width 232 height 25
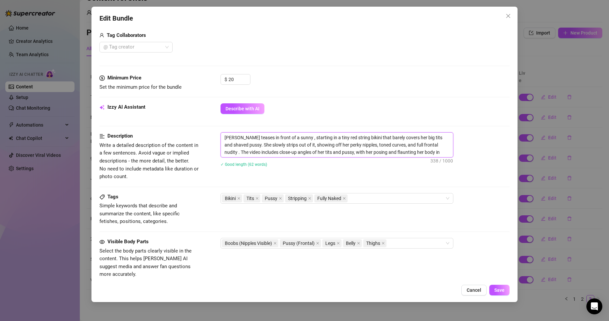
click at [280, 138] on textarea "Chelsea teases in front of a sunny , starting in a tiny red string bikini that …" at bounding box center [337, 145] width 232 height 25
click at [409, 170] on div "Chelsea teases in the sun , starting in a tiny red string bikini that barely co…" at bounding box center [365, 153] width 289 height 43
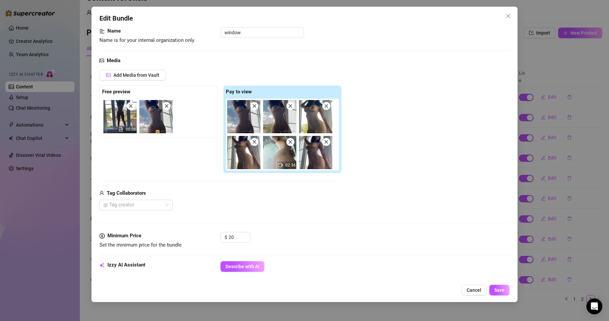
scroll to position [0, 0]
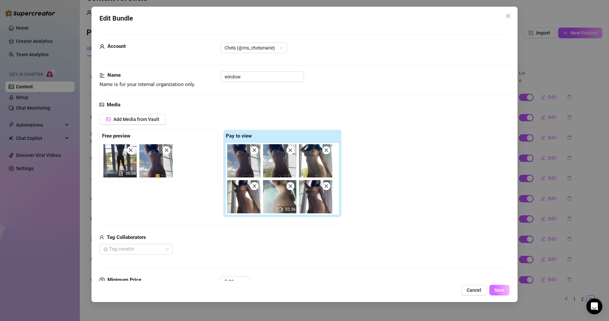
click at [498, 290] on span "Save" at bounding box center [499, 290] width 10 height 5
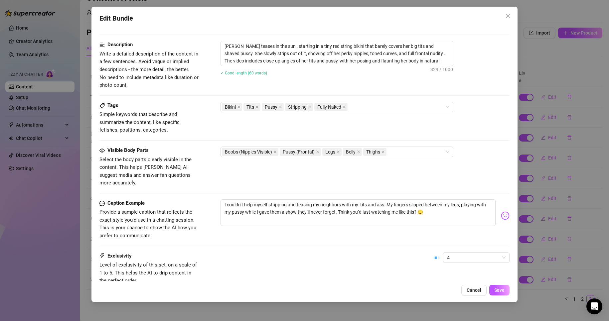
scroll to position [339, 0]
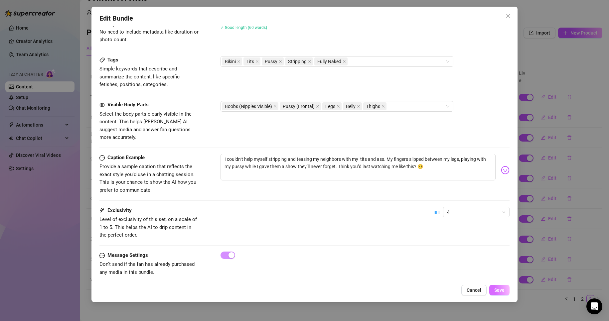
click at [506, 290] on button "Save" at bounding box center [499, 290] width 20 height 11
click at [500, 288] on span "Save" at bounding box center [499, 290] width 10 height 5
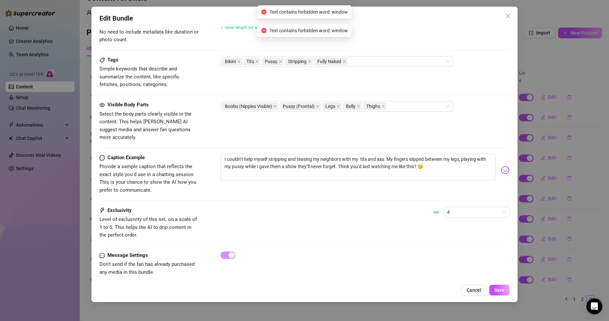
click at [436, 207] on div "4" at bounding box center [472, 212] width 76 height 11
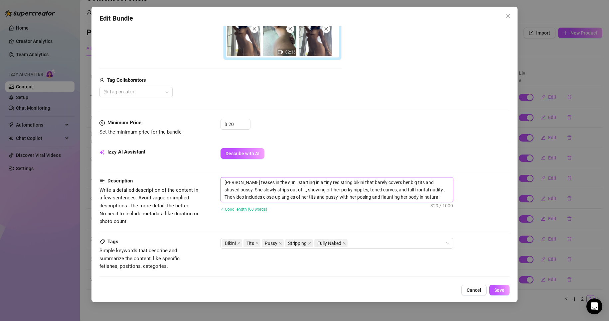
scroll to position [157, 0]
click at [283, 184] on textarea "Chelsea teases in the sun , starting in a tiny red string bikini that barely co…" at bounding box center [337, 190] width 232 height 25
click at [269, 181] on textarea "Chelsea teases in the sun , starting in a tiny red string bikini that barely co…" at bounding box center [337, 190] width 232 height 25
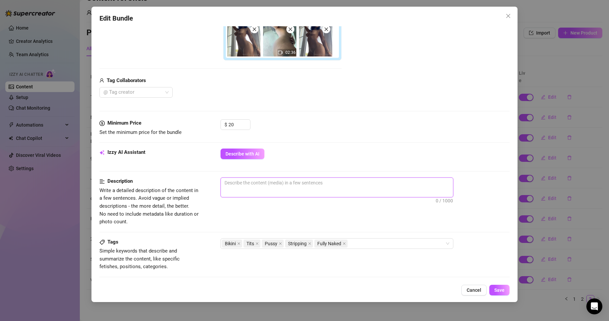
paste textarea "Chelsea teases in the sun , starting in a tiny red string bikini that barely co…"
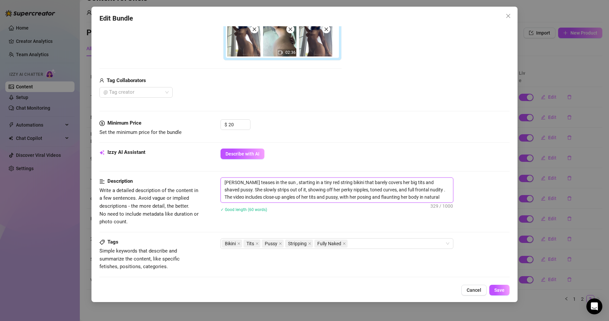
scroll to position [0, 0]
click at [447, 218] on div "Chelsea teases in the sun , starting in a tiny red string bikini that barely co…" at bounding box center [365, 199] width 289 height 43
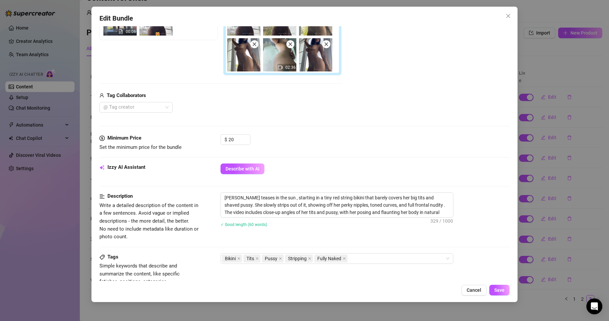
scroll to position [10, 0]
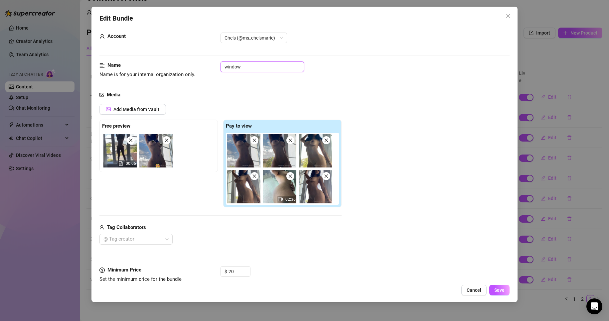
click at [262, 68] on input "window" at bounding box center [263, 67] width 84 height 11
click at [502, 290] on span "Save" at bounding box center [499, 290] width 10 height 5
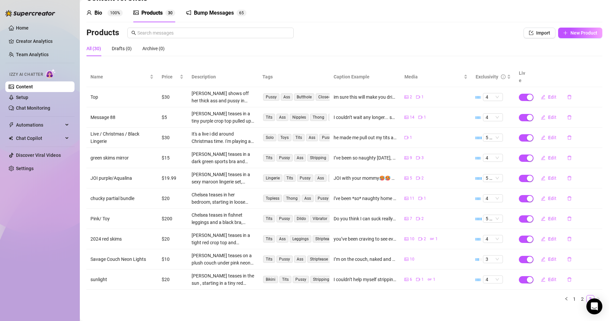
click at [154, 13] on div "Products" at bounding box center [151, 13] width 21 height 8
click at [205, 13] on div "Bump Messages" at bounding box center [214, 13] width 40 height 8
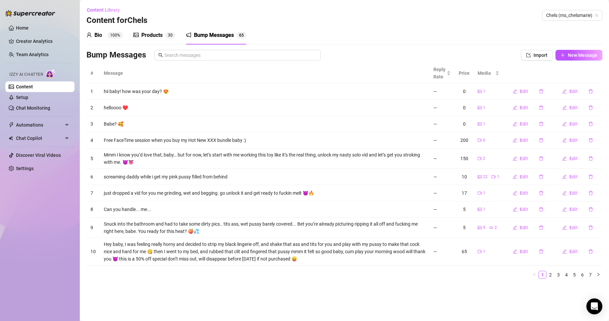
scroll to position [0, 0]
click at [571, 93] on span "Edit" at bounding box center [574, 91] width 8 height 5
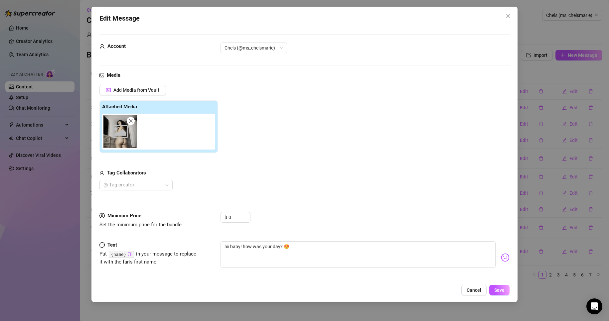
scroll to position [5, 0]
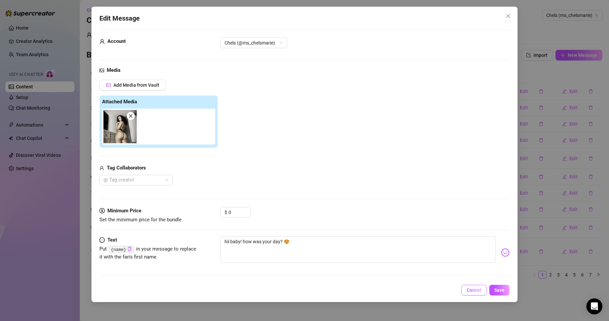
click at [479, 289] on span "Cancel" at bounding box center [474, 290] width 15 height 5
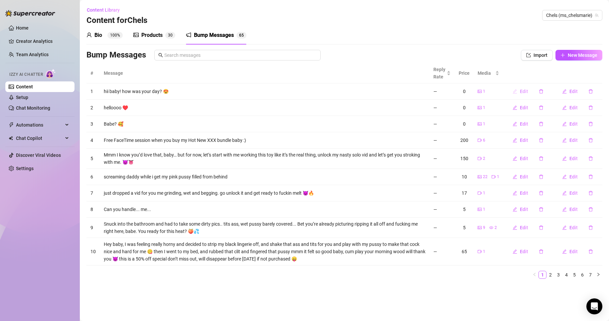
click at [522, 88] on button "Edit" at bounding box center [520, 91] width 26 height 11
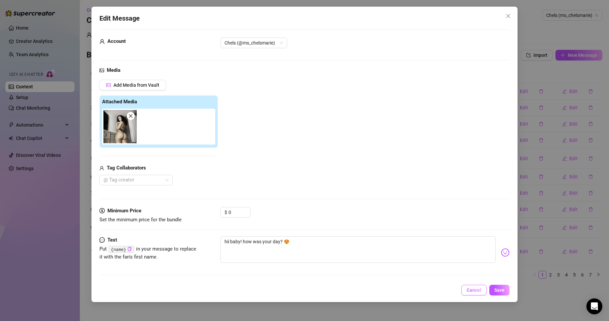
click at [466, 290] on button "Cancel" at bounding box center [473, 290] width 25 height 11
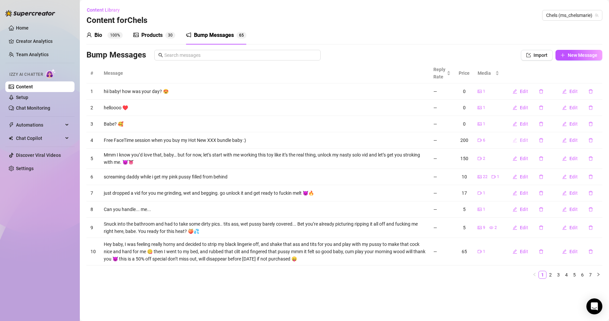
click at [520, 139] on button "Edit" at bounding box center [520, 140] width 26 height 11
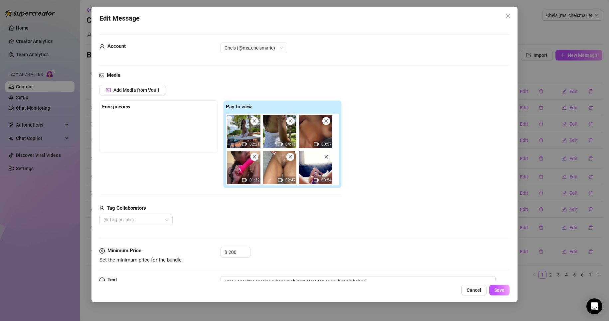
scroll to position [40, 0]
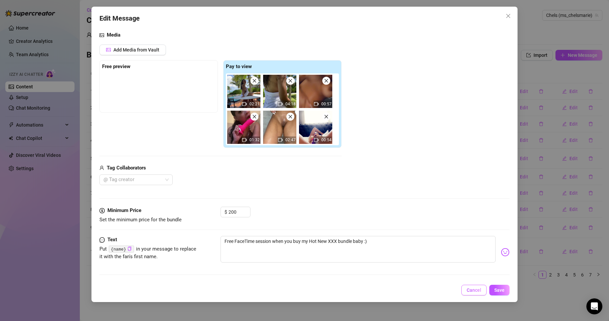
click at [479, 292] on span "Cancel" at bounding box center [474, 290] width 15 height 5
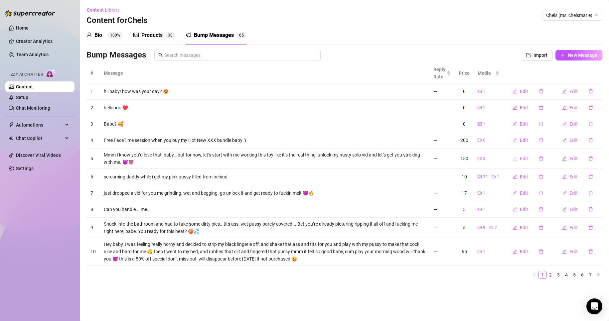
click at [519, 158] on button "Edit" at bounding box center [520, 158] width 26 height 11
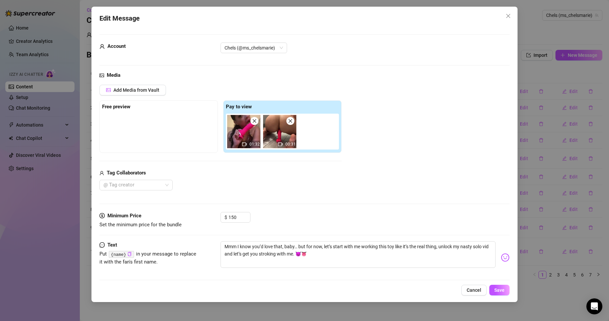
scroll to position [5, 0]
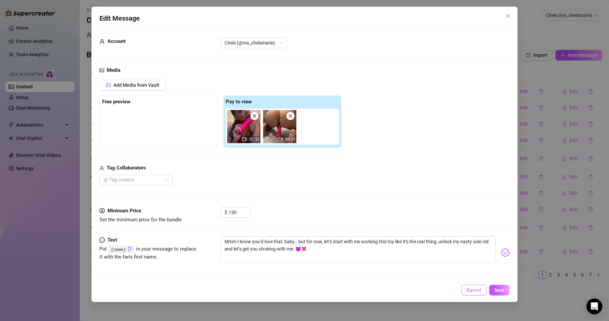
click at [471, 289] on span "Cancel" at bounding box center [474, 290] width 15 height 5
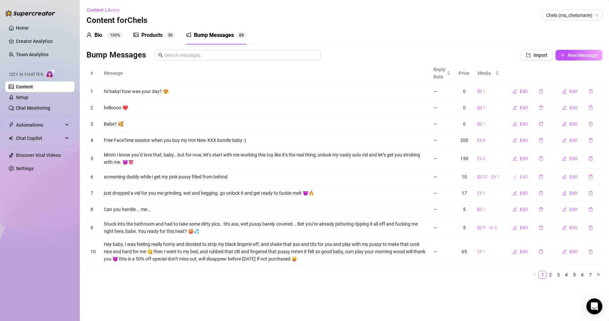
click at [524, 176] on span "Edit" at bounding box center [524, 176] width 8 height 5
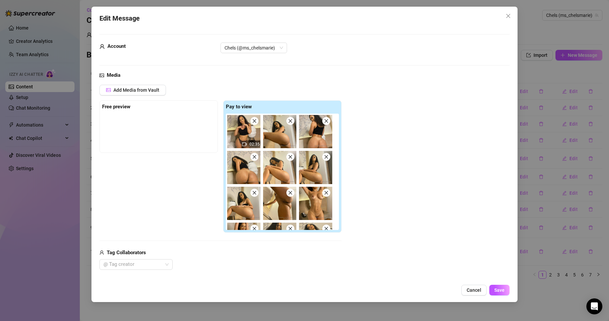
scroll to position [85, 0]
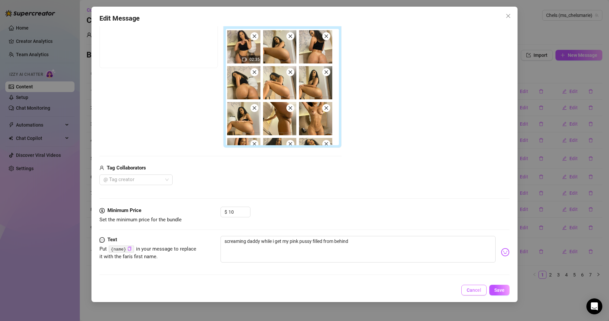
click at [478, 288] on span "Cancel" at bounding box center [474, 290] width 15 height 5
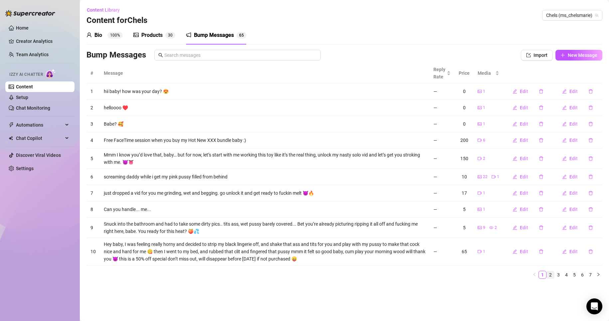
click at [551, 273] on link "2" at bounding box center [550, 274] width 7 height 7
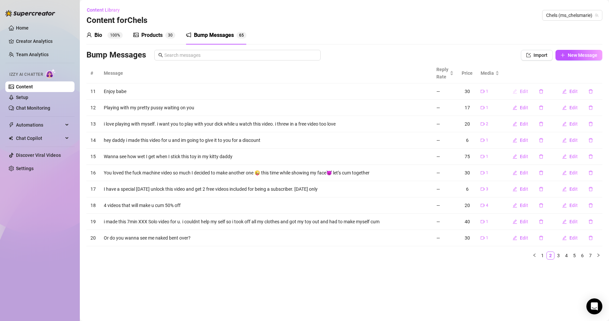
click at [521, 92] on span "Edit" at bounding box center [524, 91] width 8 height 5
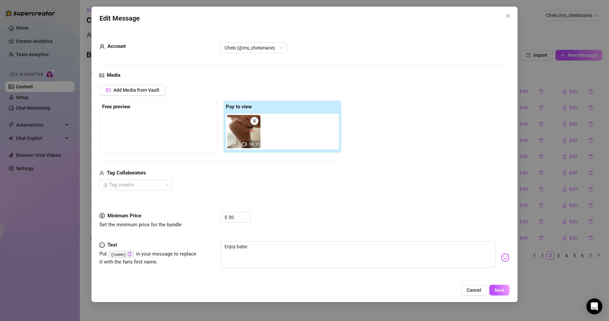
scroll to position [5, 0]
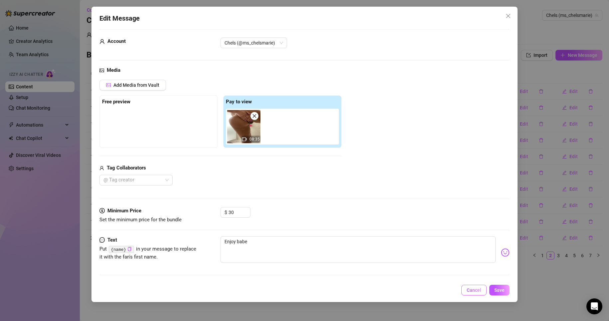
click at [467, 293] on button "Cancel" at bounding box center [473, 290] width 25 height 11
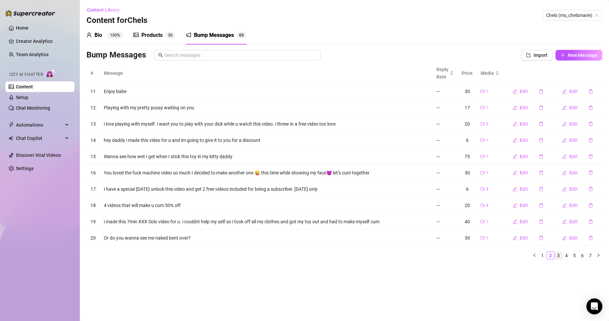
click at [559, 256] on link "3" at bounding box center [558, 255] width 7 height 7
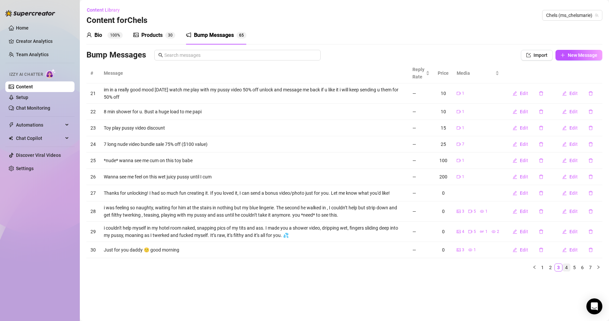
click at [569, 270] on link "4" at bounding box center [566, 267] width 7 height 7
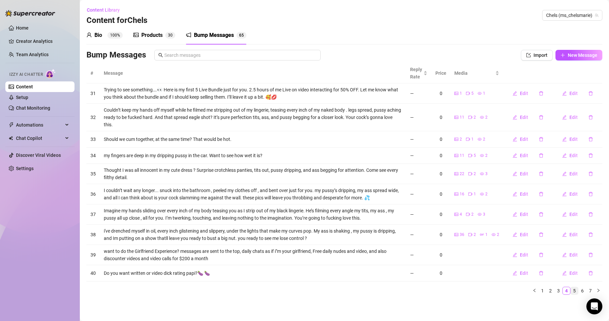
click at [573, 292] on link "5" at bounding box center [574, 290] width 7 height 7
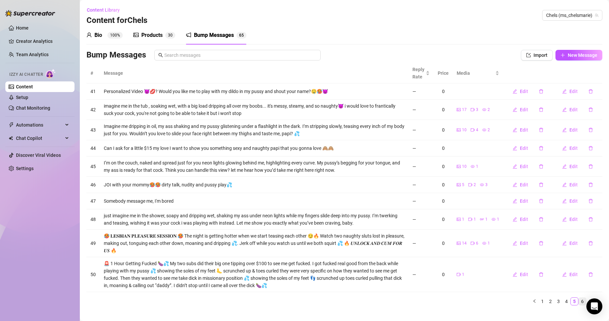
click at [579, 304] on link "6" at bounding box center [582, 301] width 7 height 7
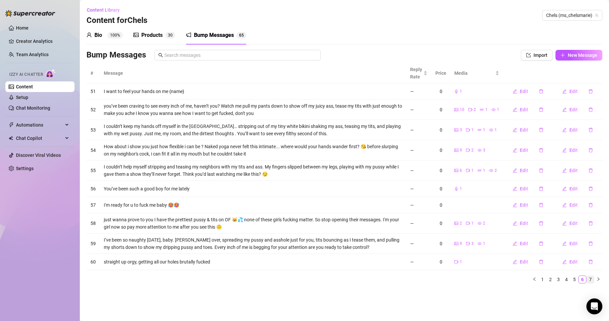
click at [590, 280] on link "7" at bounding box center [590, 279] width 7 height 7
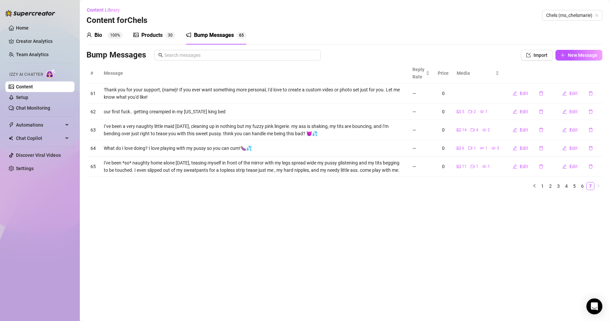
click at [106, 35] on div "Bio 100%" at bounding box center [105, 35] width 36 height 8
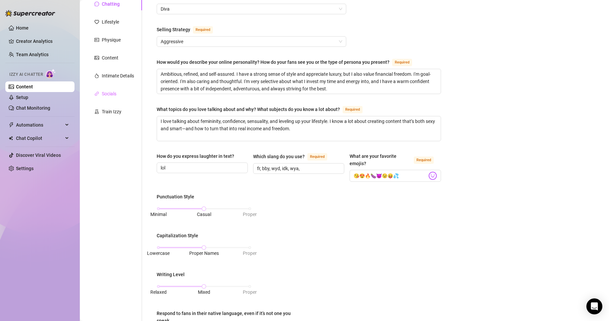
scroll to position [0, 0]
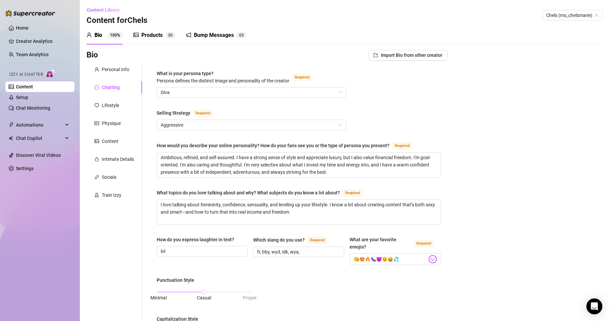
click at [150, 36] on div "Products" at bounding box center [151, 35] width 21 height 8
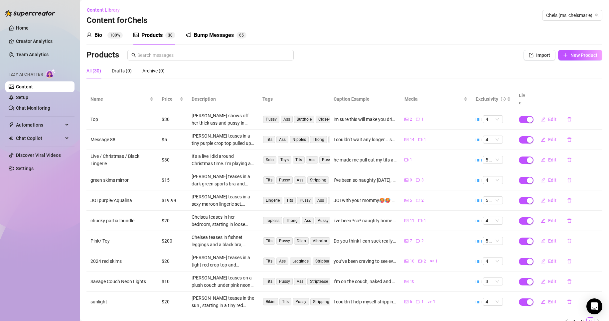
scroll to position [22, 0]
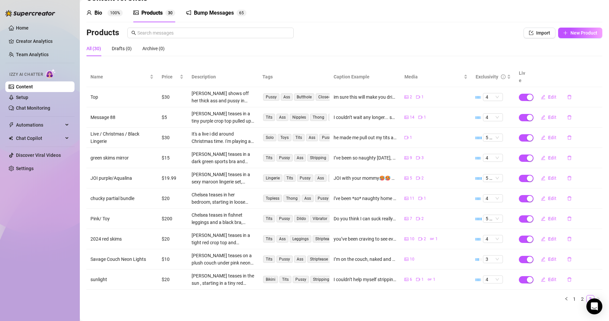
click at [221, 15] on div "Bump Messages" at bounding box center [214, 13] width 40 height 8
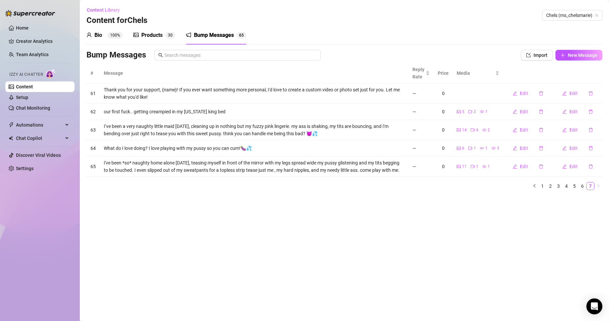
scroll to position [0, 0]
click at [34, 105] on link "Chat Monitoring" at bounding box center [33, 107] width 34 height 5
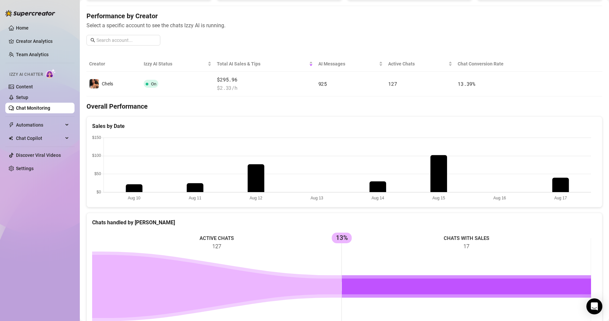
scroll to position [80, 0]
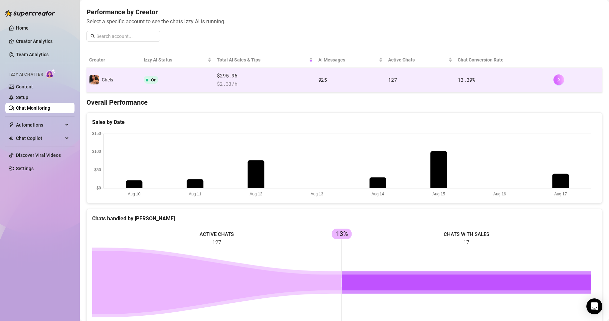
click at [554, 77] on button "button" at bounding box center [559, 80] width 11 height 11
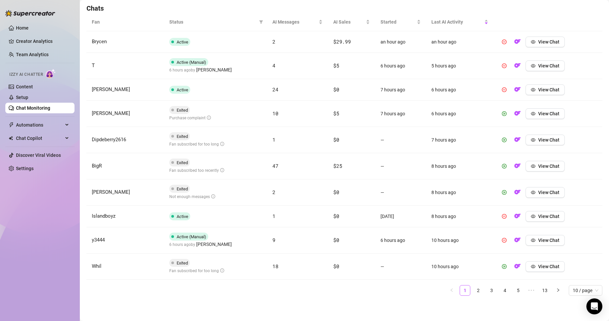
scroll to position [235, 0]
click at [28, 41] on link "Creator Analytics" at bounding box center [42, 41] width 53 height 11
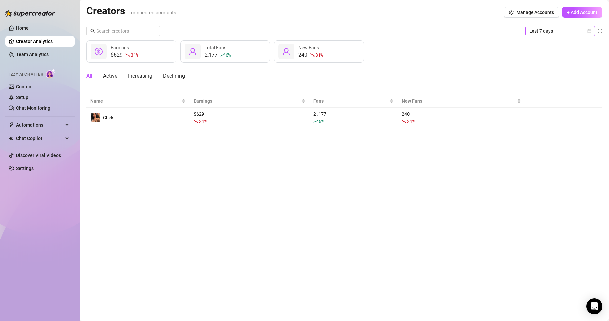
click at [588, 32] on icon "calendar" at bounding box center [590, 31] width 4 height 4
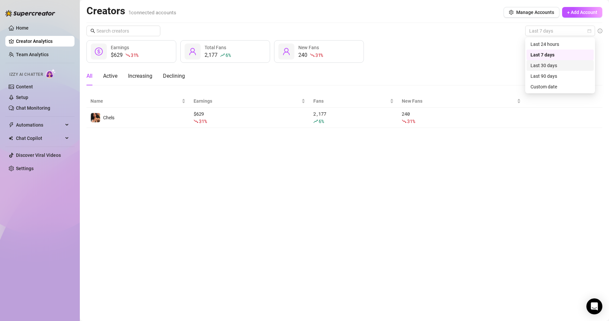
click at [558, 68] on div "Last 30 days" at bounding box center [560, 65] width 59 height 7
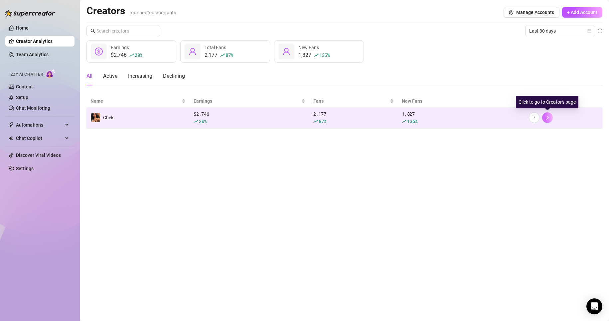
click at [548, 118] on icon "right" at bounding box center [547, 117] width 5 height 5
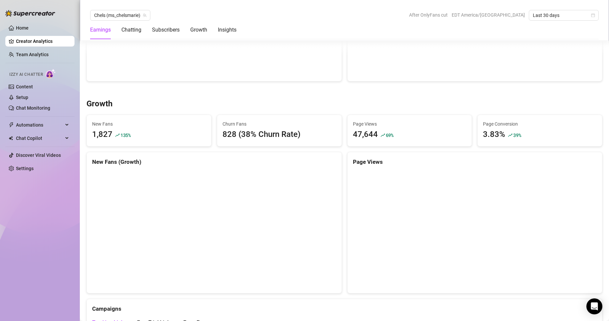
scroll to position [405, 0]
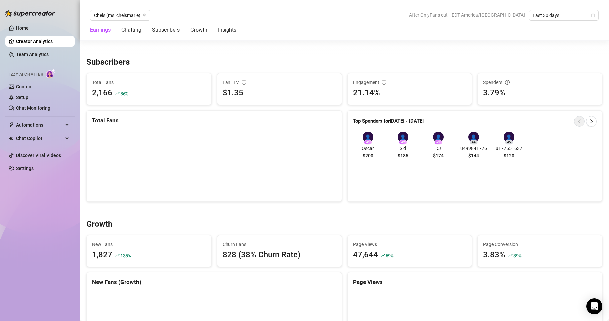
click at [144, 29] on div "Earnings Chatting Subscribers Growth Insights" at bounding box center [163, 30] width 146 height 19
click at [136, 30] on div "Chatting" at bounding box center [131, 30] width 20 height 8
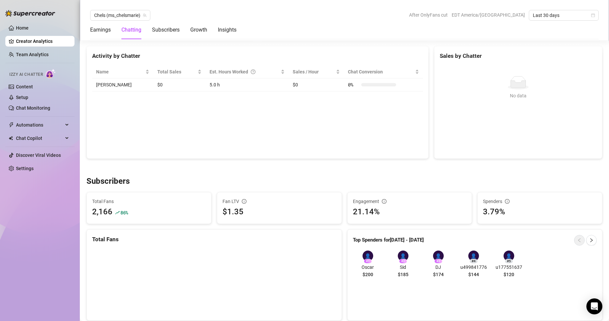
scroll to position [235, 0]
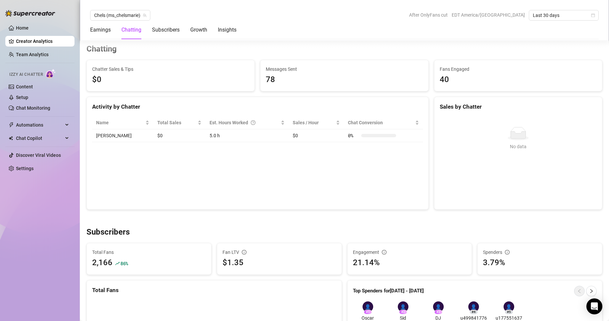
click at [136, 30] on div "Chatting" at bounding box center [131, 30] width 20 height 8
click at [20, 31] on link "Home" at bounding box center [22, 27] width 13 height 5
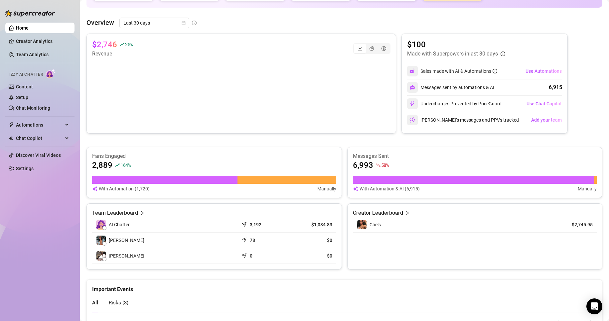
scroll to position [101, 0]
click at [185, 23] on icon "calendar" at bounding box center [184, 24] width 4 height 4
click at [158, 49] on div "Last 7 days" at bounding box center [153, 47] width 59 height 7
click at [184, 23] on icon "calendar" at bounding box center [184, 23] width 4 height 4
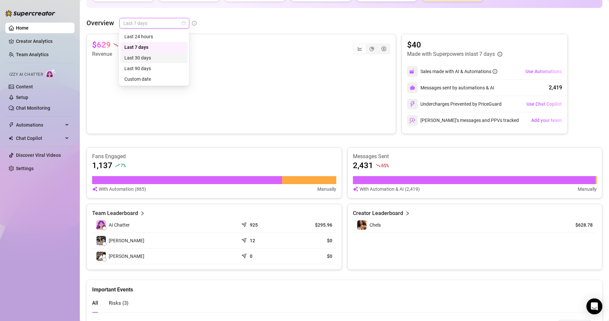
click at [167, 61] on div "Last 30 days" at bounding box center [153, 57] width 59 height 7
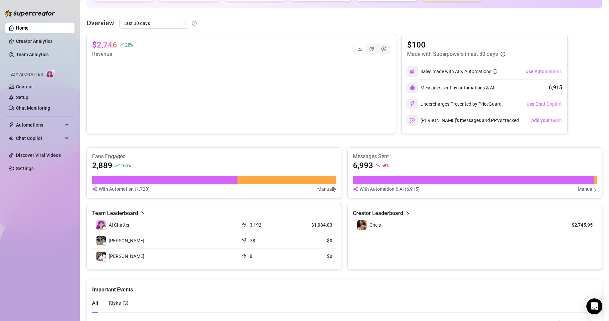
click at [167, 61] on canvas at bounding box center [239, 91] width 295 height 67
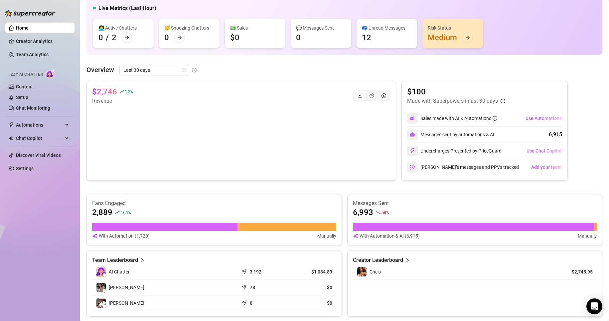
scroll to position [0, 0]
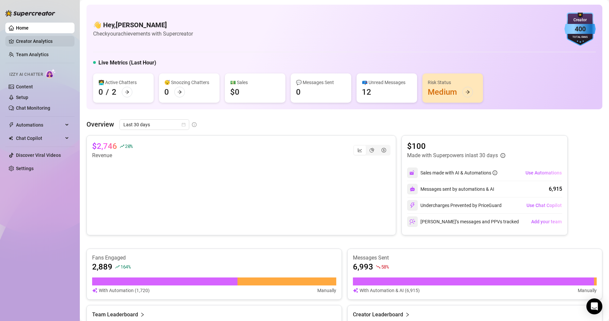
click at [38, 38] on link "Creator Analytics" at bounding box center [42, 41] width 53 height 11
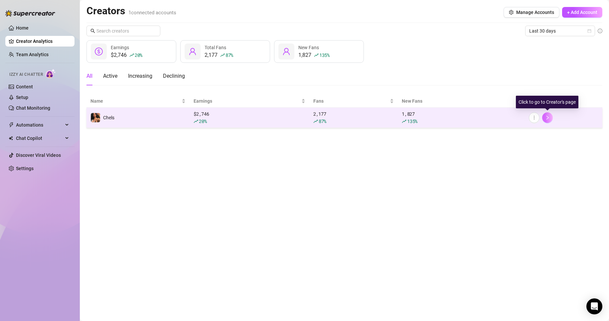
click at [549, 120] on button "button" at bounding box center [547, 117] width 11 height 11
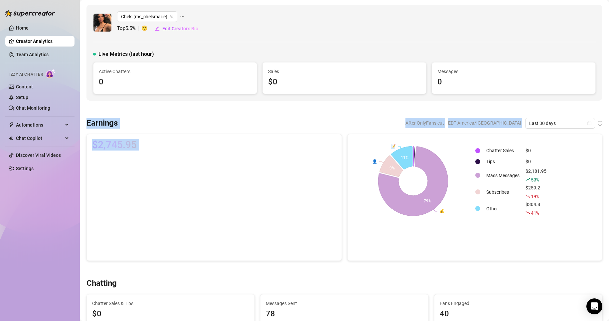
drag, startPoint x: 512, startPoint y: 87, endPoint x: 454, endPoint y: 145, distance: 82.3
click at [388, 111] on div at bounding box center [345, 109] width 516 height 7
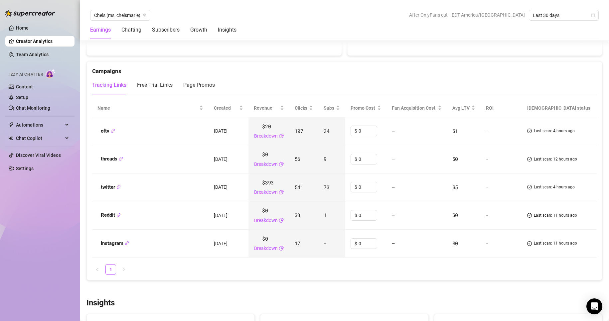
scroll to position [762, 0]
click at [164, 88] on div "Free Trial Links" at bounding box center [155, 86] width 36 height 8
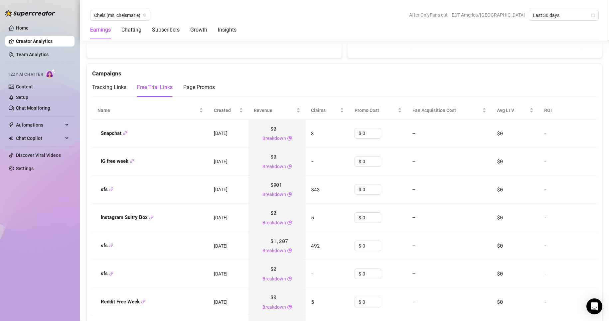
scroll to position [760, 0]
click at [193, 87] on div "Page Promos" at bounding box center [199, 88] width 32 height 8
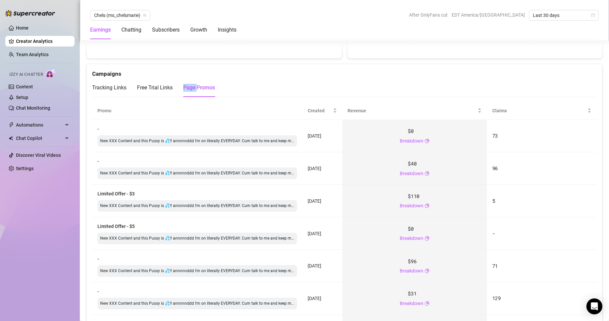
click at [193, 87] on div "Page Promos" at bounding box center [199, 88] width 32 height 8
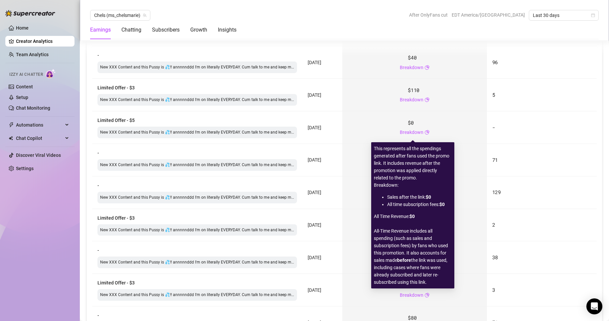
scroll to position [868, 0]
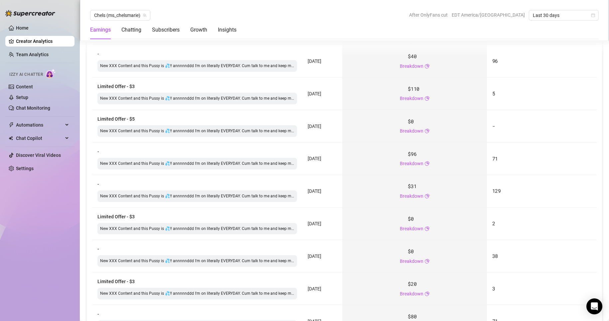
click at [342, 179] on td "7 Aug 2025" at bounding box center [322, 191] width 40 height 33
click at [133, 28] on div "Chatting" at bounding box center [131, 30] width 20 height 8
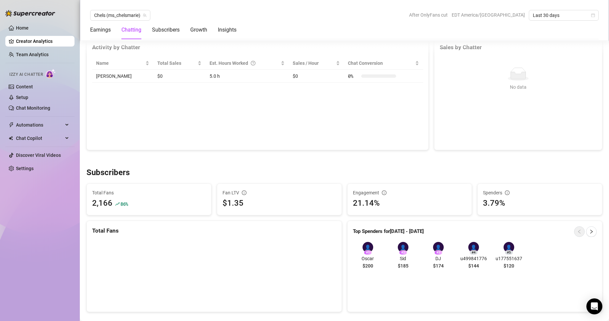
scroll to position [235, 0]
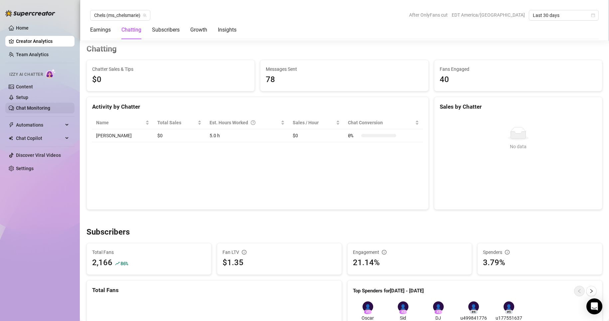
click at [50, 107] on link "Chat Monitoring" at bounding box center [33, 107] width 34 height 5
